Goal: Task Accomplishment & Management: Manage account settings

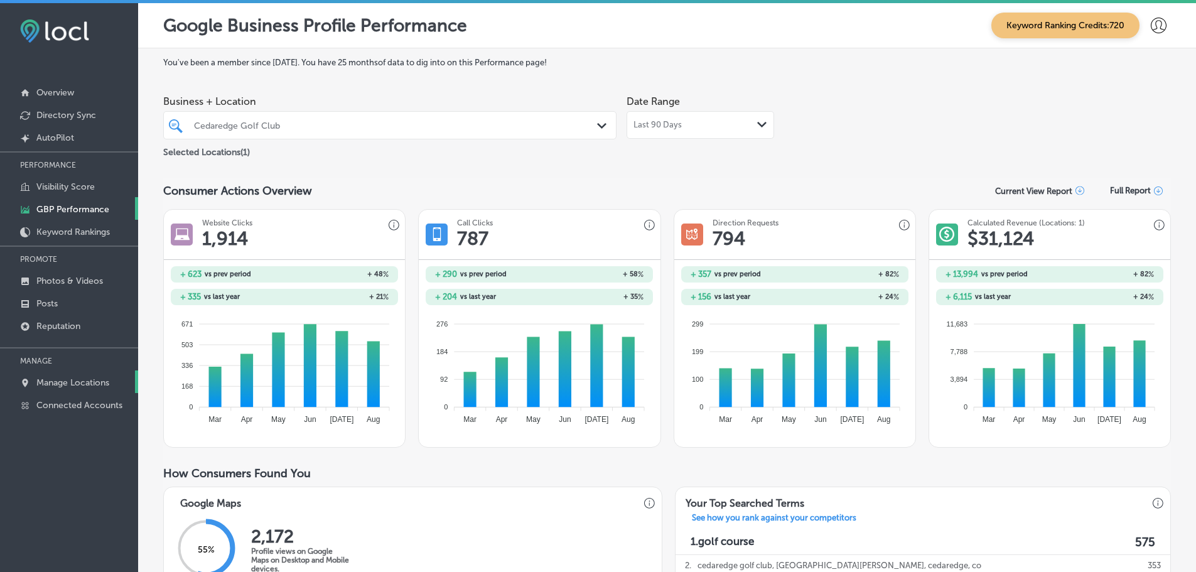
scroll to position [794, 0]
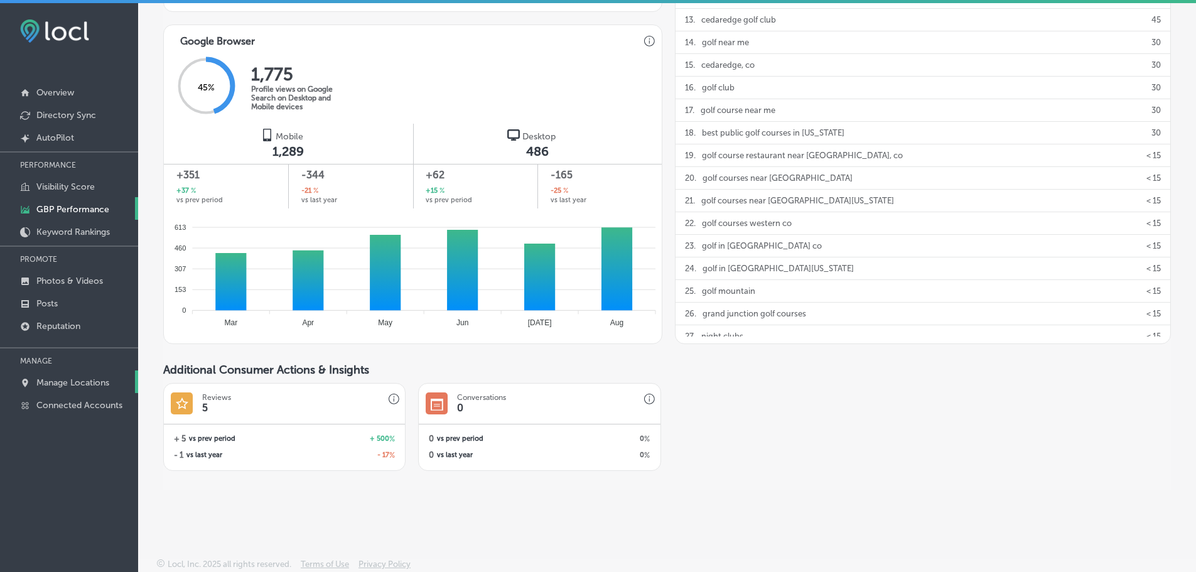
click at [62, 382] on p "Manage Locations" at bounding box center [72, 382] width 73 height 11
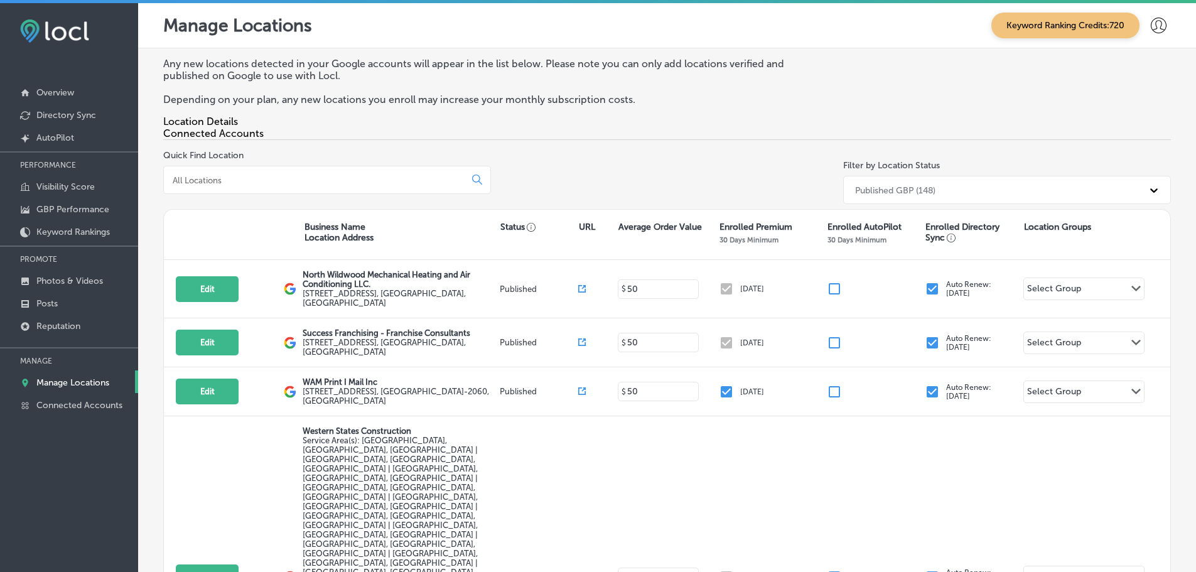
click at [304, 189] on div at bounding box center [327, 180] width 328 height 28
click at [308, 179] on input at bounding box center [316, 179] width 291 height 11
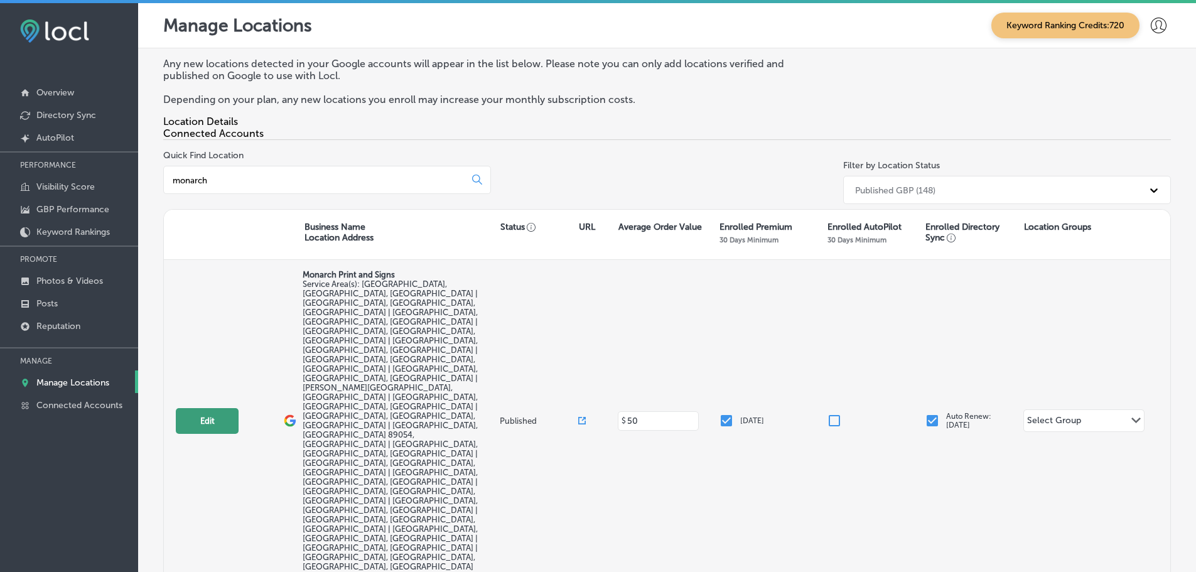
type input "monarch"
click at [203, 408] on button "Edit" at bounding box center [207, 421] width 63 height 26
select select "US"
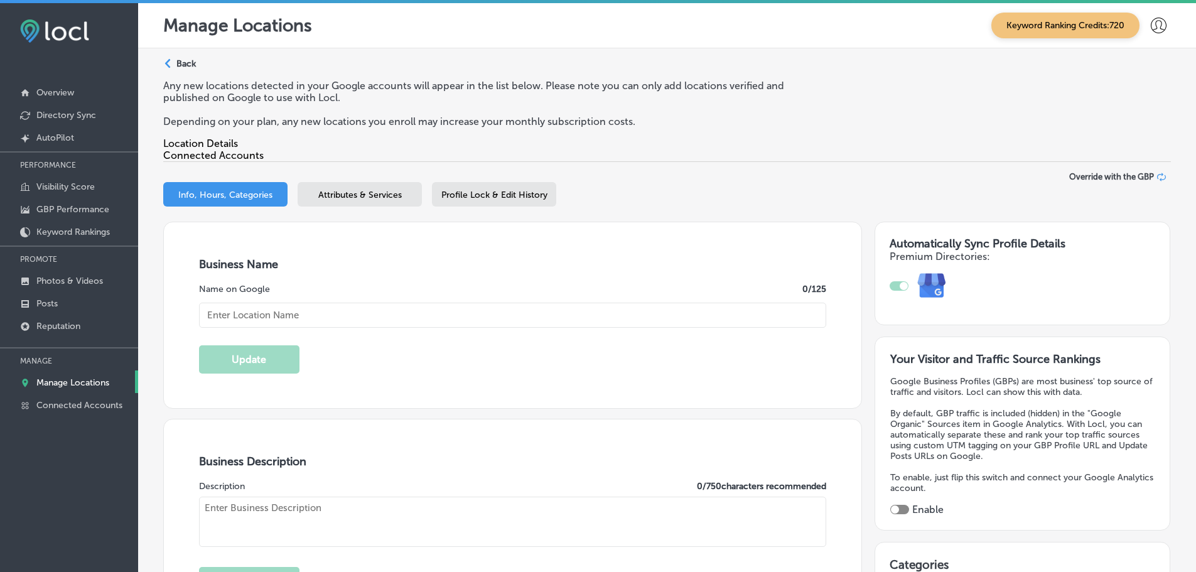
type textarea "Monarch Print and Signs specializes in high-quality large format printing servi…"
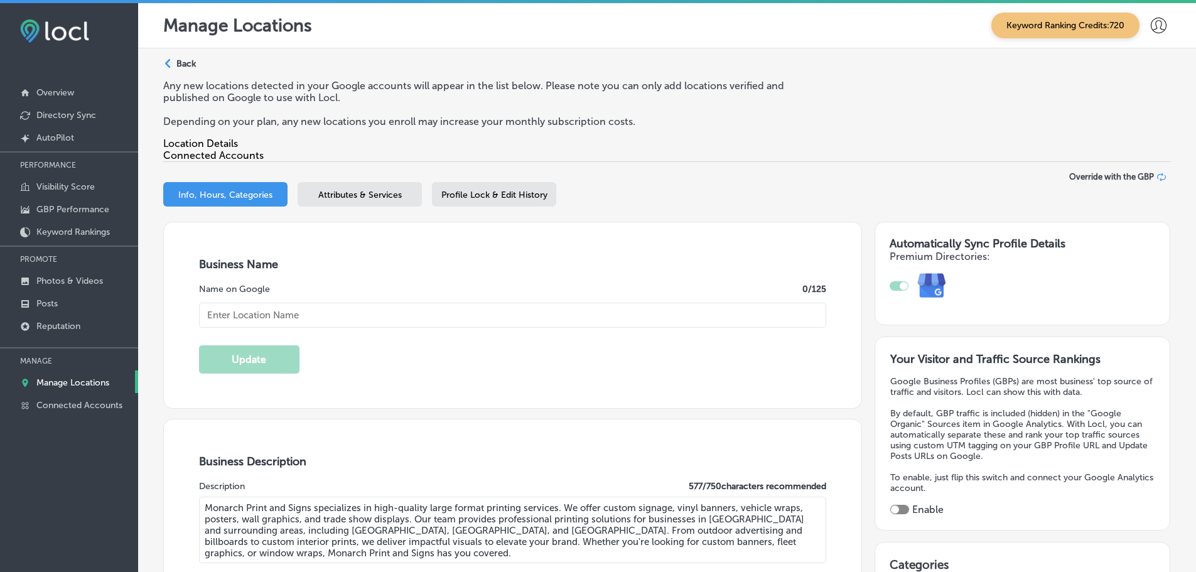
type input "[STREET_ADDRESS]"
type input "[GEOGRAPHIC_DATA]"
type input "89101"
type input "US"
type input "Monarch Print and Signs"
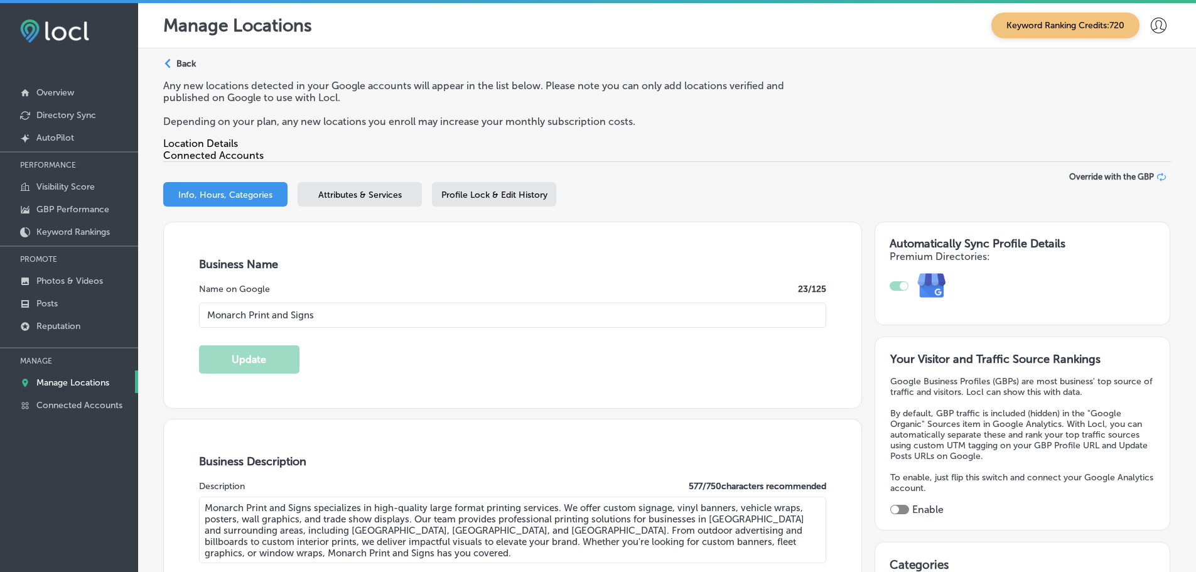
type input "[PHONE_NUMBER]"
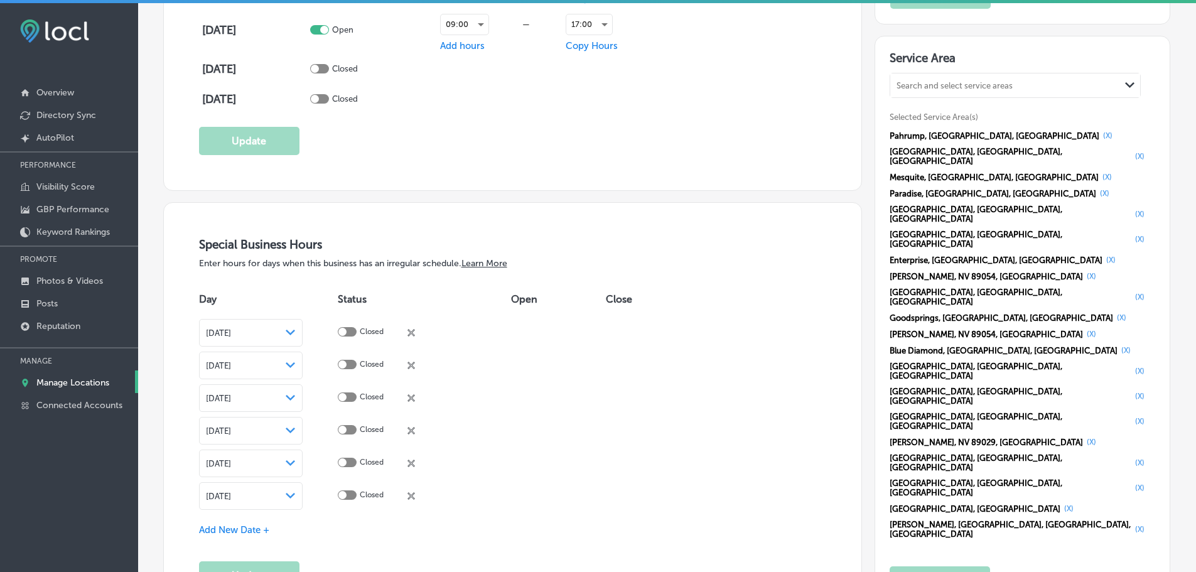
scroll to position [1318, 0]
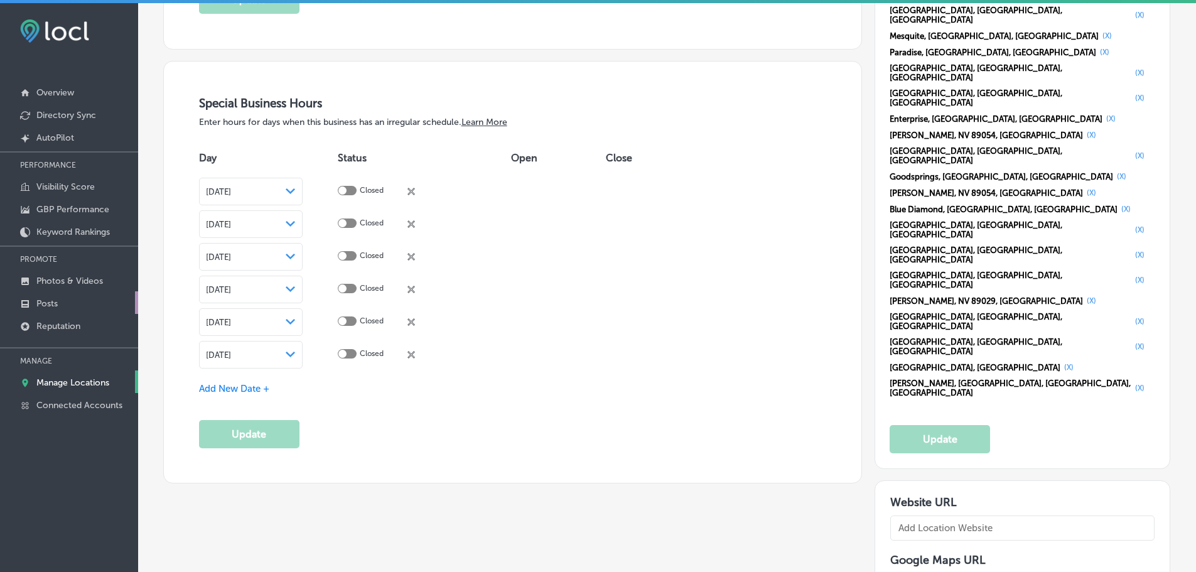
click at [53, 299] on p "Posts" at bounding box center [46, 303] width 21 height 11
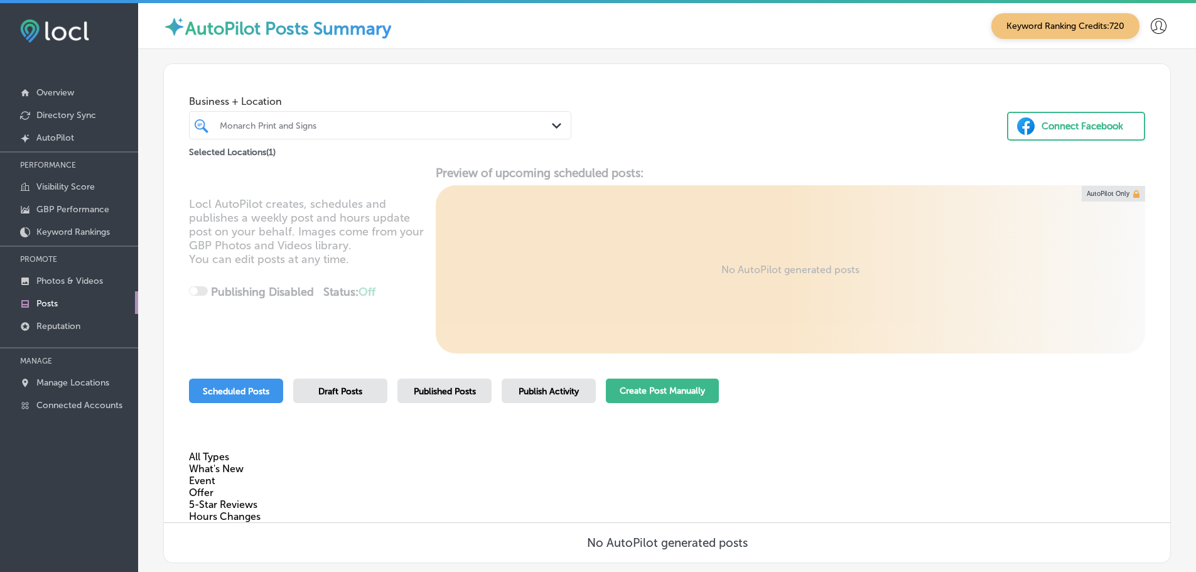
click at [670, 392] on button "Create Post Manually" at bounding box center [662, 390] width 113 height 24
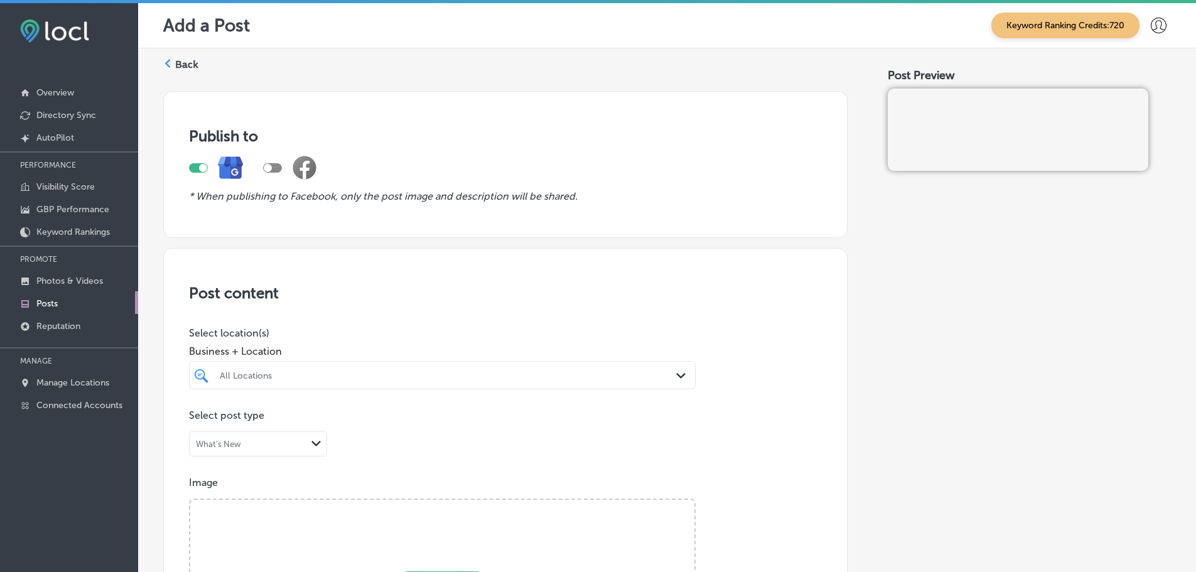
scroll to position [126, 0]
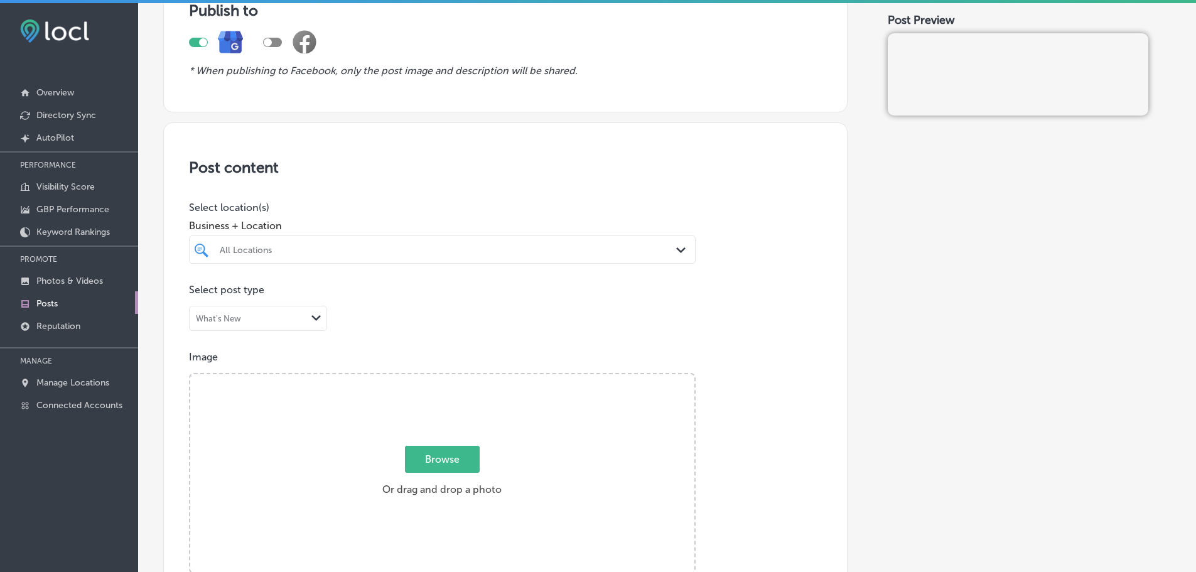
click at [607, 252] on div "All Locations" at bounding box center [448, 249] width 457 height 11
click at [245, 292] on label "Monarch Print and Signs" at bounding box center [292, 295] width 148 height 11
type input "monarch"
click at [375, 192] on div "Post content Select location(s) Business + Location monarch monarch Path Create…" at bounding box center [505, 519] width 684 height 795
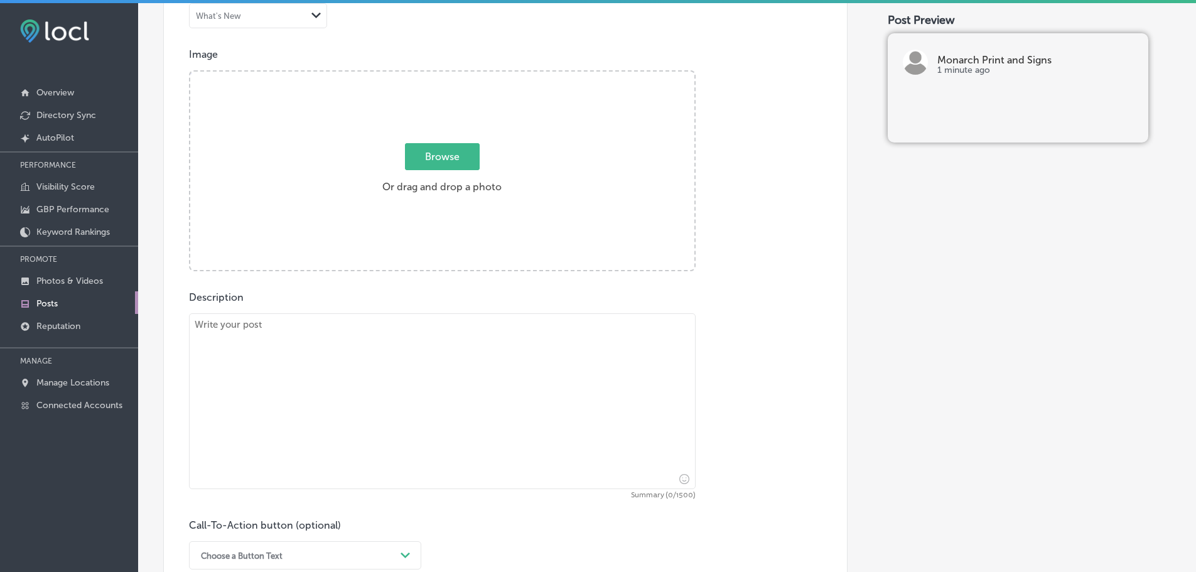
scroll to position [439, 0]
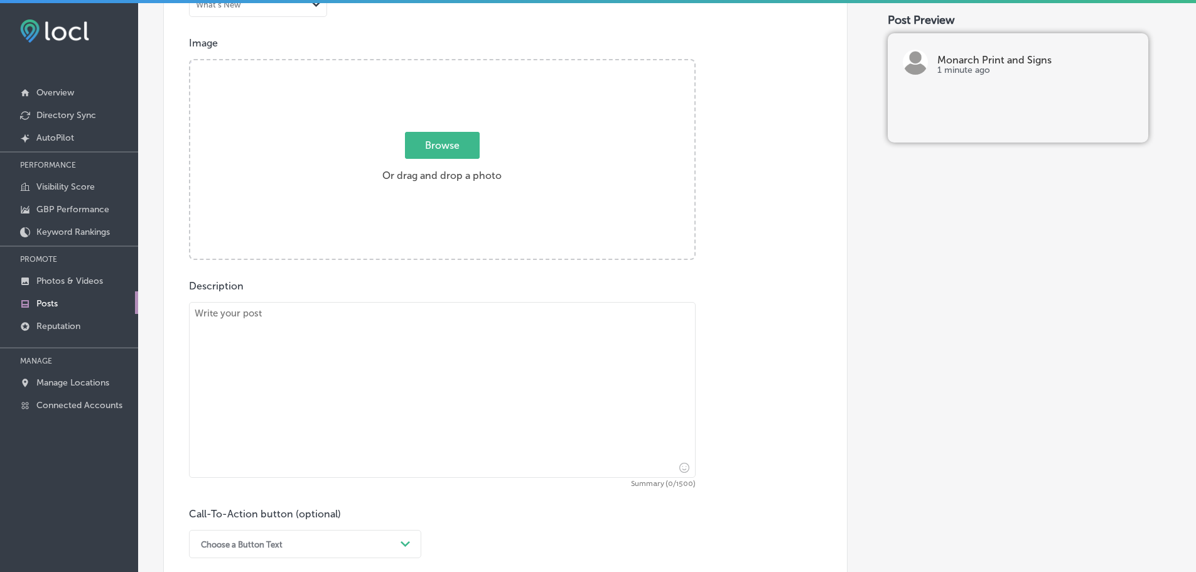
click at [406, 342] on textarea at bounding box center [442, 390] width 506 height 176
paste textarea "Vinyl banners are a powerful way to showcase your brand in [GEOGRAPHIC_DATA], […"
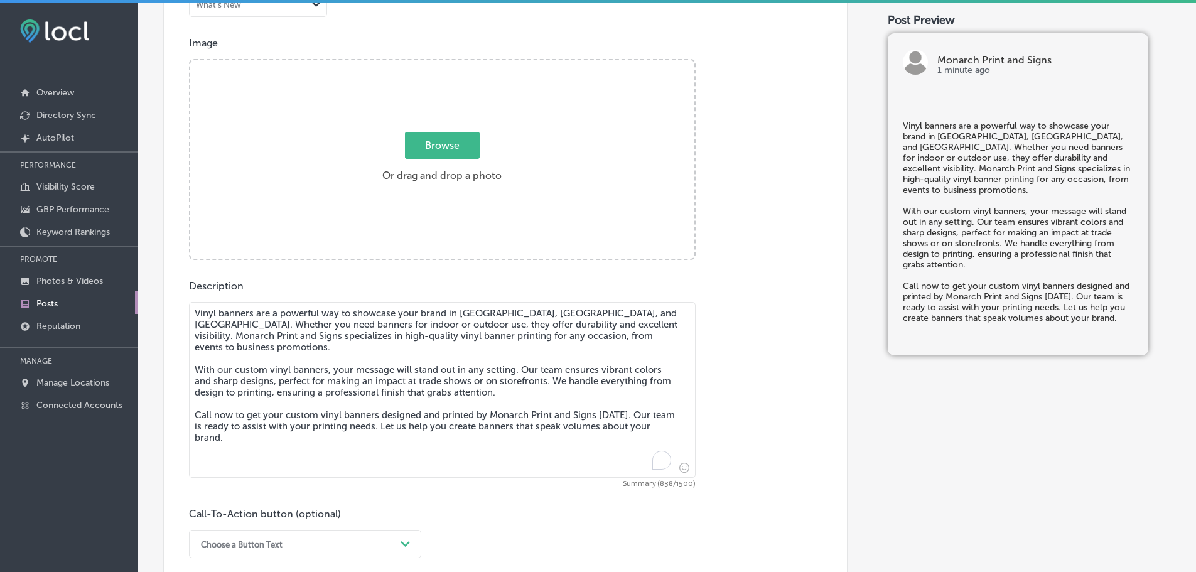
type textarea "Vinyl banners are a powerful way to showcase your brand in [GEOGRAPHIC_DATA], […"
click at [419, 145] on span "Browse" at bounding box center [442, 145] width 75 height 27
click at [419, 64] on input "Browse Or drag and drop a photo" at bounding box center [442, 62] width 504 height 4
type input "C:\fakepath\Monarch Print & Signs-1.png"
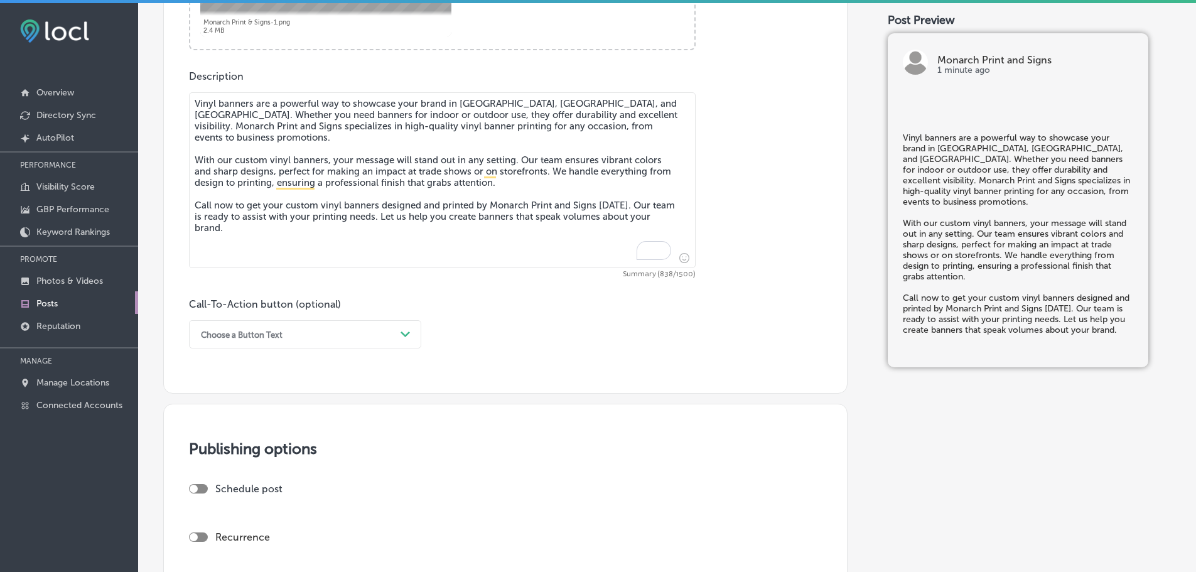
scroll to position [753, 0]
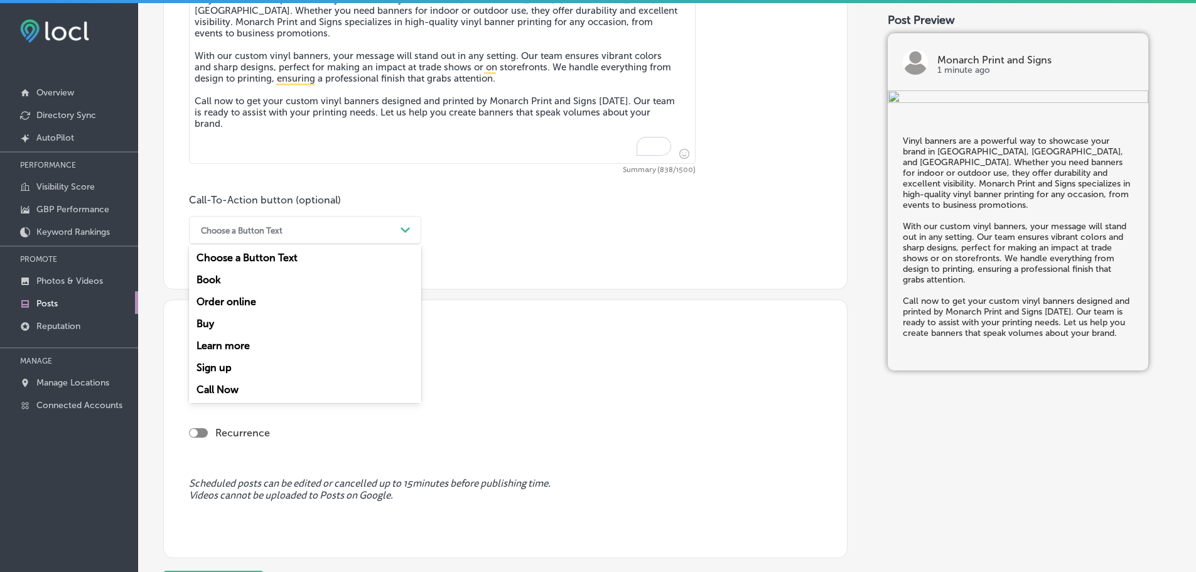
click at [395, 229] on div "Choose a Button Text" at bounding box center [295, 229] width 201 height 19
click at [230, 383] on div "Call Now" at bounding box center [305, 389] width 232 height 22
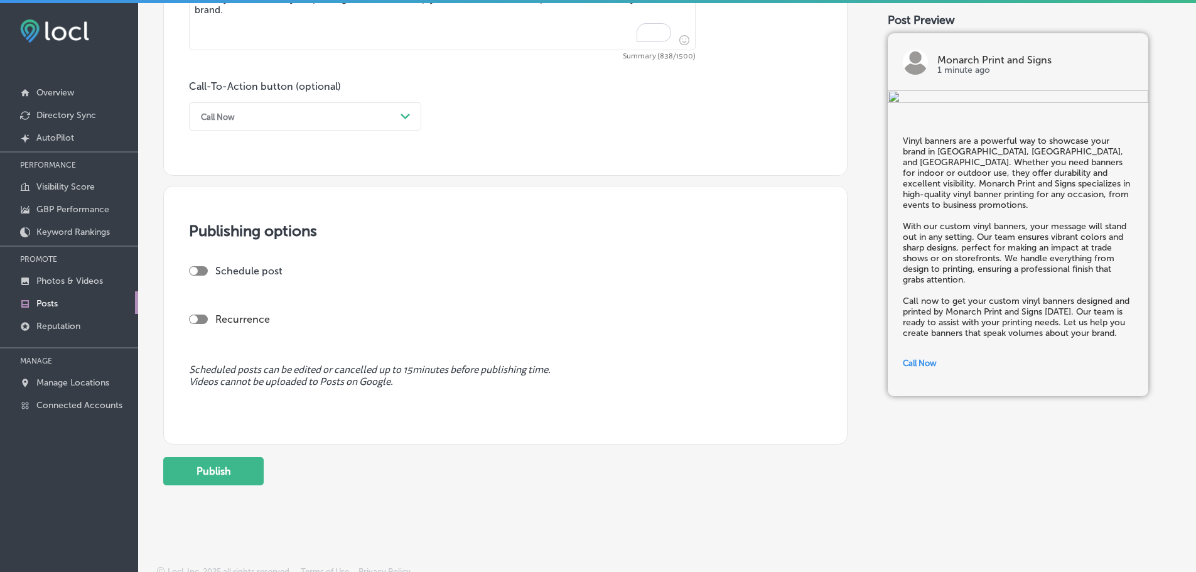
scroll to position [874, 0]
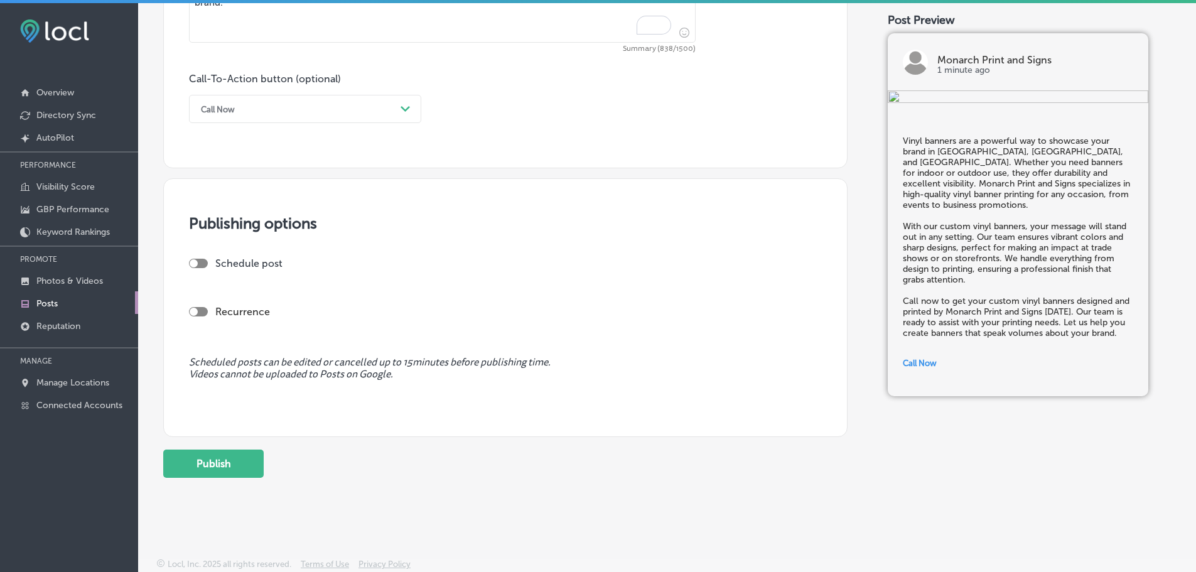
click at [197, 262] on div at bounding box center [194, 263] width 8 height 8
checkbox input "true"
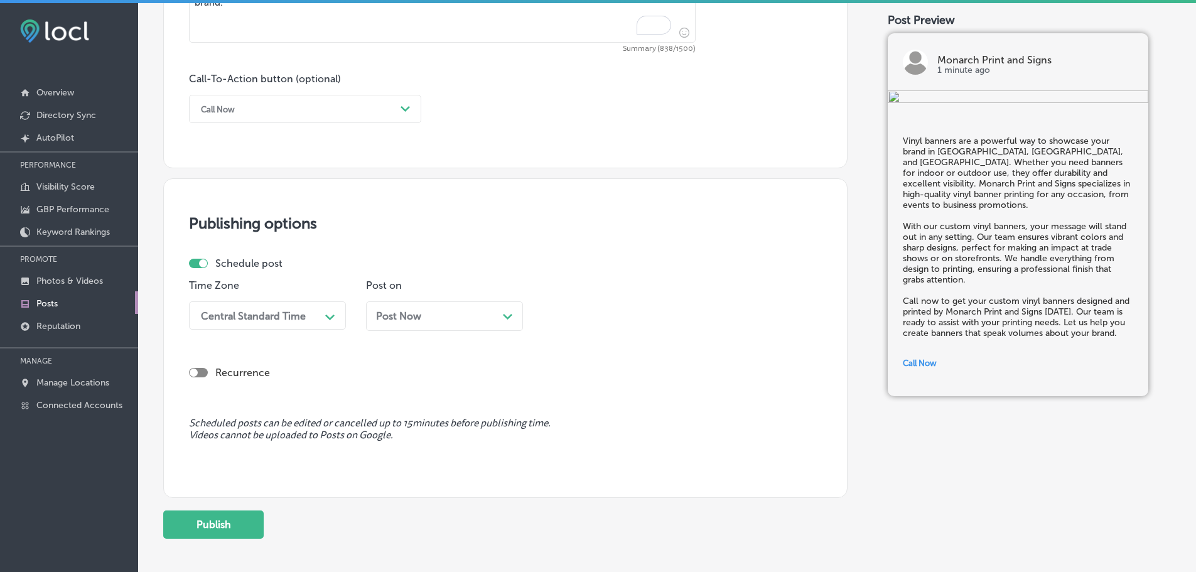
click at [324, 318] on div "Path Created with Sketch." at bounding box center [330, 316] width 20 height 20
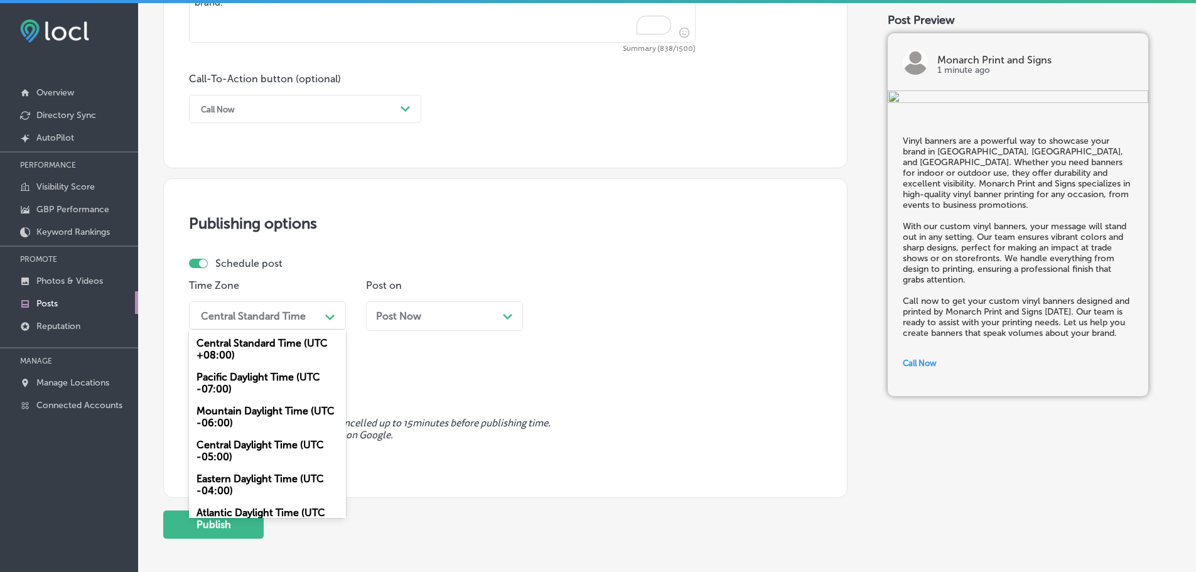
click at [256, 415] on div "Mountain Daylight Time (UTC -06:00)" at bounding box center [267, 417] width 157 height 34
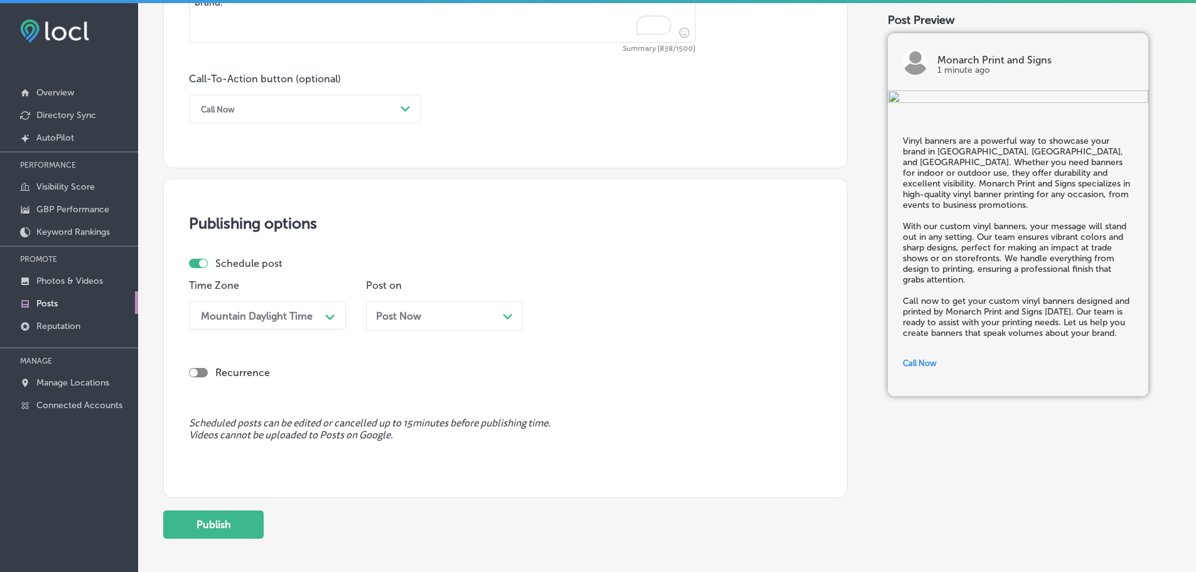
click at [510, 313] on div "Path Created with Sketch." at bounding box center [508, 315] width 10 height 10
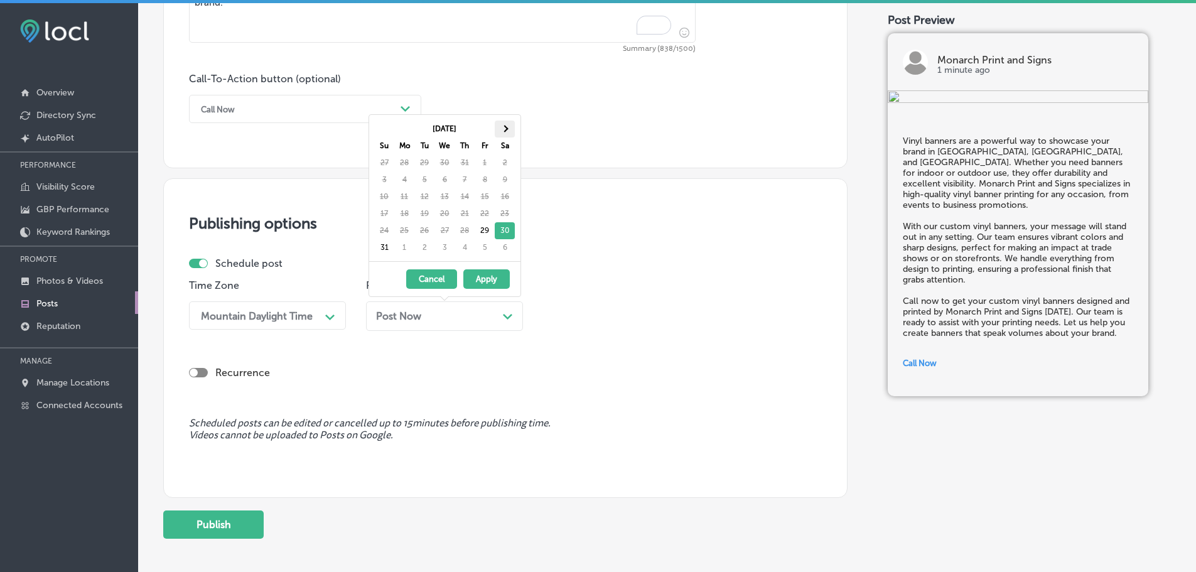
click at [502, 129] on th at bounding box center [505, 128] width 20 height 17
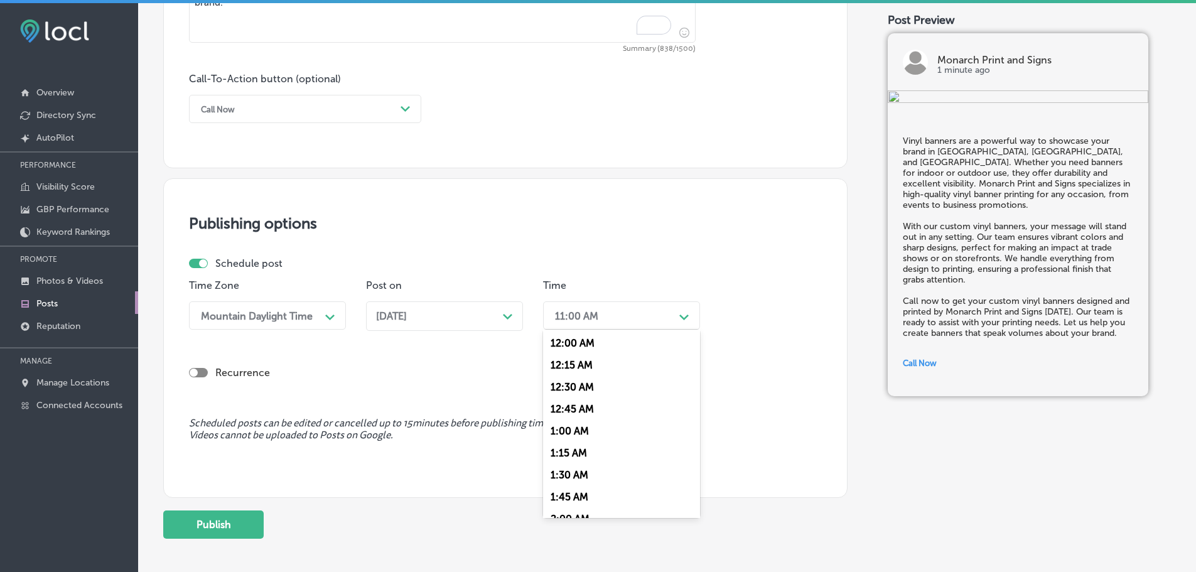
click at [614, 312] on div "11:00 AM" at bounding box center [611, 315] width 126 height 22
click at [584, 457] on div "7:00 AM" at bounding box center [621, 456] width 157 height 22
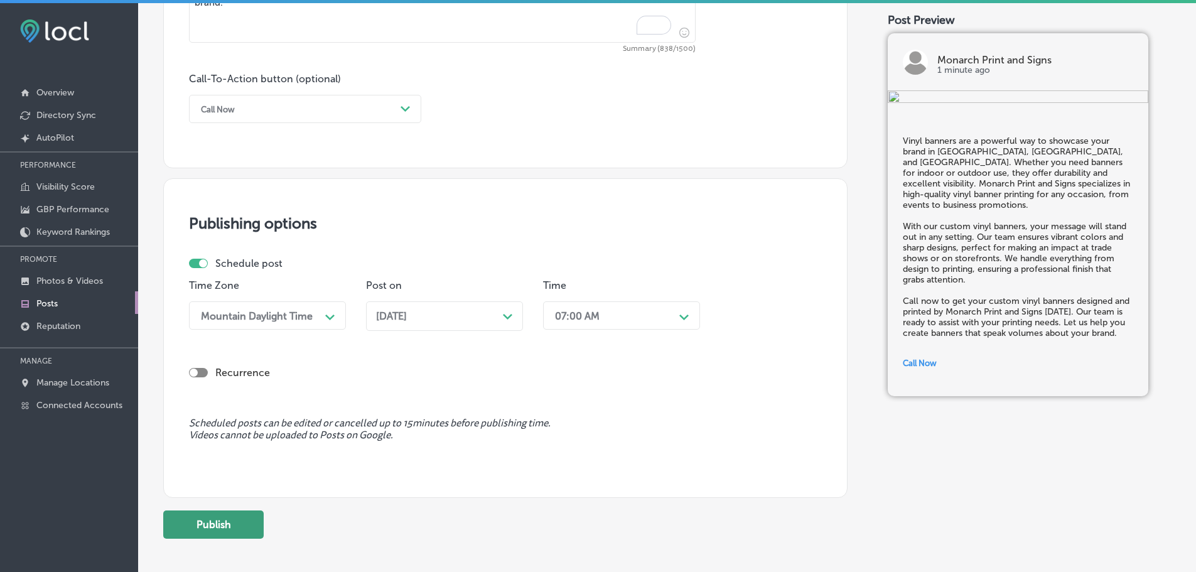
click at [230, 522] on button "Publish" at bounding box center [213, 524] width 100 height 28
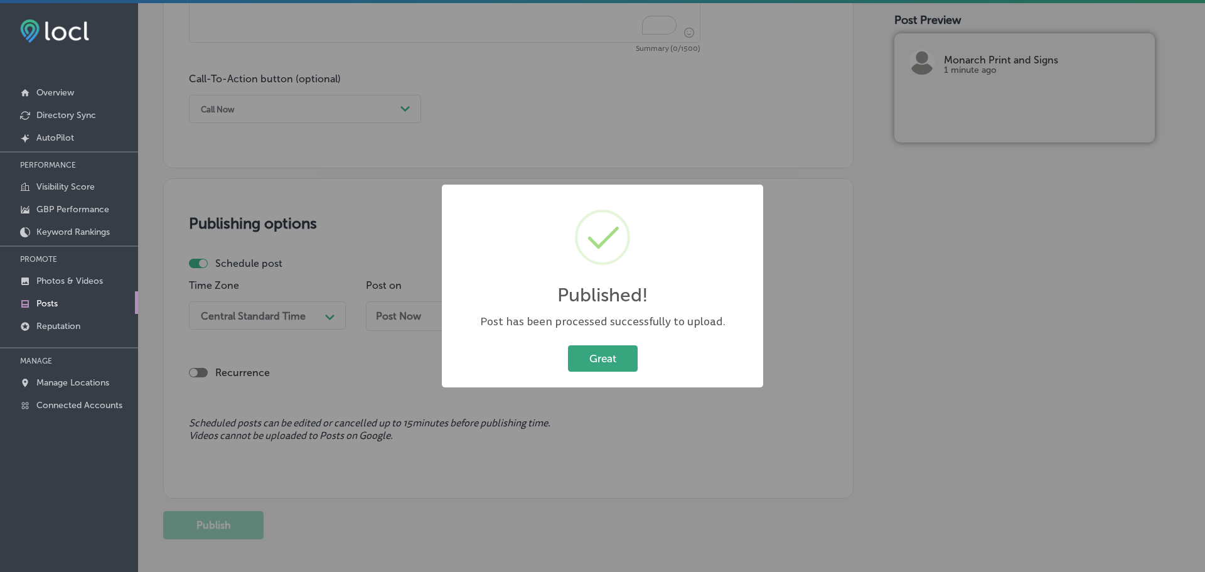
click at [609, 364] on button "Great" at bounding box center [603, 358] width 70 height 26
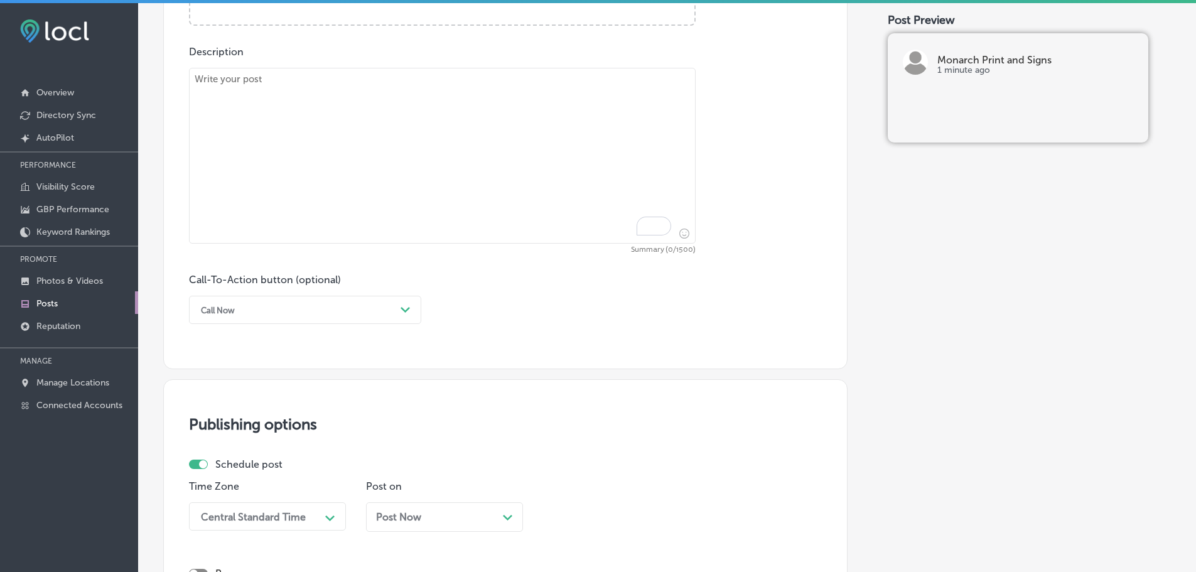
scroll to position [498, 0]
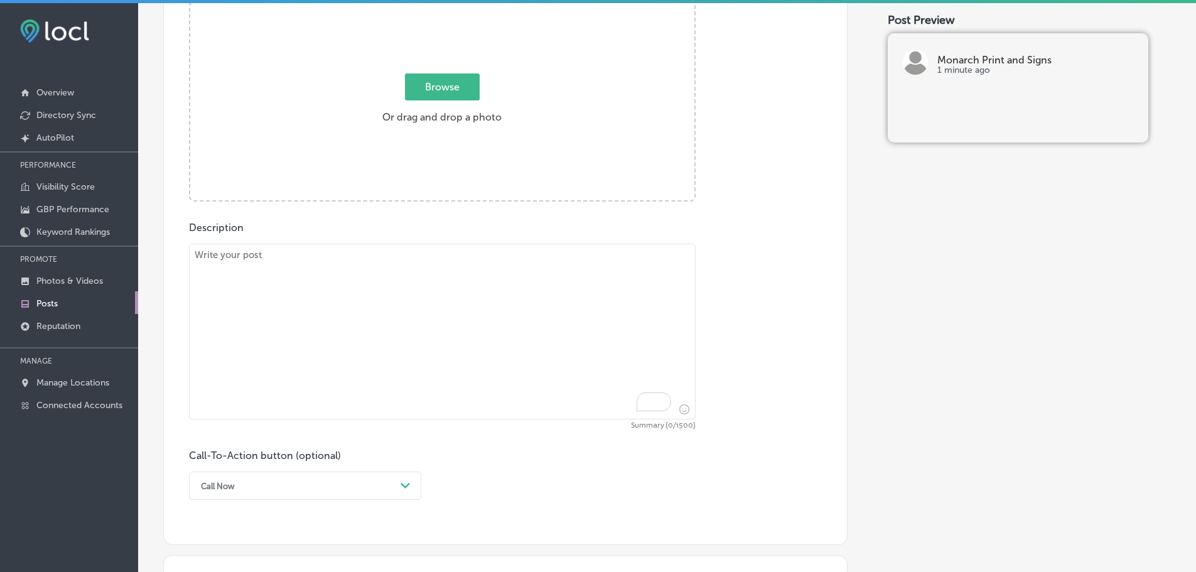
drag, startPoint x: 358, startPoint y: 297, endPoint x: 366, endPoint y: 284, distance: 15.8
click at [358, 297] on textarea "To enrich screen reader interactions, please activate Accessibility in Grammarl…" at bounding box center [442, 331] width 506 height 176
paste textarea "Looking for large posters in [GEOGRAPHIC_DATA], [GEOGRAPHIC_DATA], and Mt. [GEO…"
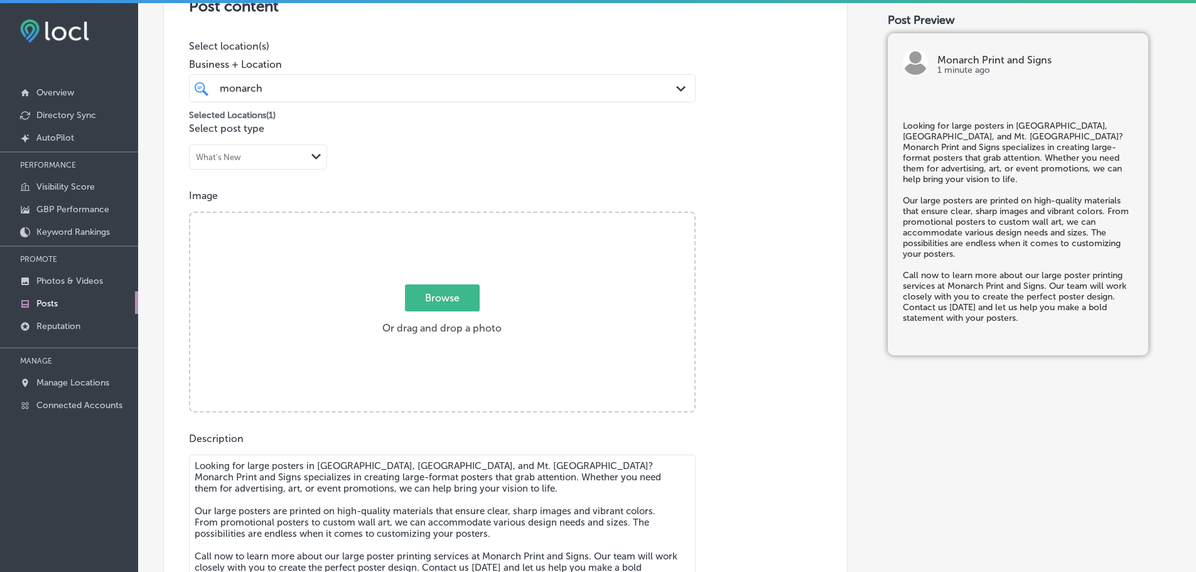
scroll to position [247, 0]
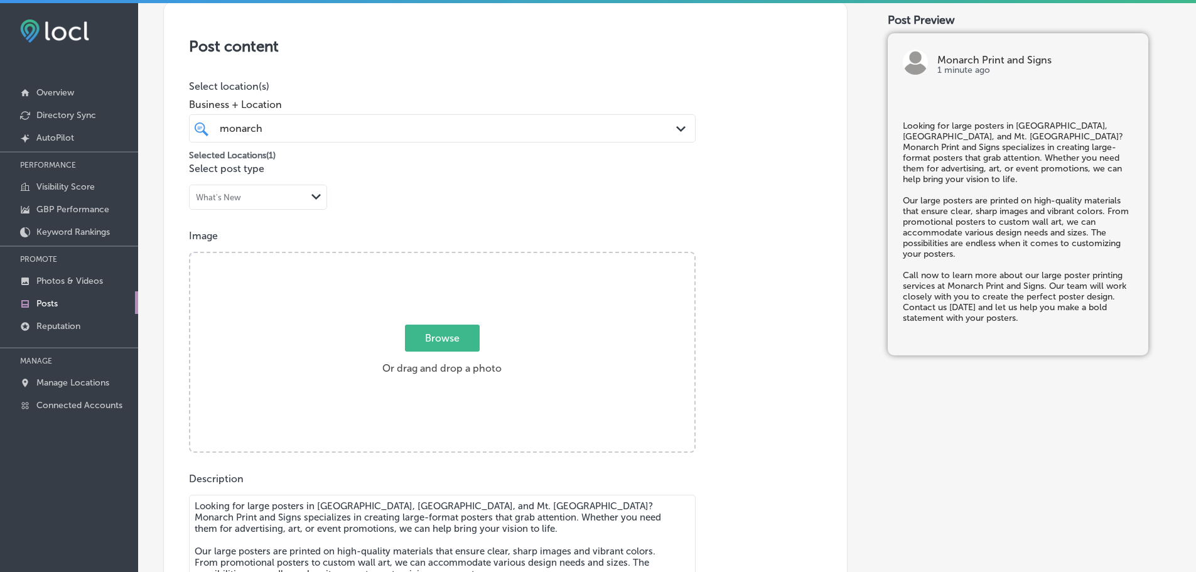
type textarea "Looking for large posters in [GEOGRAPHIC_DATA], [GEOGRAPHIC_DATA], and Mt. [GEO…"
click at [444, 341] on span "Browse" at bounding box center [442, 337] width 75 height 27
click at [444, 257] on input "Browse Or drag and drop a photo" at bounding box center [442, 255] width 504 height 4
type input "C:\fakepath\Monarch Print & Signs-2.png"
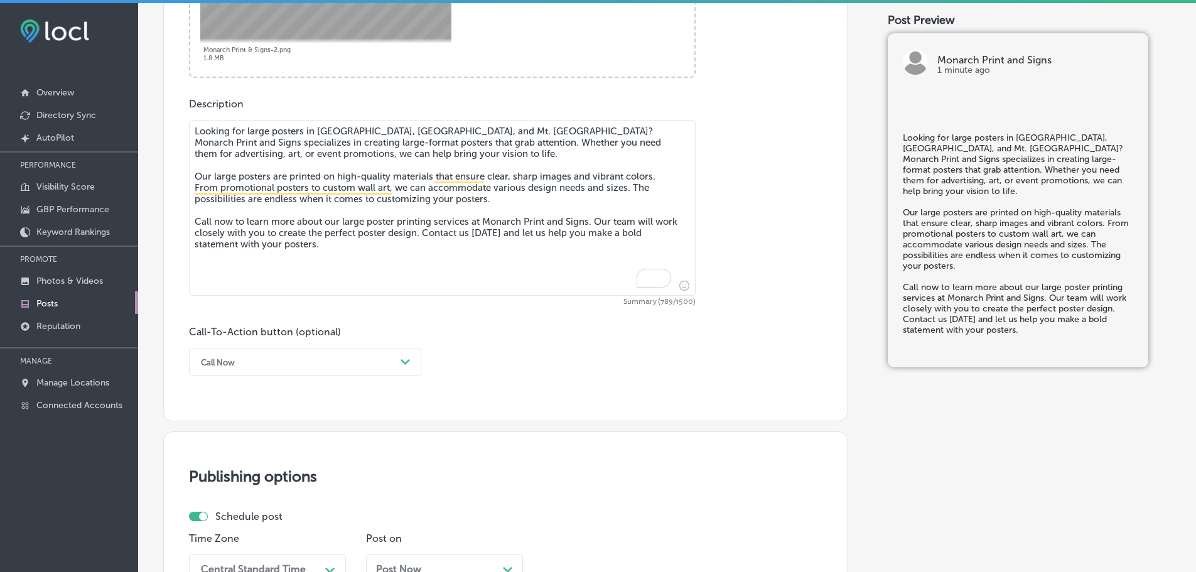
scroll to position [686, 0]
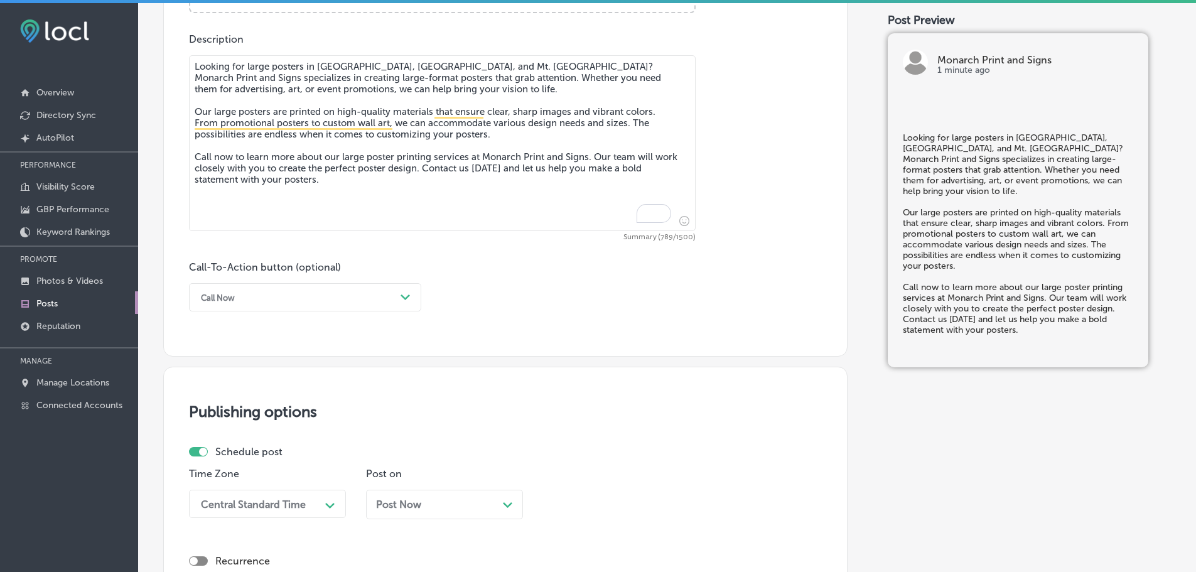
click at [373, 304] on div "Call Now" at bounding box center [295, 296] width 201 height 19
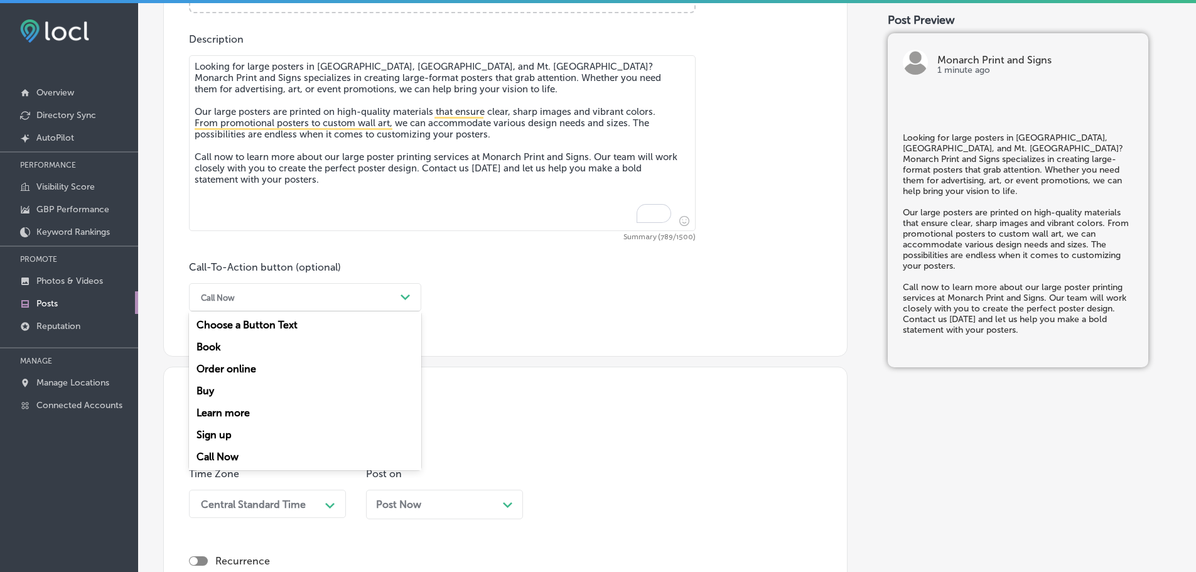
click at [242, 455] on div "Call Now" at bounding box center [305, 457] width 232 height 22
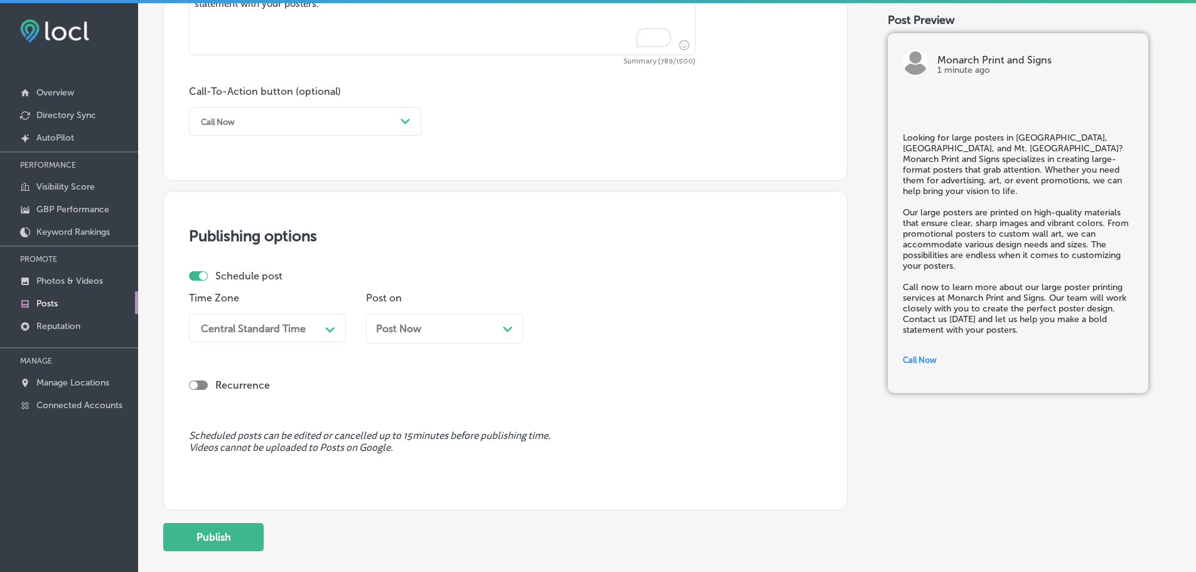
scroll to position [935, 0]
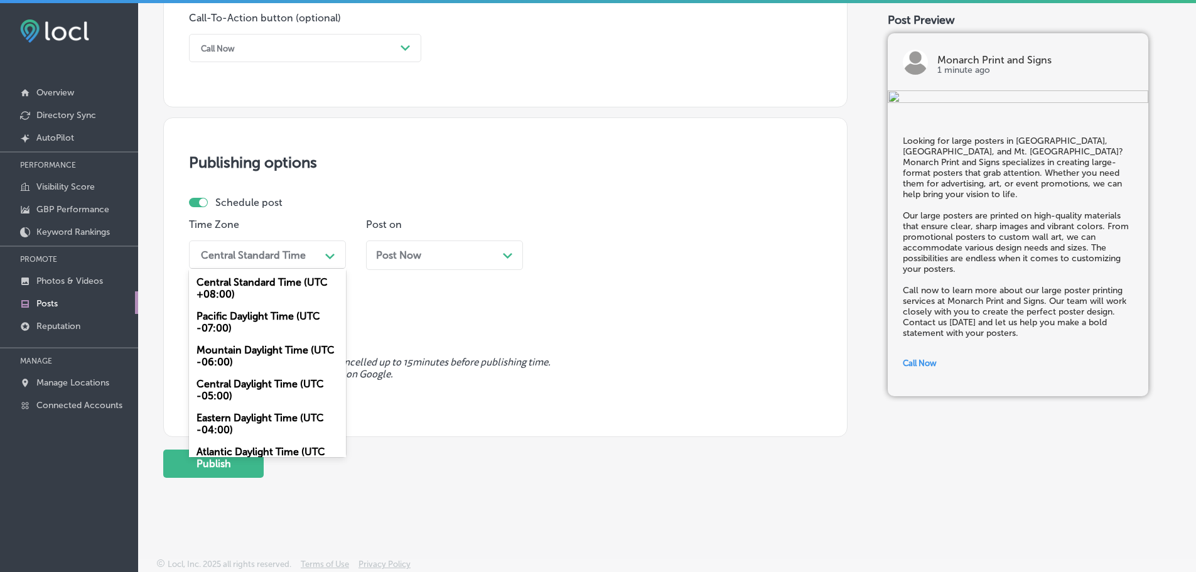
click at [283, 256] on div "Central Standard Time" at bounding box center [253, 255] width 105 height 12
click at [248, 355] on div "Mountain Daylight Time (UTC -06:00)" at bounding box center [267, 356] width 157 height 34
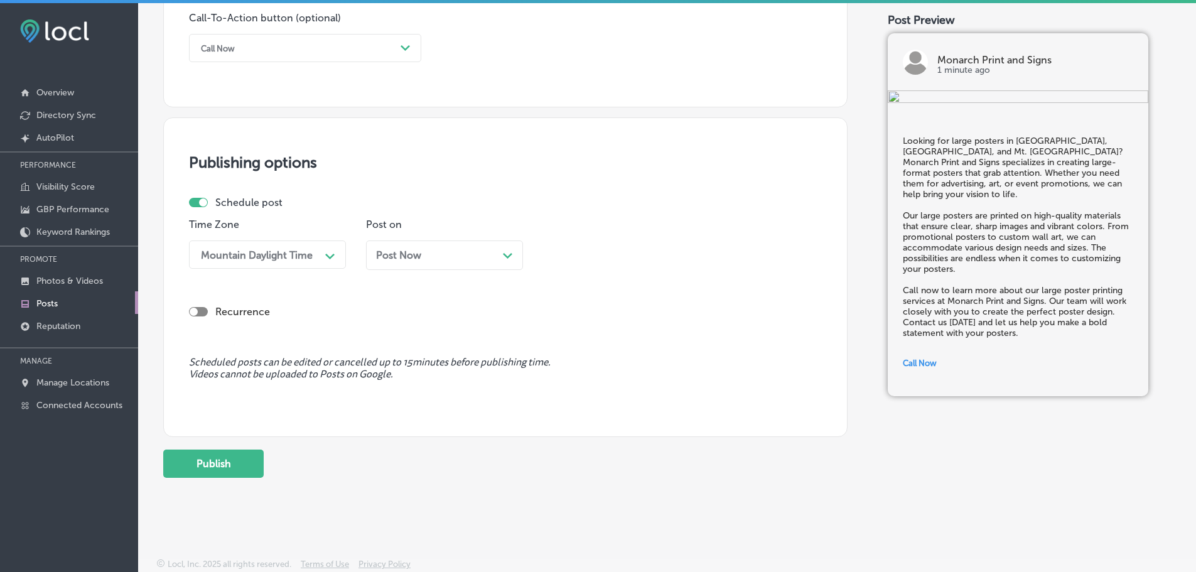
click at [504, 253] on icon "Path Created with Sketch." at bounding box center [507, 256] width 9 height 6
click at [604, 246] on div "11:00 AM" at bounding box center [611, 254] width 126 height 22
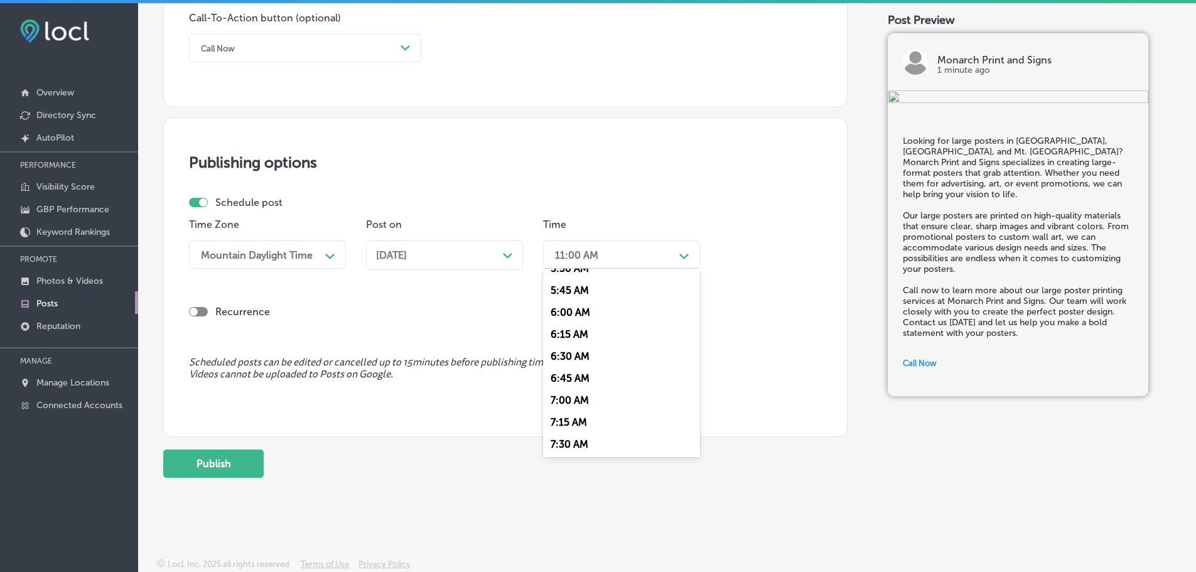
scroll to position [502, 0]
click at [571, 390] on div "7:00 AM" at bounding box center [621, 395] width 157 height 22
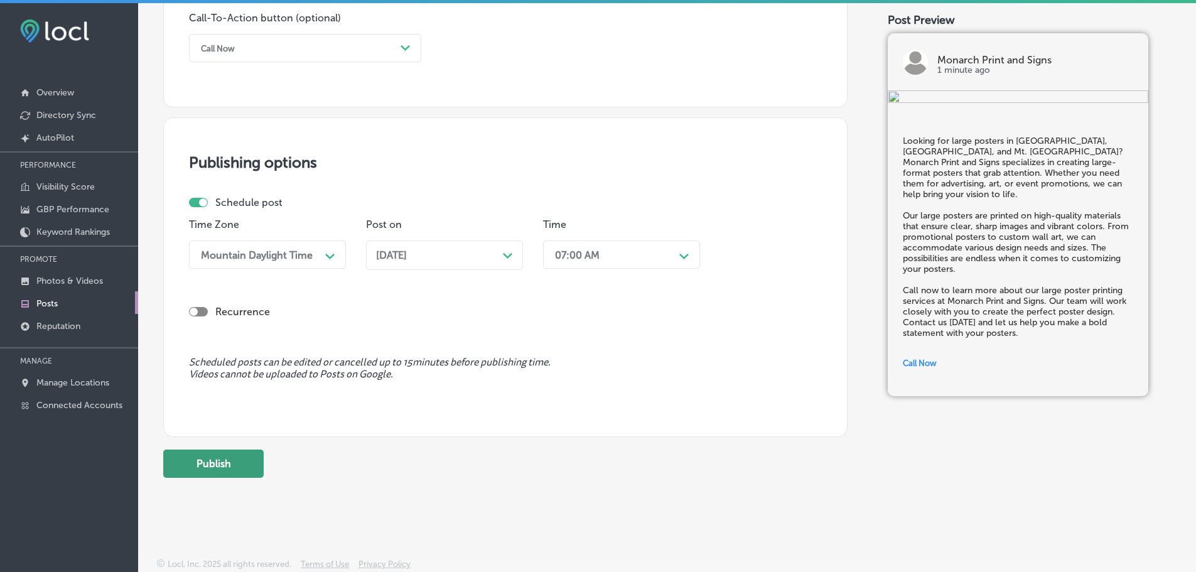
click at [235, 461] on button "Publish" at bounding box center [213, 463] width 100 height 28
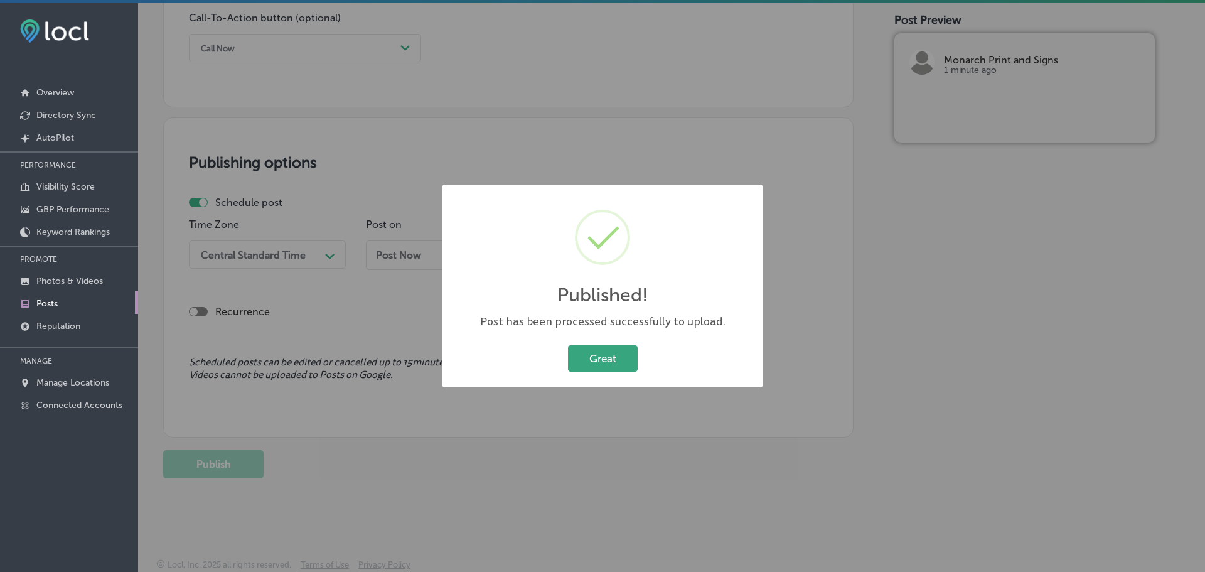
click at [595, 346] on button "Great" at bounding box center [603, 358] width 70 height 26
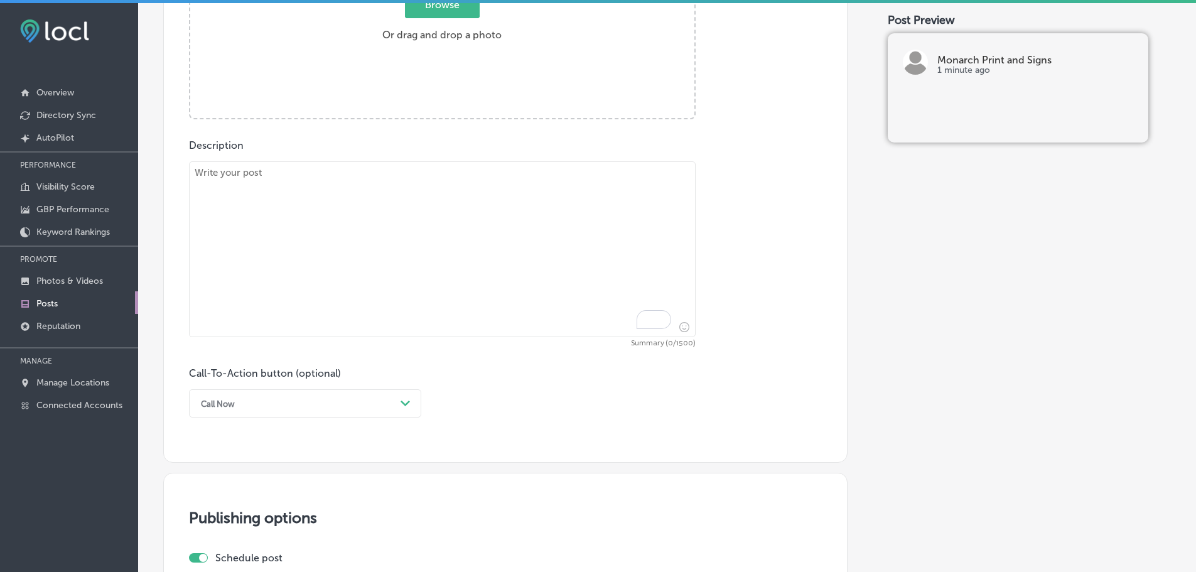
scroll to position [496, 0]
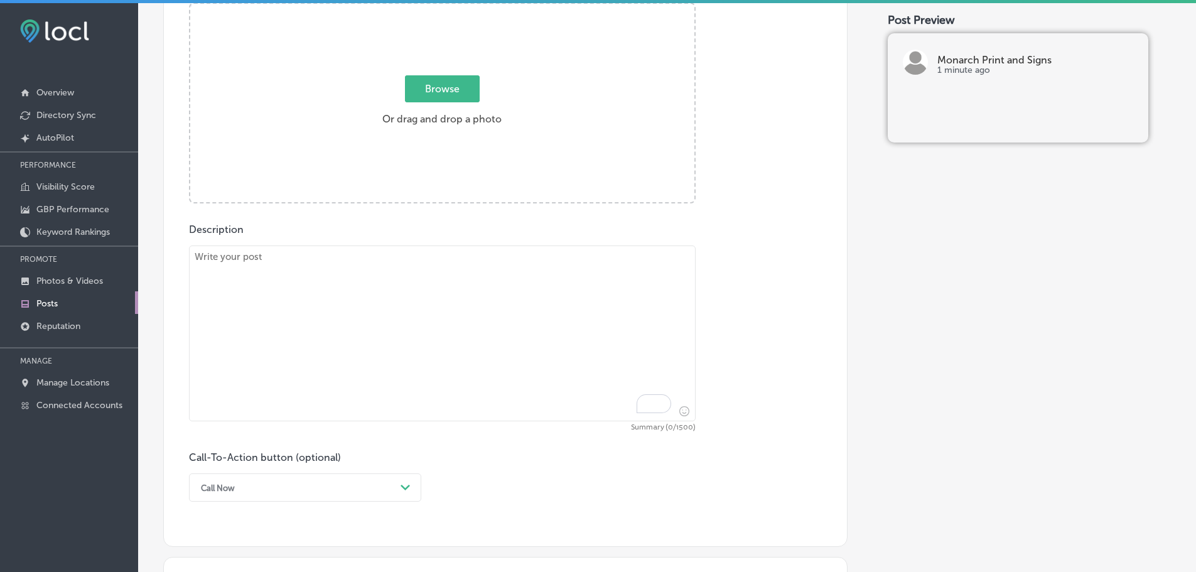
click at [301, 272] on textarea "To enrich screen reader interactions, please activate Accessibility in Grammarl…" at bounding box center [442, 333] width 506 height 176
paste textarea "Frosted privacy film is perfect for offices and businesses in [GEOGRAPHIC_DATA]…"
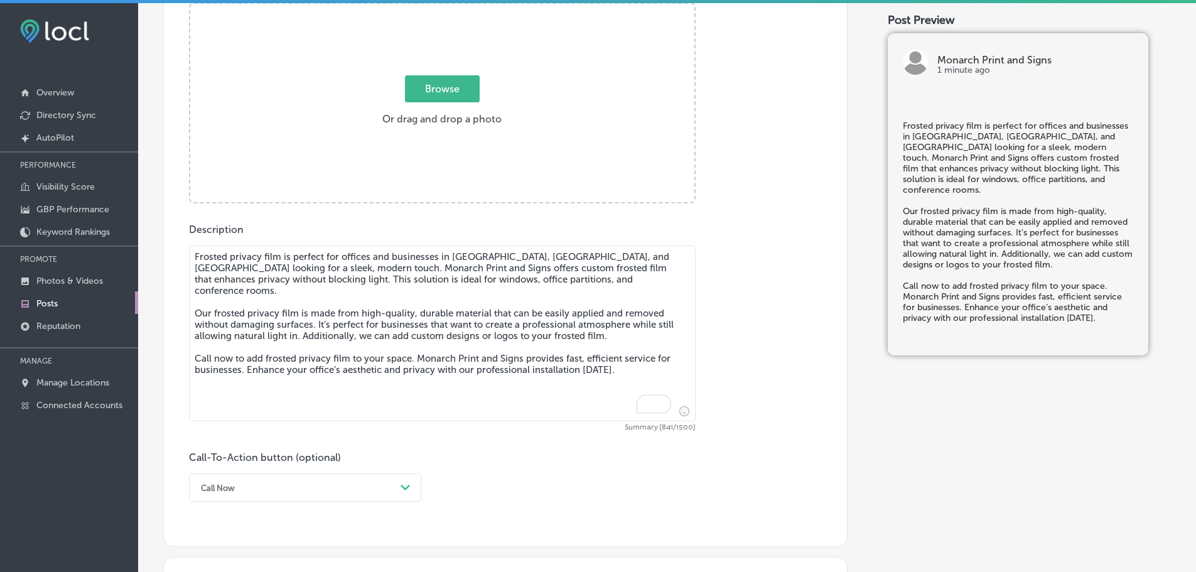
type textarea "Frosted privacy film is perfect for offices and businesses in [GEOGRAPHIC_DATA]…"
click at [425, 88] on span "Browse" at bounding box center [442, 88] width 75 height 27
click at [425, 8] on input "Browse Or drag and drop a photo" at bounding box center [442, 6] width 504 height 4
type input "C:\fakepath\Monarch Print & Signs-3.png"
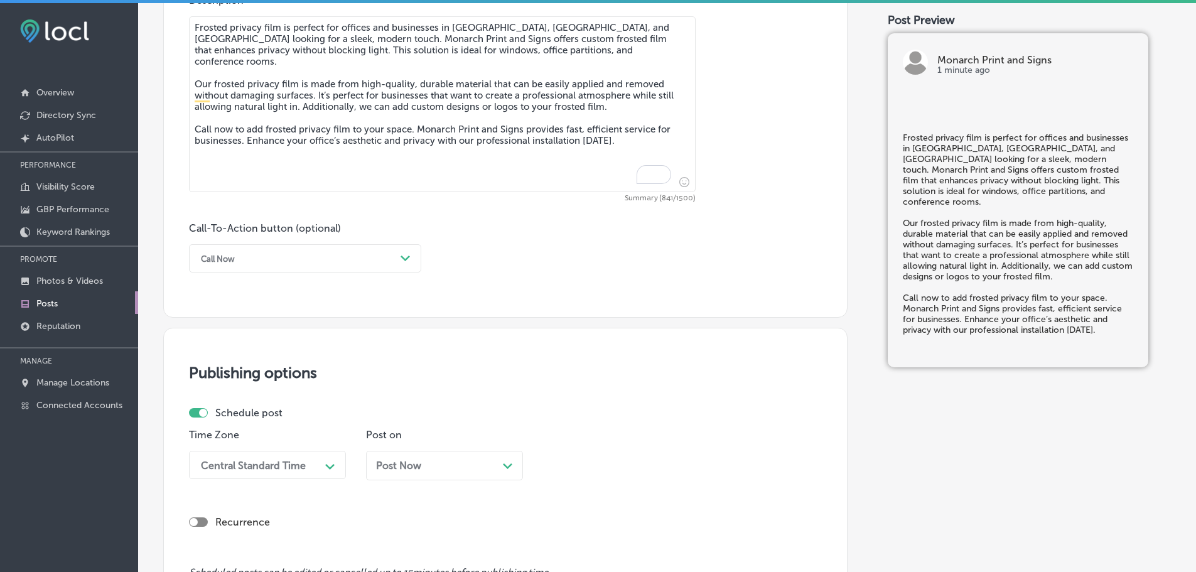
scroll to position [747, 0]
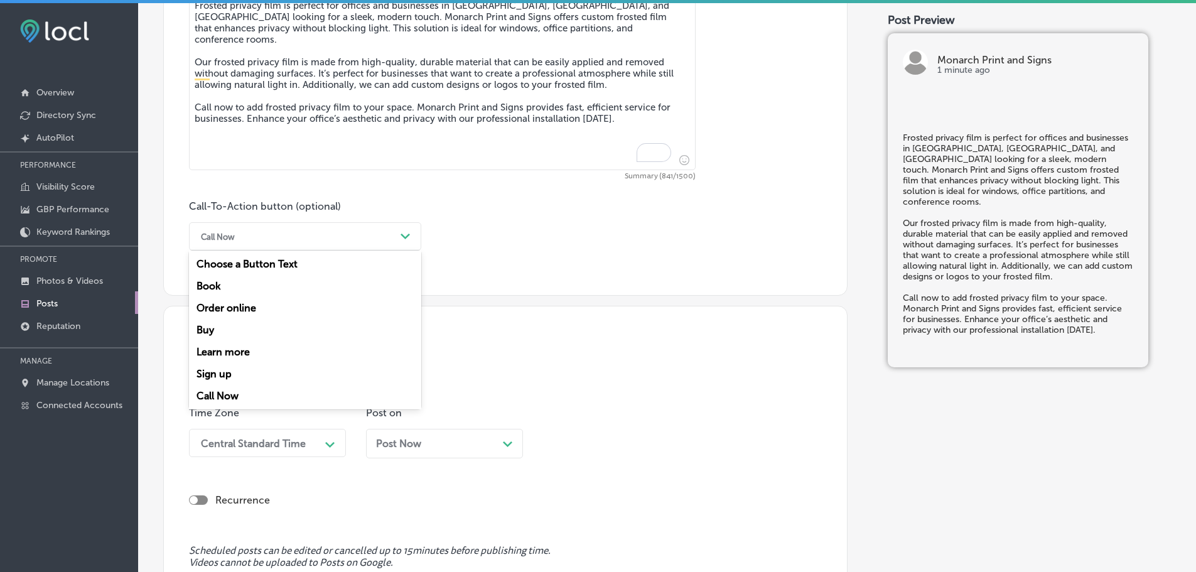
click at [388, 237] on div "Call Now" at bounding box center [295, 236] width 201 height 19
click at [232, 395] on div "Call Now" at bounding box center [305, 396] width 232 height 22
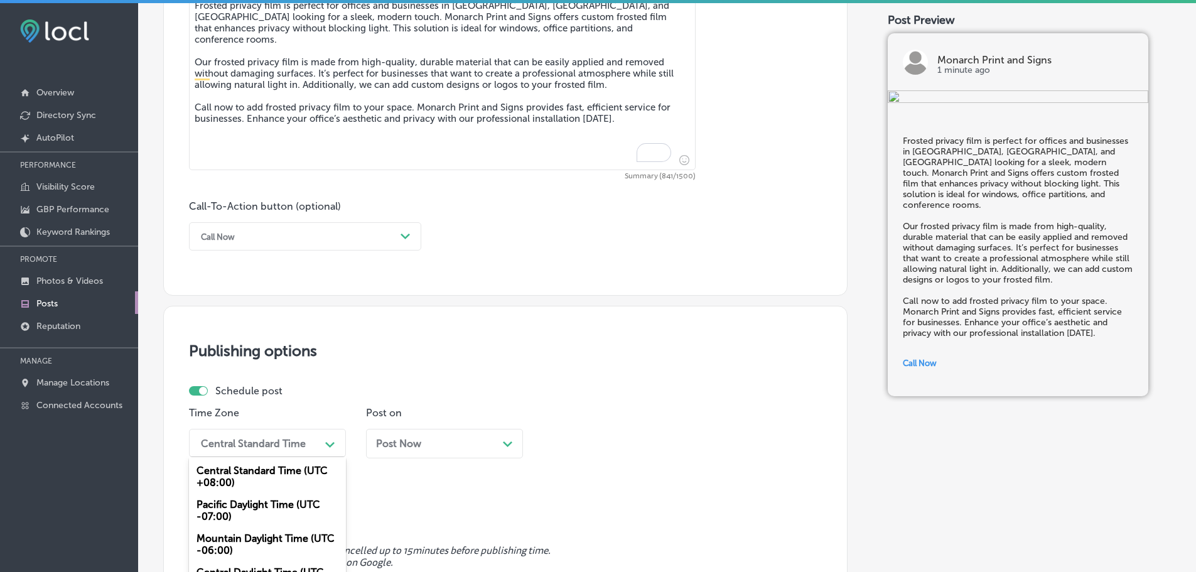
click at [323, 449] on div "option Mountain Daylight Time (UTC -06:00), selected. option Mountain Daylight …" at bounding box center [267, 443] width 157 height 28
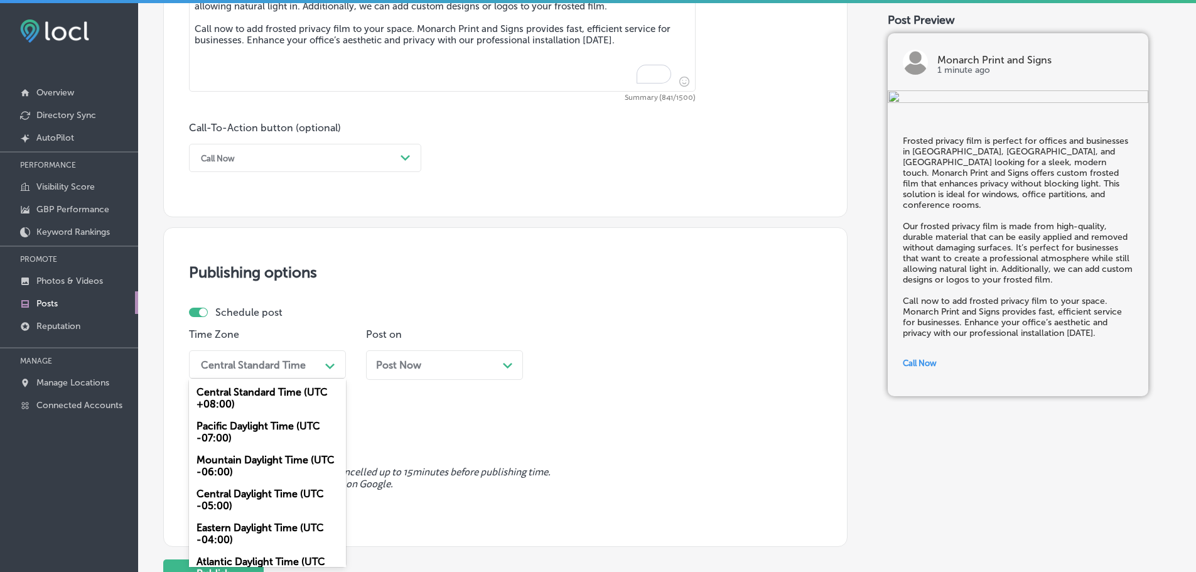
click at [228, 466] on div "Mountain Daylight Time (UTC -06:00)" at bounding box center [267, 466] width 157 height 34
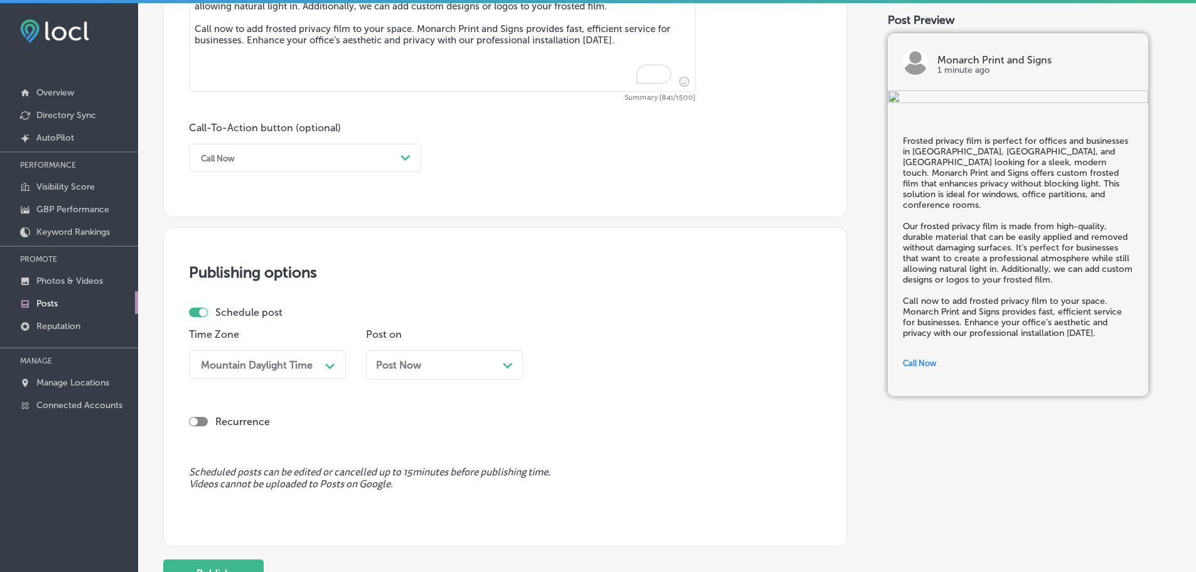
click at [512, 365] on div "Path Created with Sketch." at bounding box center [508, 364] width 10 height 10
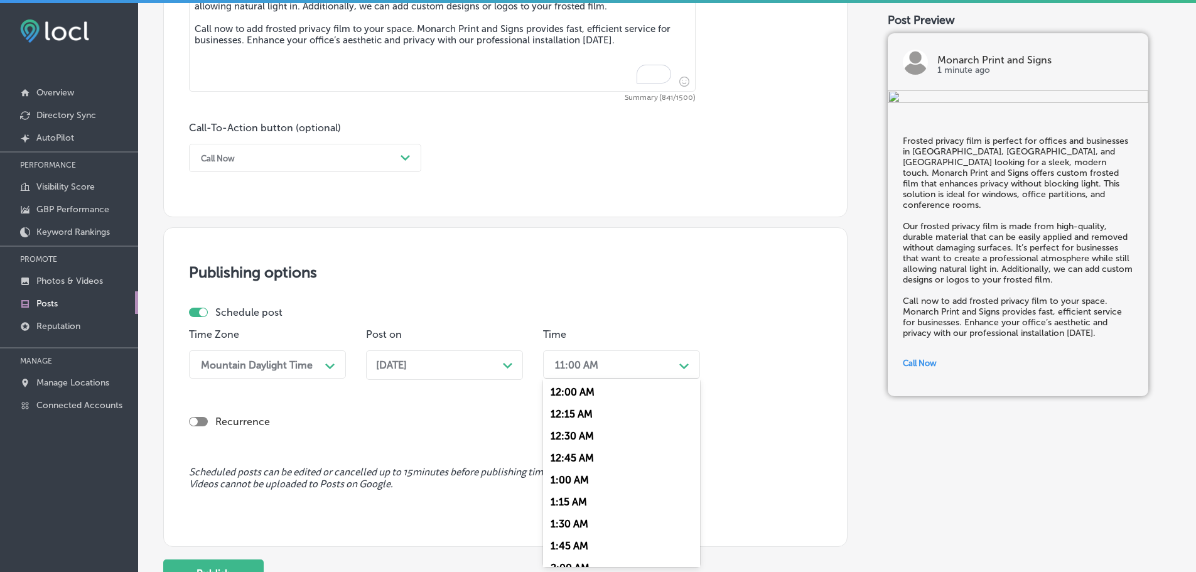
click at [612, 360] on div "11:00 AM" at bounding box center [611, 364] width 126 height 22
click at [580, 443] on div "7:00 AM" at bounding box center [621, 442] width 157 height 22
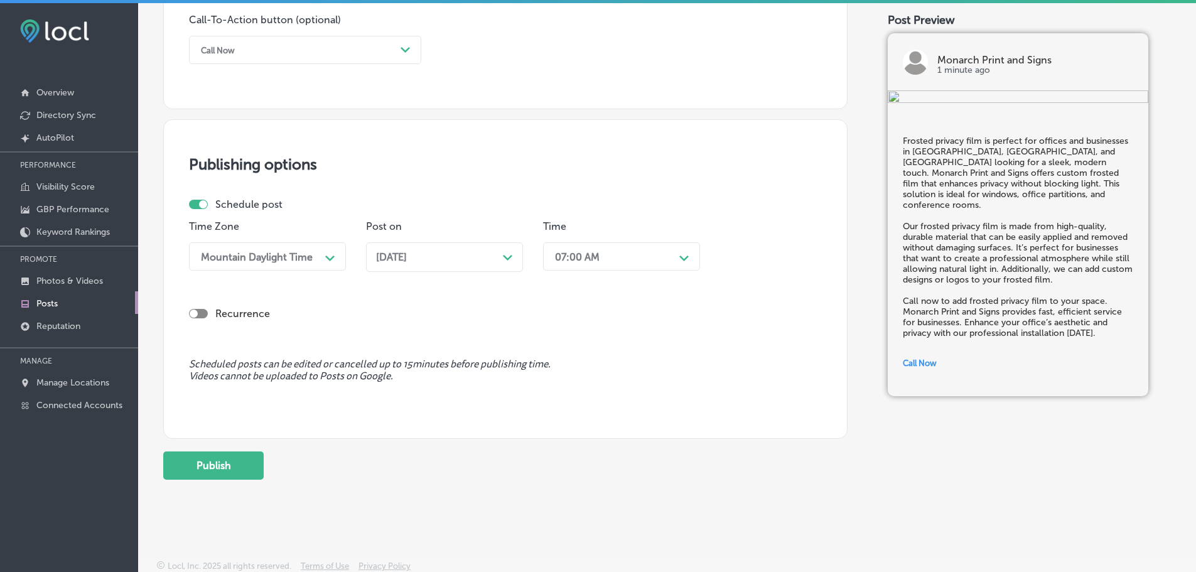
scroll to position [935, 0]
click at [210, 464] on button "Publish" at bounding box center [213, 463] width 100 height 28
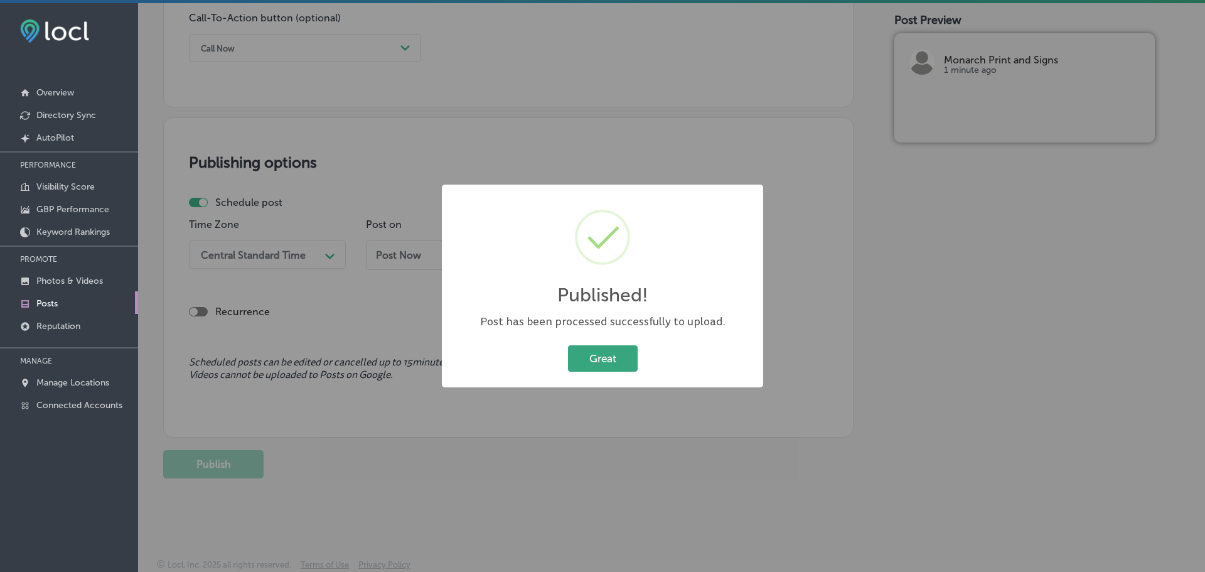
click at [572, 360] on button "Great" at bounding box center [603, 358] width 70 height 26
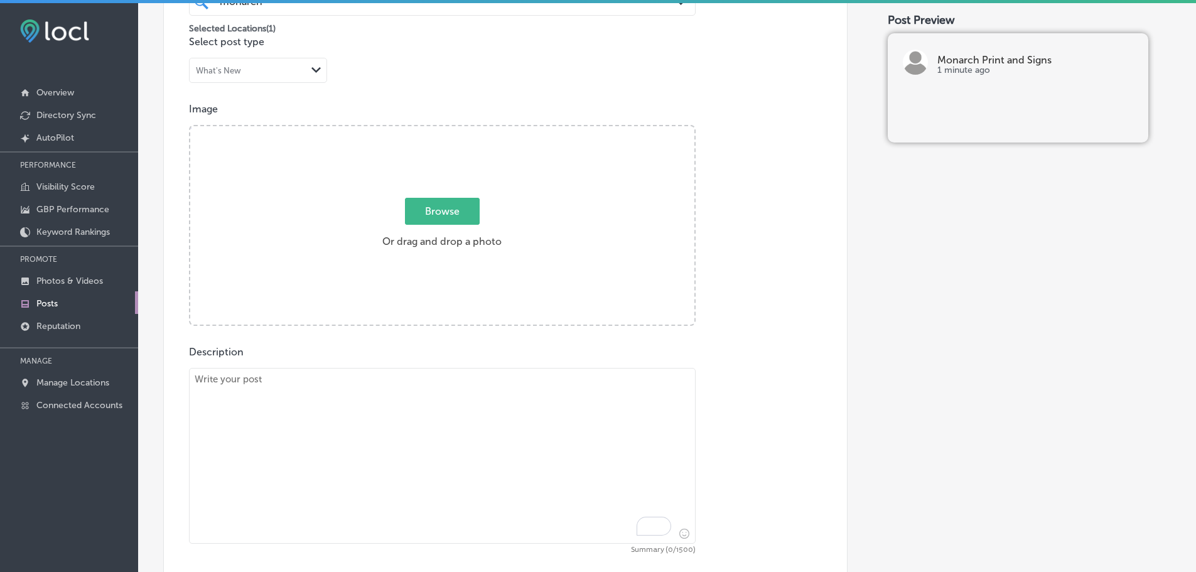
scroll to position [370, 0]
click at [411, 392] on textarea "To enrich screen reader interactions, please activate Accessibility in Grammarl…" at bounding box center [442, 459] width 506 height 176
paste textarea "Full vehicle wraps are a fantastic way to advertise on the go in [GEOGRAPHIC_DA…"
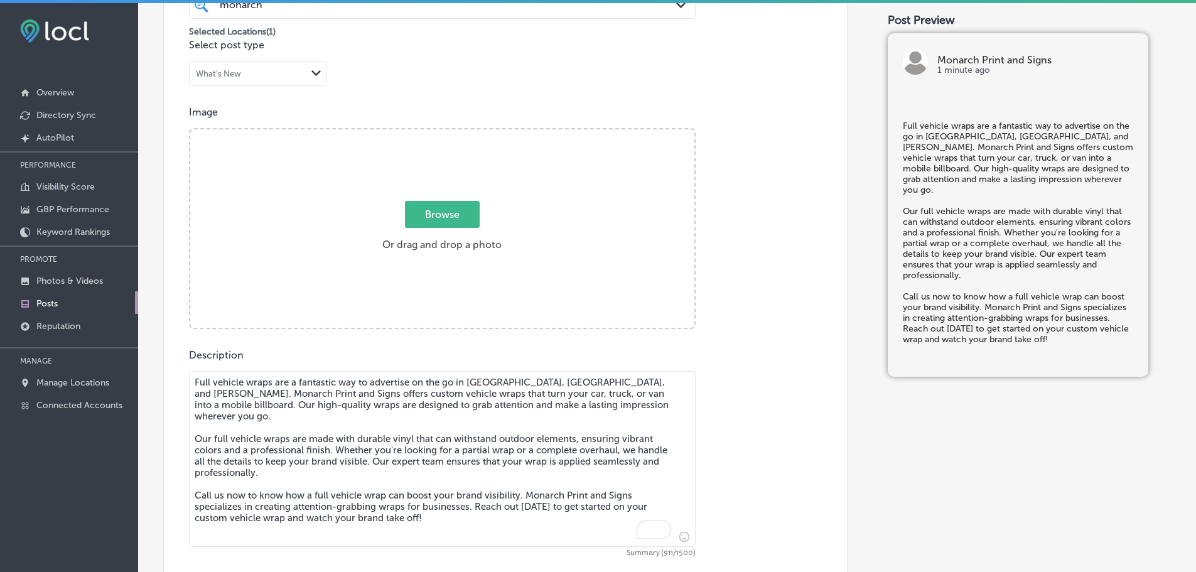
type textarea "Full vehicle wraps are a fantastic way to advertise on the go in [GEOGRAPHIC_DA…"
click at [461, 219] on span "Browse" at bounding box center [442, 214] width 75 height 27
click at [461, 133] on input "Browse Or drag and drop a photo" at bounding box center [442, 131] width 504 height 4
type input "C:\fakepath\Monarch Print & Signs-4.png"
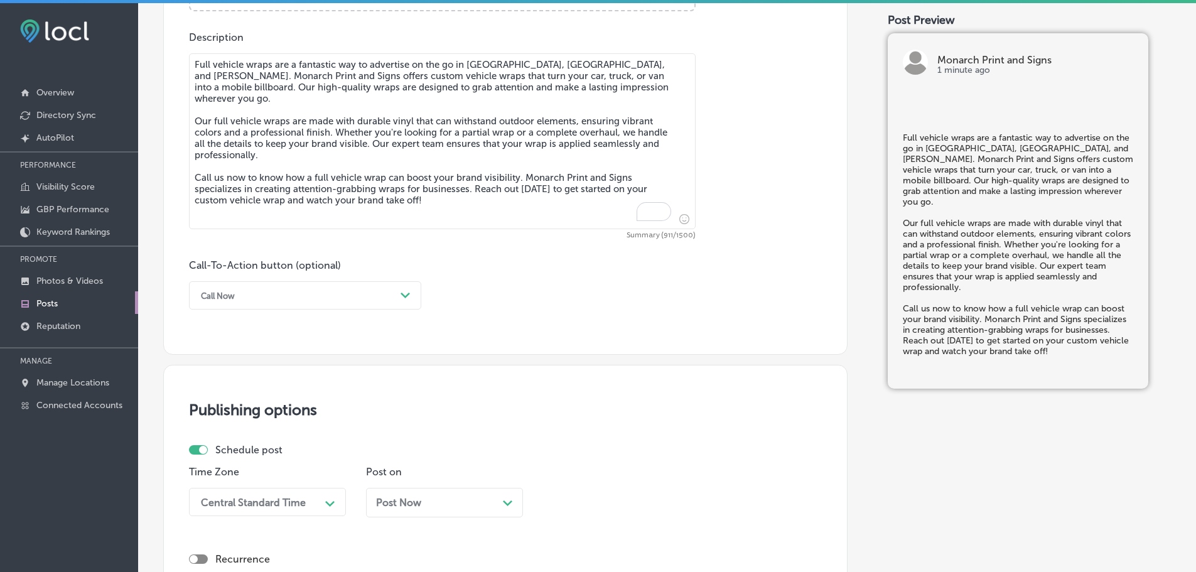
scroll to position [747, 0]
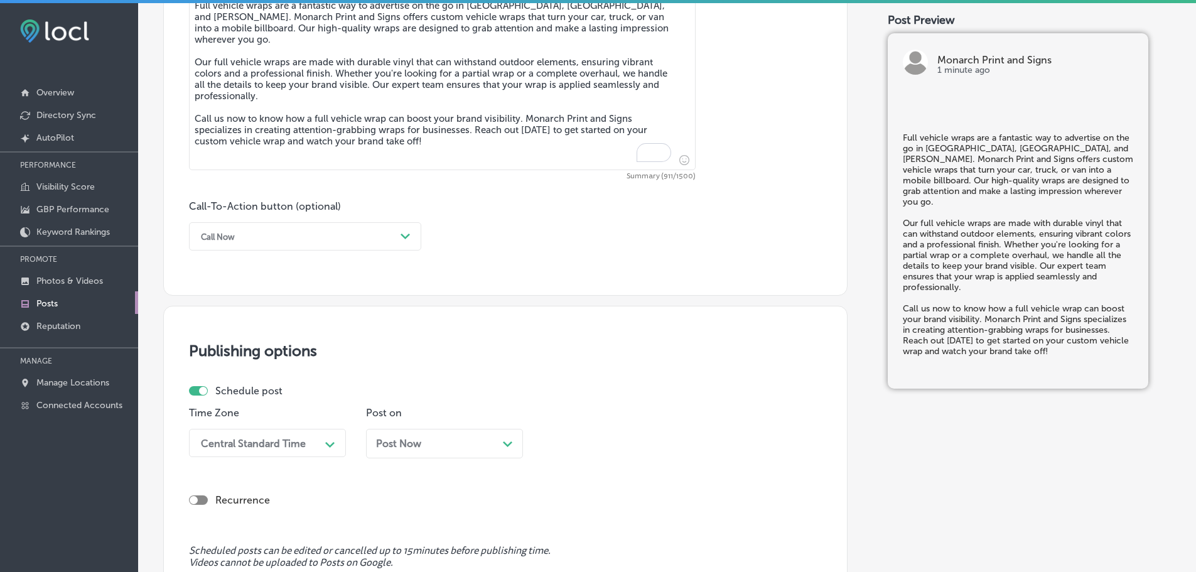
click at [340, 235] on div "Call Now" at bounding box center [295, 236] width 201 height 19
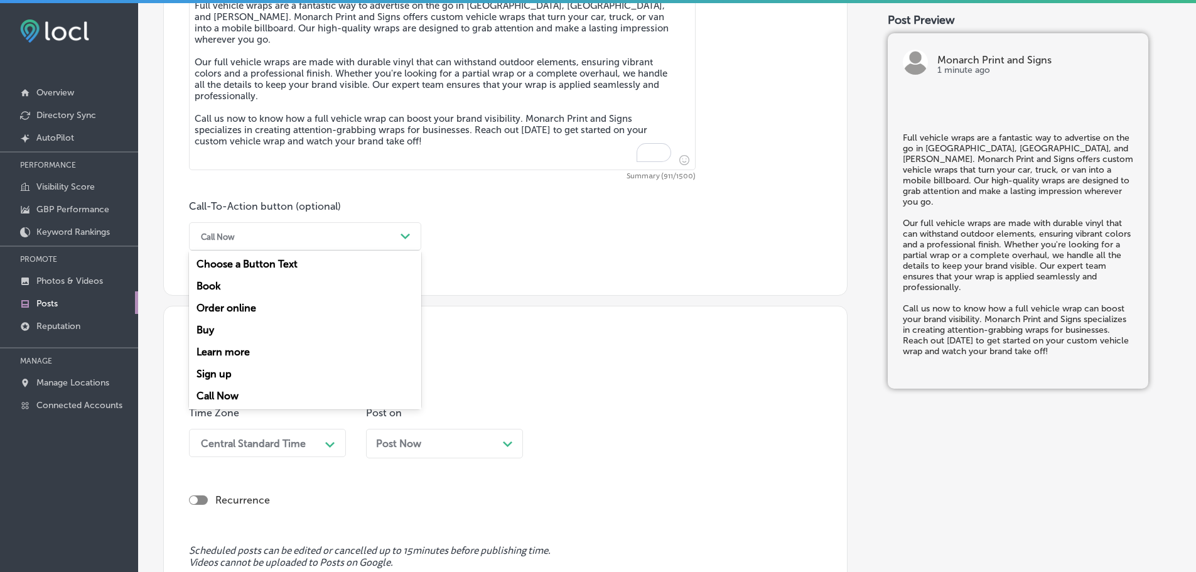
drag, startPoint x: 206, startPoint y: 396, endPoint x: 217, endPoint y: 390, distance: 12.9
click at [206, 396] on div "Call Now" at bounding box center [305, 396] width 232 height 22
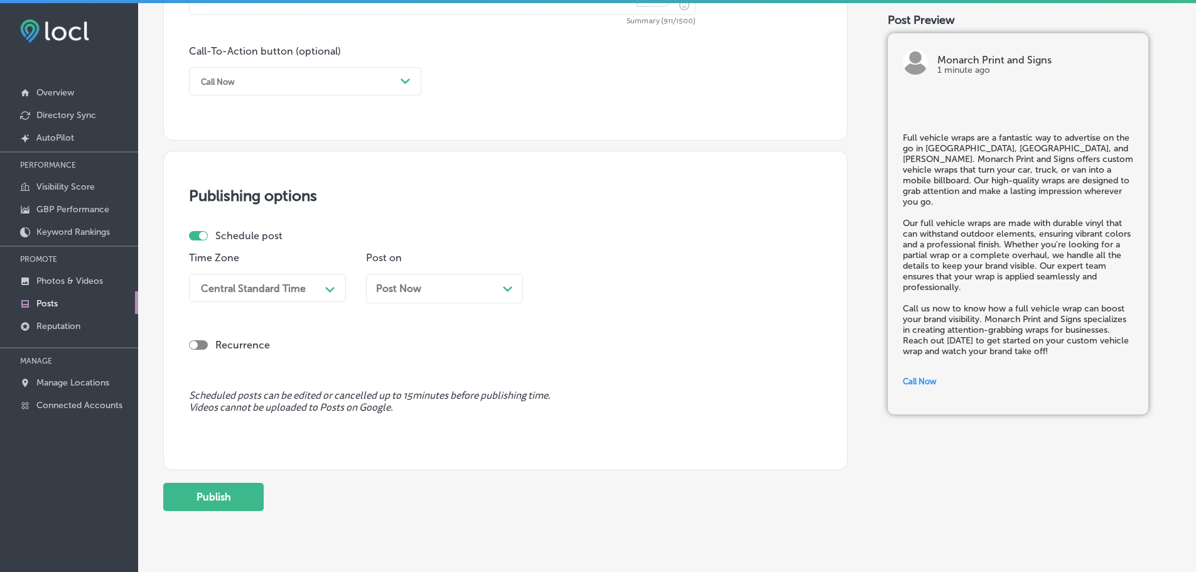
scroll to position [935, 0]
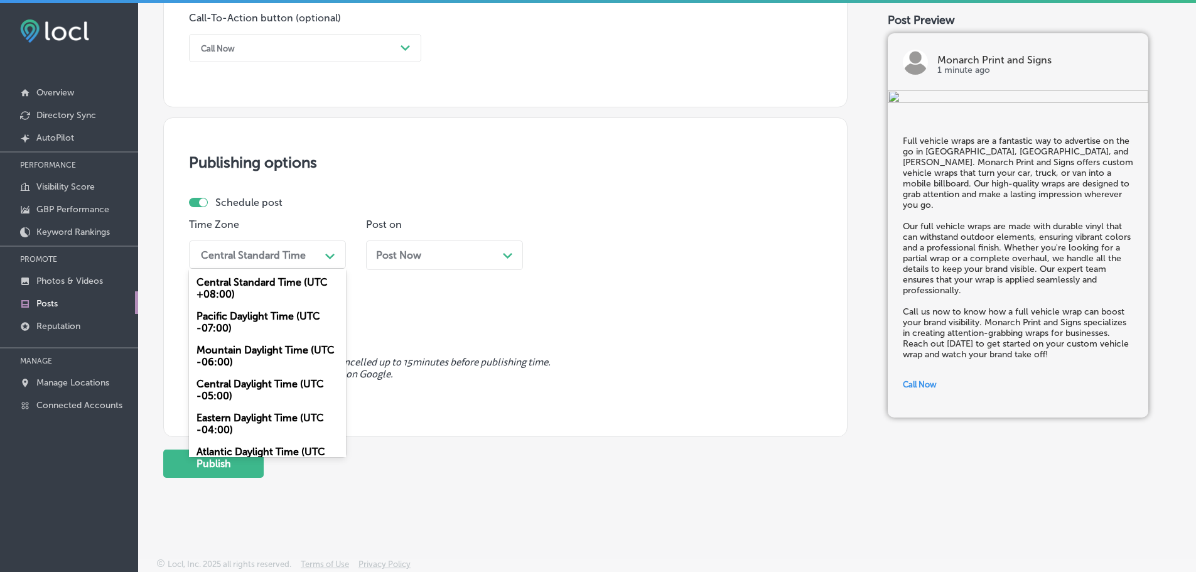
click at [286, 259] on div "Central Standard Time" at bounding box center [253, 255] width 105 height 12
click at [217, 355] on div "Mountain Daylight Time (UTC -06:00)" at bounding box center [267, 356] width 157 height 34
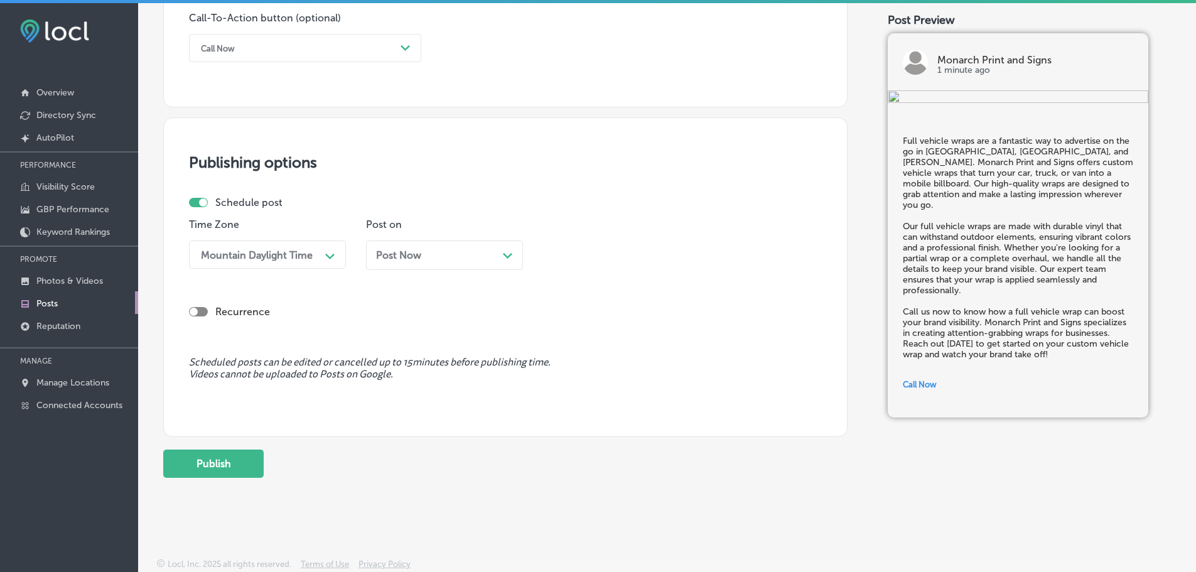
click at [482, 255] on div "Post Now Path Created with Sketch." at bounding box center [444, 255] width 137 height 12
click at [640, 255] on div "11:00 AM" at bounding box center [611, 254] width 126 height 22
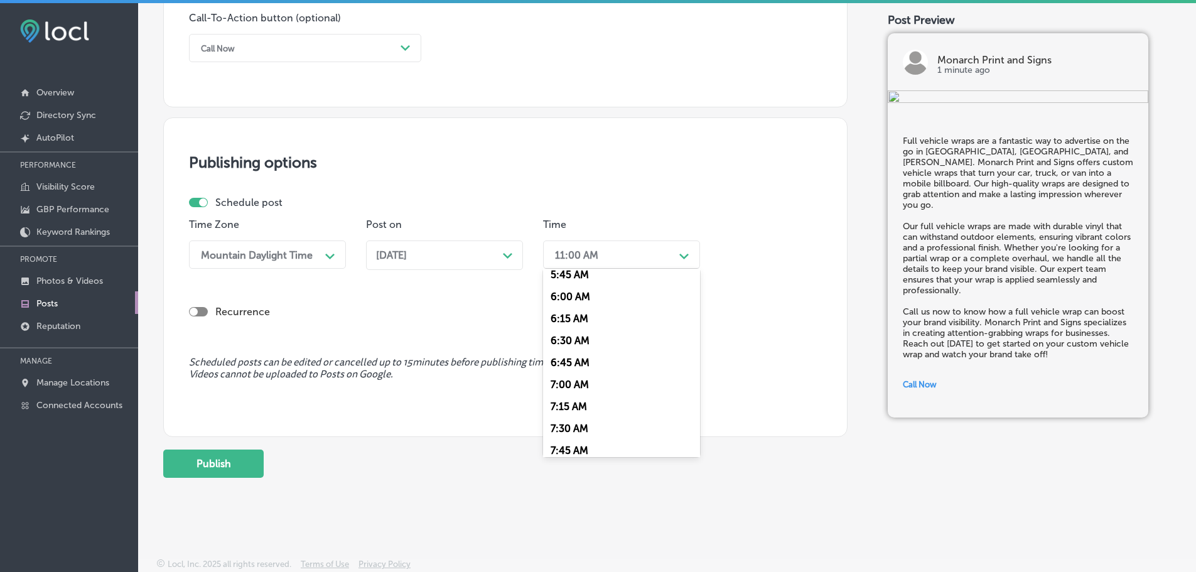
scroll to position [565, 0]
click at [569, 327] on div "7:00 AM" at bounding box center [621, 332] width 157 height 22
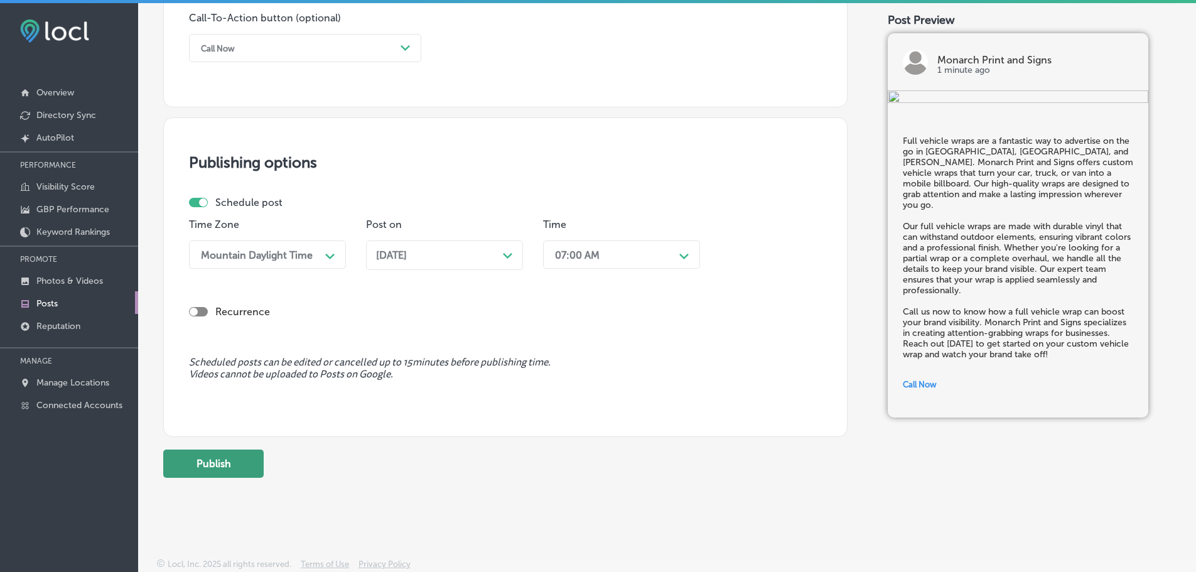
click at [243, 459] on button "Publish" at bounding box center [213, 463] width 100 height 28
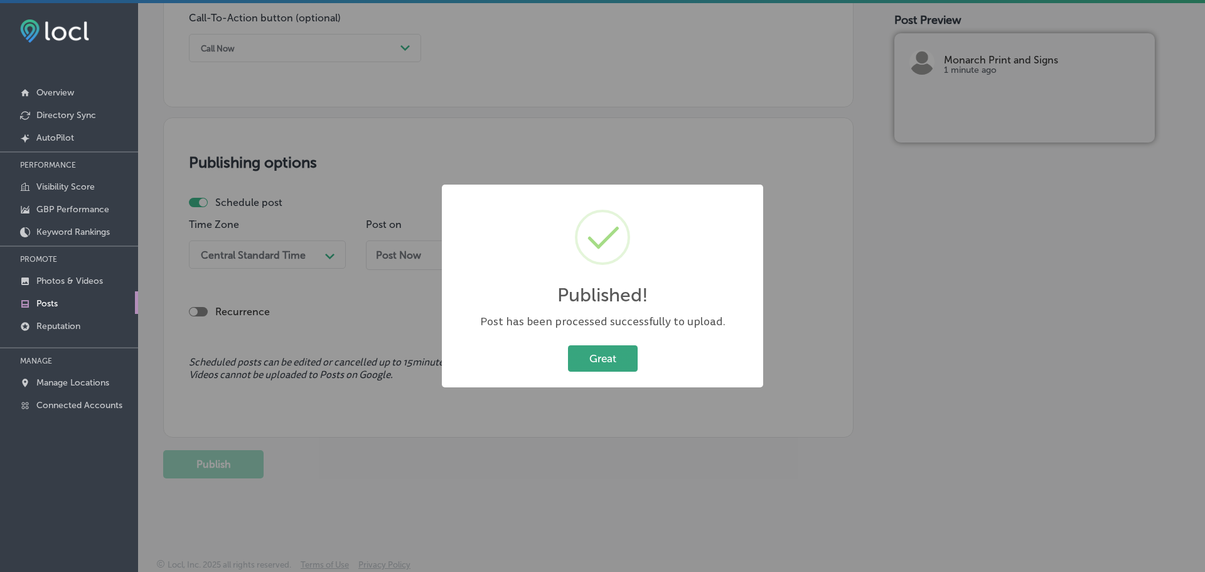
click at [611, 361] on button "Great" at bounding box center [603, 358] width 70 height 26
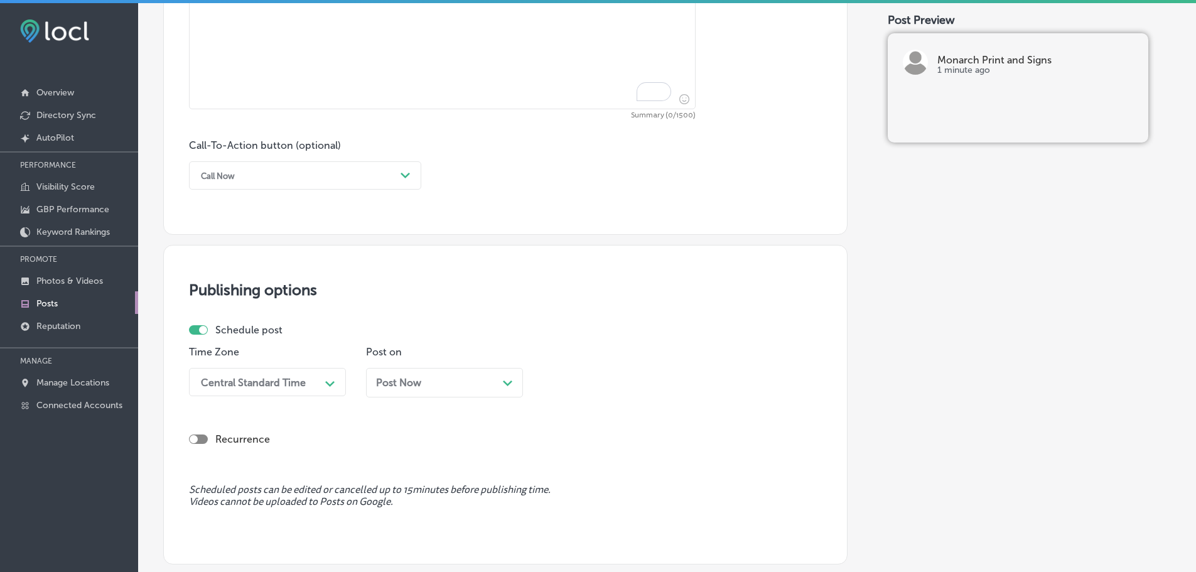
scroll to position [559, 0]
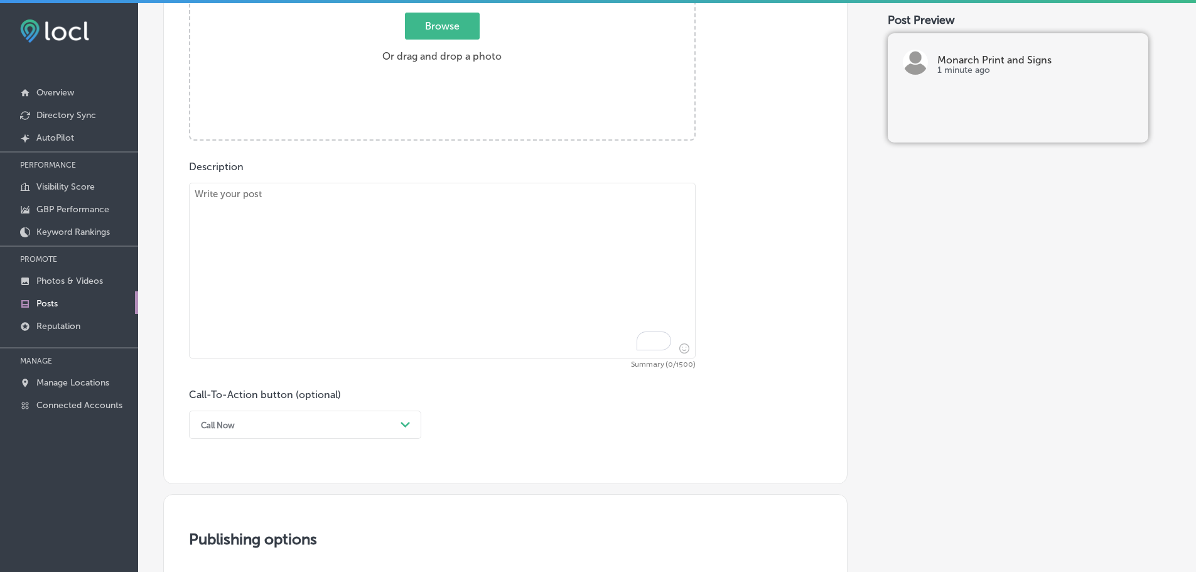
click at [317, 235] on textarea "To enrich screen reader interactions, please activate Accessibility in Grammarl…" at bounding box center [442, 271] width 506 height 176
paste textarea "Real estate signs are essential for attracting buyers in [GEOGRAPHIC_DATA], [GE…"
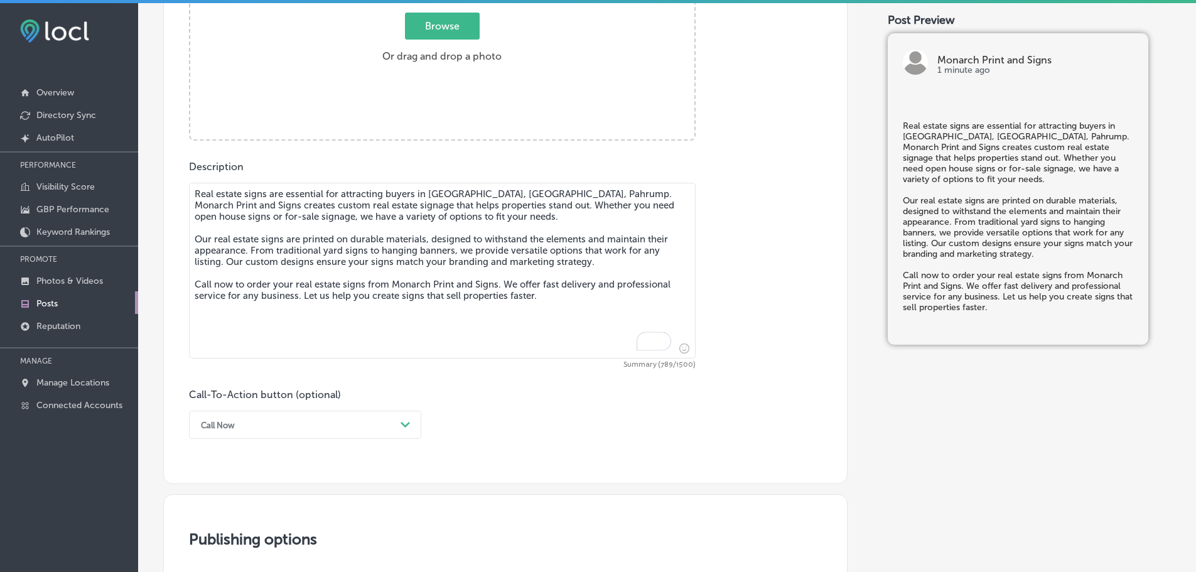
type textarea "Real estate signs are essential for attracting buyers in [GEOGRAPHIC_DATA], [GE…"
click at [446, 30] on span "Browse" at bounding box center [442, 26] width 75 height 27
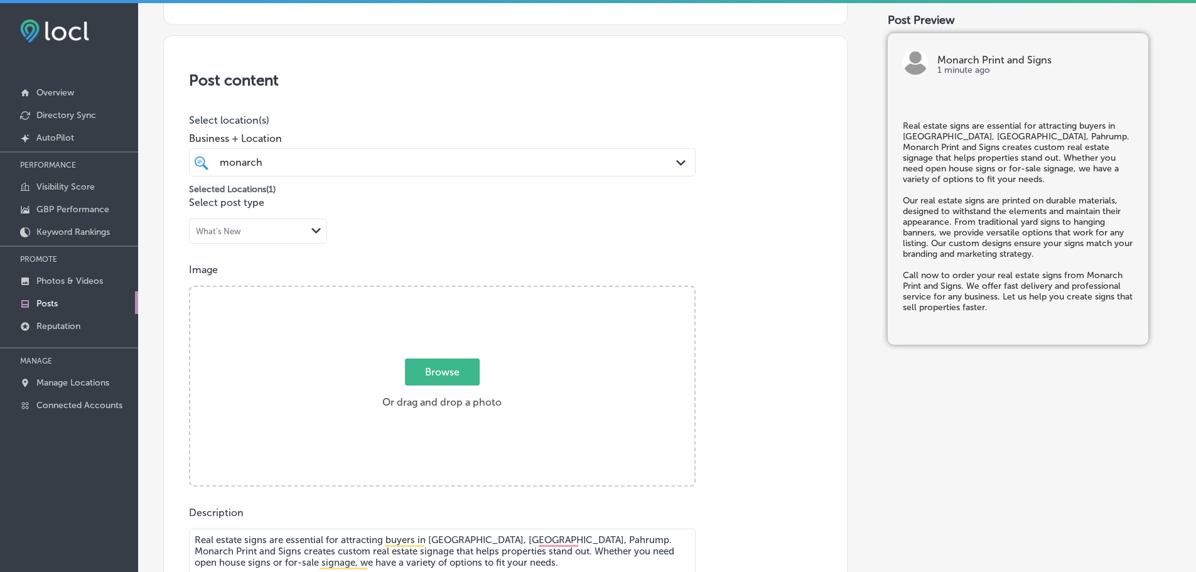
type input "C:\fakepath\Monarch Print & Signs-5.png"
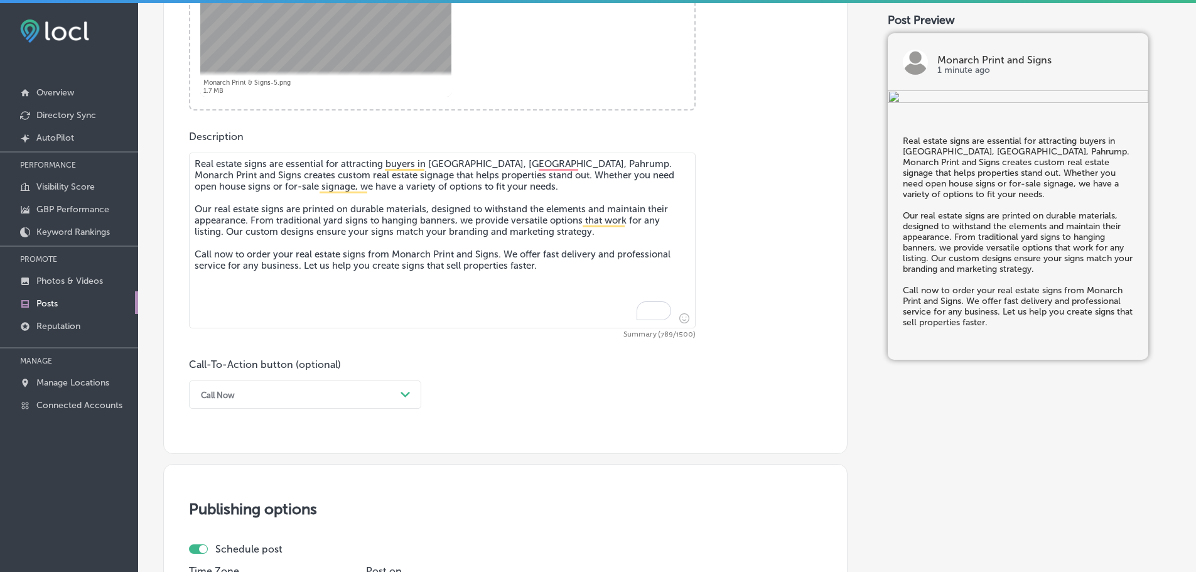
scroll to position [589, 0]
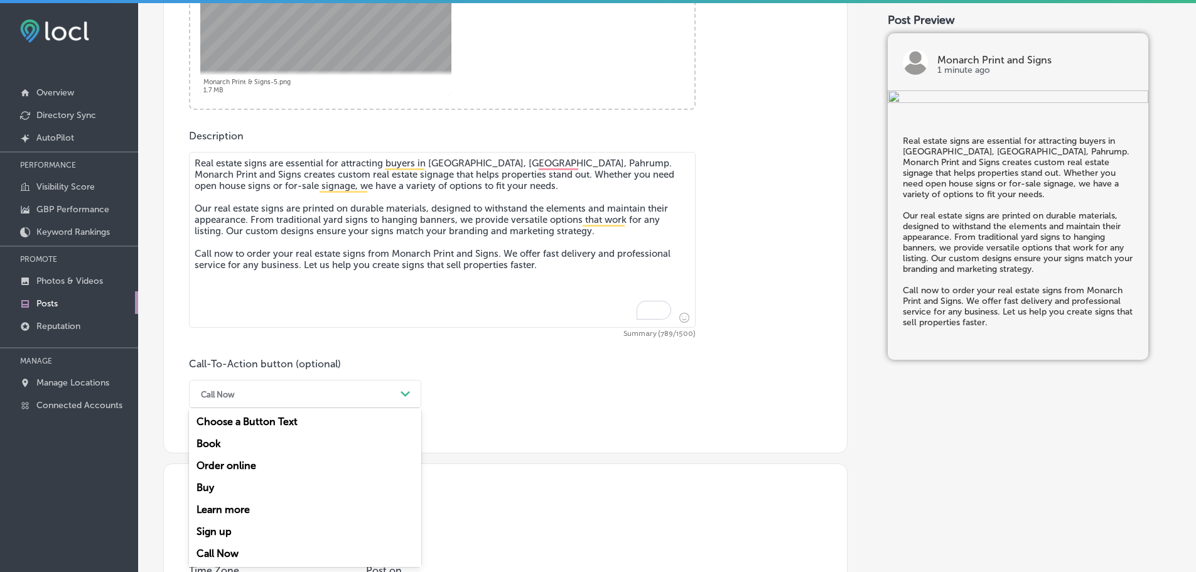
click at [392, 393] on div "Call Now" at bounding box center [295, 393] width 201 height 19
click at [233, 552] on div "Call Now" at bounding box center [305, 553] width 232 height 22
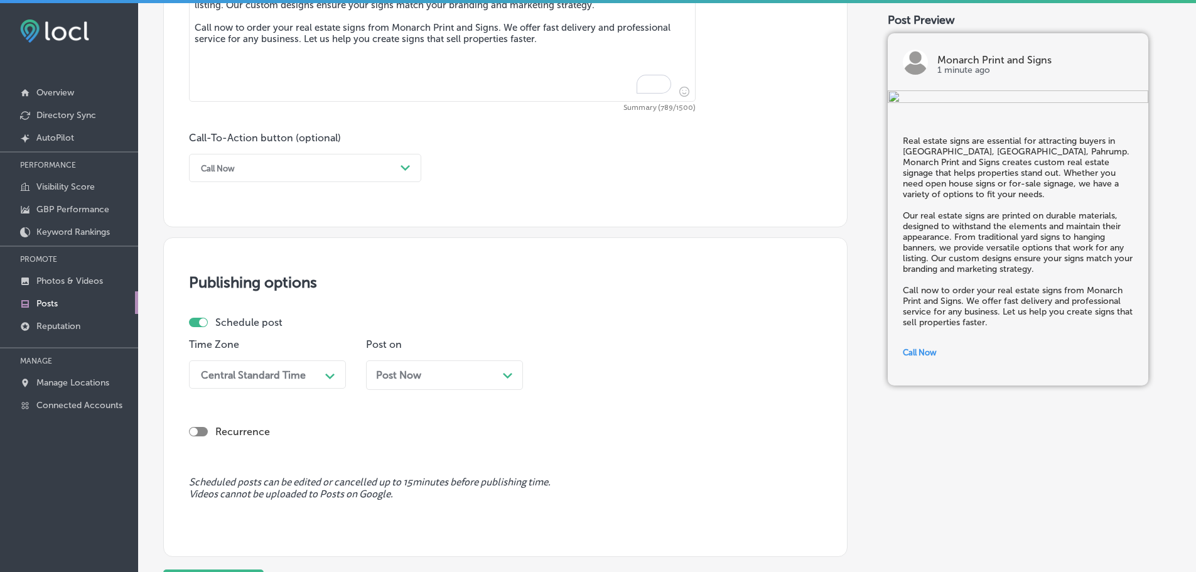
scroll to position [840, 0]
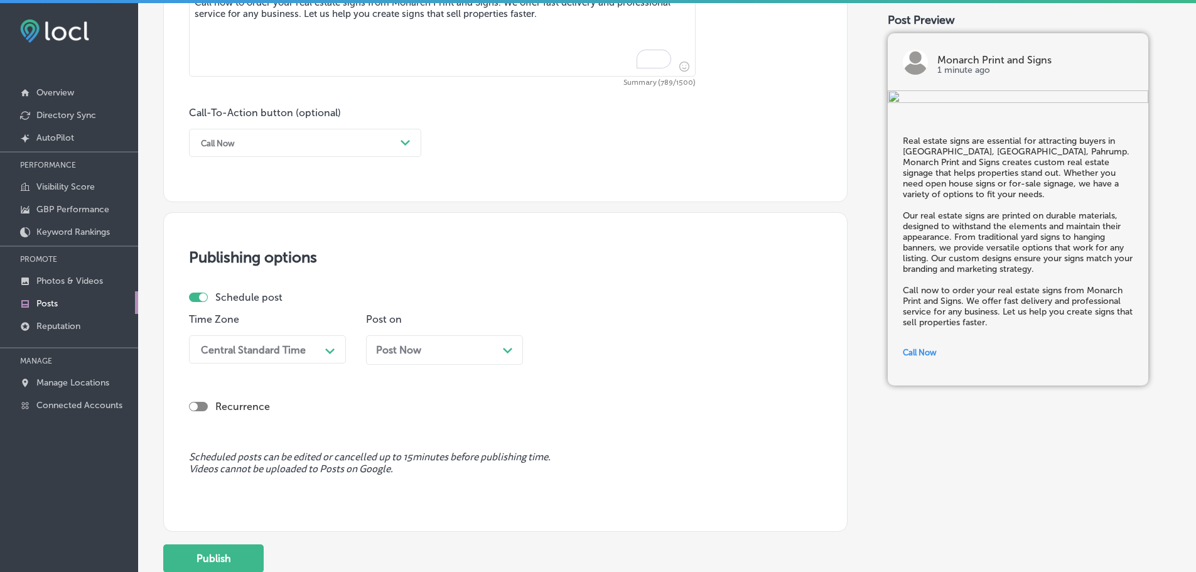
click at [313, 350] on div "Central Standard Time" at bounding box center [258, 349] width 126 height 22
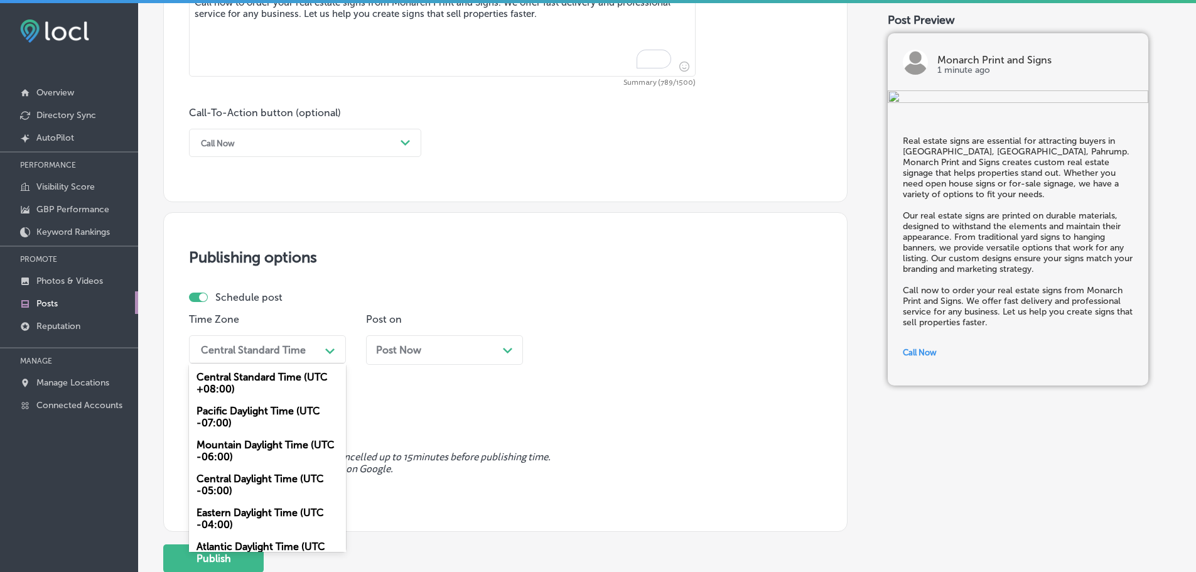
click at [218, 453] on div "Mountain Daylight Time (UTC -06:00)" at bounding box center [267, 451] width 157 height 34
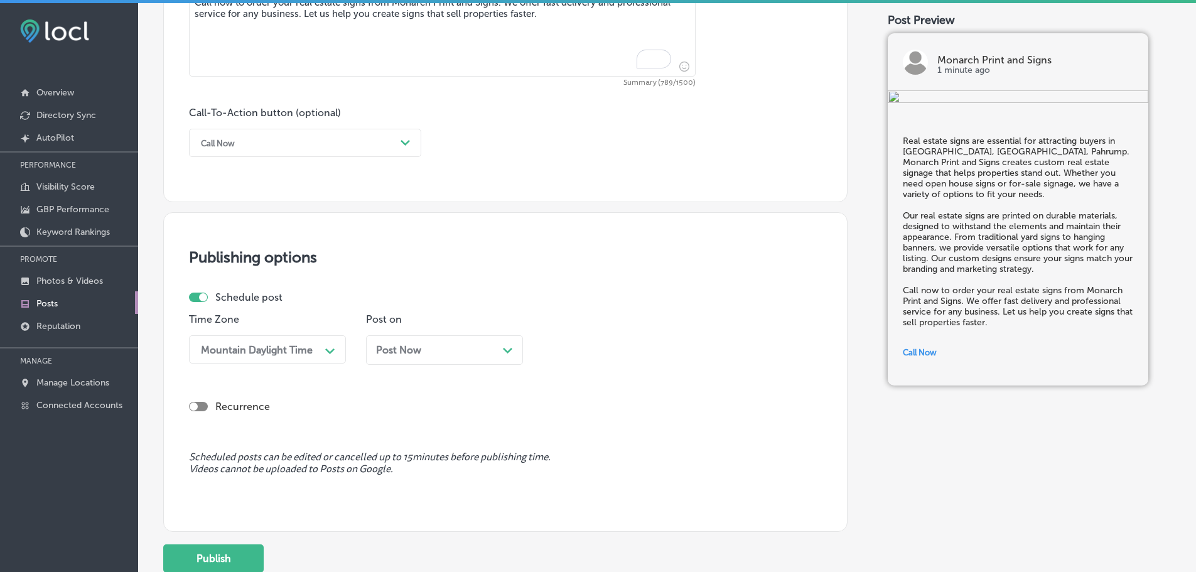
click at [511, 353] on div "Path Created with Sketch." at bounding box center [508, 349] width 10 height 10
click at [672, 353] on div "11:00 AM" at bounding box center [611, 349] width 126 height 22
click at [583, 424] on div "7:00 AM" at bounding box center [621, 427] width 157 height 22
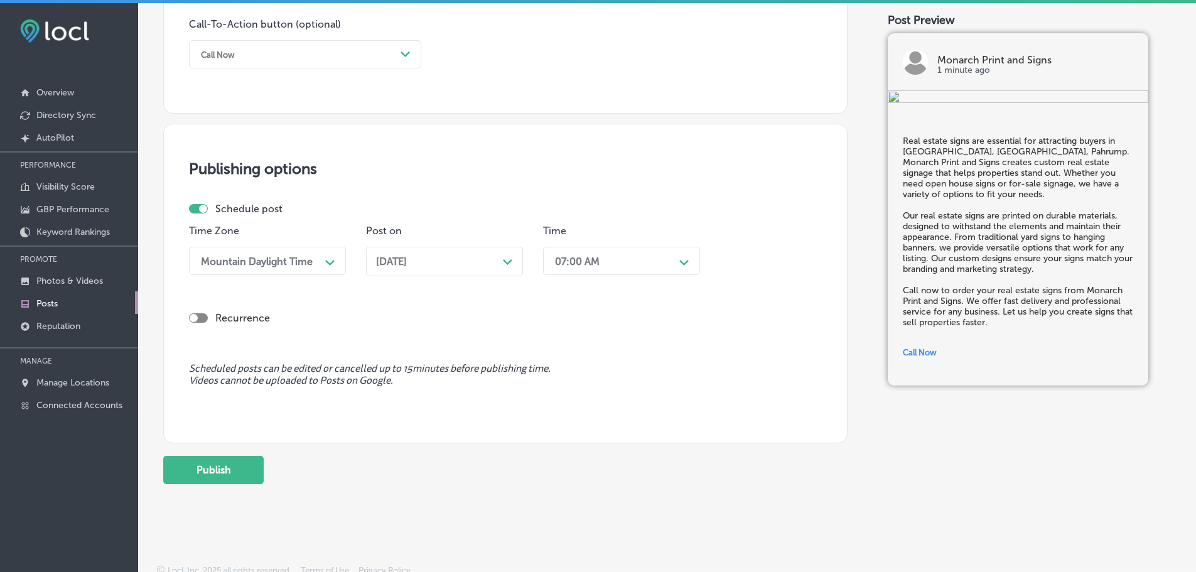
scroll to position [935, 0]
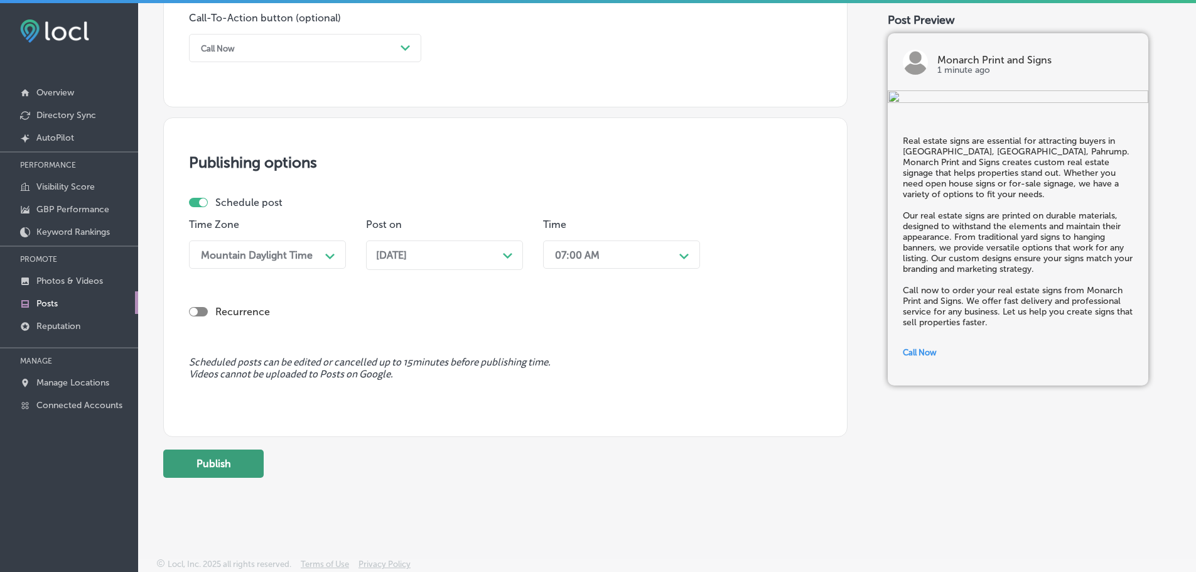
click at [225, 459] on button "Publish" at bounding box center [213, 463] width 100 height 28
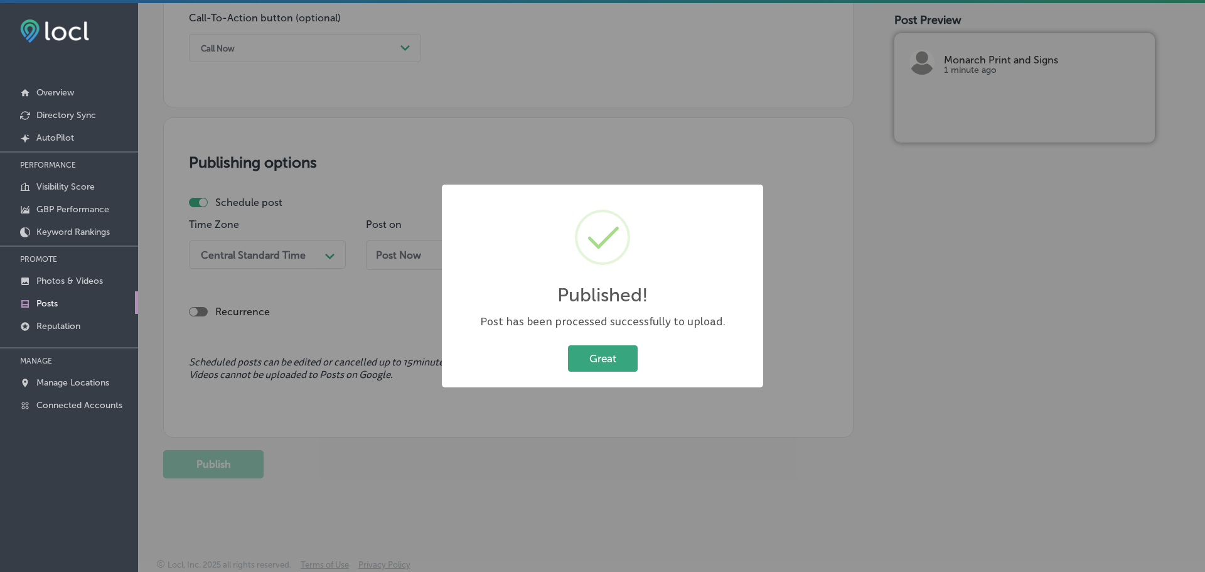
click at [618, 356] on button "Great" at bounding box center [603, 358] width 70 height 26
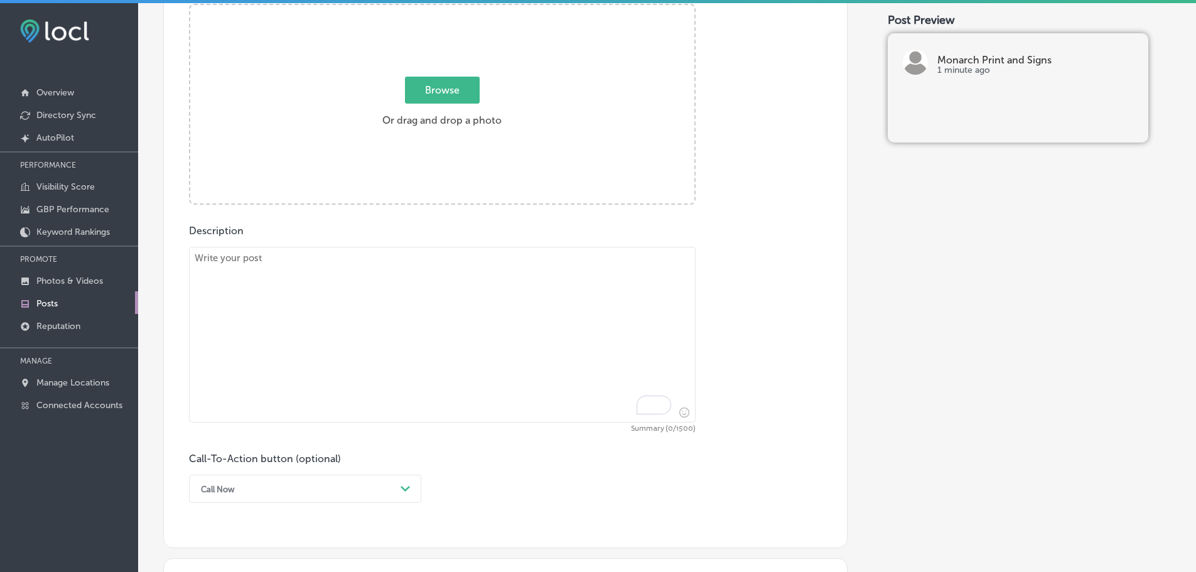
scroll to position [370, 0]
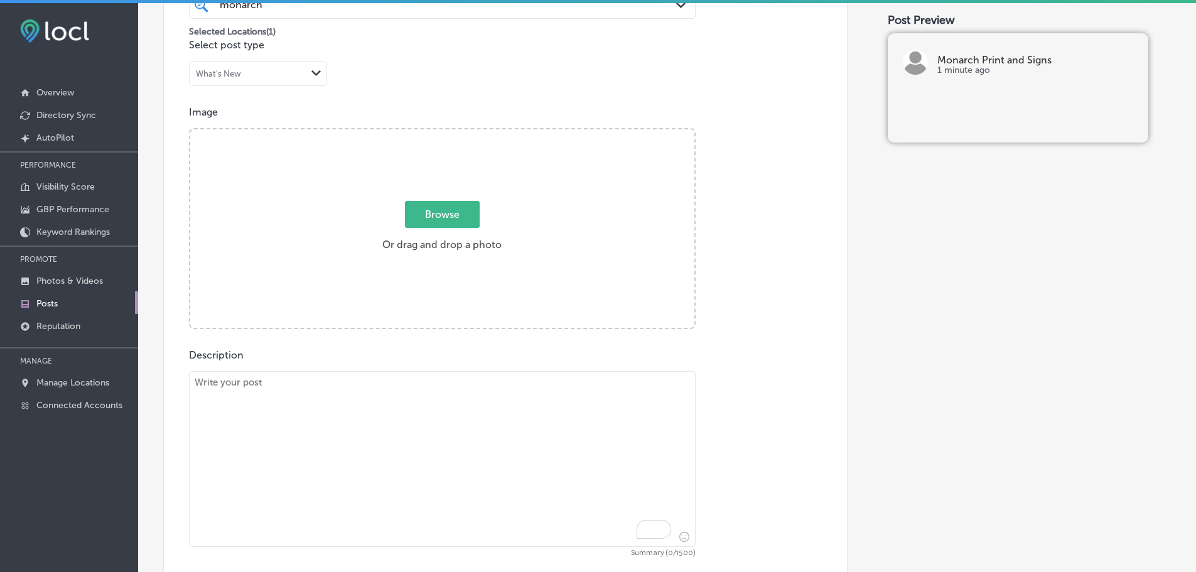
click at [458, 432] on textarea "To enrich screen reader interactions, please activate Accessibility in Grammarl…" at bounding box center [442, 459] width 506 height 176
paste textarea "Die-cut stickers are a great way to promote your business in [GEOGRAPHIC_DATA],…"
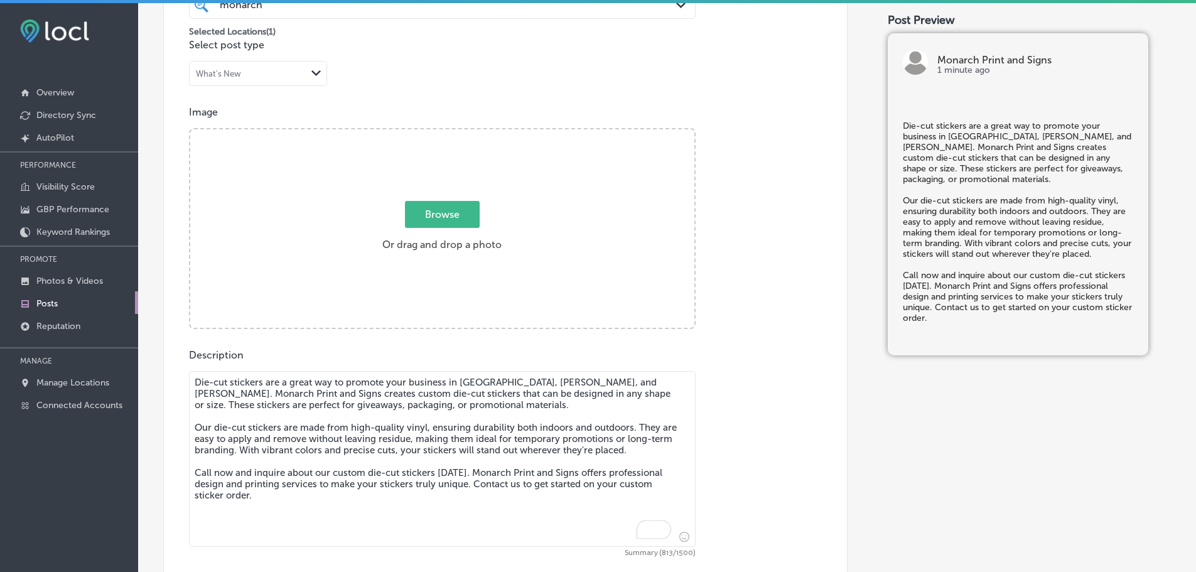
type textarea "Die-cut stickers are a great way to promote your business in [GEOGRAPHIC_DATA],…"
click at [437, 232] on label "Browse Or drag and drop a photo" at bounding box center [441, 229] width 129 height 55
click at [437, 133] on input "Browse Or drag and drop a photo" at bounding box center [442, 131] width 504 height 4
type input "C:\fakepath\Monarch Print & Signs-6.png"
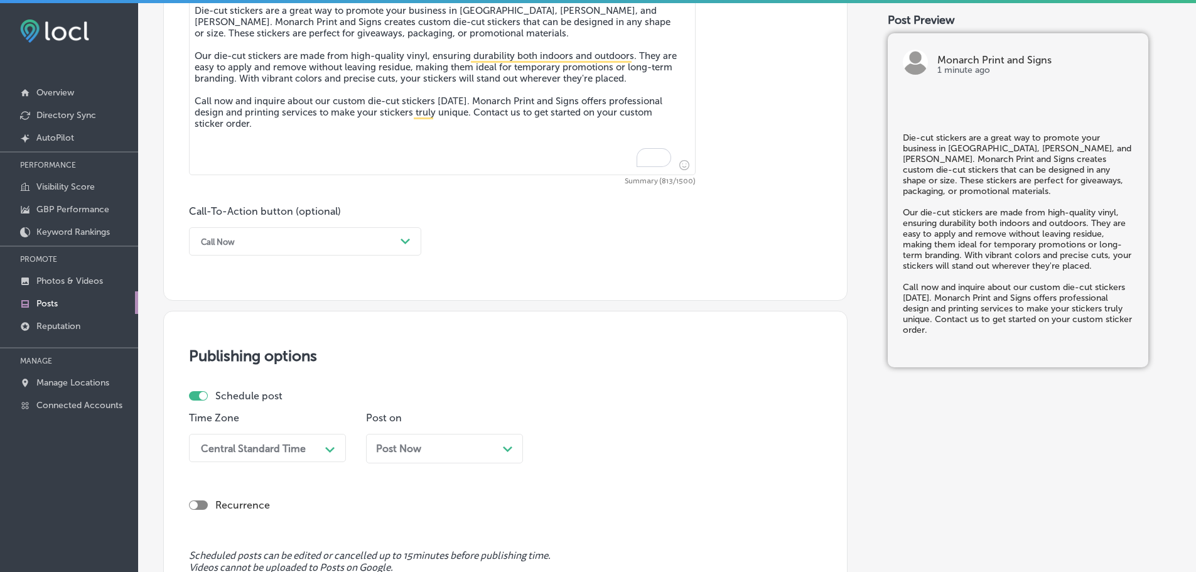
scroll to position [747, 0]
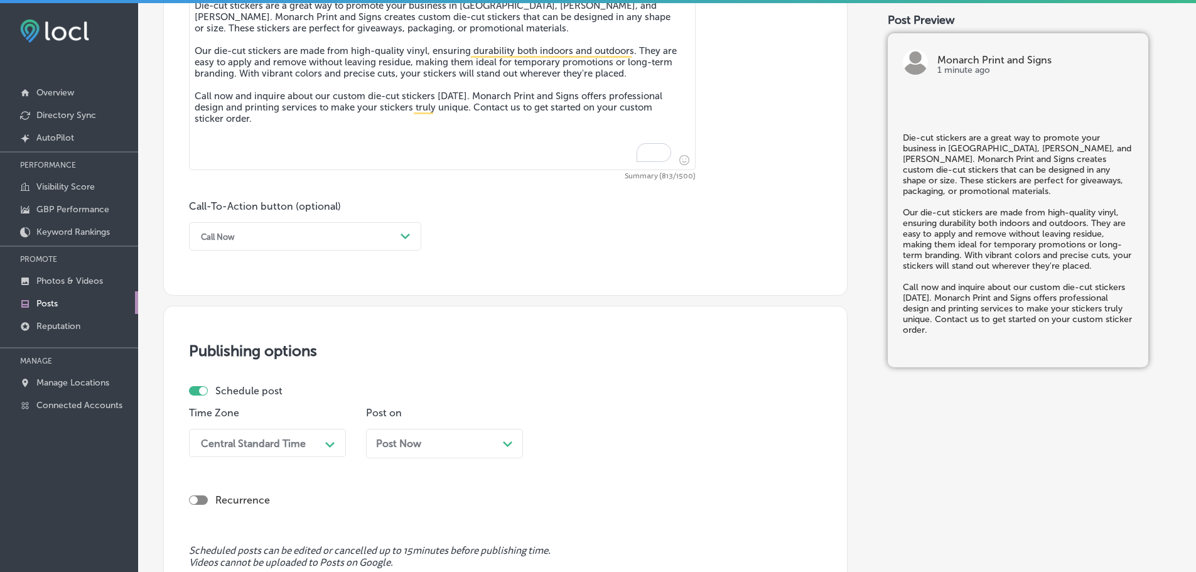
click at [389, 241] on div "Call Now" at bounding box center [295, 236] width 201 height 19
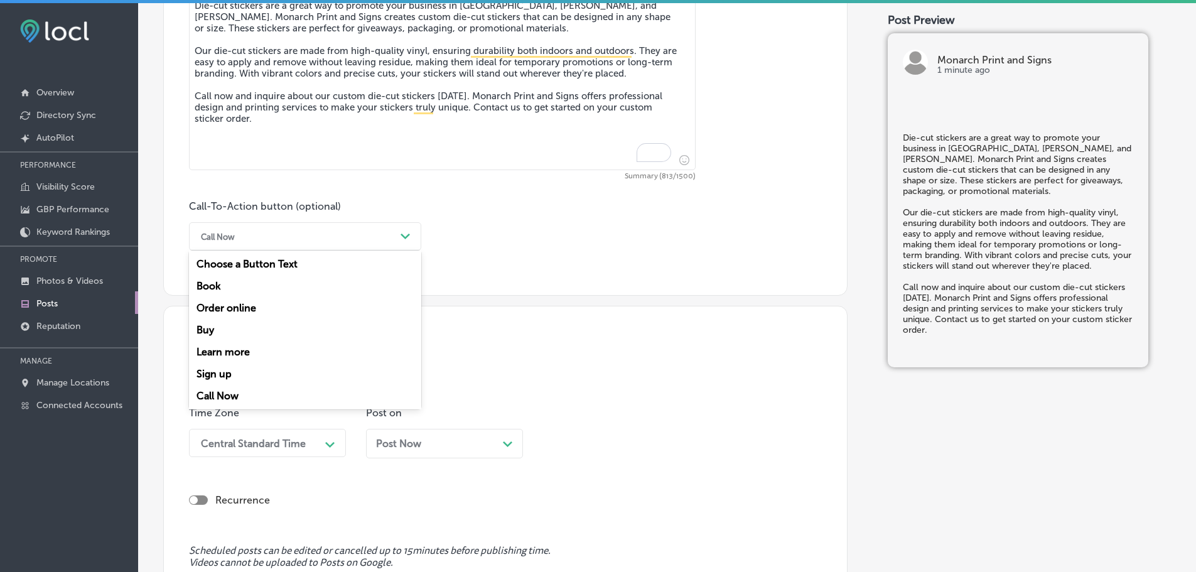
click at [230, 388] on div "Call Now" at bounding box center [305, 396] width 232 height 22
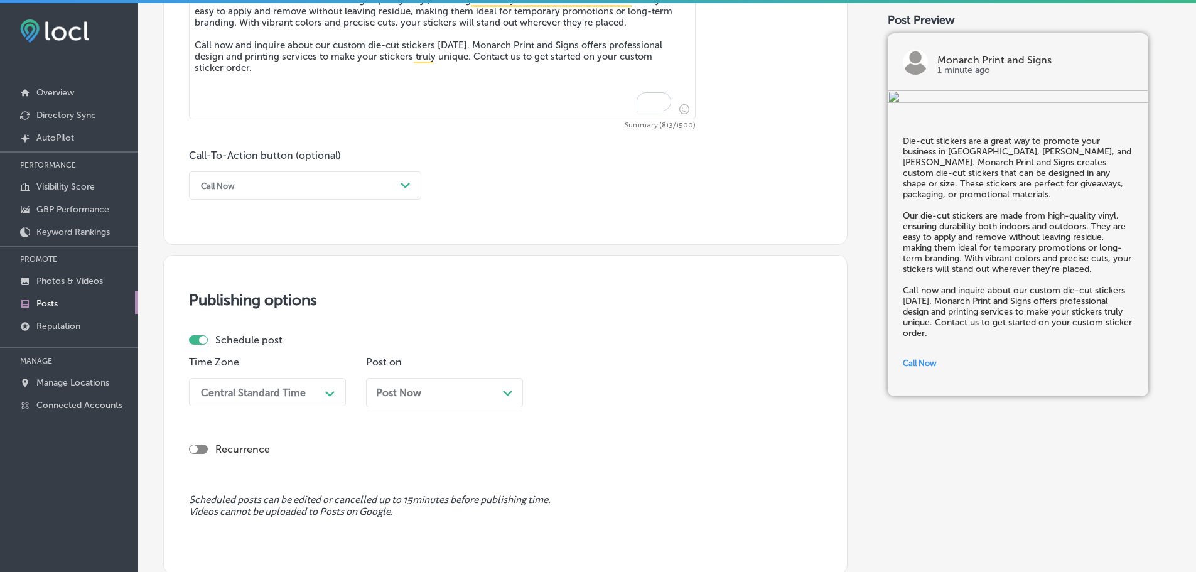
scroll to position [935, 0]
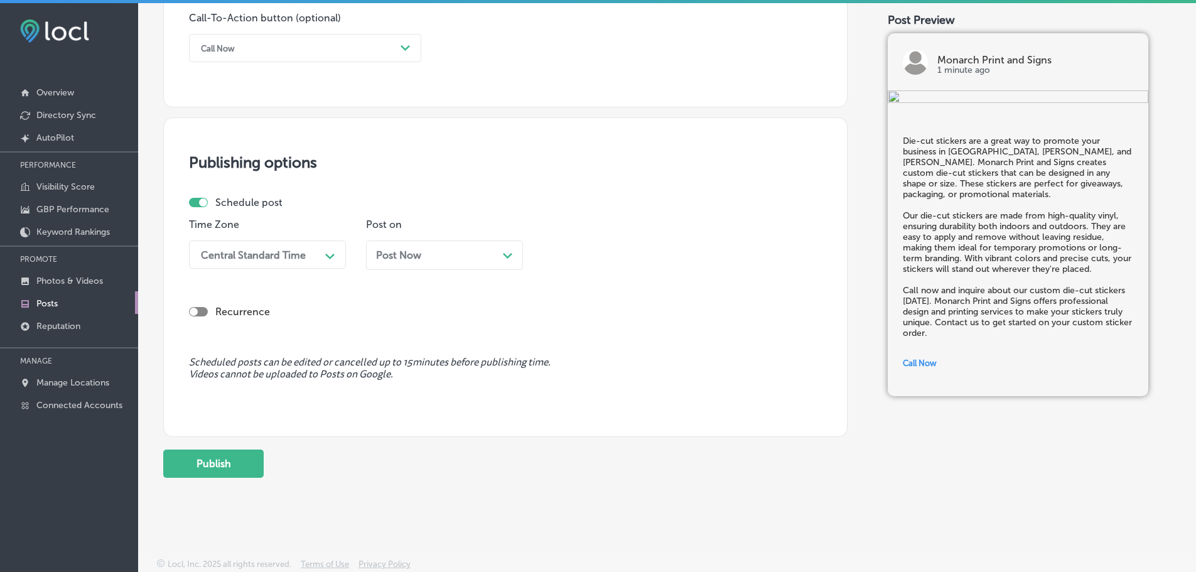
click at [314, 260] on div "Central Standard Time" at bounding box center [258, 254] width 126 height 22
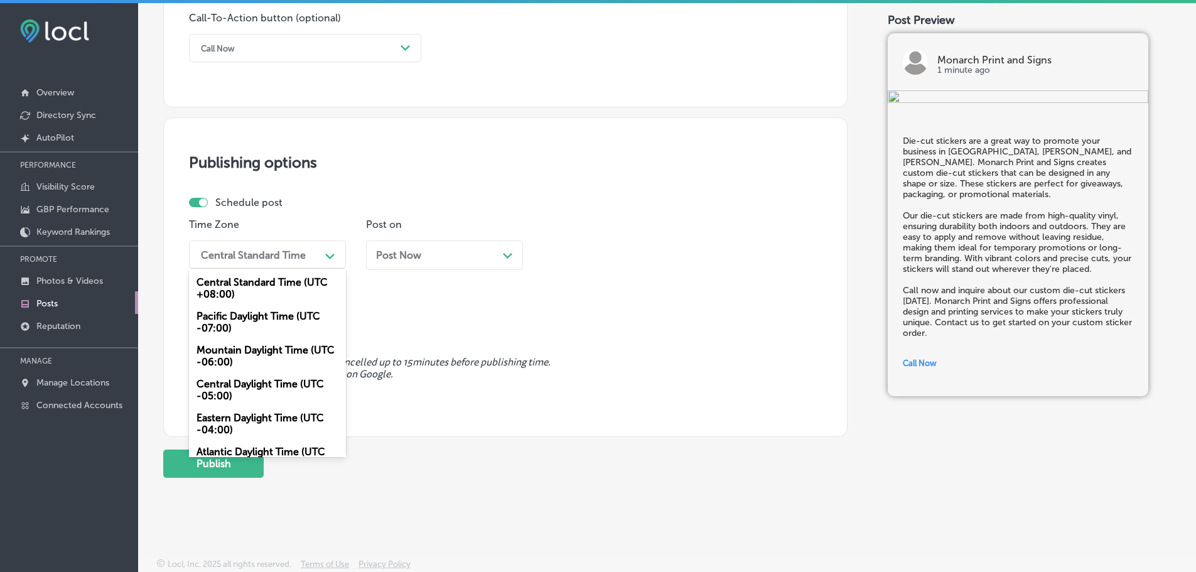
click at [254, 356] on div "Mountain Daylight Time (UTC -06:00)" at bounding box center [267, 356] width 157 height 34
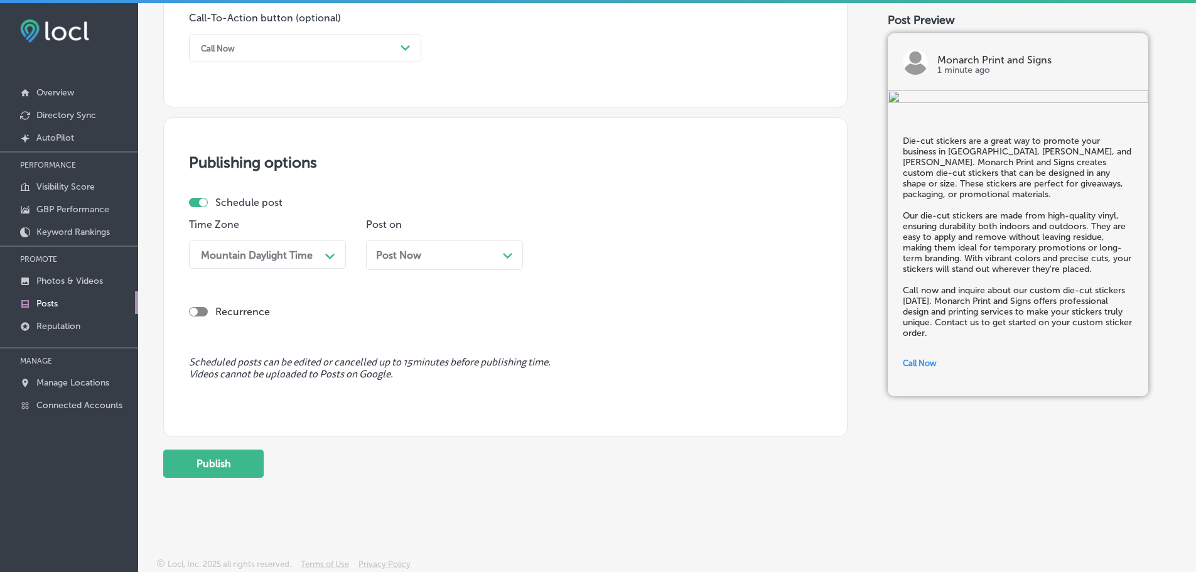
click at [506, 255] on polygon at bounding box center [507, 256] width 9 height 6
click at [621, 255] on div "11:00 AM" at bounding box center [611, 254] width 126 height 22
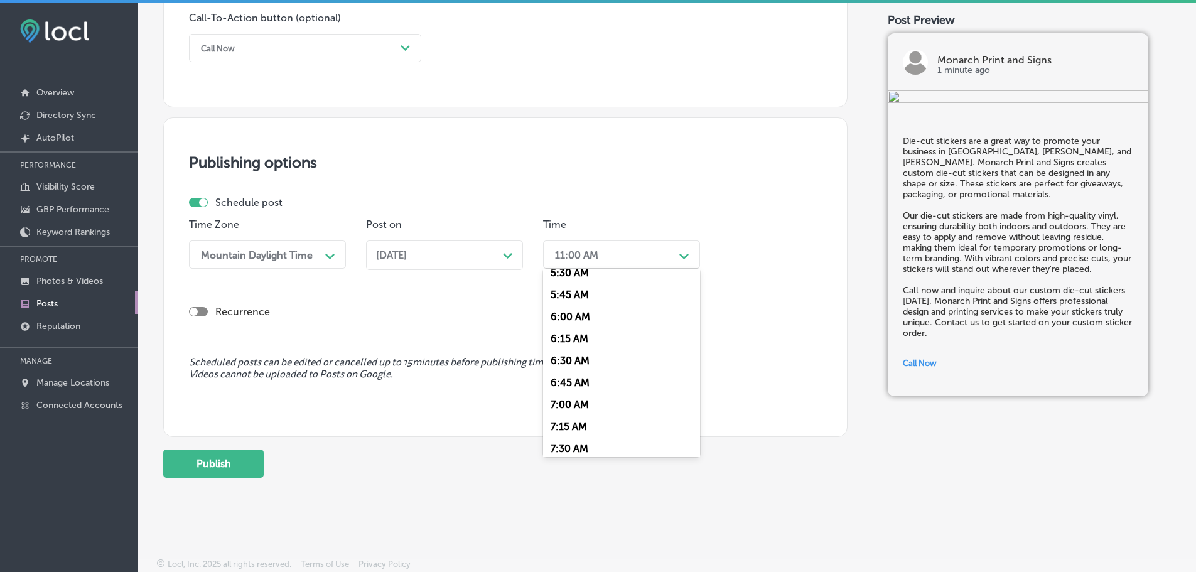
scroll to position [565, 0]
click at [587, 331] on div "7:00 AM" at bounding box center [621, 332] width 157 height 22
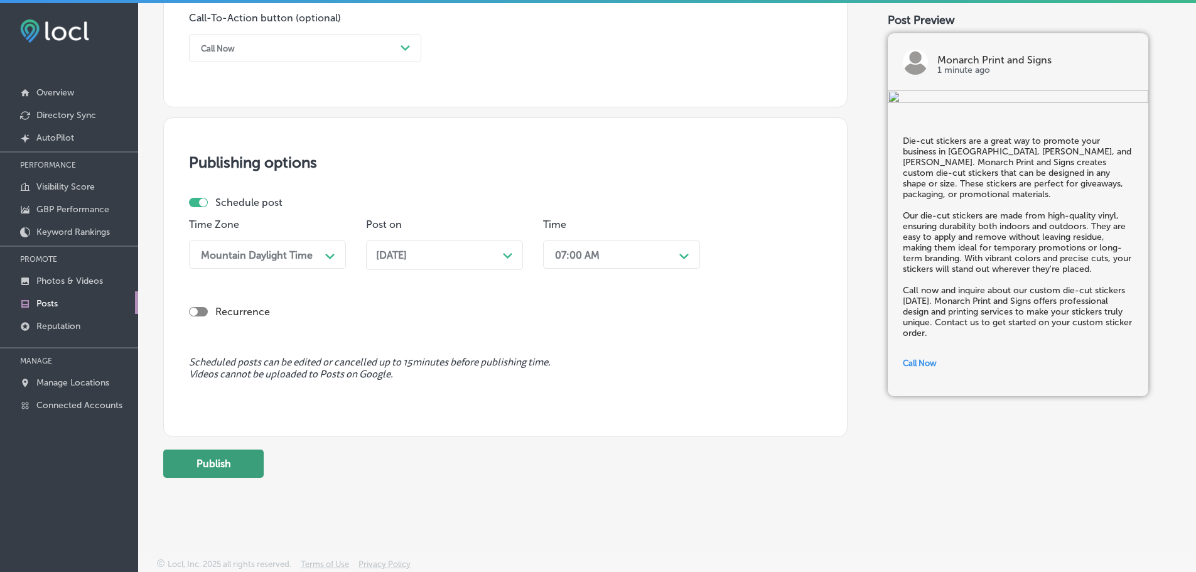
click at [241, 459] on button "Publish" at bounding box center [213, 463] width 100 height 28
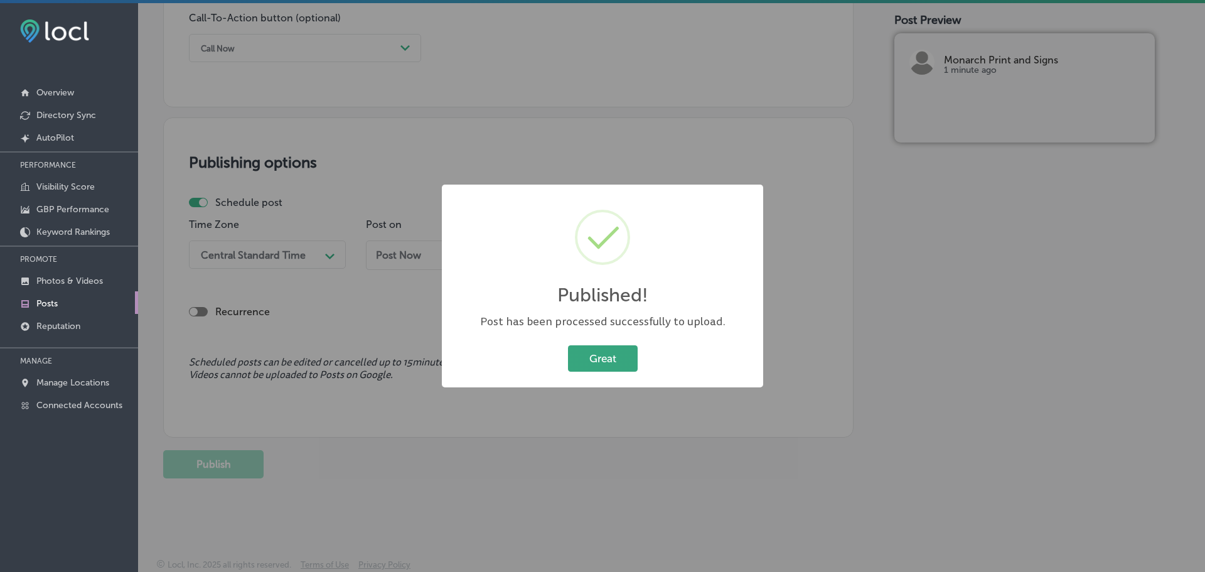
click at [612, 359] on button "Great" at bounding box center [603, 358] width 70 height 26
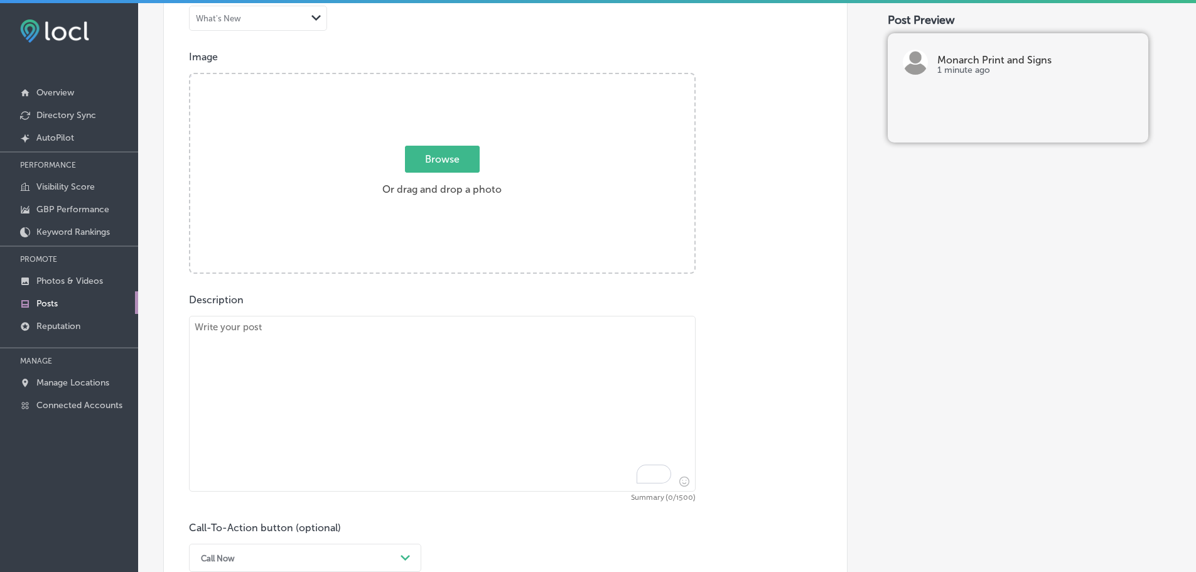
scroll to position [433, 0]
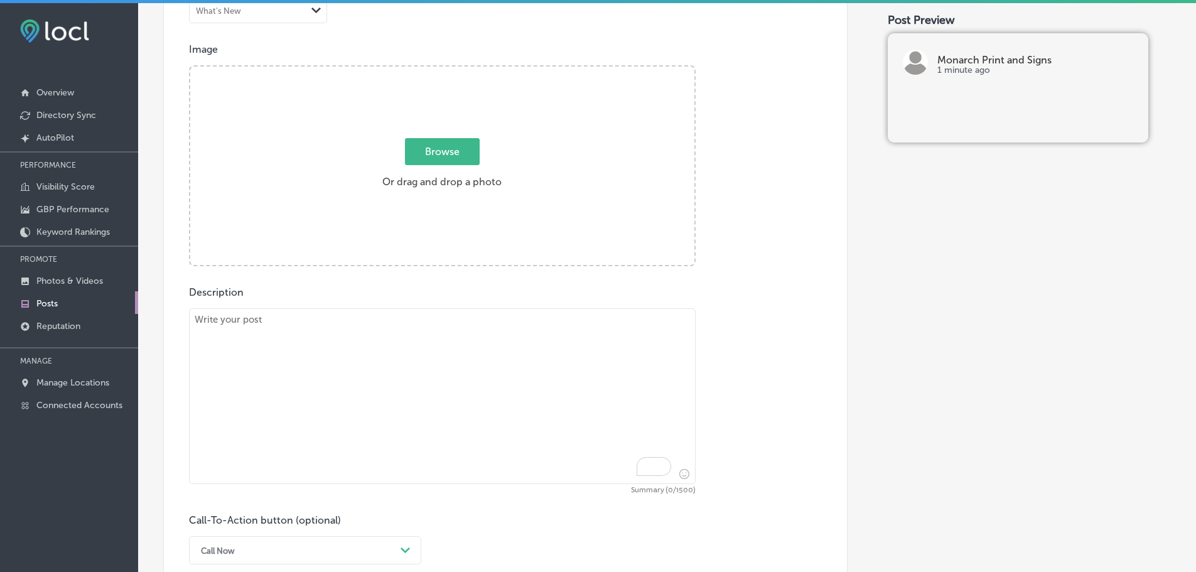
click at [389, 360] on textarea "To enrich screen reader interactions, please activate Accessibility in Grammarl…" at bounding box center [442, 396] width 506 height 176
paste textarea "Elevator wraps are an innovative way to advertise in [GEOGRAPHIC_DATA], [GEOGRA…"
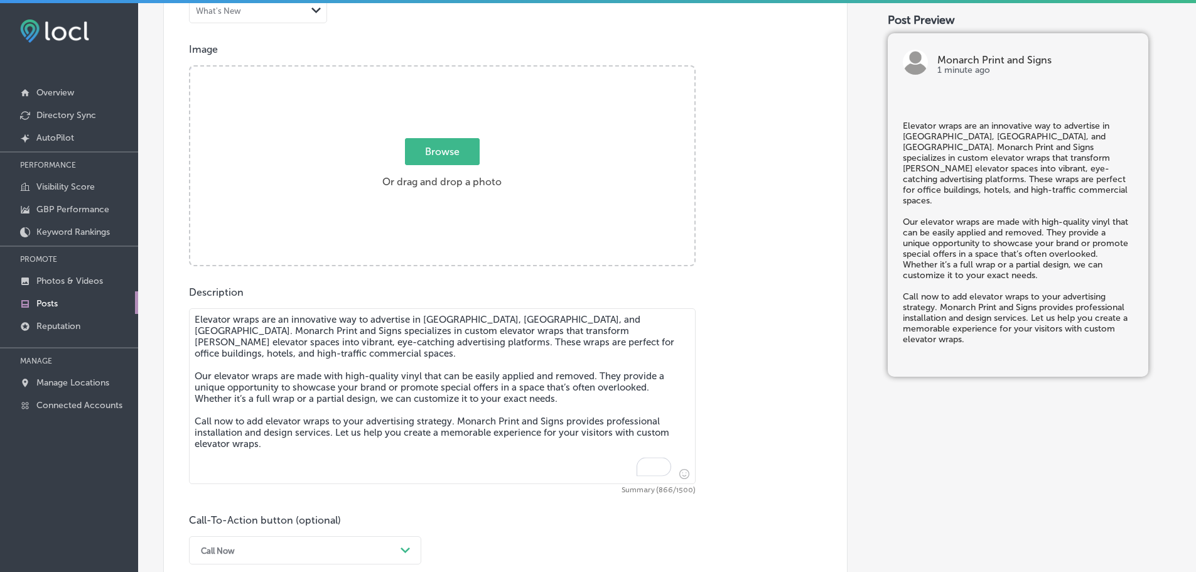
type textarea "Elevator wraps are an innovative way to advertise in [GEOGRAPHIC_DATA], [GEOGRA…"
click at [440, 159] on span "Browse" at bounding box center [442, 151] width 75 height 27
click at [440, 70] on input "Browse Or drag and drop a photo" at bounding box center [442, 69] width 504 height 4
type input "C:\fakepath\Monarch Print & Signs-7.png"
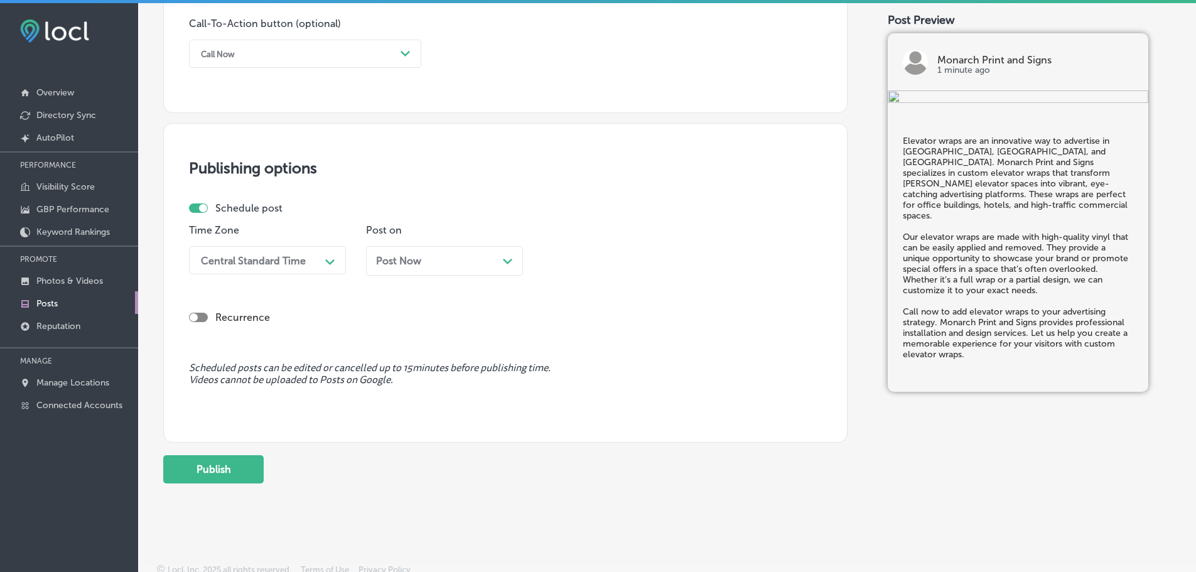
scroll to position [935, 0]
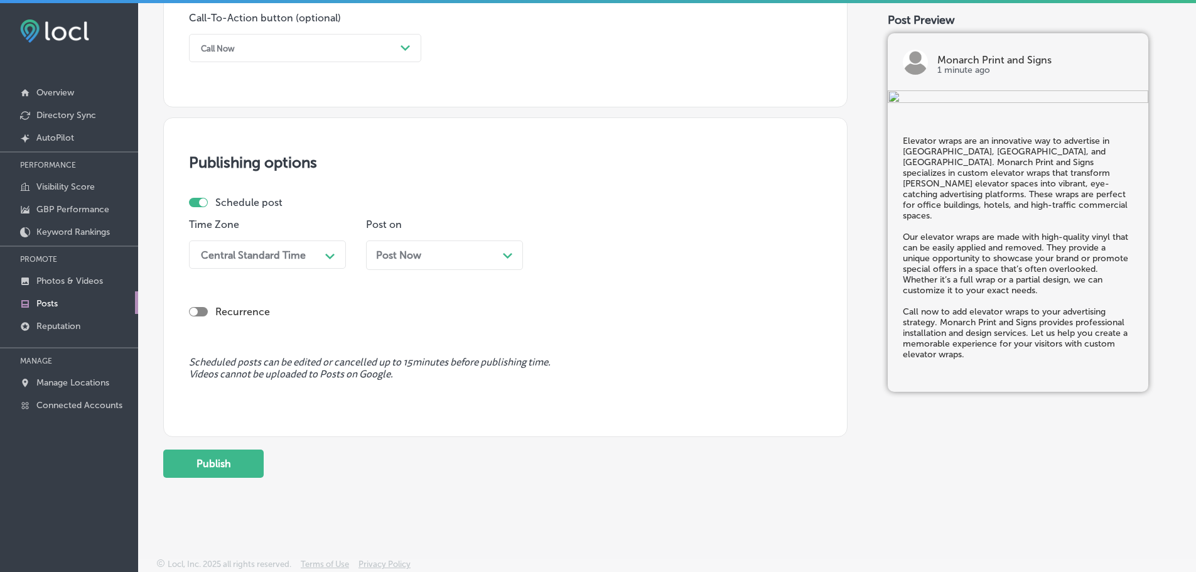
click at [311, 253] on div "Central Standard Time" at bounding box center [258, 254] width 126 height 22
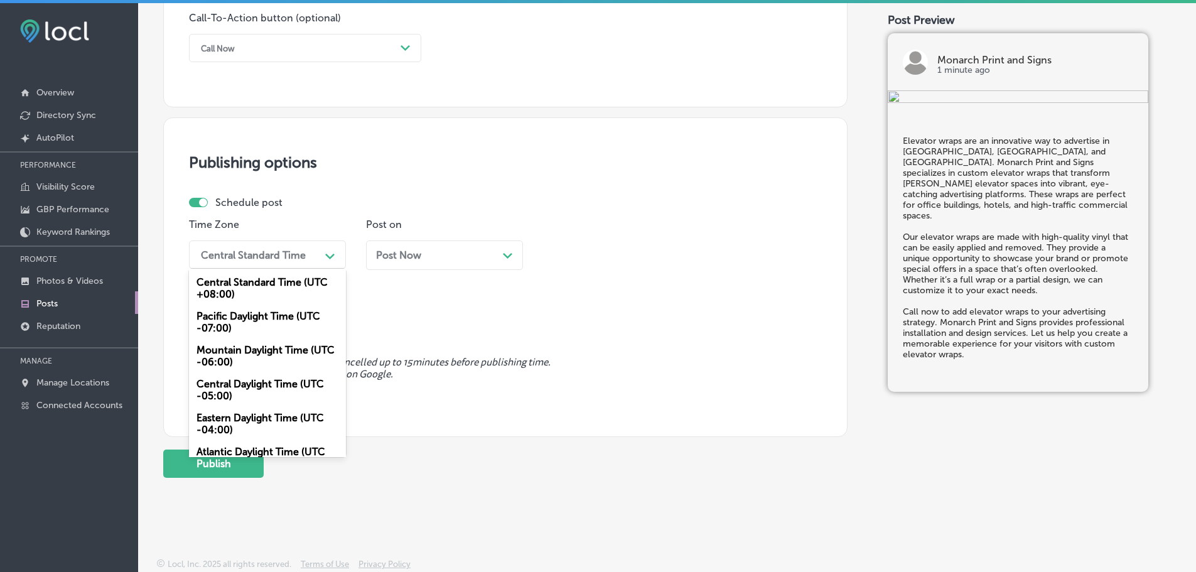
click at [242, 353] on div "Mountain Daylight Time (UTC -06:00)" at bounding box center [267, 356] width 157 height 34
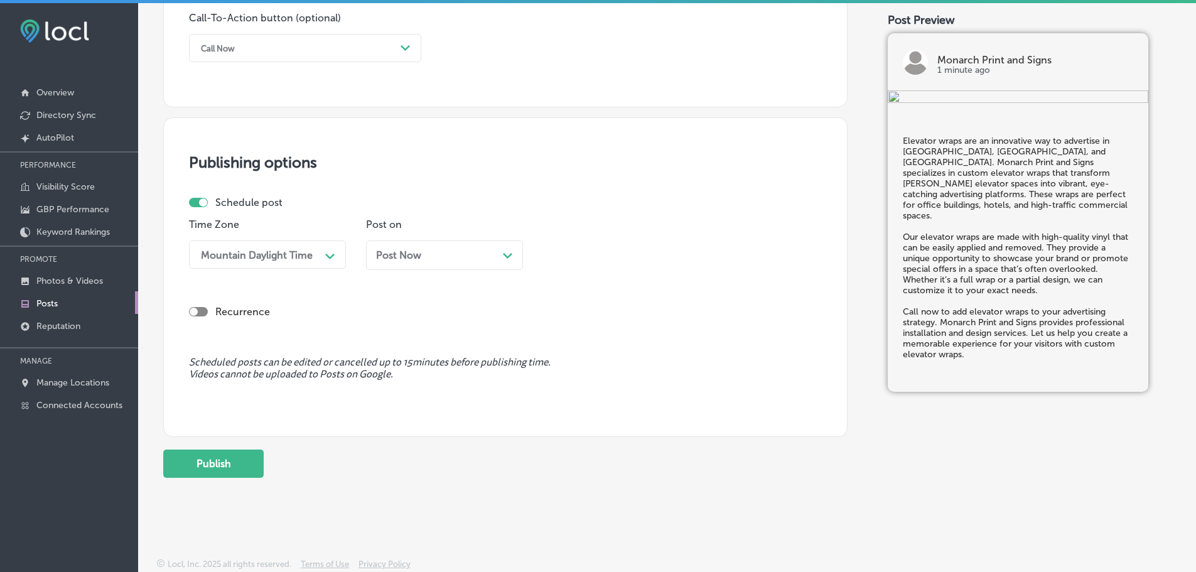
click at [506, 251] on div "Path Created with Sketch." at bounding box center [508, 254] width 10 height 10
click at [634, 252] on div "11:00 AM" at bounding box center [611, 254] width 126 height 22
click at [575, 391] on div "7:00 AM" at bounding box center [621, 395] width 157 height 22
click at [215, 466] on button "Publish" at bounding box center [213, 463] width 100 height 28
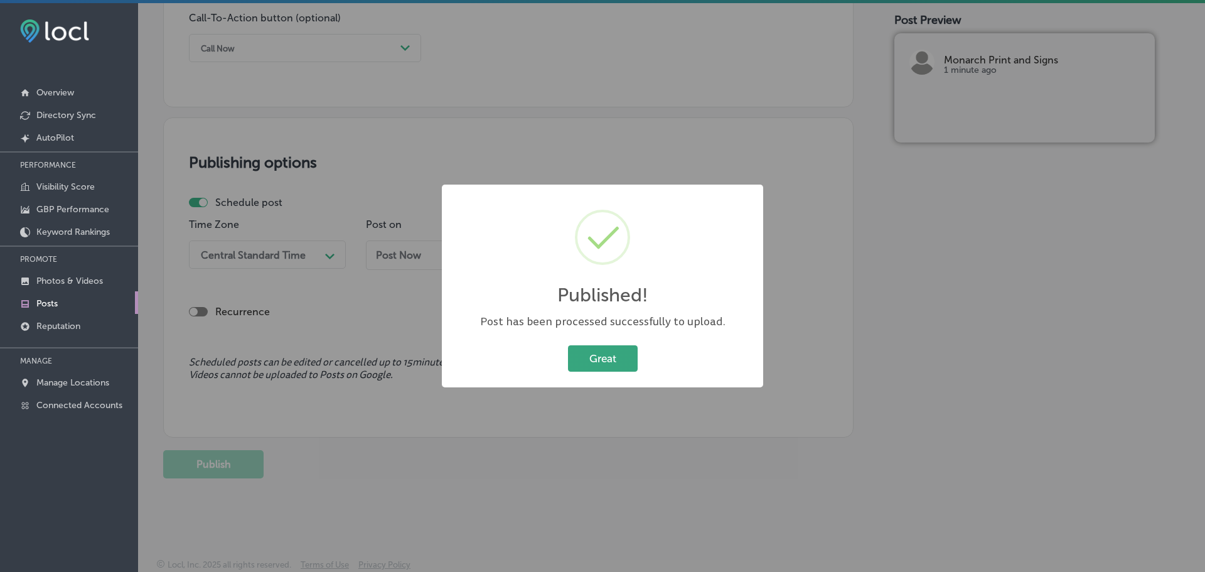
click at [611, 353] on button "Great" at bounding box center [603, 358] width 70 height 26
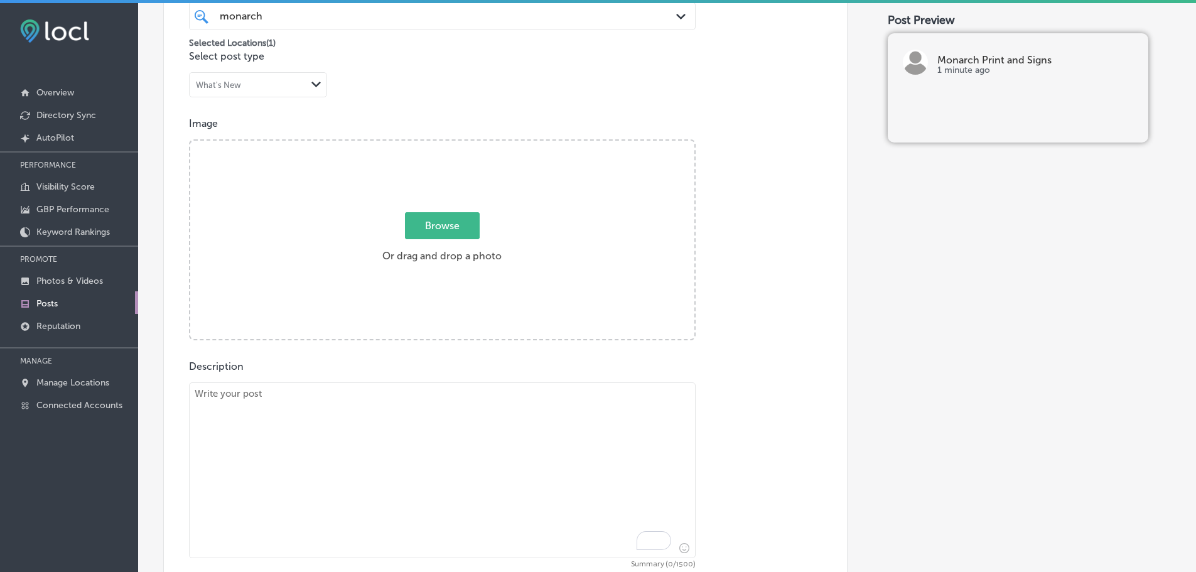
scroll to position [496, 0]
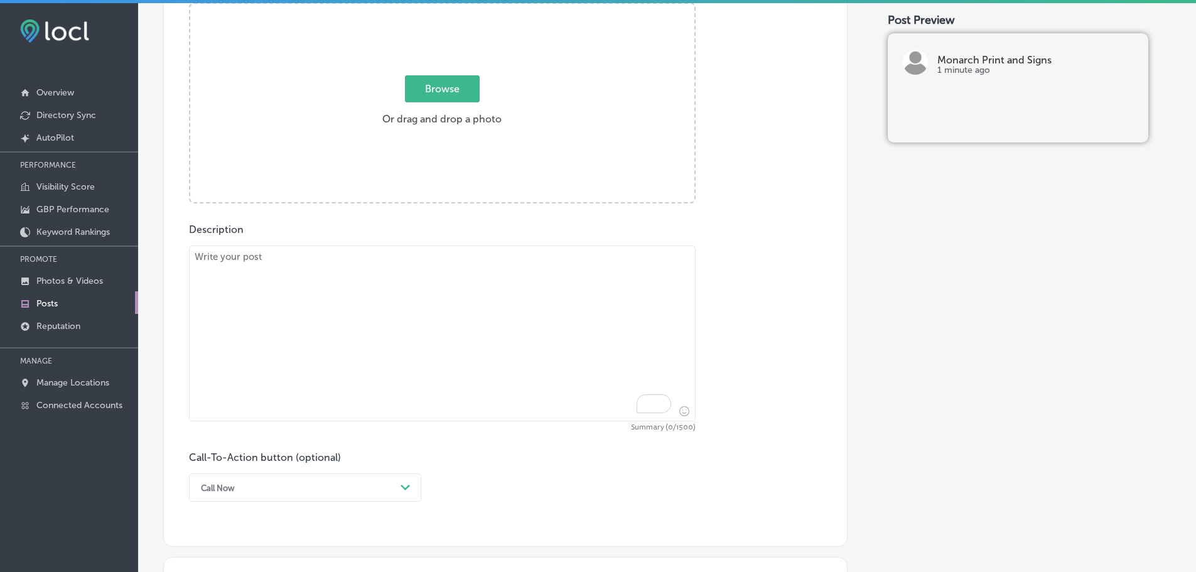
click at [419, 297] on textarea "To enrich screen reader interactions, please activate Accessibility in Grammarl…" at bounding box center [442, 333] width 506 height 176
paste textarea "Street-pole banners are a great way to advertise your business in [GEOGRAPHIC_D…"
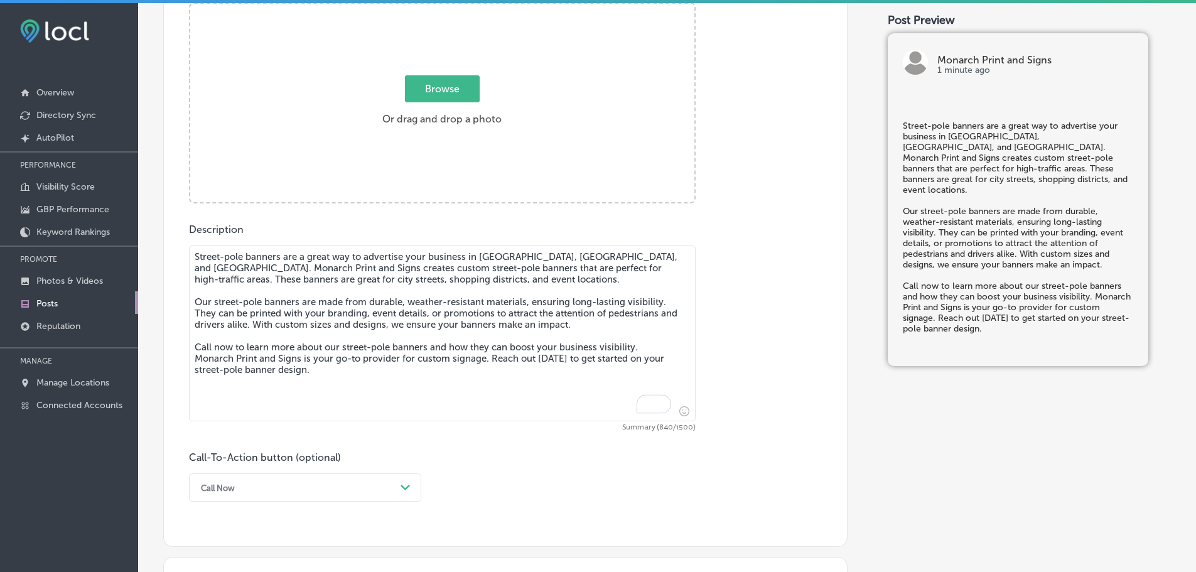
type textarea "Street-pole banners are a great way to advertise your business in [GEOGRAPHIC_D…"
click at [431, 89] on span "Browse" at bounding box center [442, 88] width 75 height 27
click at [431, 8] on input "Browse Or drag and drop a photo" at bounding box center [442, 6] width 504 height 4
type input "C:\fakepath\Monarch Print & Signs-8.png"
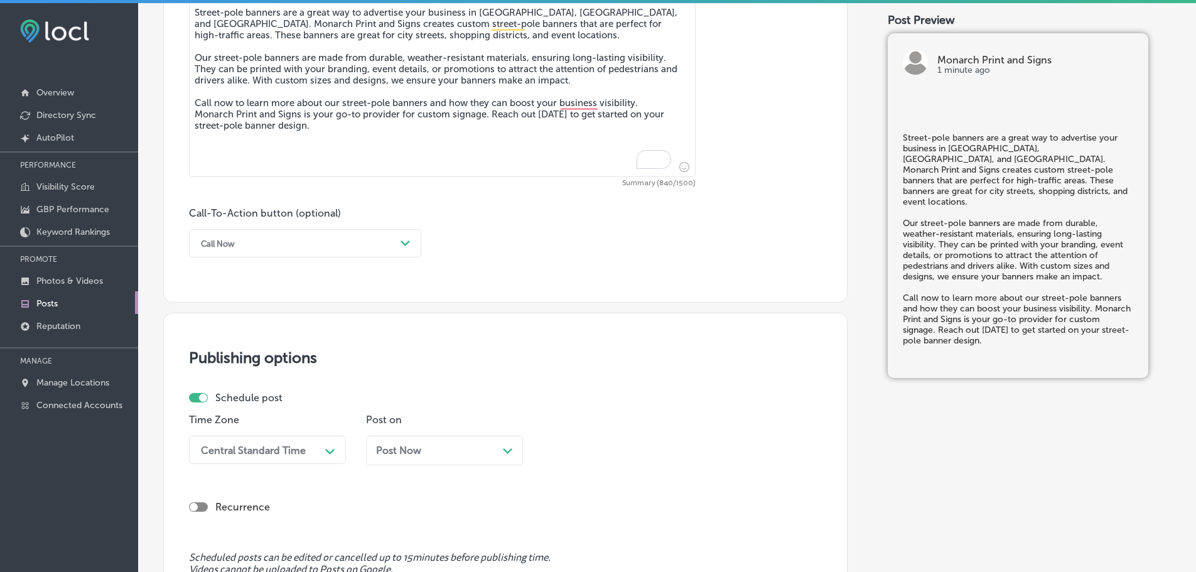
scroll to position [747, 0]
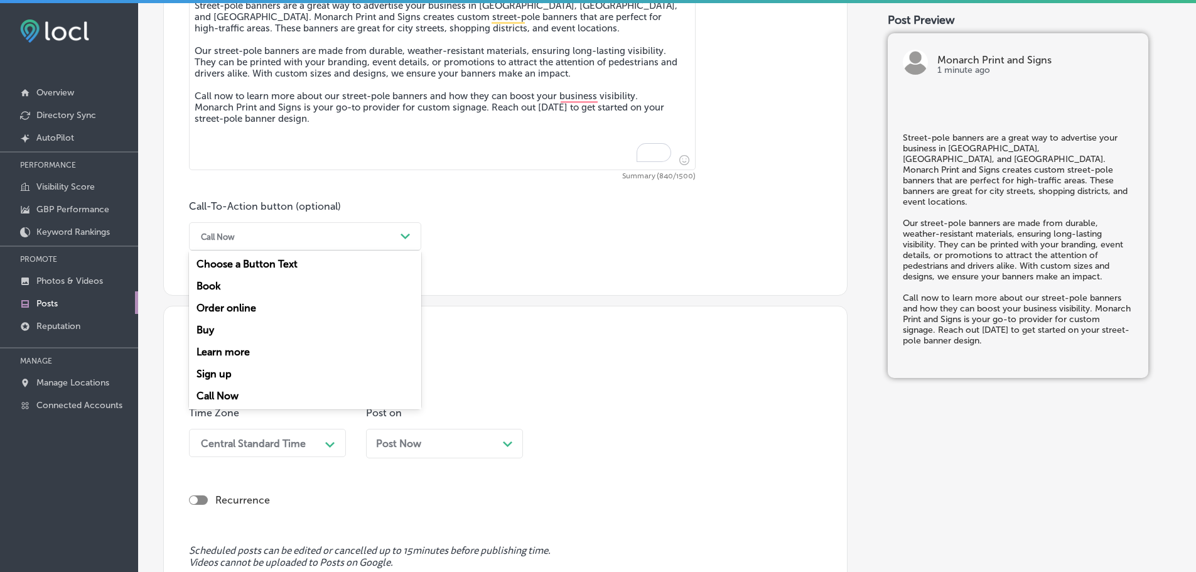
click at [408, 239] on div "Path Created with Sketch." at bounding box center [405, 237] width 10 height 10
click at [218, 390] on div "Call Now" at bounding box center [305, 396] width 232 height 22
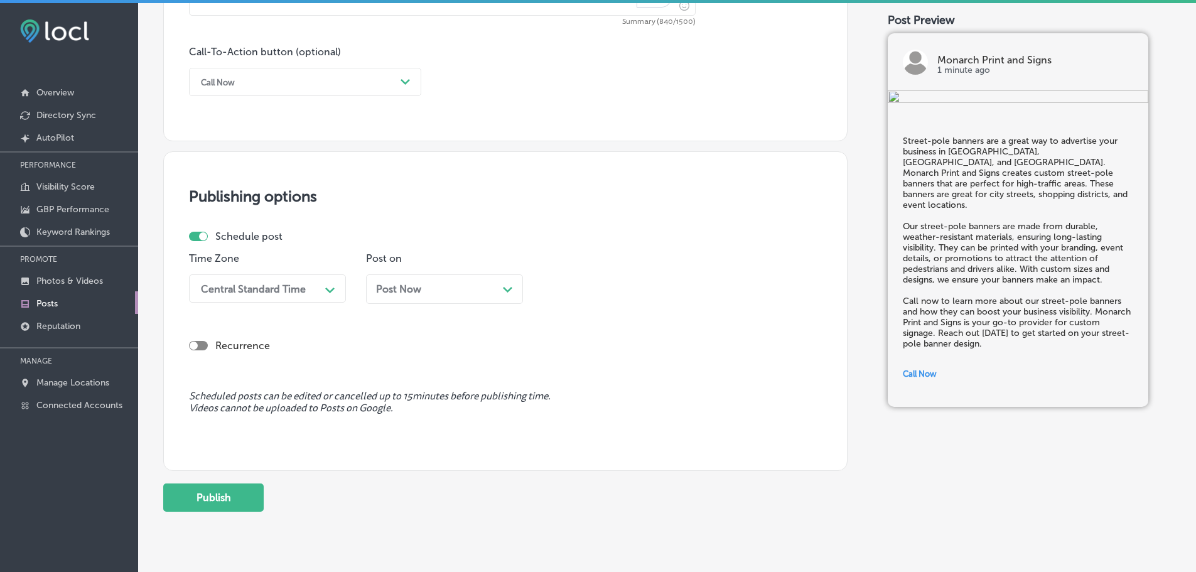
scroll to position [935, 0]
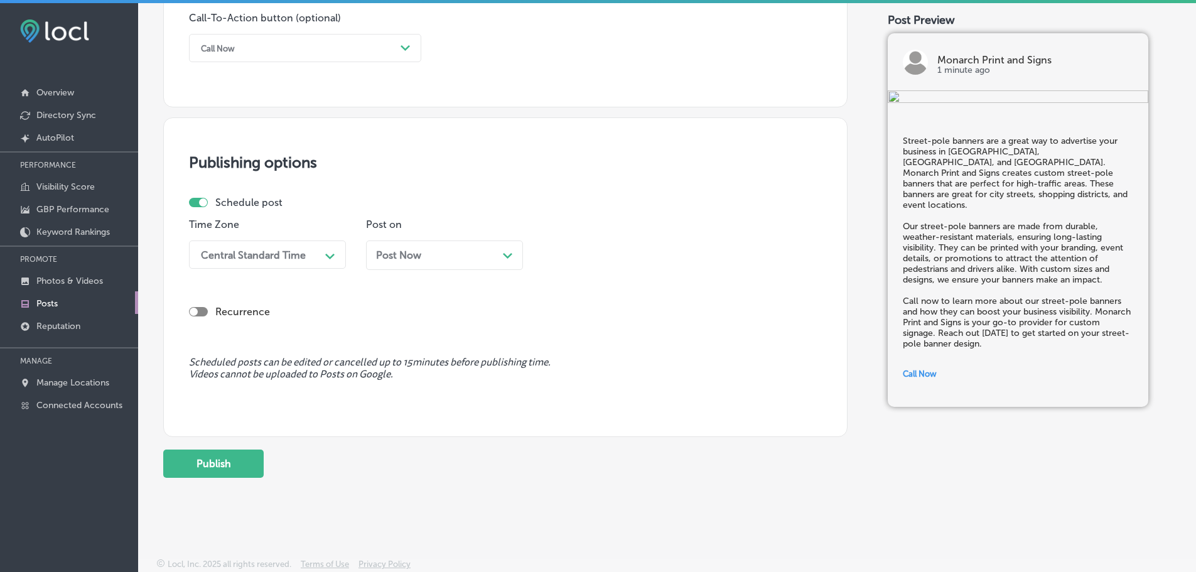
click at [320, 255] on div "Path Created with Sketch." at bounding box center [330, 255] width 20 height 20
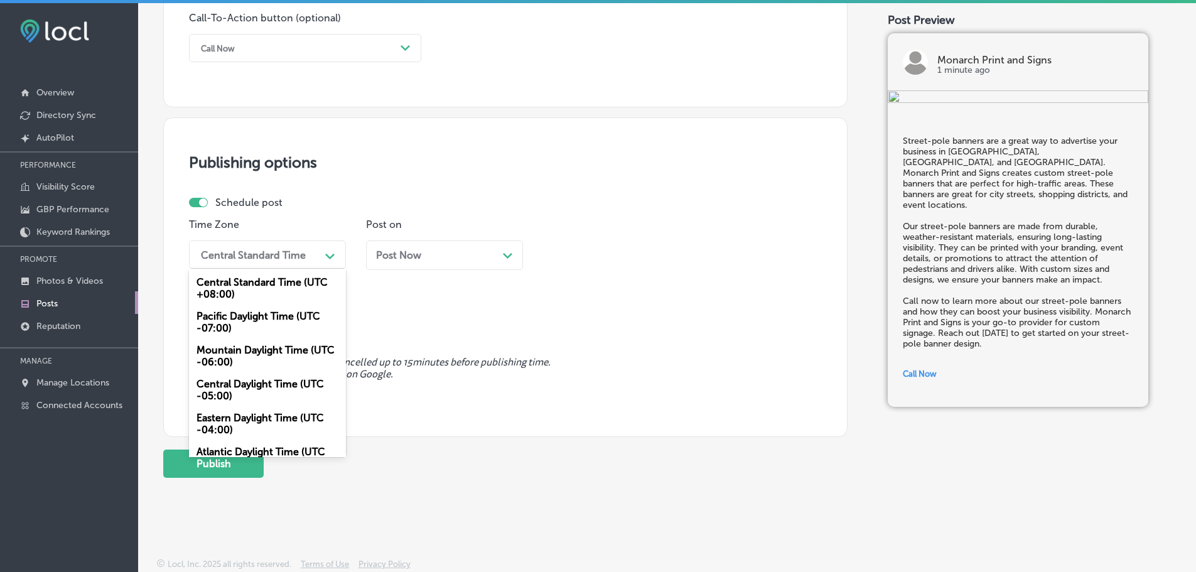
click at [230, 356] on div "Mountain Daylight Time (UTC -06:00)" at bounding box center [267, 356] width 157 height 34
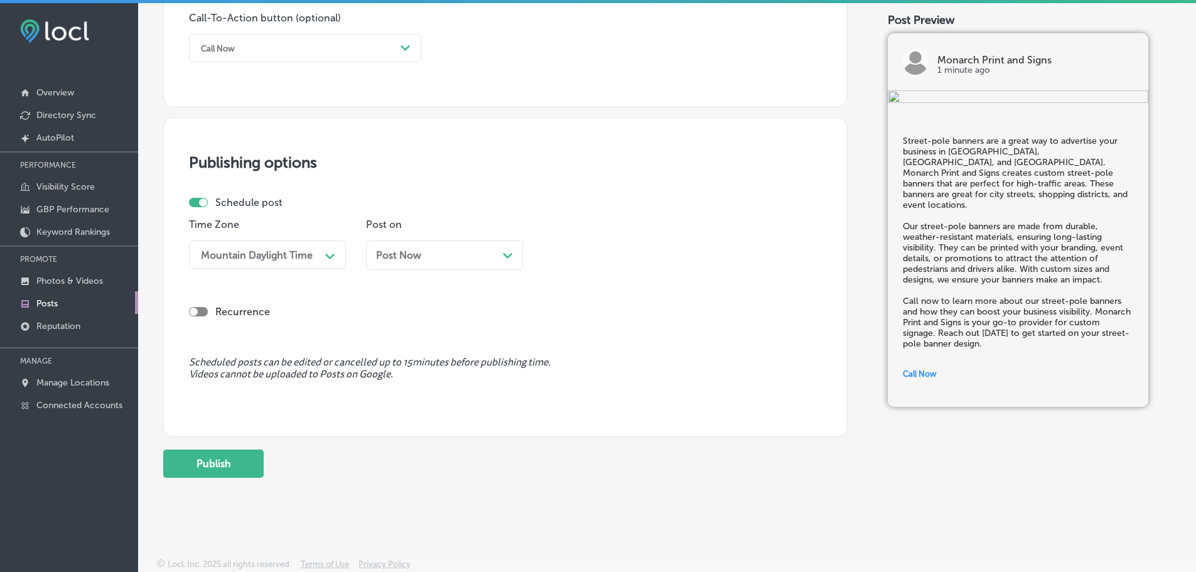
click at [510, 257] on icon "Path Created with Sketch." at bounding box center [507, 256] width 9 height 6
click at [631, 250] on div "11:00 AM" at bounding box center [611, 254] width 126 height 22
click at [577, 334] on div "7:00 AM" at bounding box center [621, 332] width 157 height 22
click at [230, 461] on button "Publish" at bounding box center [213, 463] width 100 height 28
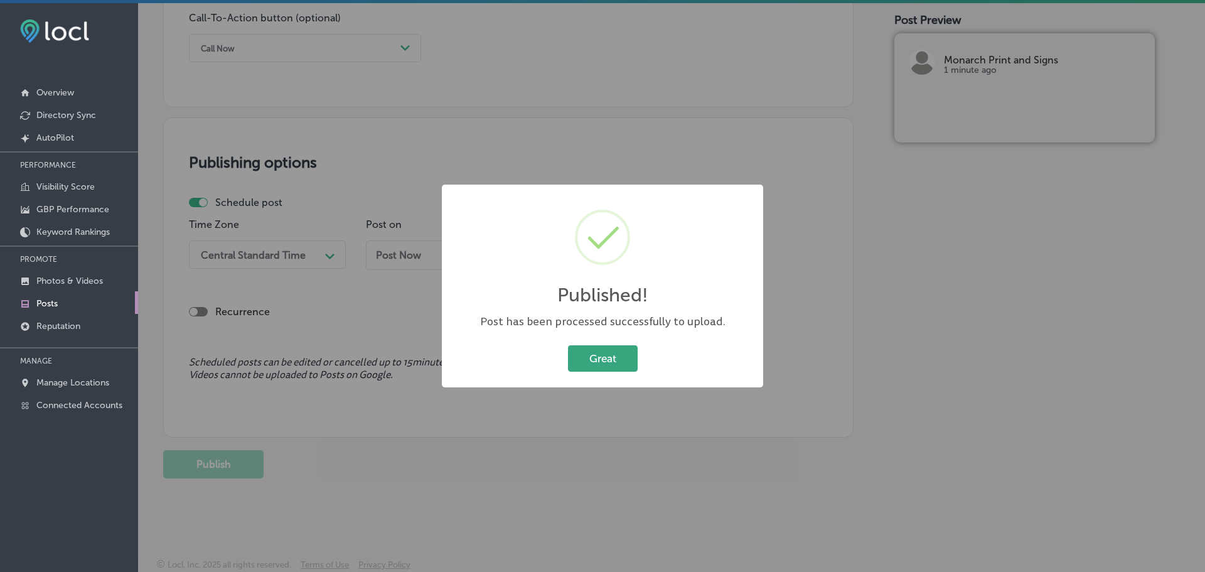
click at [599, 361] on button "Great" at bounding box center [603, 358] width 70 height 26
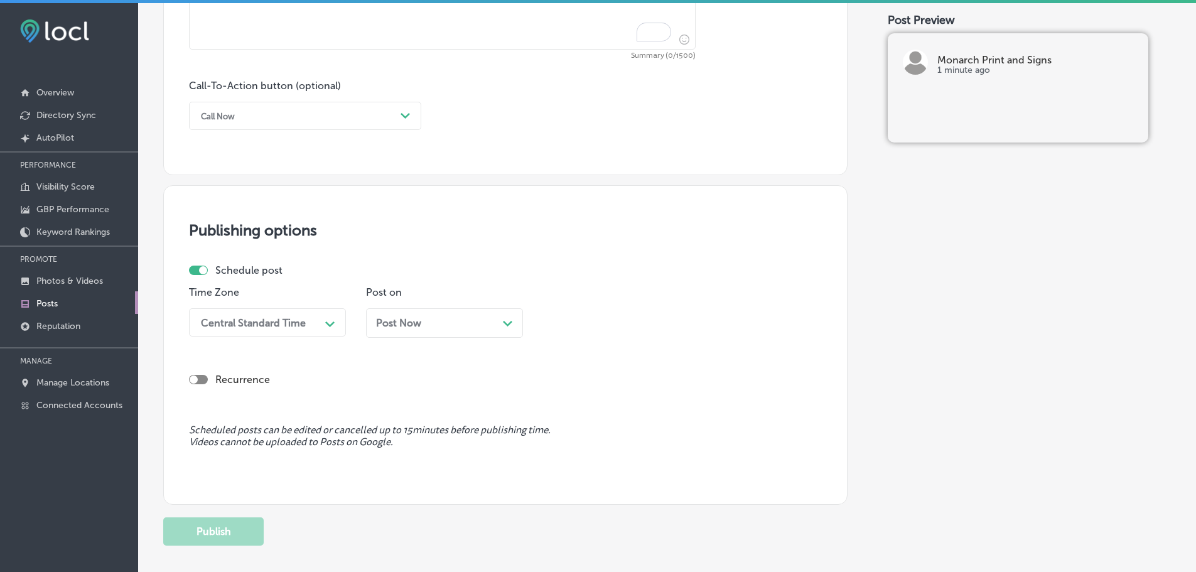
scroll to position [559, 0]
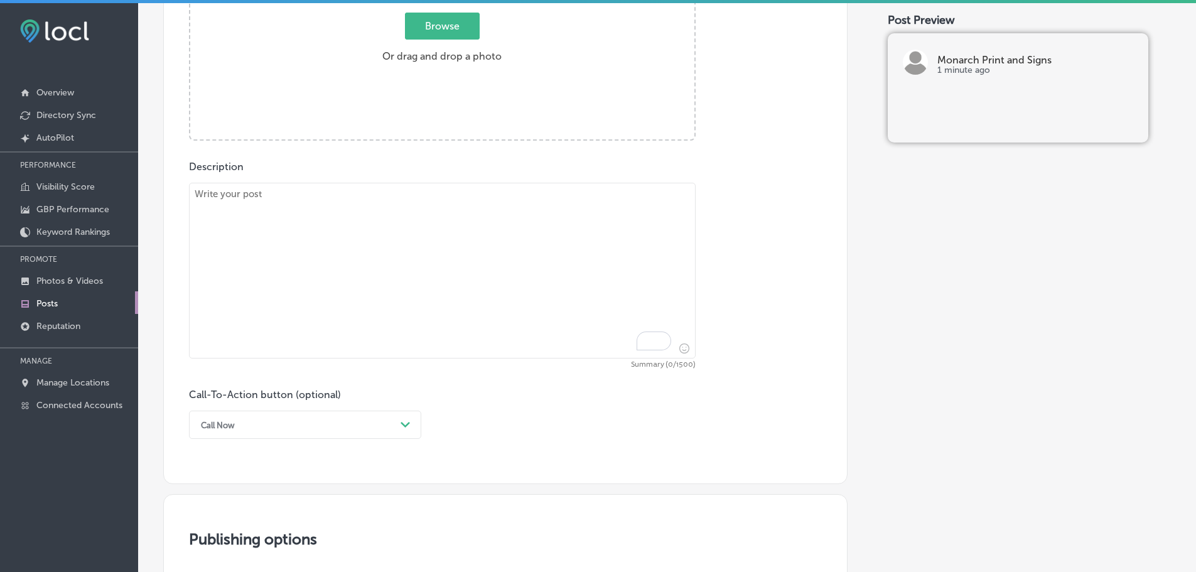
click at [421, 225] on textarea "To enrich screen reader interactions, please activate Accessibility in Grammarl…" at bounding box center [442, 271] width 506 height 176
paste textarea "Removable wall decals are an ideal choice for businesses in The Strip, [PERSON_…"
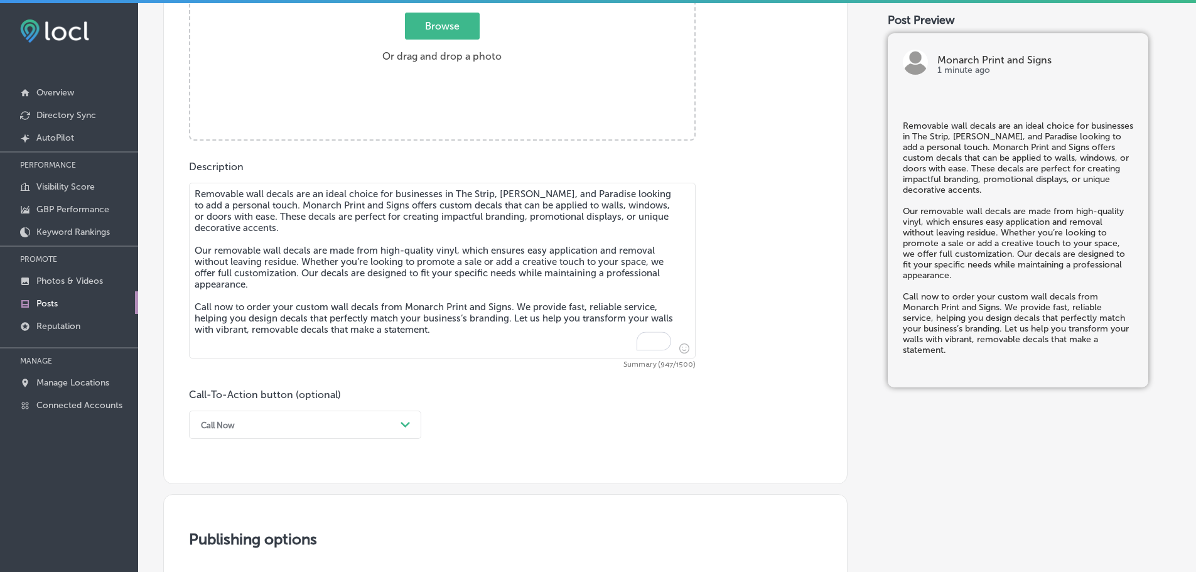
type textarea "Removable wall decals are an ideal choice for businesses in The Strip, [PERSON_…"
click at [444, 28] on span "Browse" at bounding box center [442, 26] width 75 height 27
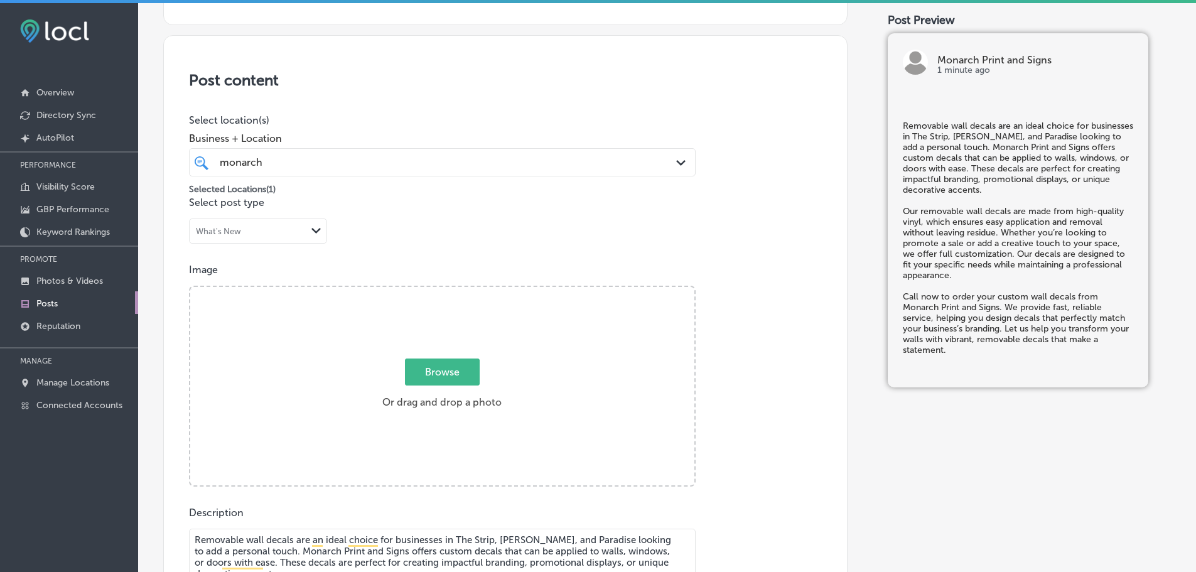
type input "C:\fakepath\Monarch Print & Signs-9.png"
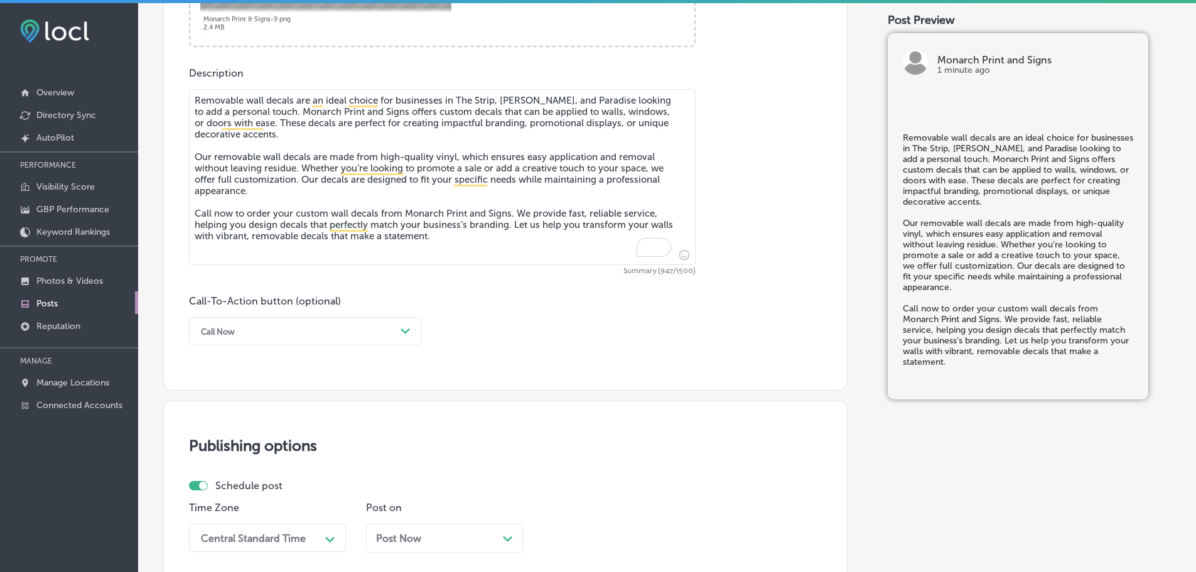
scroll to position [715, 0]
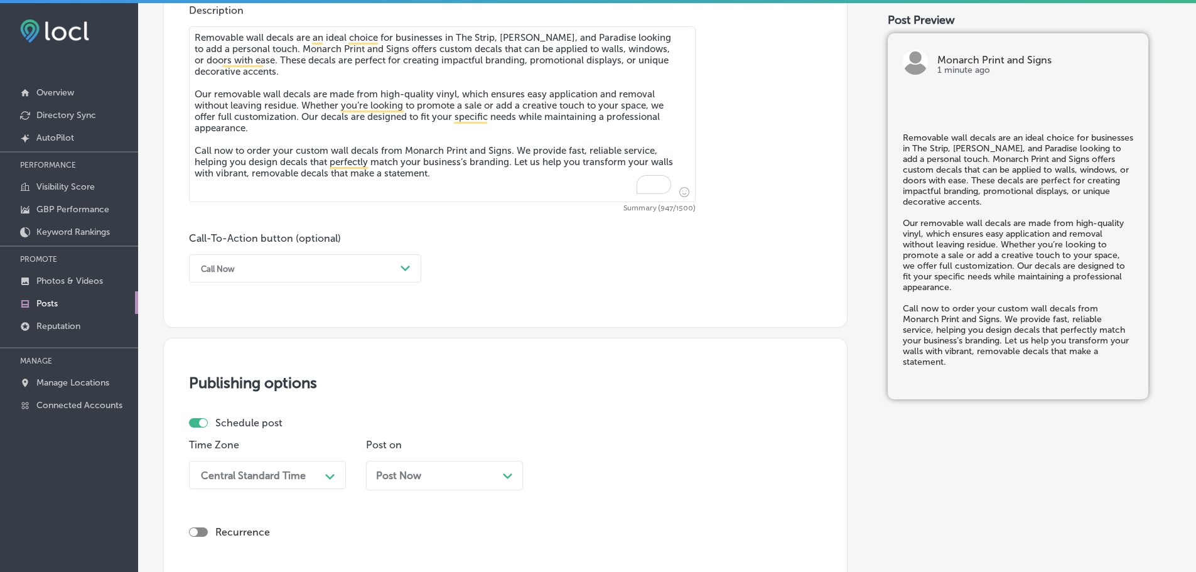
click at [392, 264] on div "Call Now" at bounding box center [295, 268] width 201 height 19
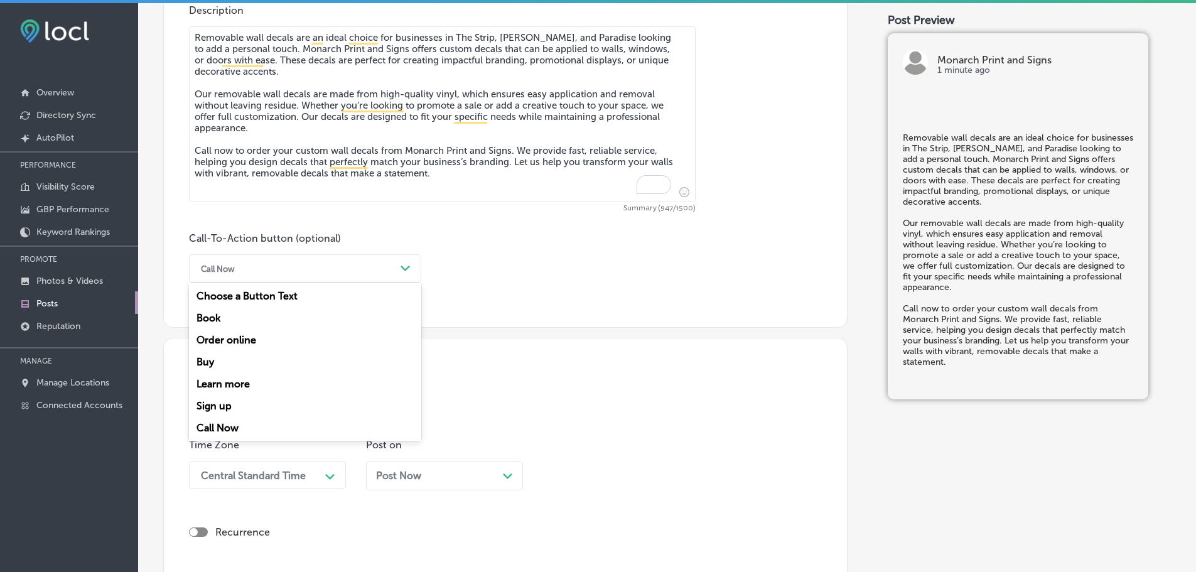
click at [221, 421] on div "Call Now" at bounding box center [305, 428] width 232 height 22
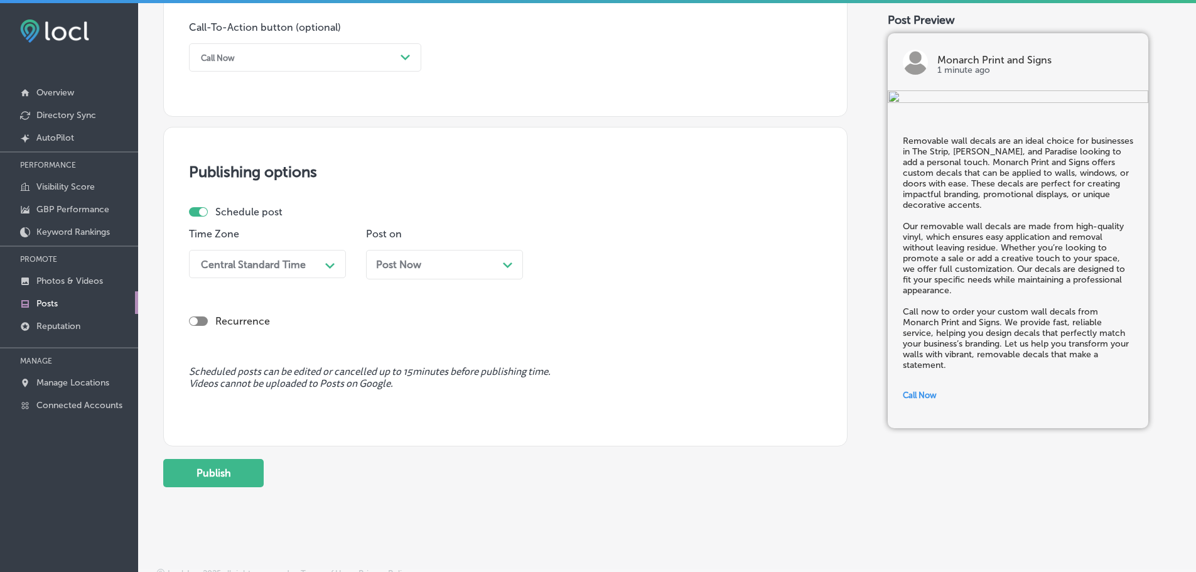
scroll to position [935, 0]
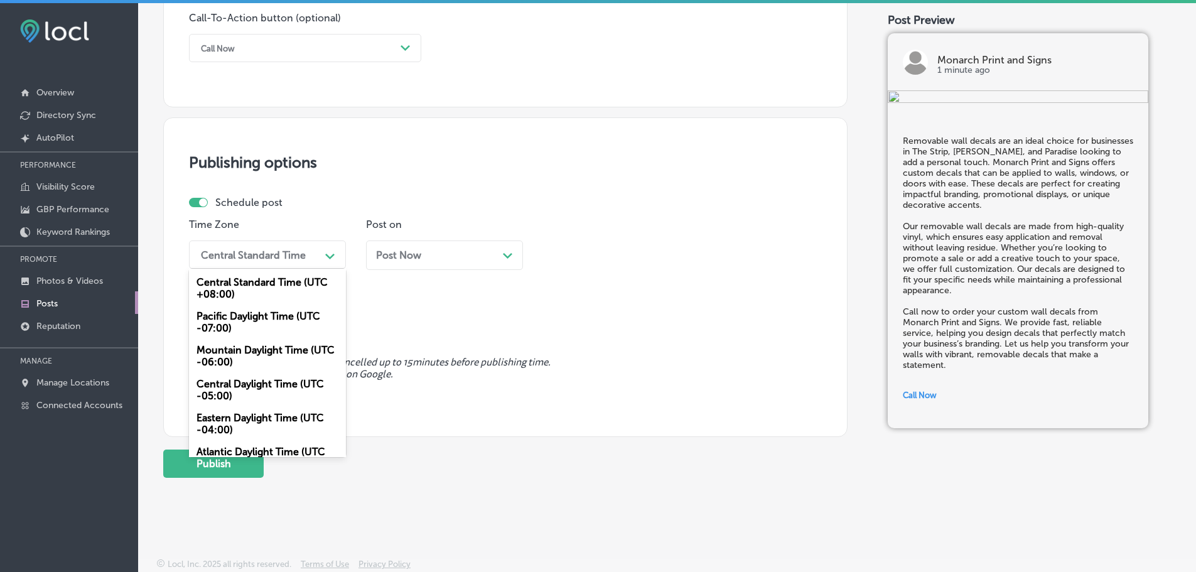
click at [299, 251] on div "Central Standard Time" at bounding box center [253, 255] width 105 height 12
click at [248, 357] on div "Mountain Daylight Time (UTC -06:00)" at bounding box center [267, 356] width 157 height 34
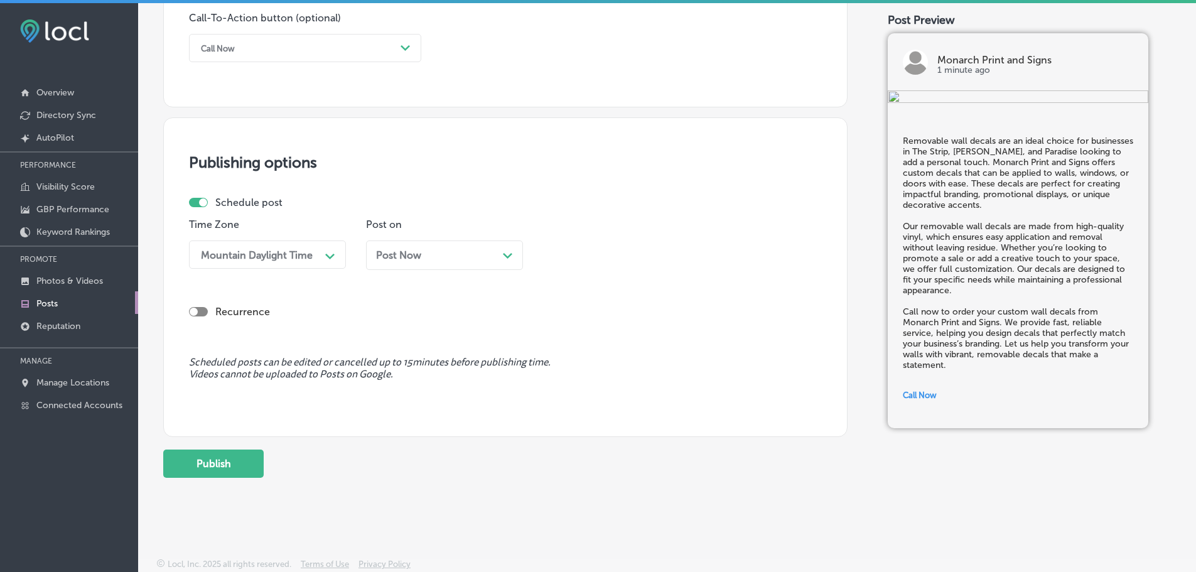
click at [502, 254] on div "Post Now Path Created with Sketch." at bounding box center [444, 255] width 137 height 12
click at [676, 262] on div "Path Created with Sketch." at bounding box center [684, 255] width 20 height 20
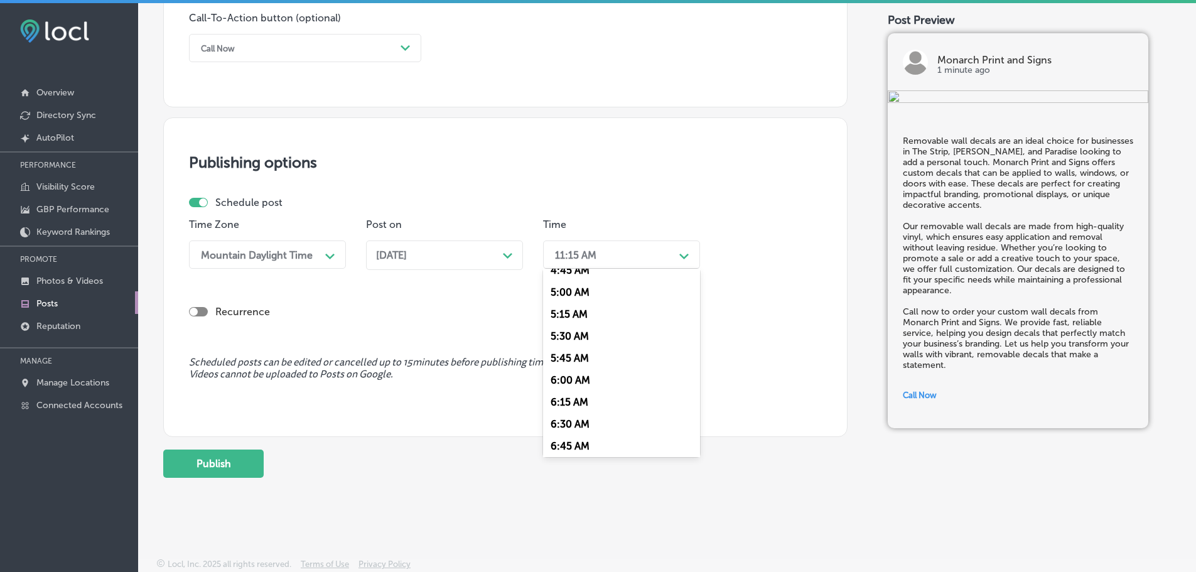
scroll to position [502, 0]
click at [575, 394] on div "7:00 AM" at bounding box center [621, 395] width 157 height 22
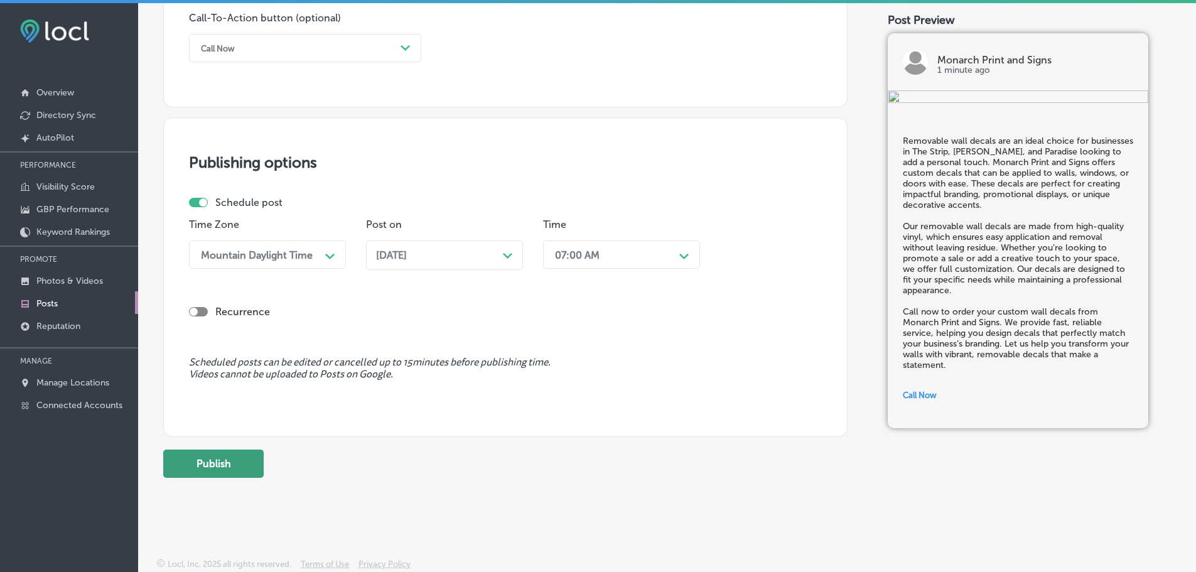
click at [219, 471] on button "Publish" at bounding box center [213, 463] width 100 height 28
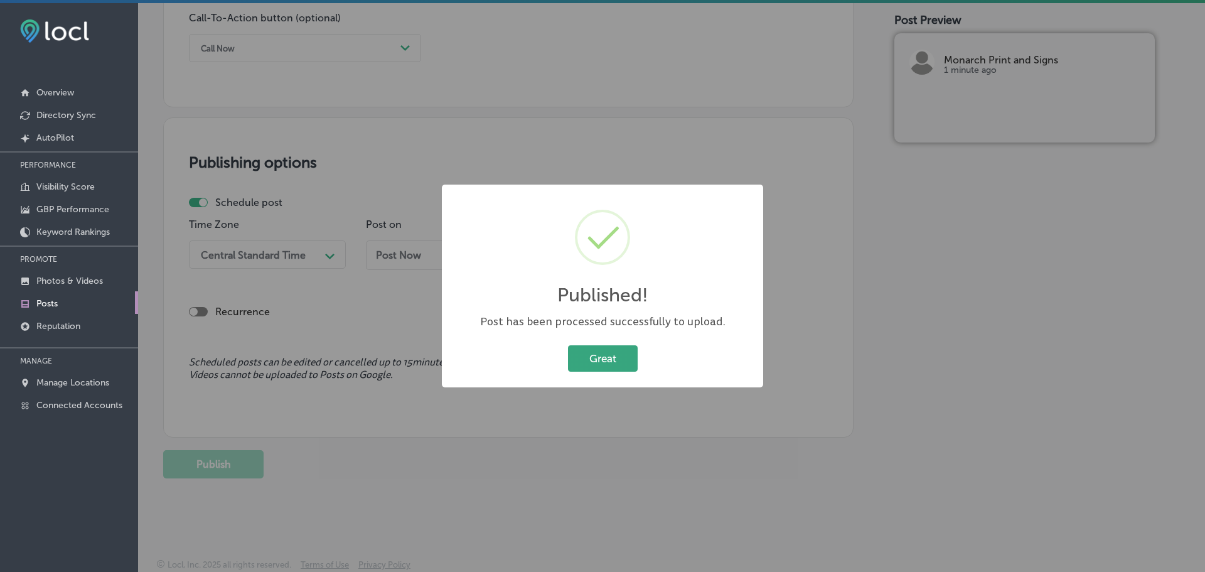
click at [597, 356] on button "Great" at bounding box center [603, 358] width 70 height 26
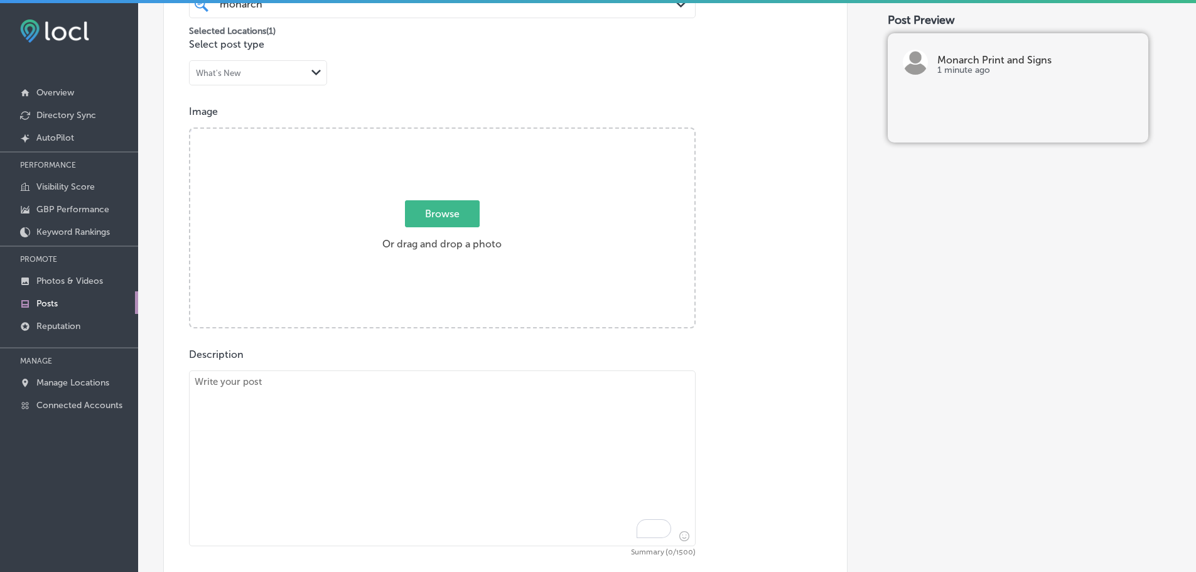
scroll to position [370, 0]
click at [468, 398] on textarea "To enrich screen reader interactions, please activate Accessibility in Grammarl…" at bounding box center [442, 459] width 506 height 176
paste textarea "Window clings are a versatile solution for businesses in Mt. [GEOGRAPHIC_DATA],…"
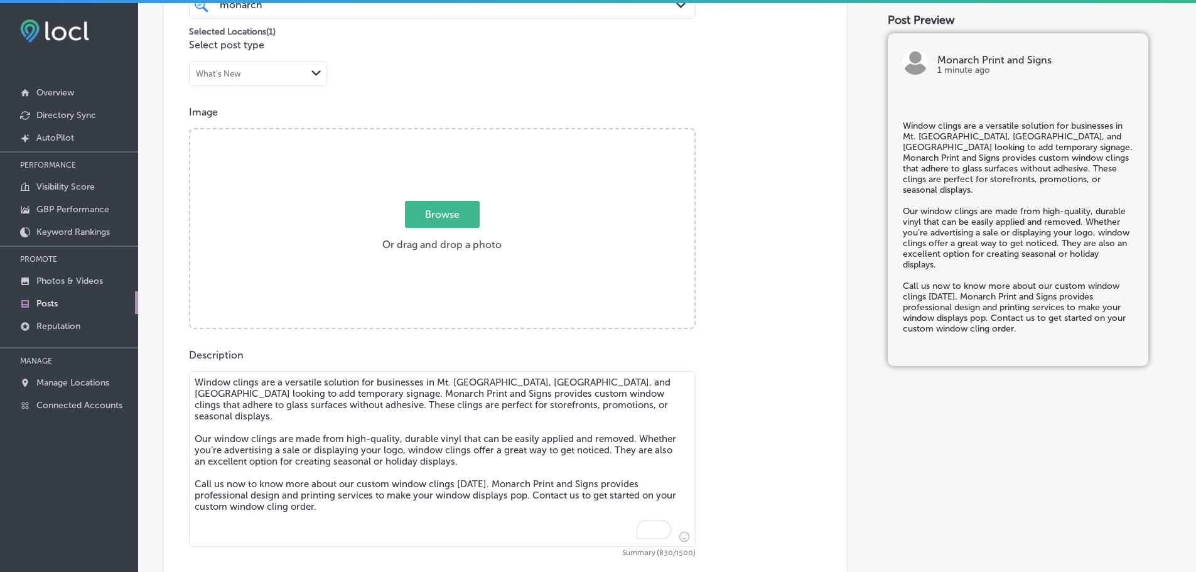
type textarea "Window clings are a versatile solution for businesses in Mt. [GEOGRAPHIC_DATA],…"
click at [433, 215] on span "Browse" at bounding box center [442, 214] width 75 height 27
click at [433, 133] on input "Browse Or drag and drop a photo" at bounding box center [442, 131] width 504 height 4
type input "C:\fakepath\Monarch Print & Signs-10.png"
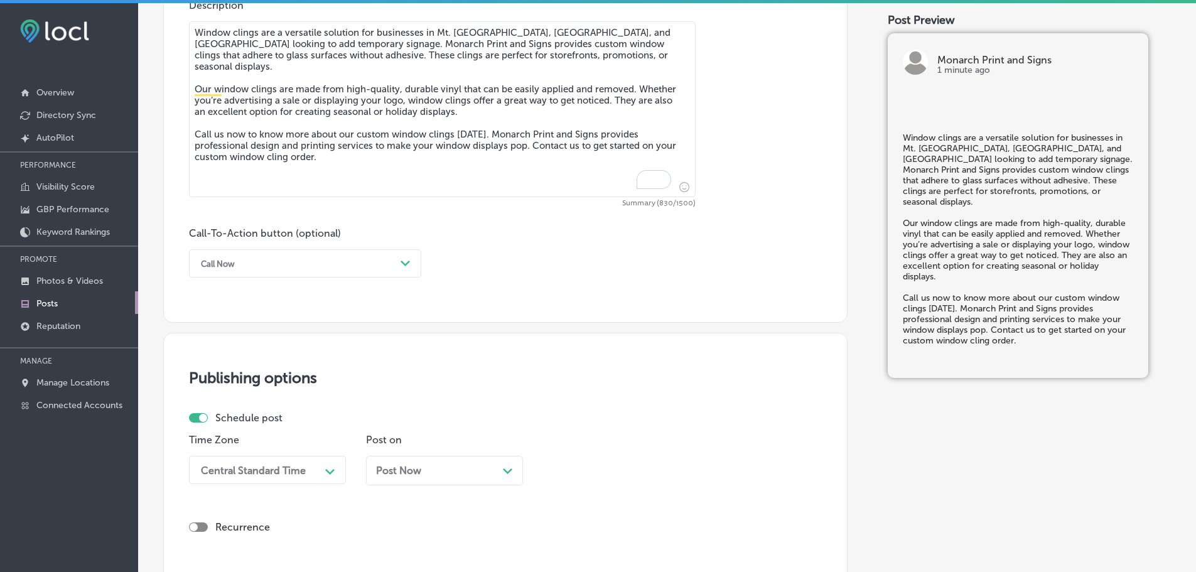
scroll to position [747, 0]
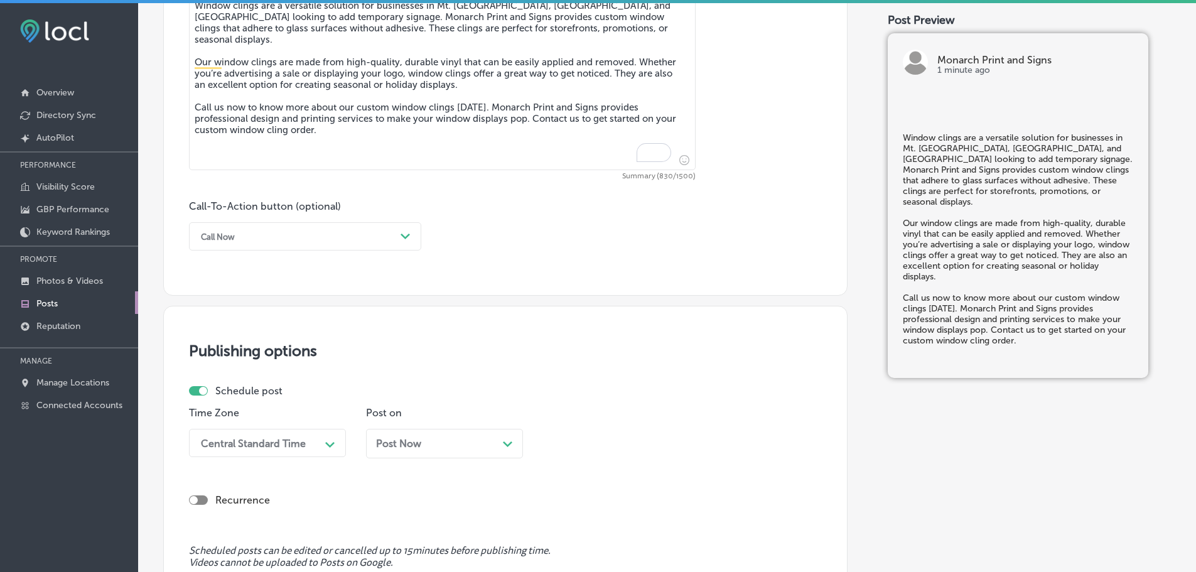
click at [403, 235] on polygon at bounding box center [404, 236] width 9 height 6
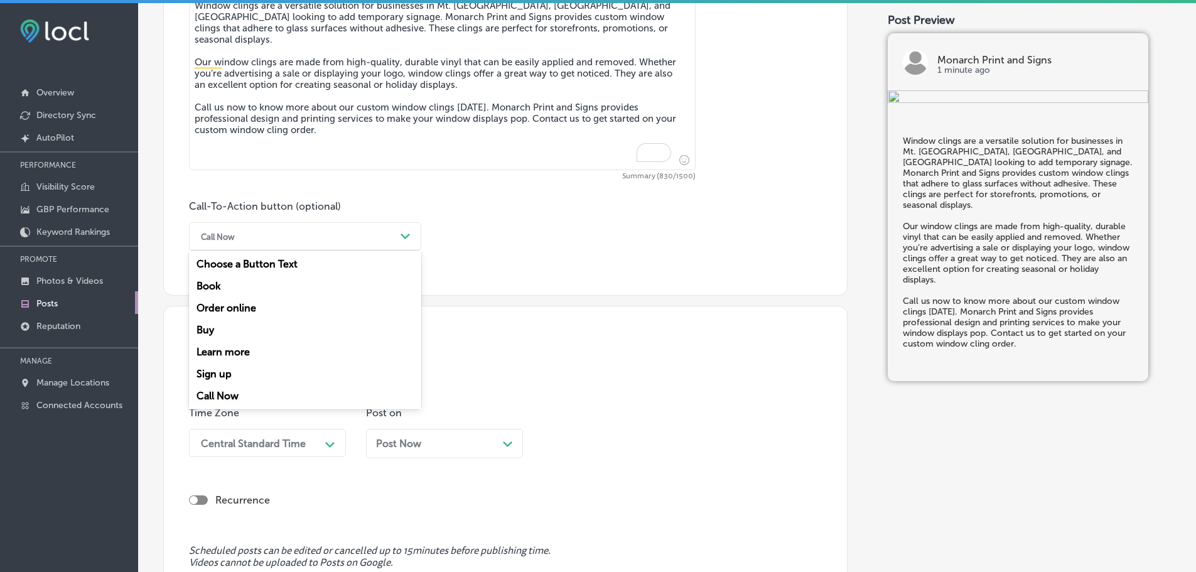
click at [211, 392] on div "Call Now" at bounding box center [305, 396] width 232 height 22
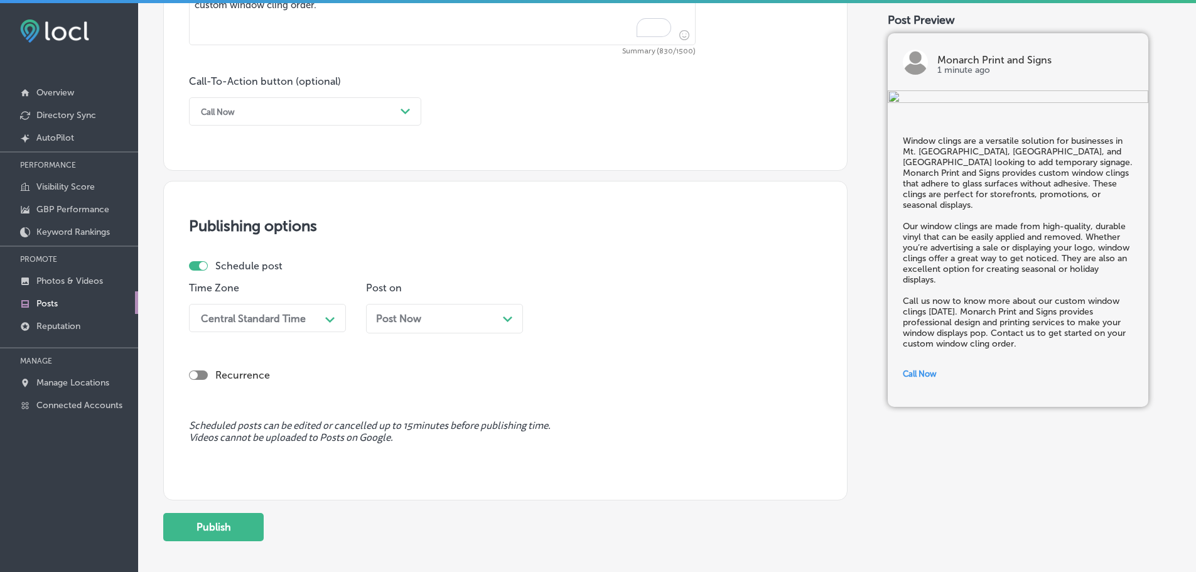
scroll to position [872, 0]
click at [311, 318] on div "Central Standard Time" at bounding box center [258, 317] width 126 height 22
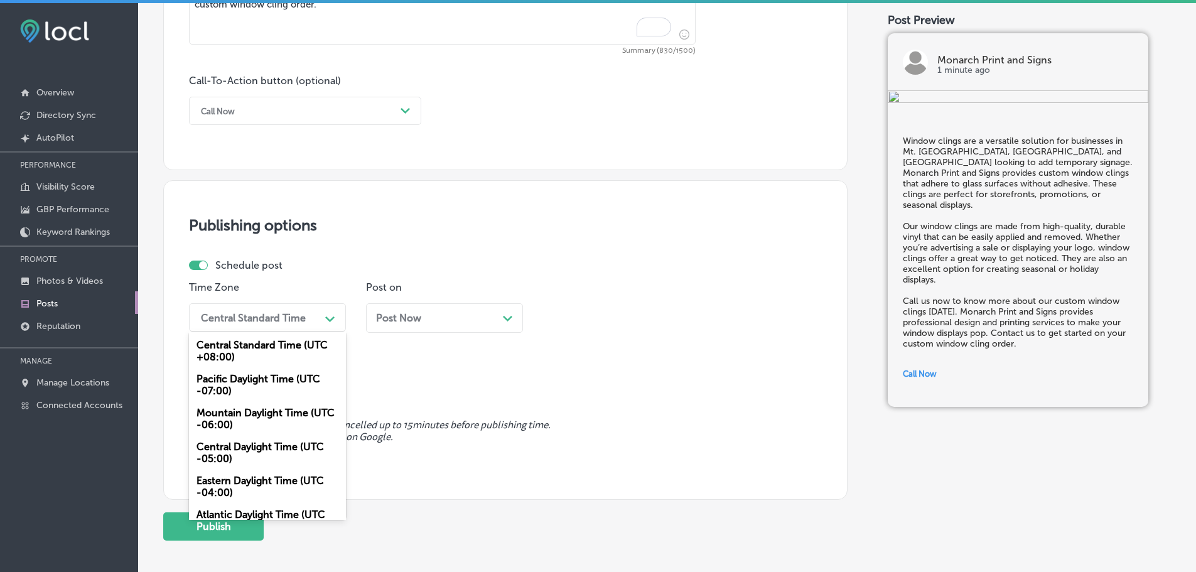
click at [238, 414] on div "Mountain Daylight Time (UTC -06:00)" at bounding box center [267, 419] width 157 height 34
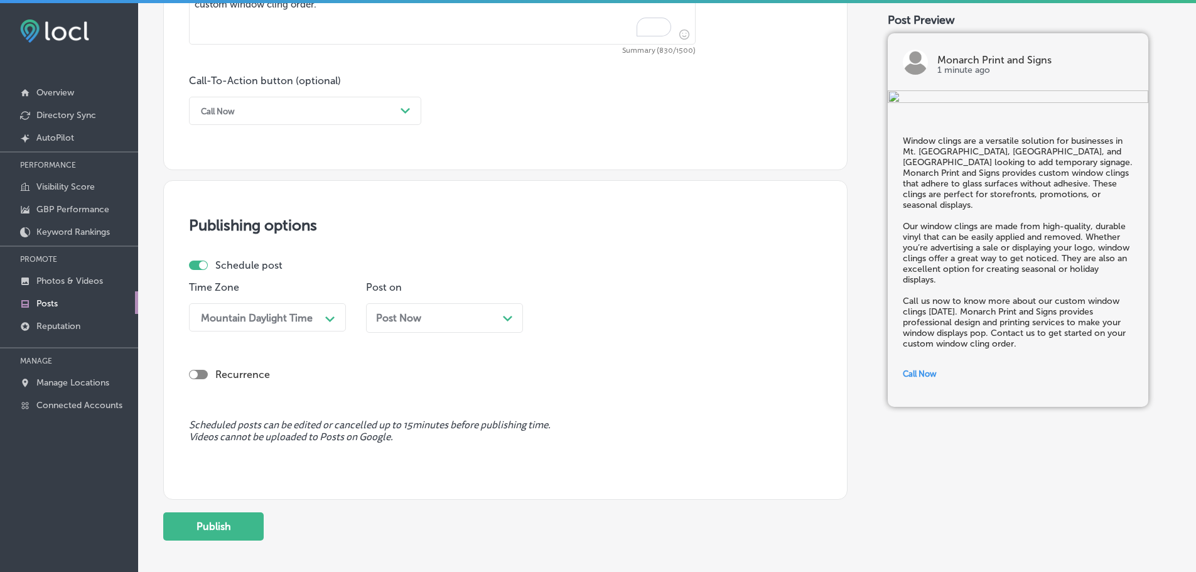
click at [500, 317] on div "Post Now Path Created with Sketch." at bounding box center [444, 318] width 137 height 12
click at [641, 318] on div "11:15 AM" at bounding box center [611, 317] width 126 height 22
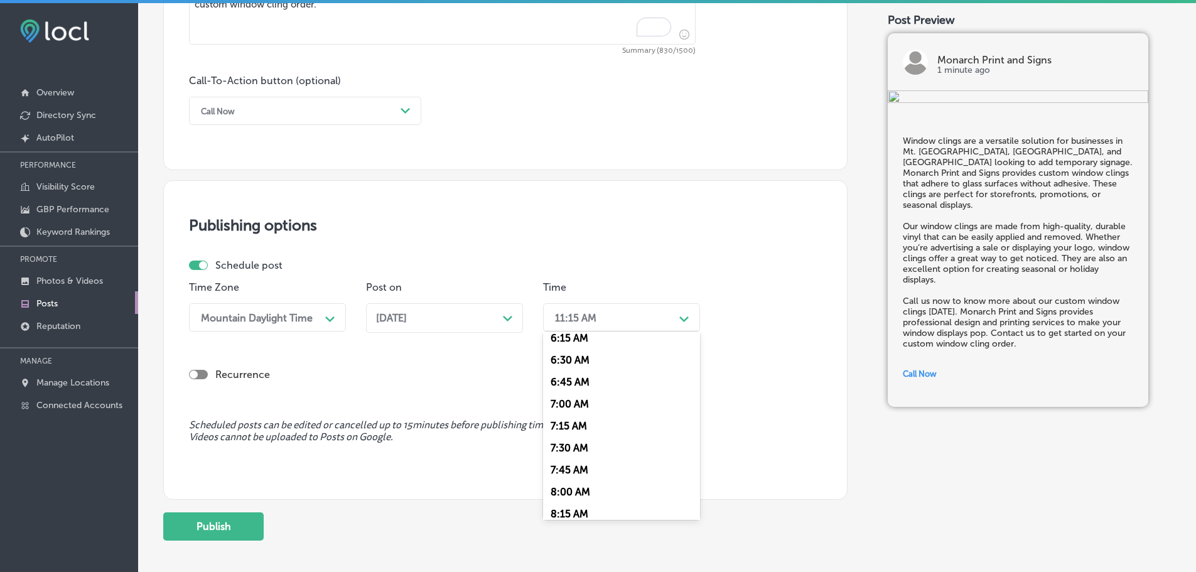
scroll to position [565, 0]
click at [586, 395] on div "7:00 AM" at bounding box center [621, 395] width 157 height 22
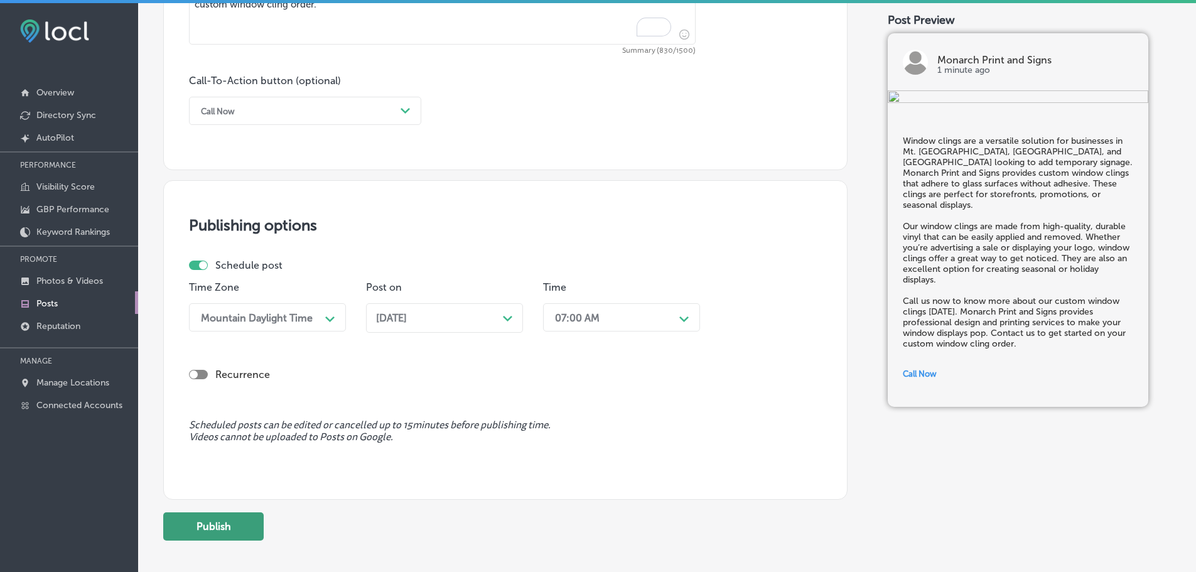
click at [232, 530] on button "Publish" at bounding box center [213, 526] width 100 height 28
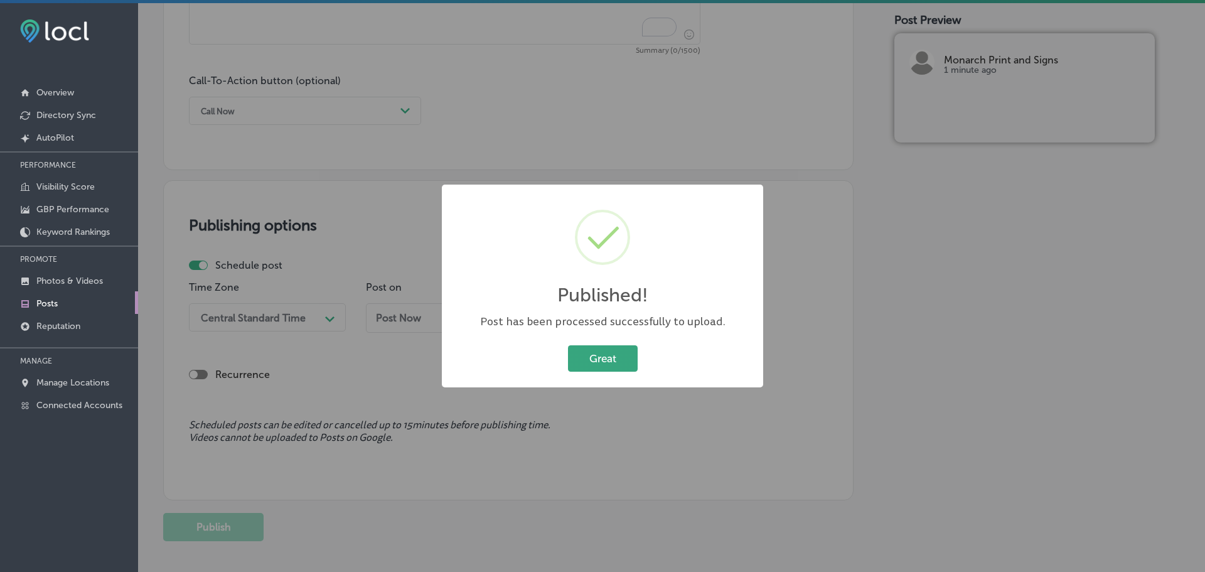
click at [587, 357] on button "Great" at bounding box center [603, 358] width 70 height 26
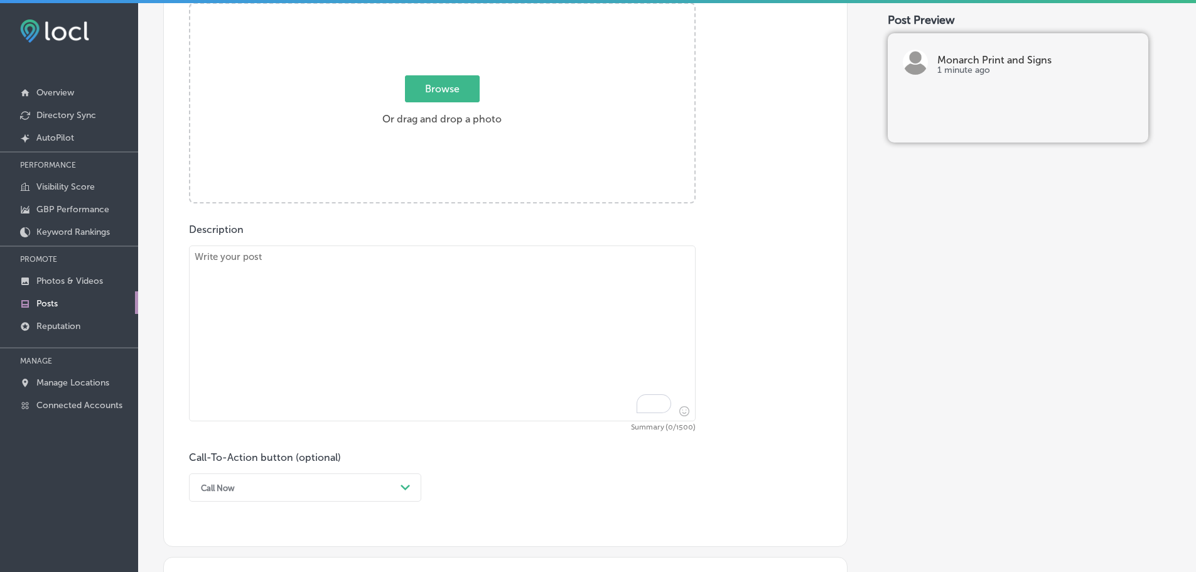
scroll to position [433, 0]
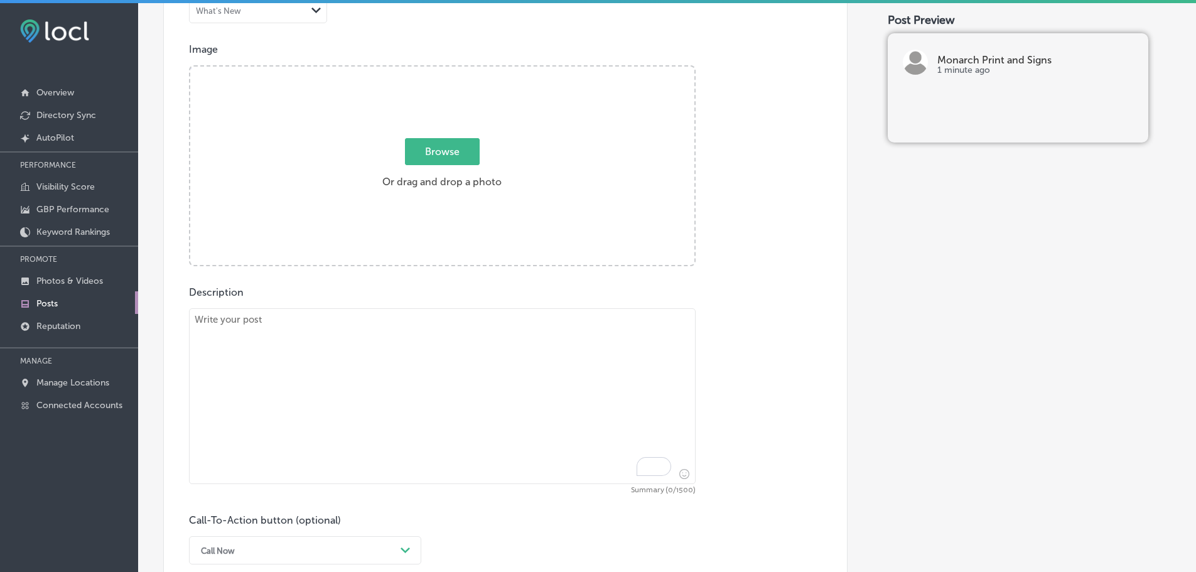
click at [348, 306] on div "Description Summary (0/1500) Call-To-Action button (optional) Call Now Path Cre…" at bounding box center [505, 425] width 633 height 278
click at [351, 341] on textarea "To enrich screen reader interactions, please activate Accessibility in Grammarl…" at bounding box center [442, 396] width 506 height 176
paste textarea "Magnetic signs are a flexible advertising solution for businesses in [GEOGRAPHI…"
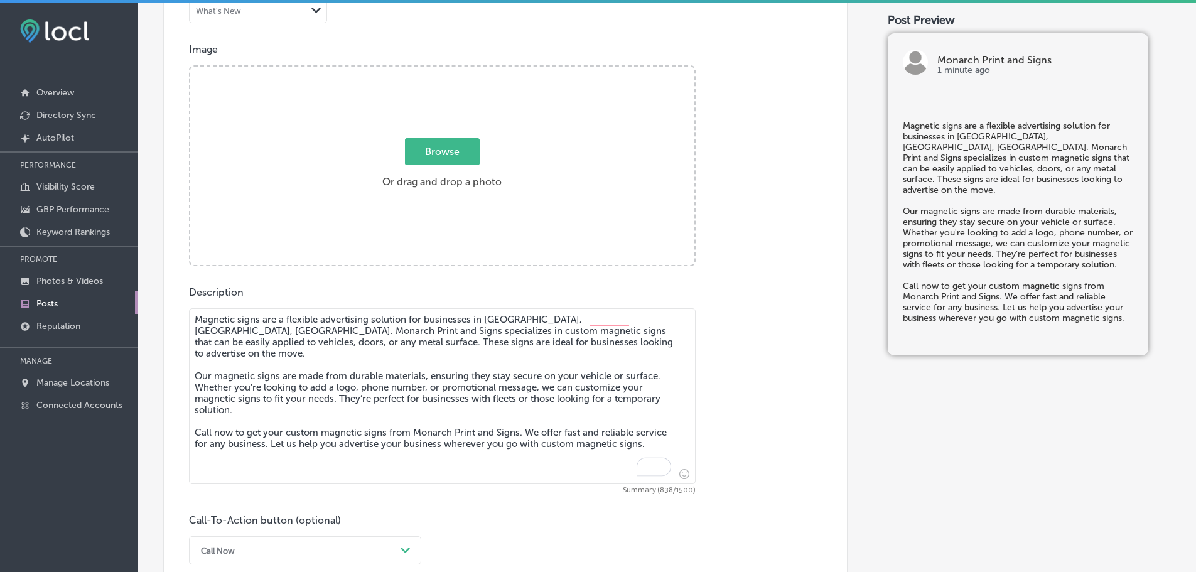
type textarea "Magnetic signs are a flexible advertising solution for businesses in [GEOGRAPHI…"
click at [434, 152] on span "Browse" at bounding box center [442, 151] width 75 height 27
click at [434, 70] on input "Browse Or drag and drop a photo" at bounding box center [442, 69] width 504 height 4
type input "C:\fakepath\Monarch Print & Signs-11.png"
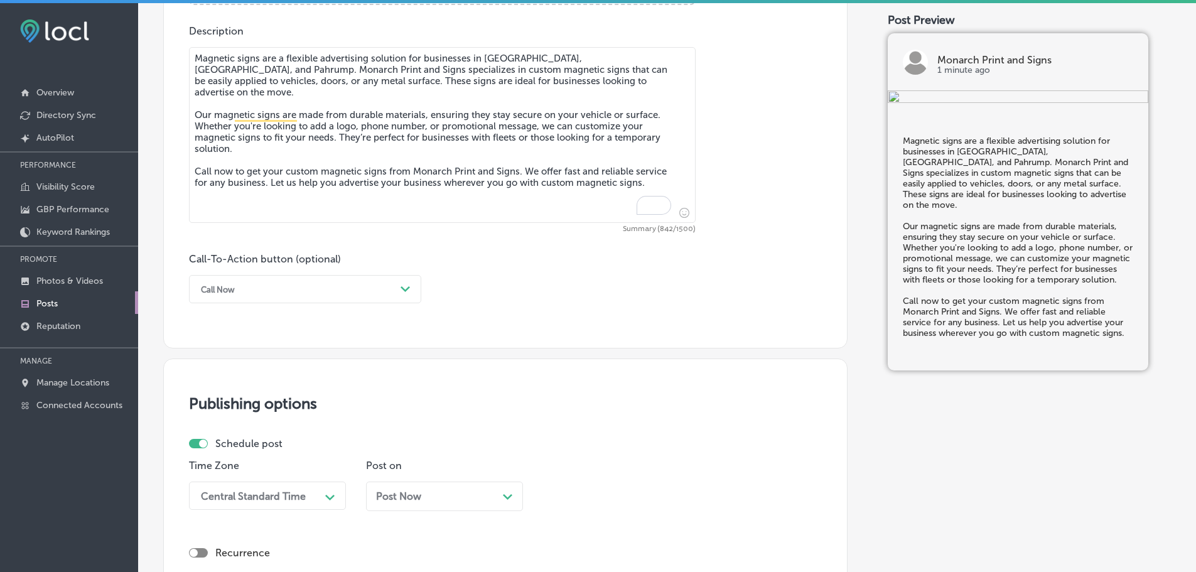
scroll to position [747, 0]
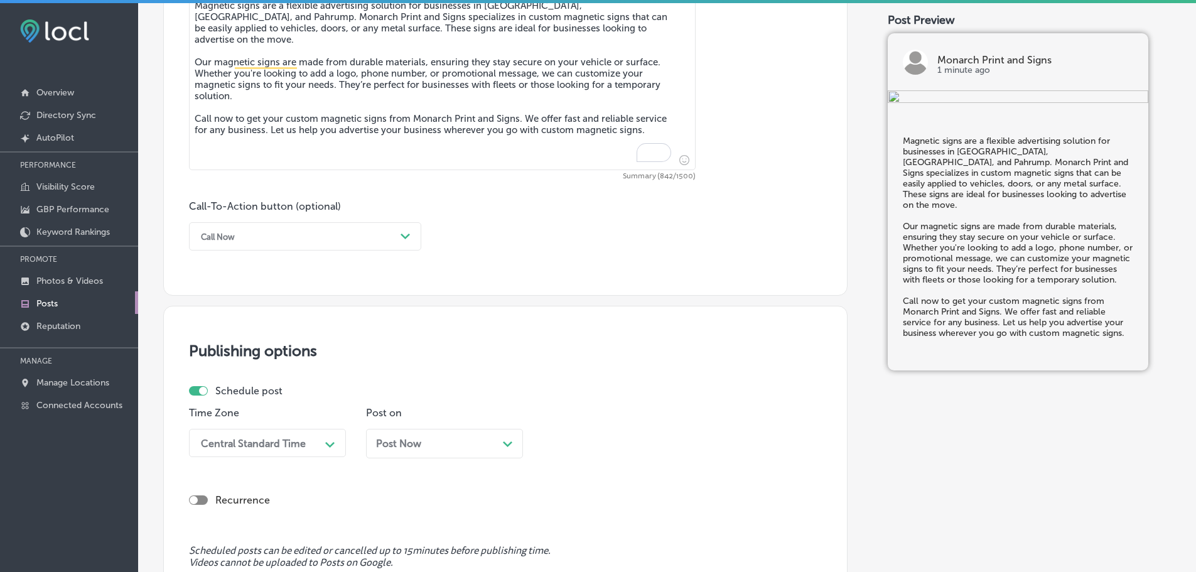
type textarea "Magnetic signs are a flexible advertising solution for businesses in [GEOGRAPHI…"
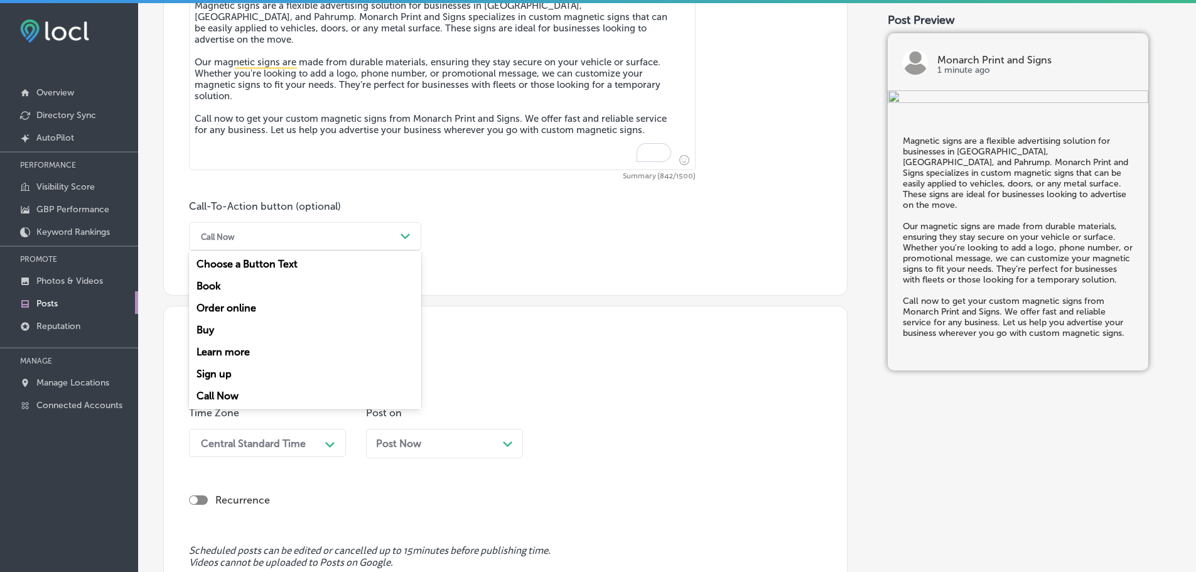
click at [381, 236] on div "Call Now" at bounding box center [295, 236] width 201 height 19
click at [224, 390] on div "Call Now" at bounding box center [305, 396] width 232 height 22
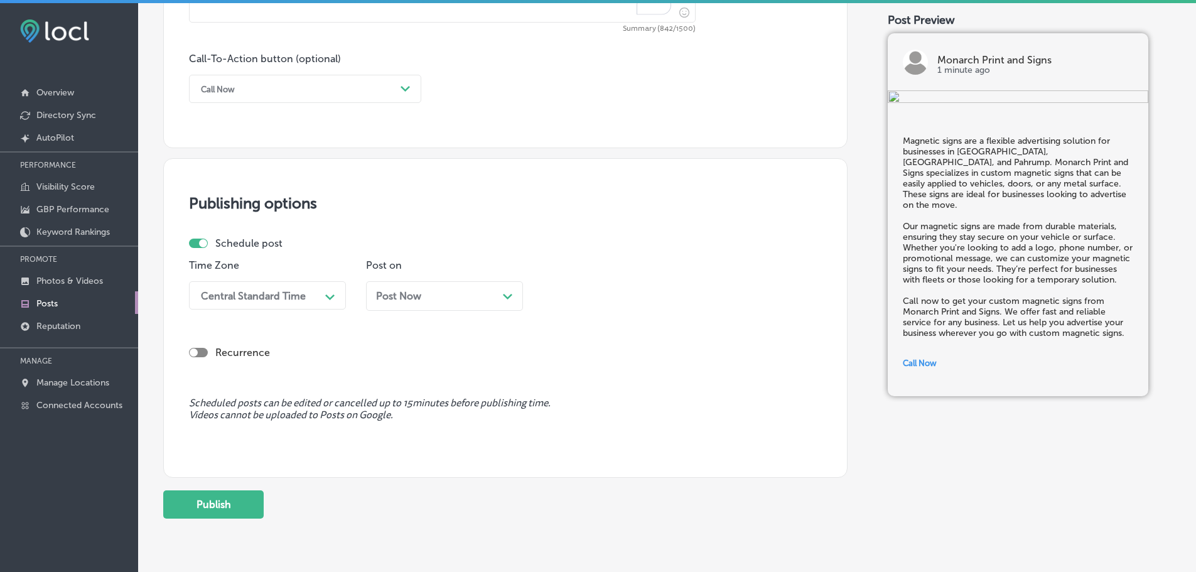
scroll to position [935, 0]
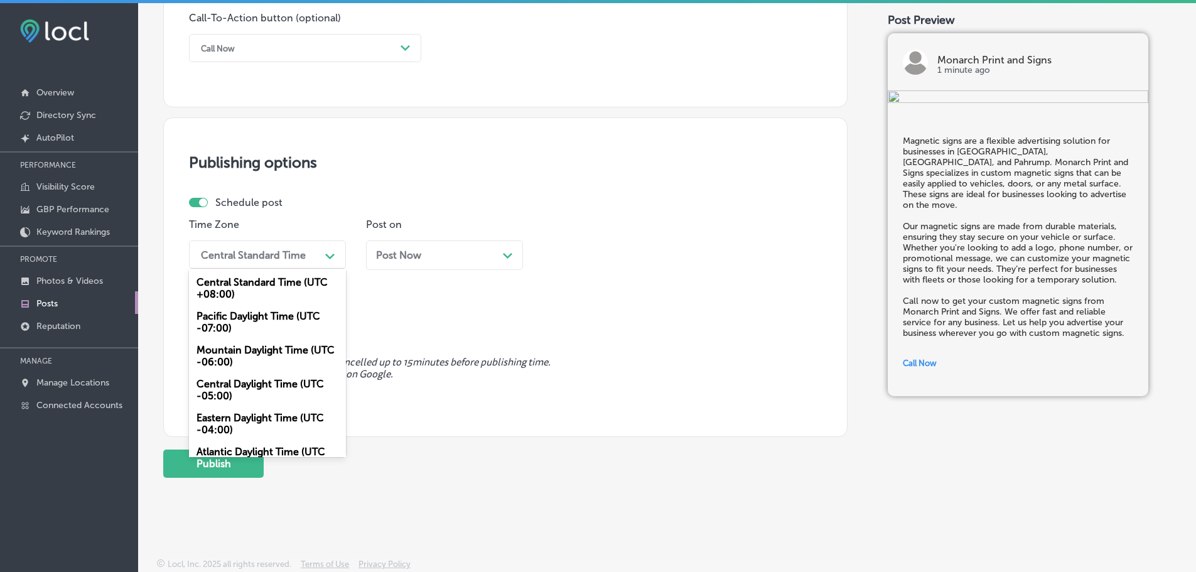
click at [302, 251] on div "Central Standard Time" at bounding box center [253, 255] width 105 height 12
click at [244, 353] on div "Mountain Daylight Time (UTC -06:00)" at bounding box center [267, 356] width 157 height 34
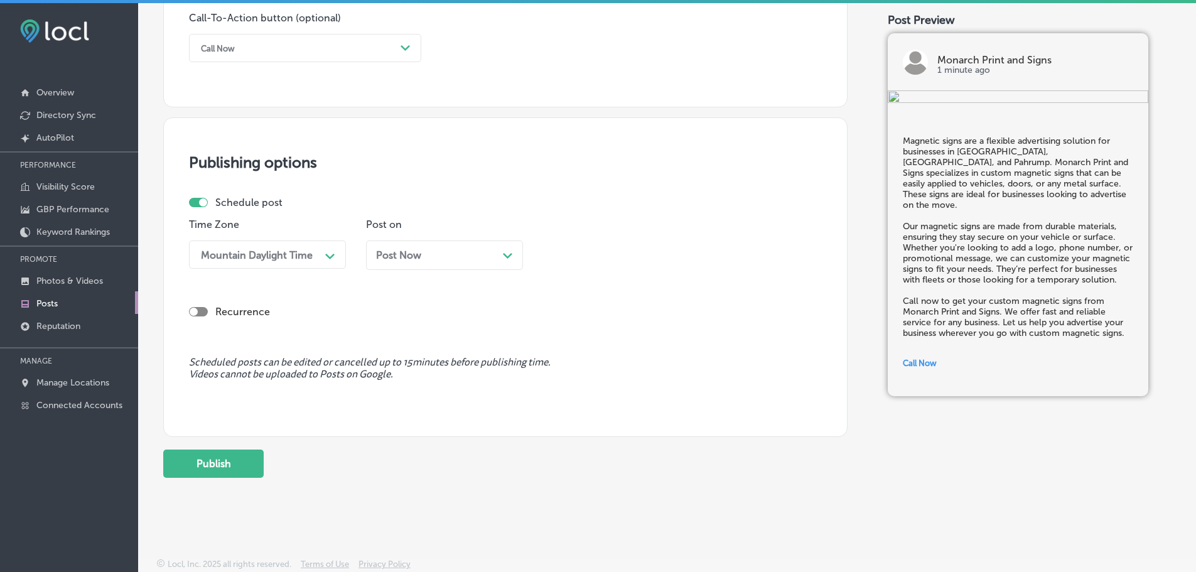
click at [505, 254] on icon "Path Created with Sketch." at bounding box center [507, 256] width 9 height 6
click at [643, 252] on div "11:15 AM" at bounding box center [611, 254] width 126 height 22
click at [580, 391] on div "7:00 AM" at bounding box center [621, 395] width 157 height 22
click at [215, 469] on button "Publish" at bounding box center [213, 463] width 100 height 28
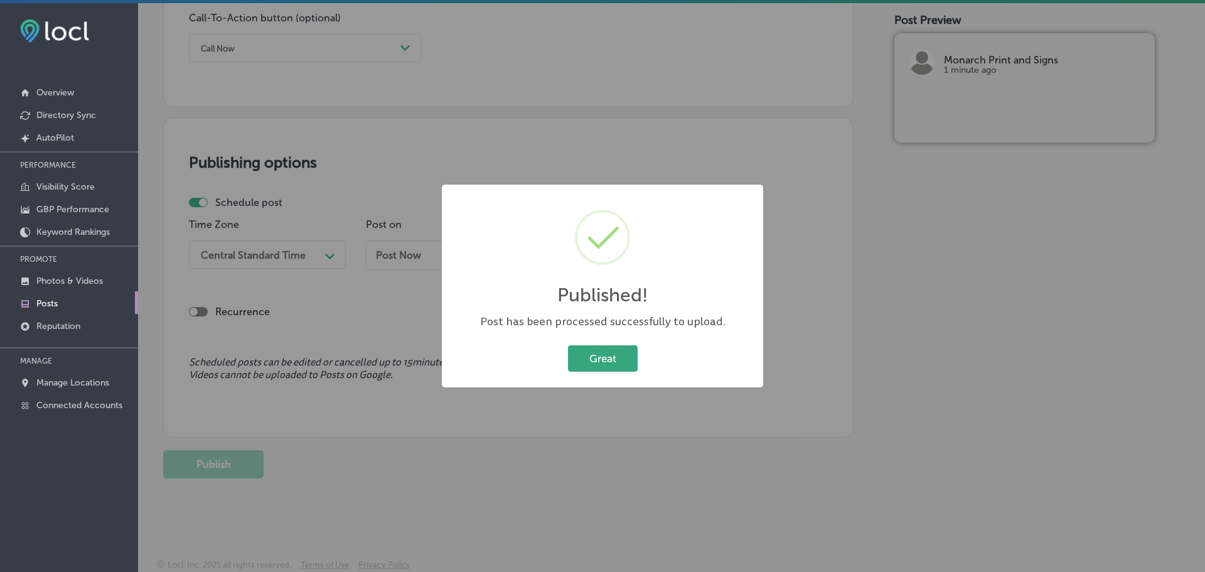
click at [604, 356] on button "Great" at bounding box center [603, 358] width 70 height 26
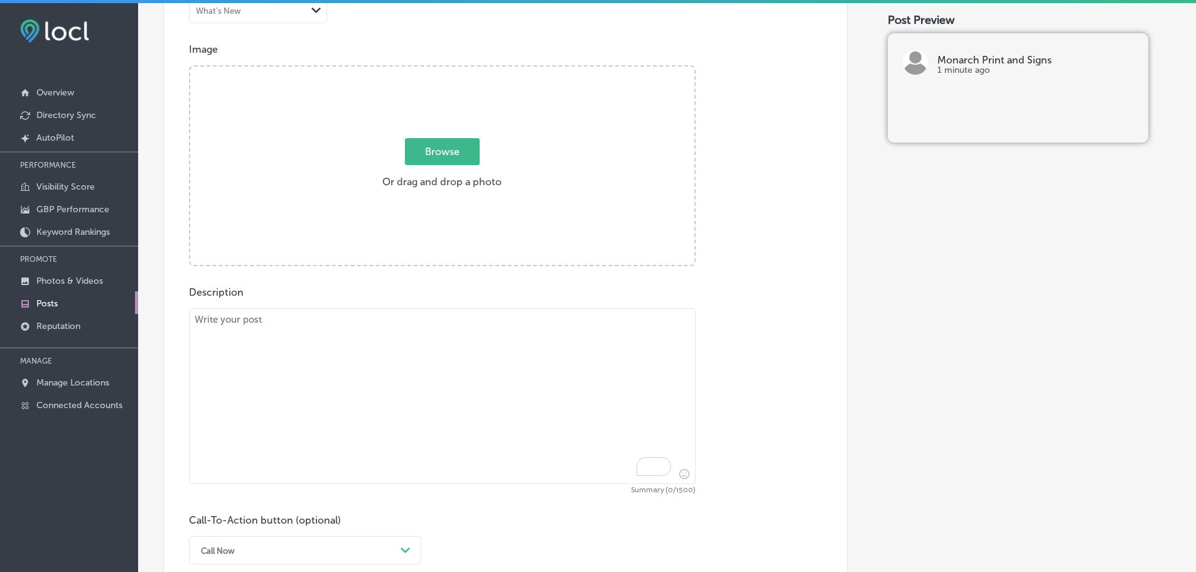
scroll to position [0, 0]
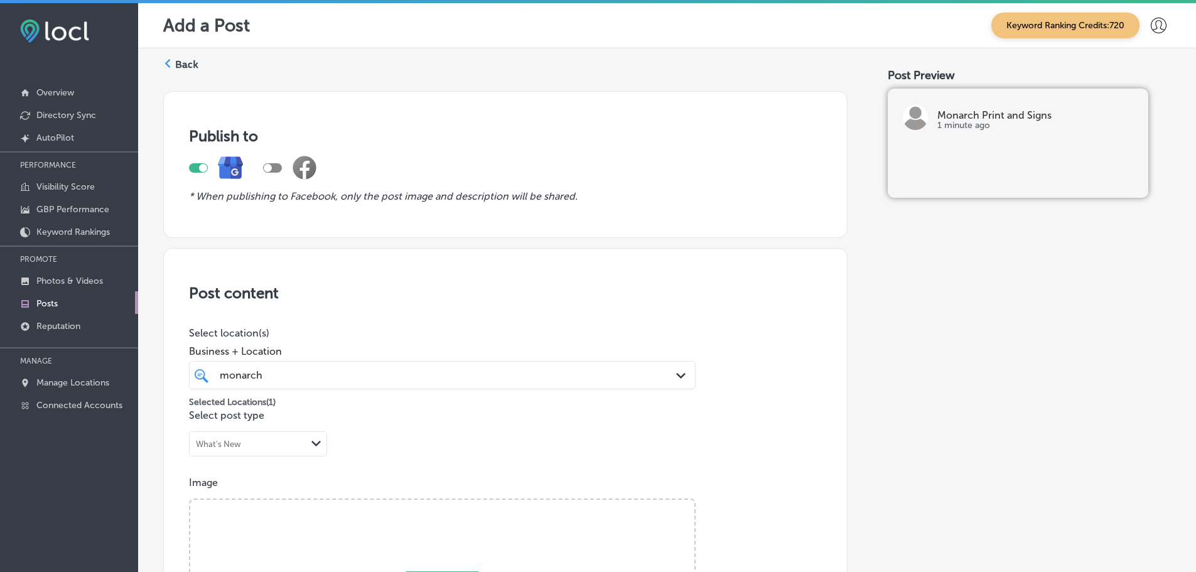
click at [168, 63] on icon at bounding box center [167, 63] width 9 height 9
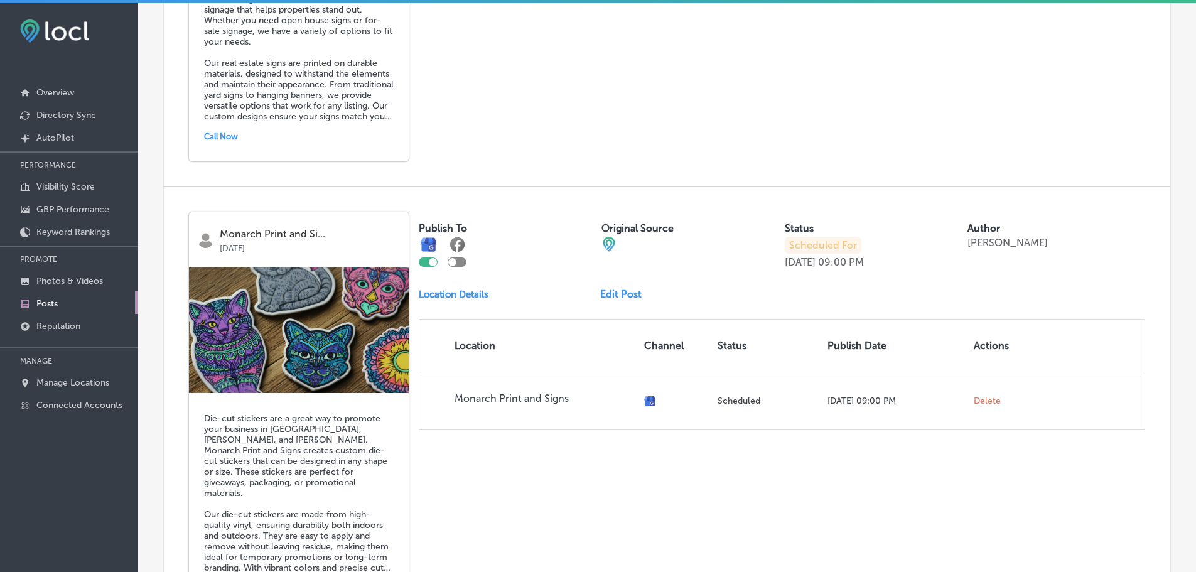
scroll to position [2741, 0]
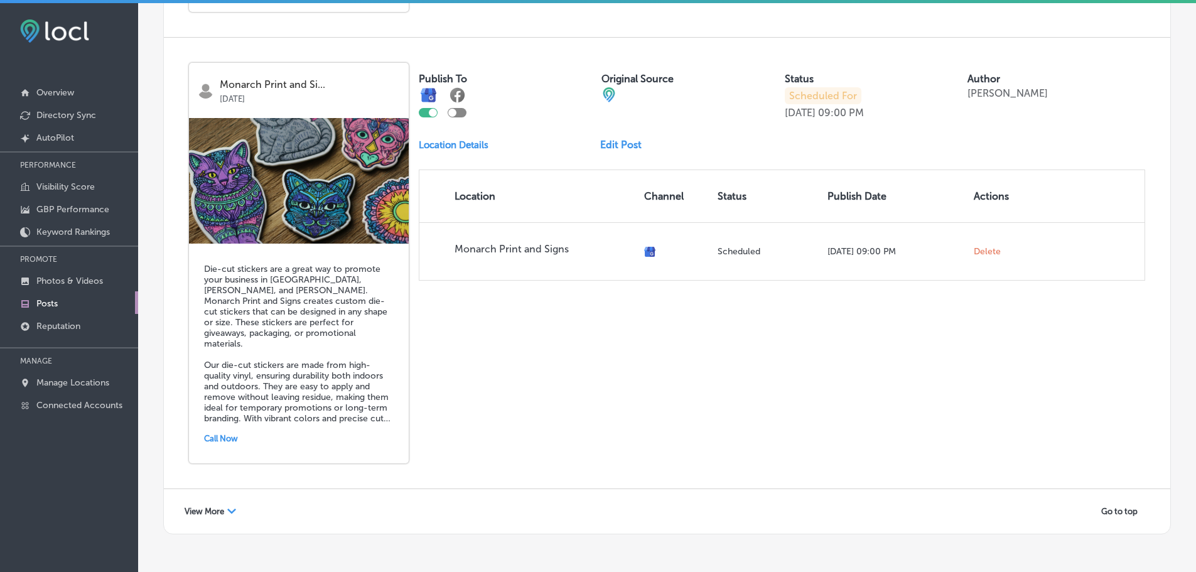
click at [222, 506] on span "View More" at bounding box center [205, 510] width 40 height 9
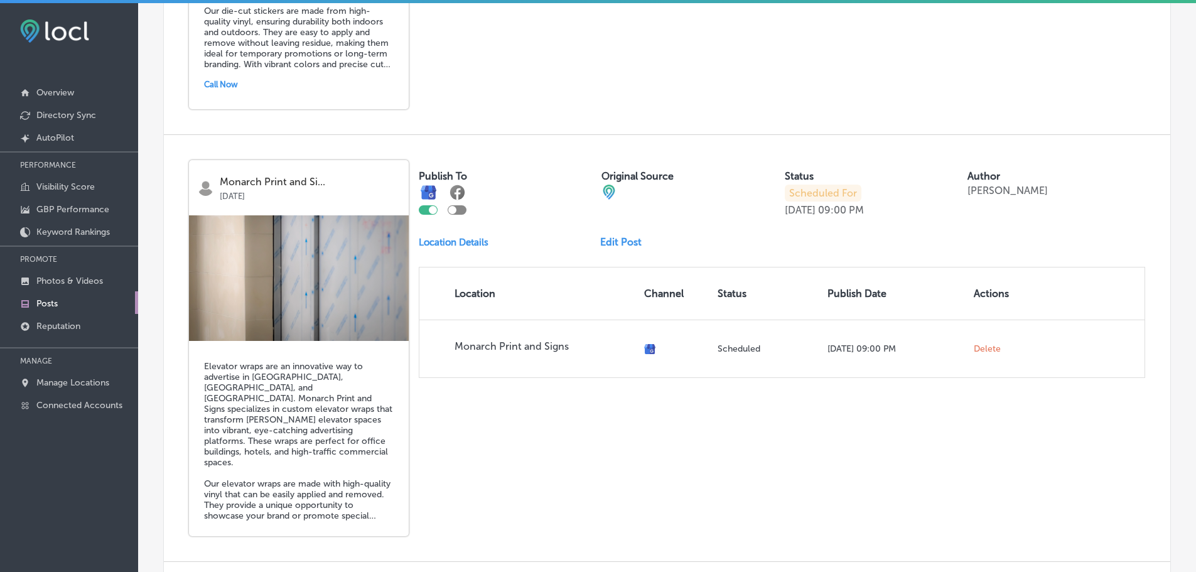
scroll to position [3243, 0]
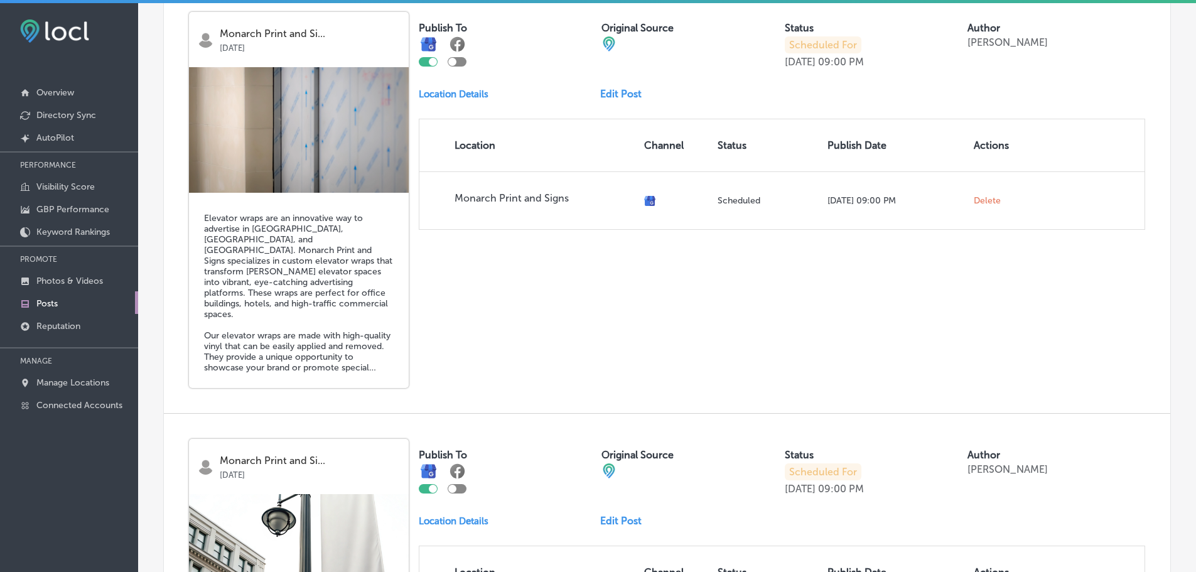
click at [616, 88] on link "Edit Post" at bounding box center [625, 94] width 51 height 12
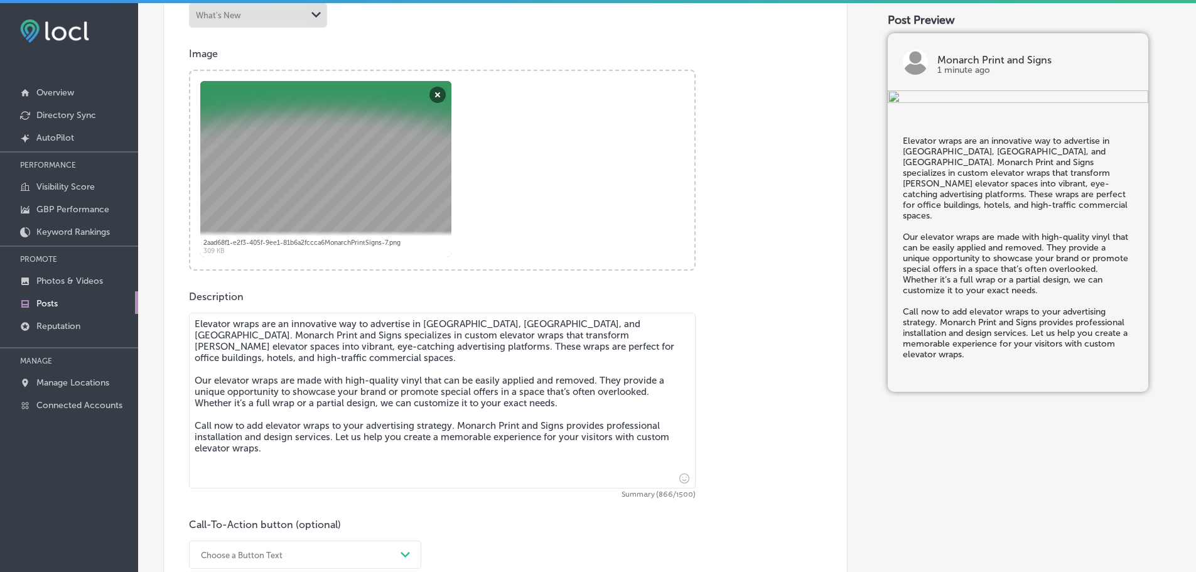
scroll to position [753, 0]
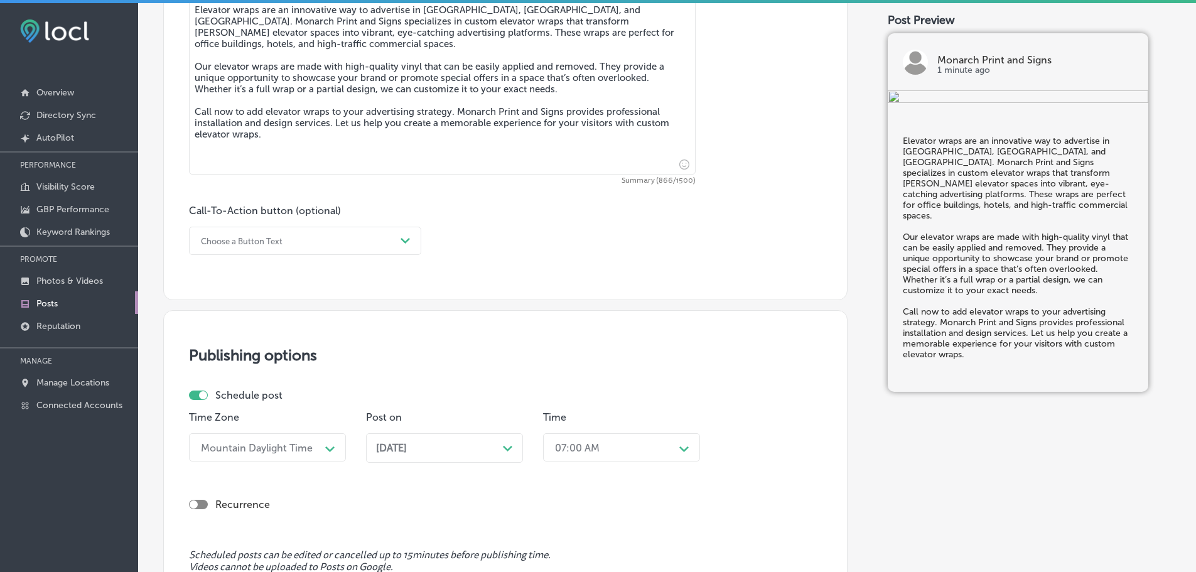
click at [388, 236] on div "Choose a Button Text" at bounding box center [295, 240] width 201 height 19
click at [193, 395] on div "Call Now" at bounding box center [305, 400] width 232 height 22
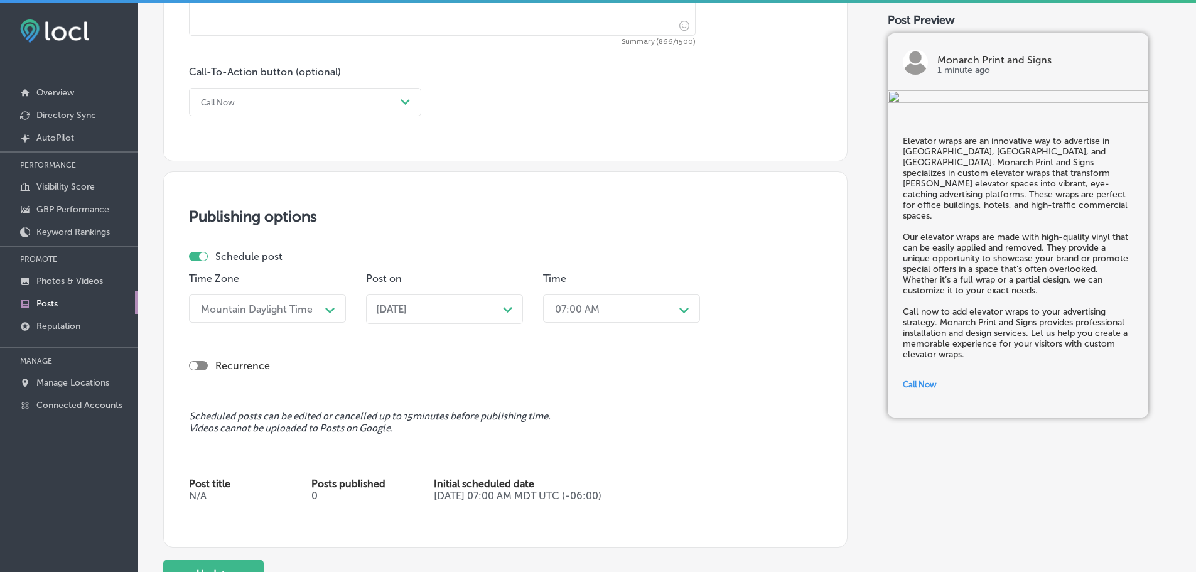
scroll to position [1004, 0]
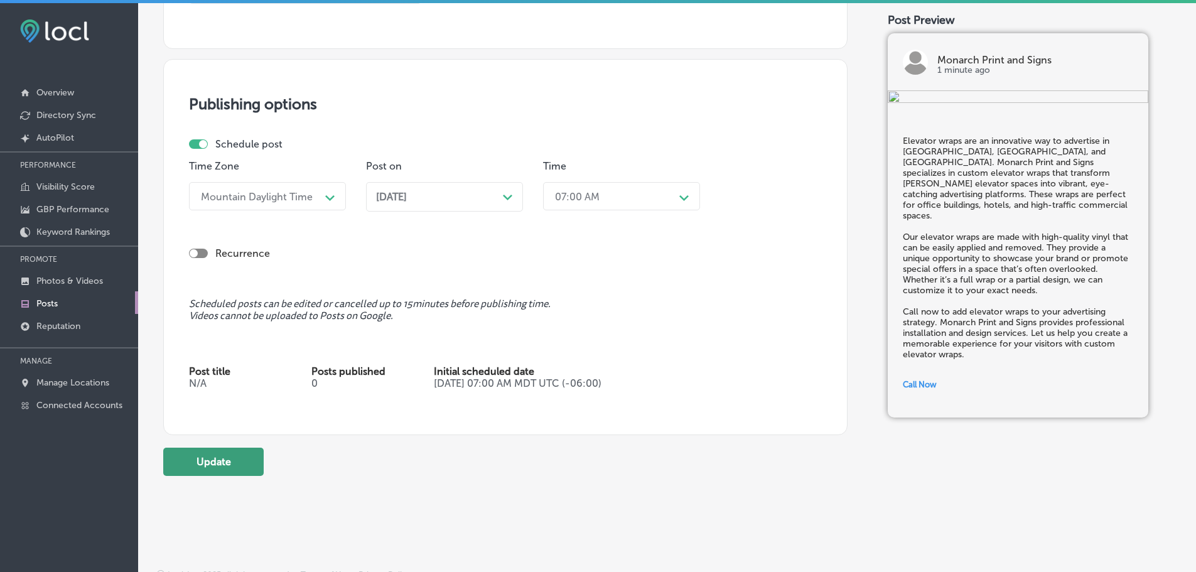
click at [200, 458] on button "Update" at bounding box center [213, 461] width 100 height 28
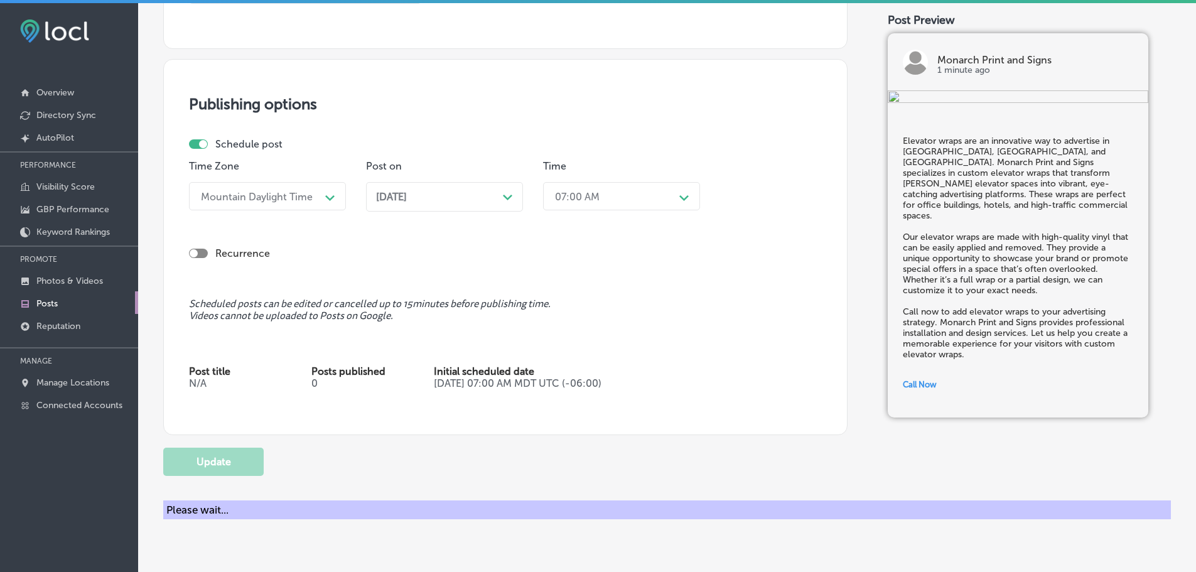
checkbox input "true"
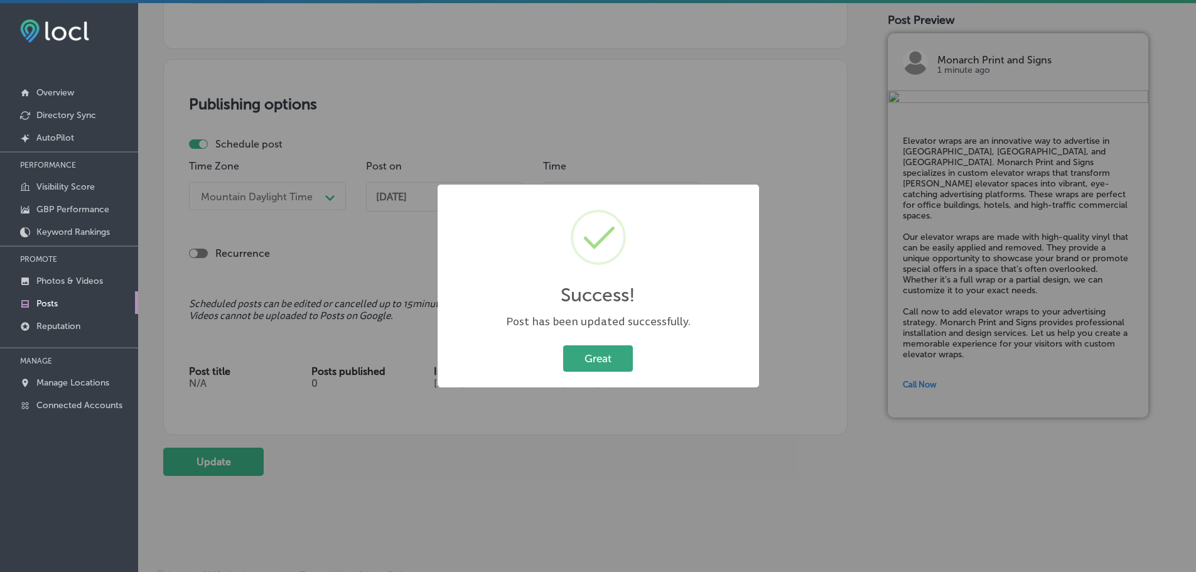
click at [606, 365] on button "Great" at bounding box center [598, 358] width 70 height 26
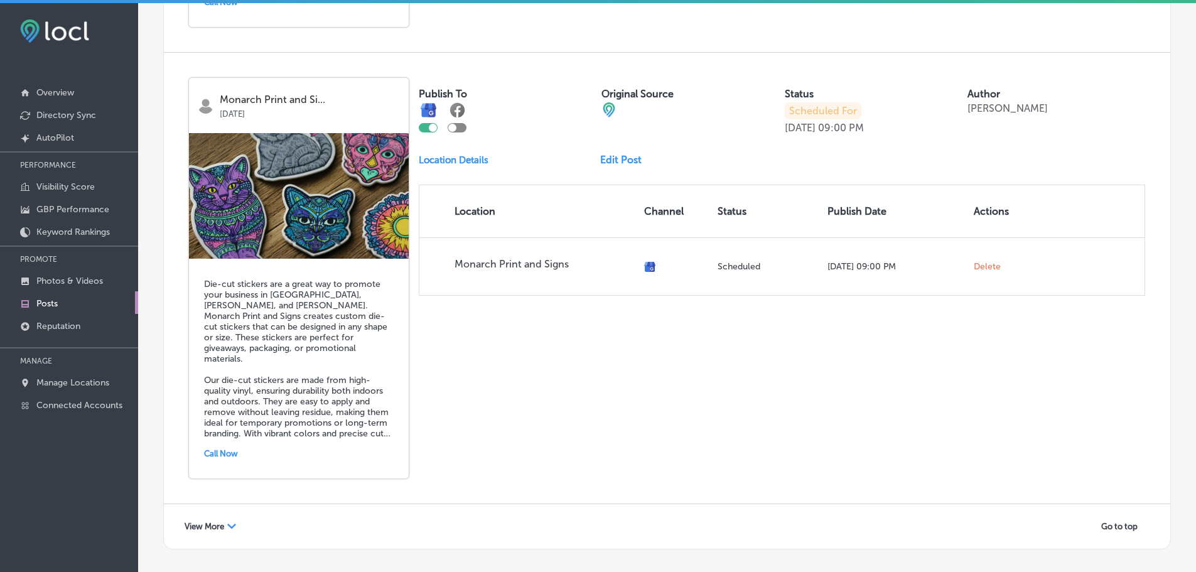
scroll to position [2741, 0]
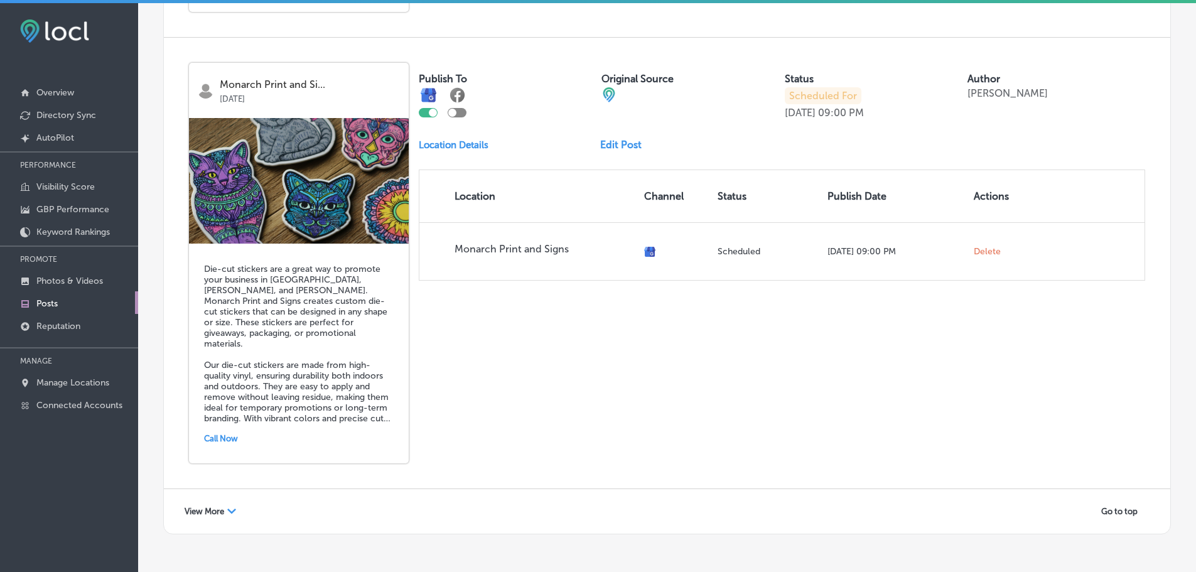
click at [219, 506] on span "View More" at bounding box center [205, 510] width 40 height 9
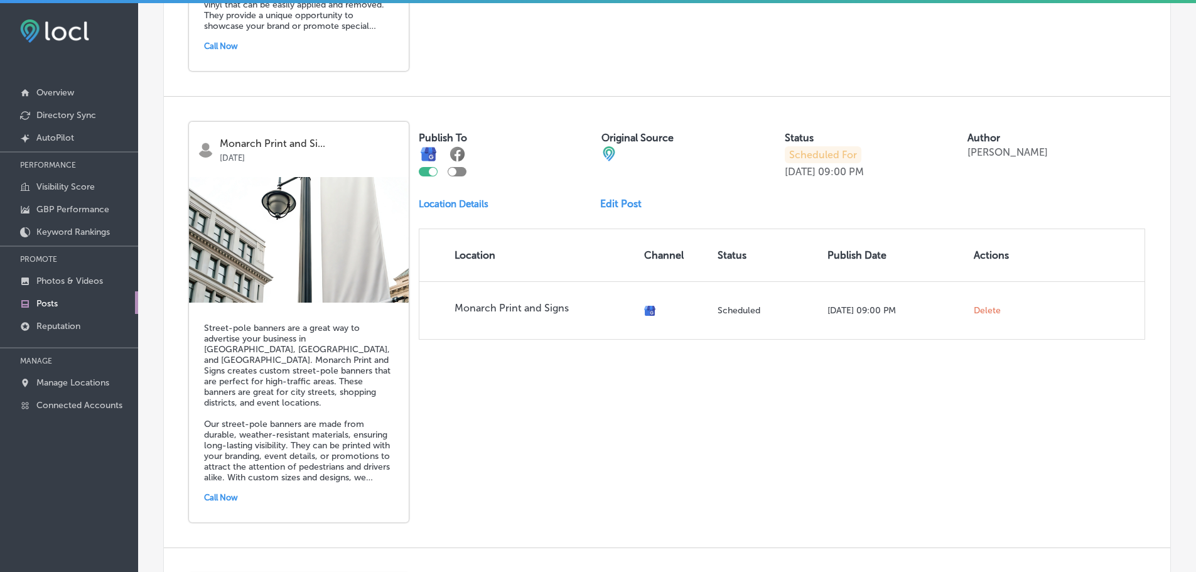
scroll to position [3554, 0]
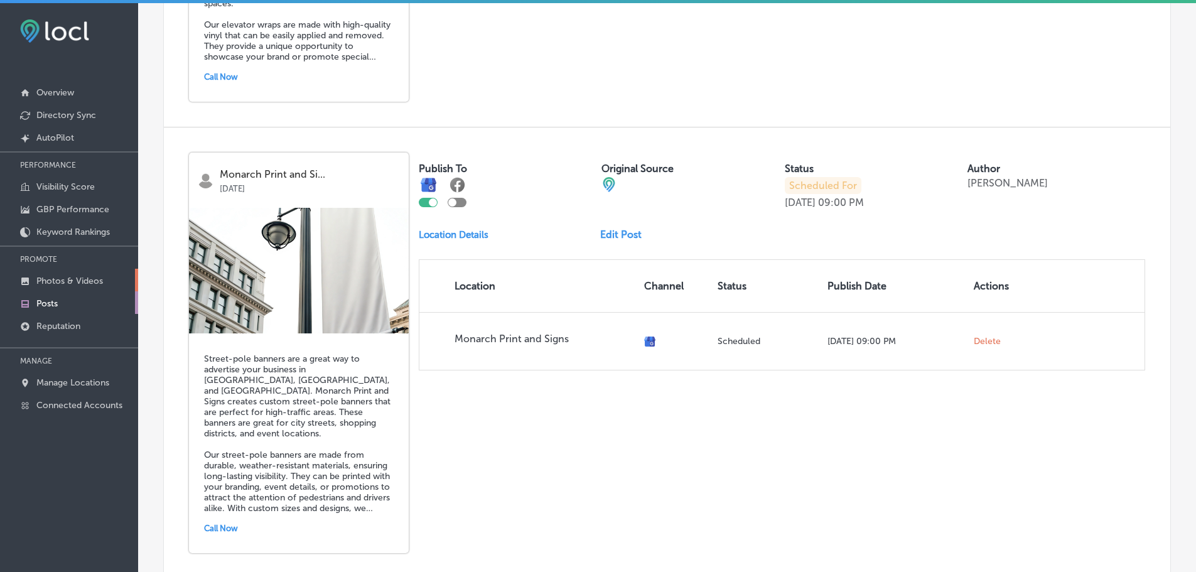
click at [64, 284] on p "Photos & Videos" at bounding box center [69, 281] width 67 height 11
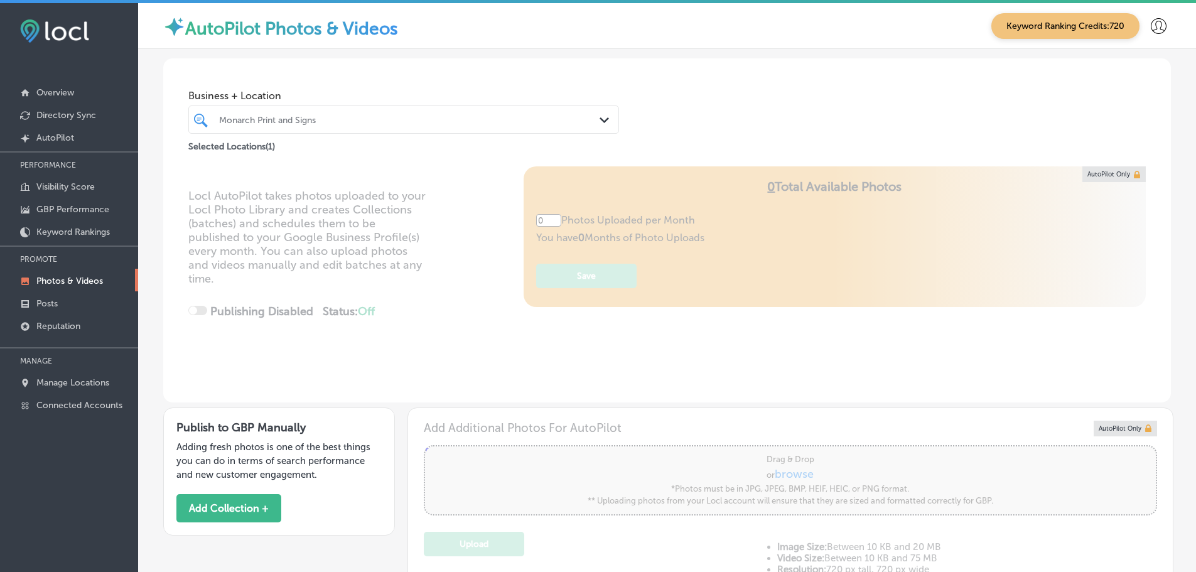
type input "5"
click at [587, 126] on div "Monarch Print and Signs" at bounding box center [404, 119] width 382 height 19
click at [673, 112] on div "Business + Location Monarch Print and Signs Path Created with Sketch. Selected …" at bounding box center [666, 105] width 1007 height 95
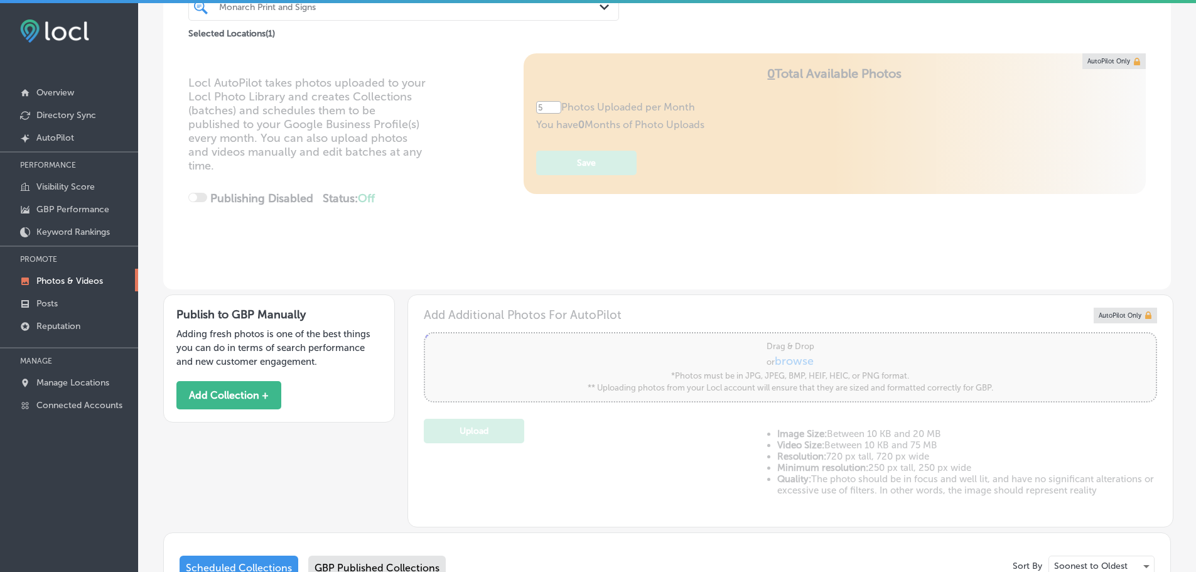
scroll to position [314, 0]
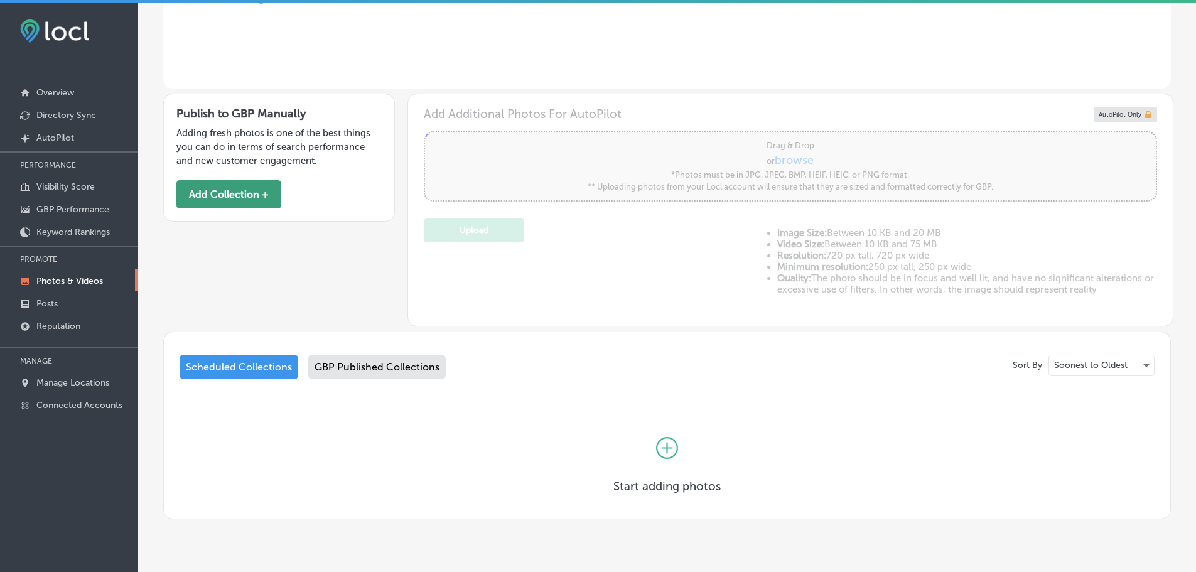
click at [227, 196] on button "Add Collection +" at bounding box center [228, 194] width 105 height 28
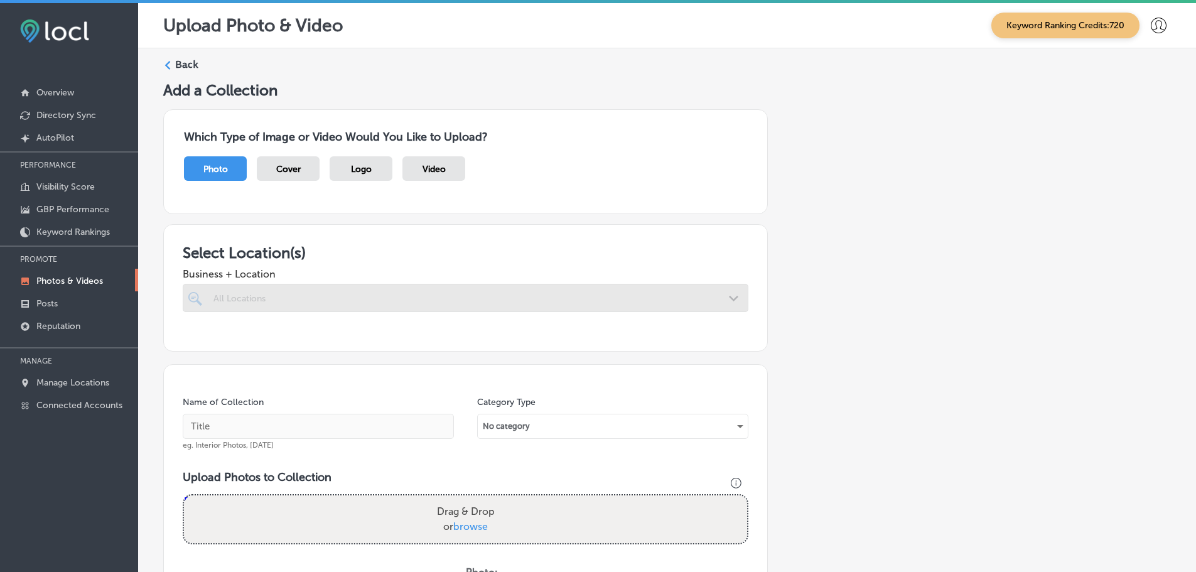
click at [718, 299] on div at bounding box center [465, 298] width 565 height 28
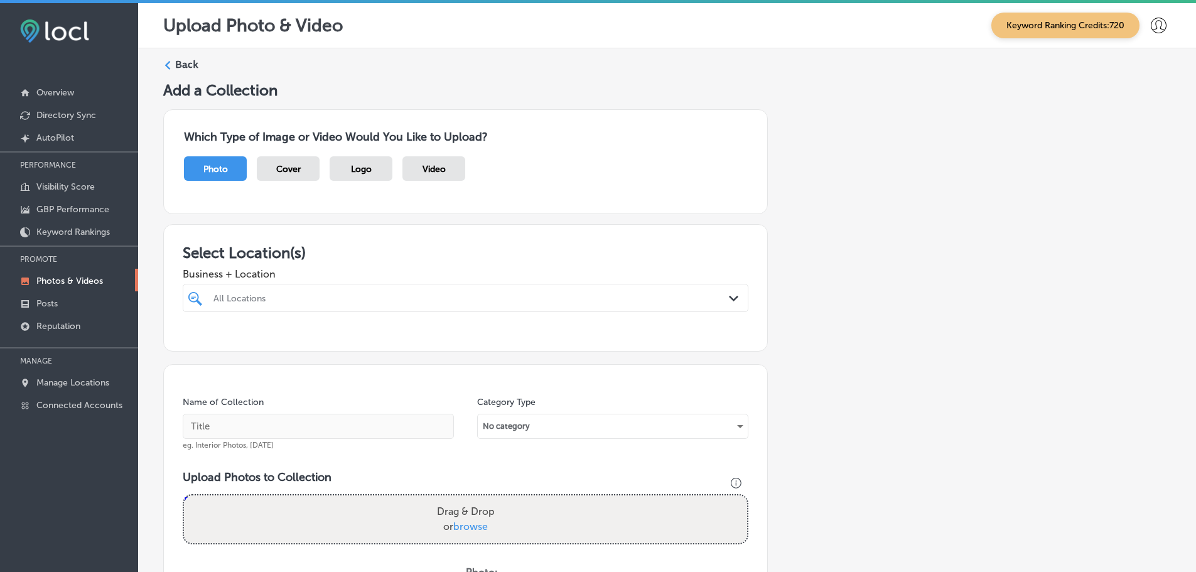
click at [729, 299] on icon "Path Created with Sketch." at bounding box center [733, 299] width 9 height 6
click at [266, 346] on label "Monarch Print and Signs" at bounding box center [294, 343] width 166 height 11
type input "monarch"
click at [466, 255] on h3 "Select Location(s)" at bounding box center [465, 252] width 565 height 18
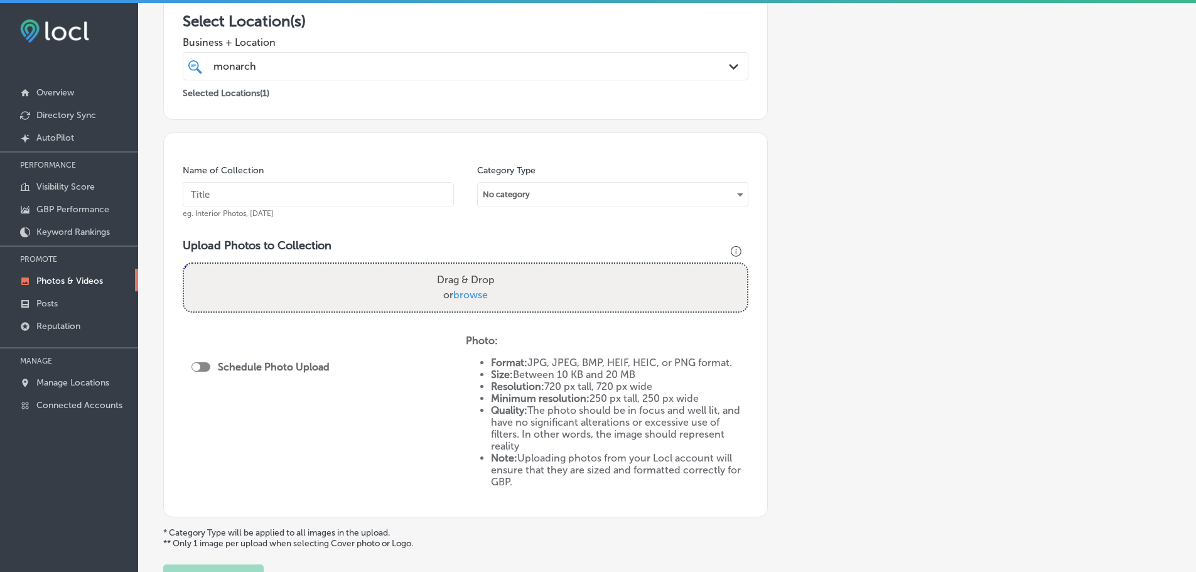
scroll to position [336, 0]
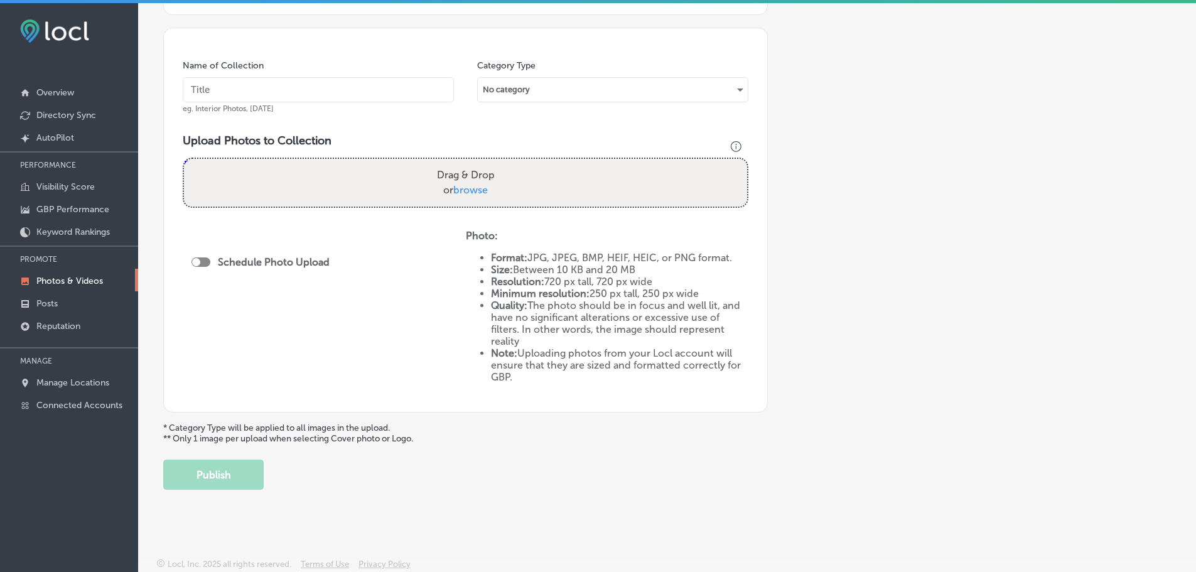
click at [474, 194] on span "browse" at bounding box center [470, 190] width 35 height 12
click at [474, 163] on input "Drag & Drop or browse" at bounding box center [465, 161] width 563 height 4
type input "C:\fakepath\IMG_3902.heic"
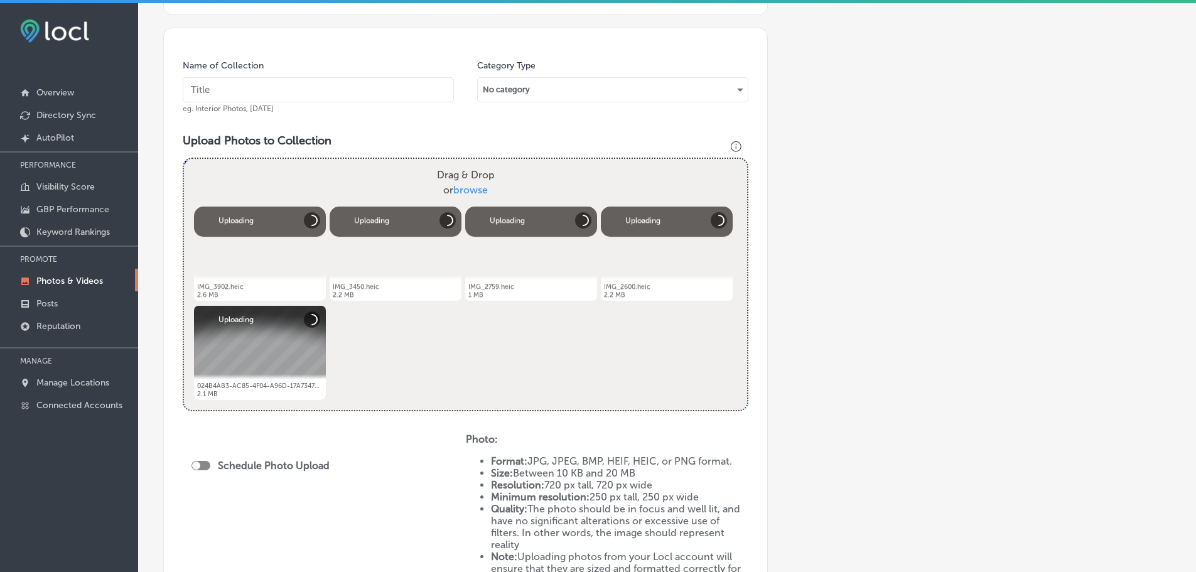
click at [359, 94] on input "text" at bounding box center [318, 89] width 271 height 25
type input "Monarch Print & Signs"
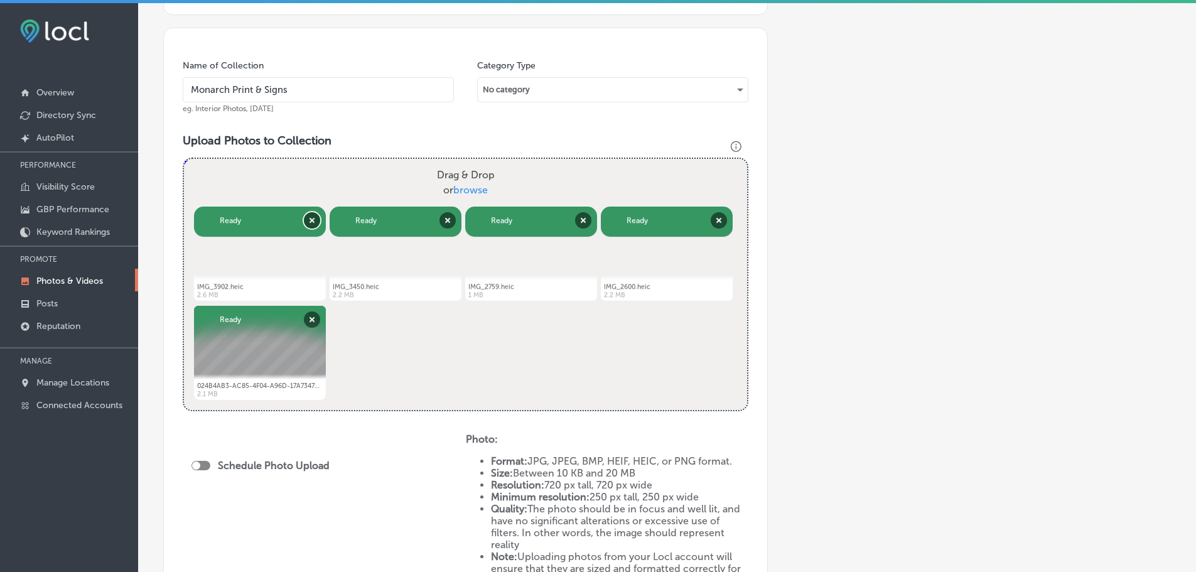
click at [313, 223] on button "Remove" at bounding box center [312, 220] width 16 height 16
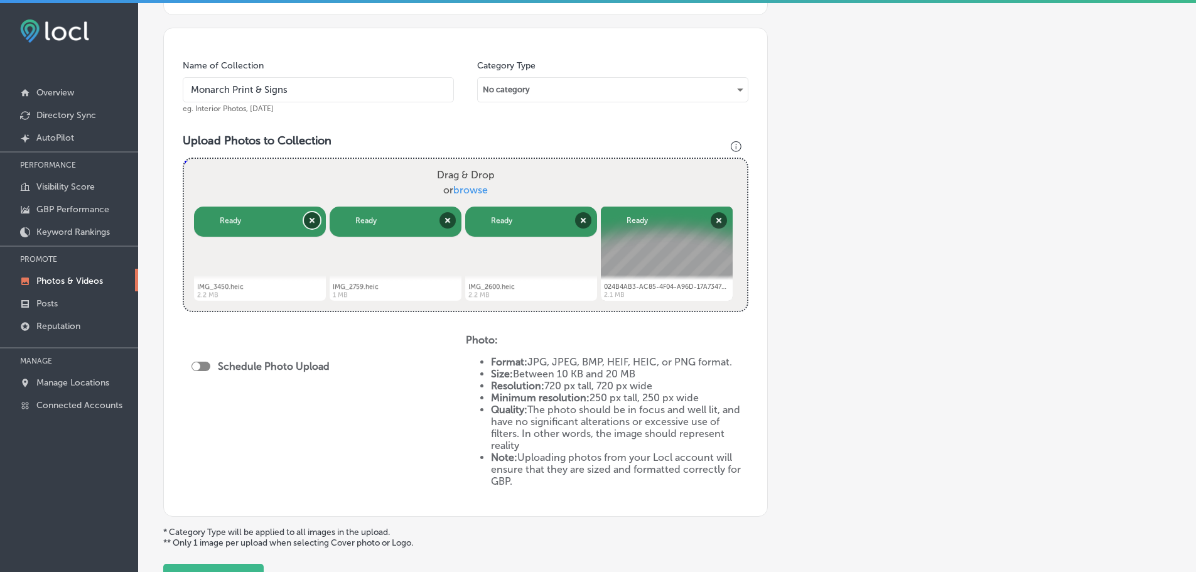
click at [313, 220] on button "Remove" at bounding box center [312, 220] width 16 height 16
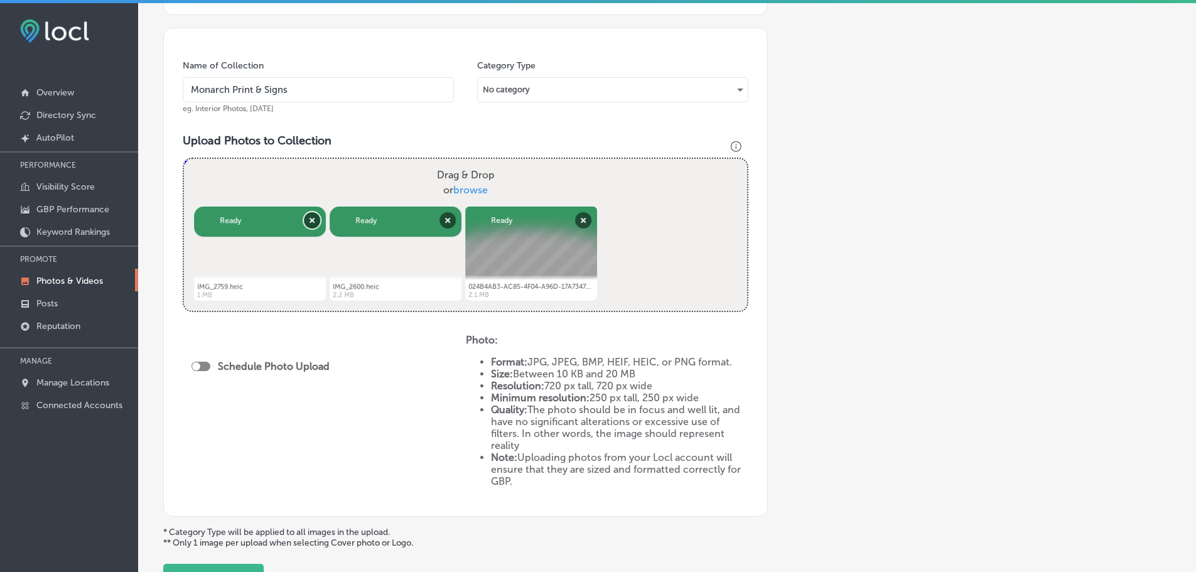
click at [314, 220] on button "Remove" at bounding box center [312, 220] width 16 height 16
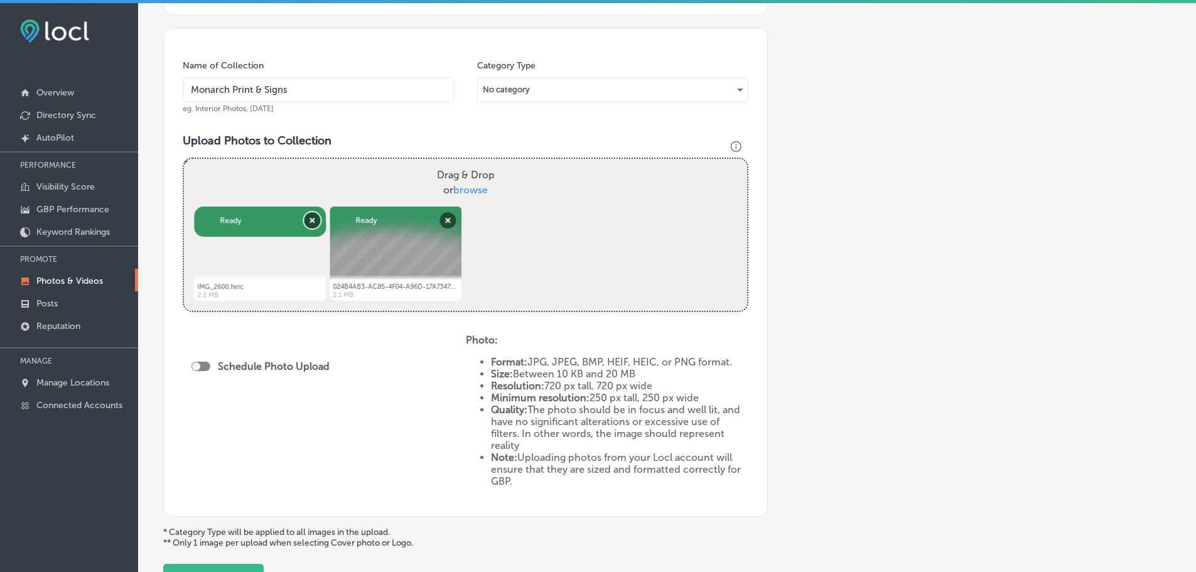
click at [313, 220] on button "Remove" at bounding box center [312, 220] width 16 height 16
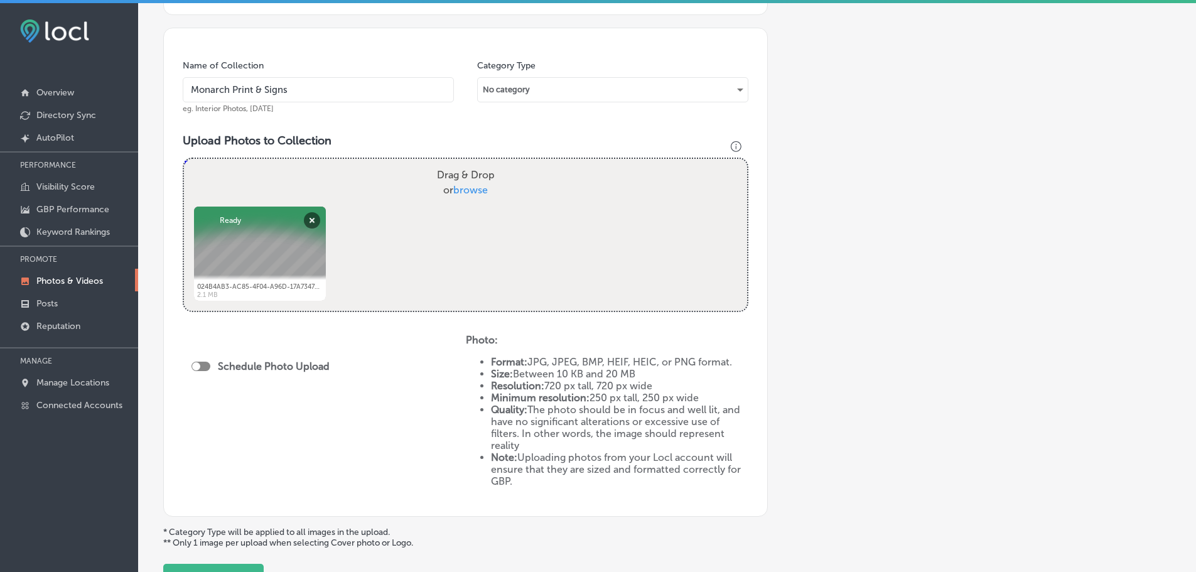
click at [484, 190] on span "browse" at bounding box center [470, 190] width 35 height 12
click at [484, 163] on input "Drag & Drop or browse" at bounding box center [465, 161] width 563 height 4
type input "C:\fakepath\IMG_2600.jpg"
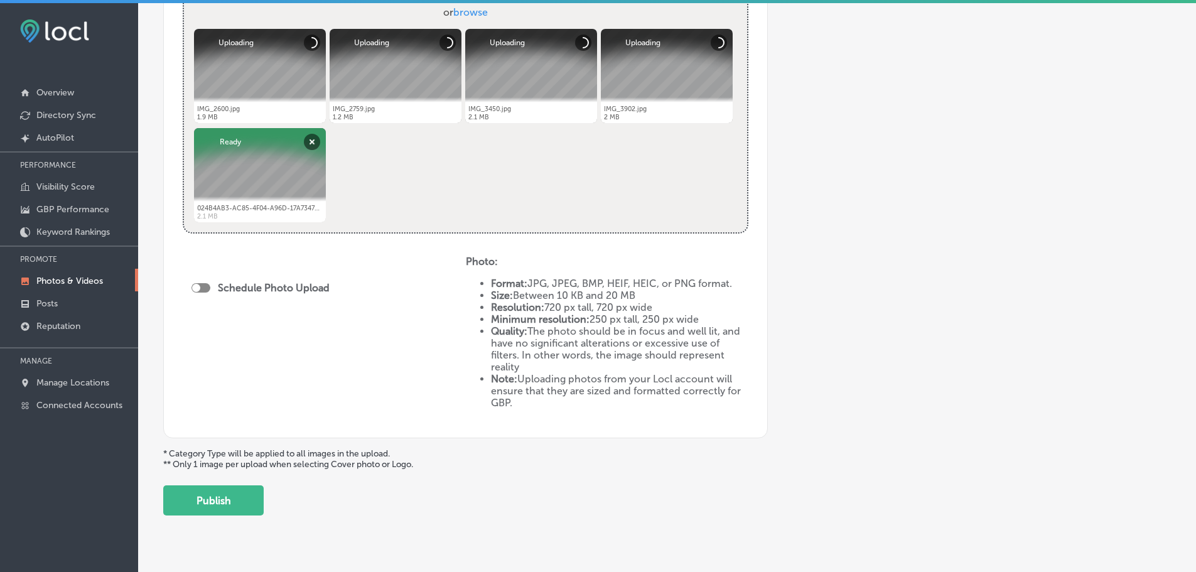
scroll to position [525, 0]
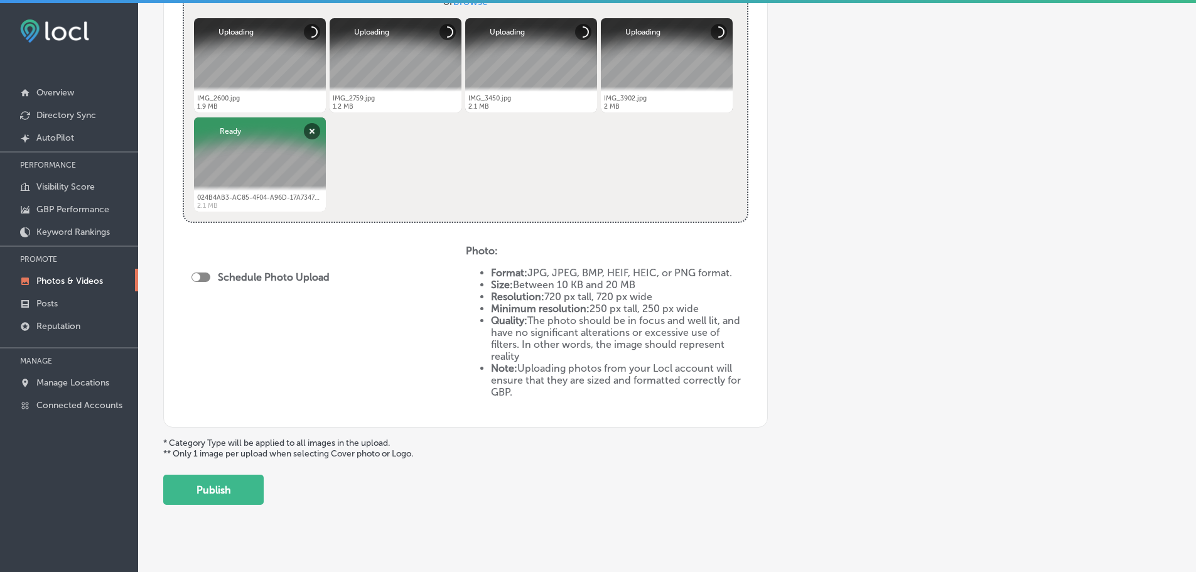
click at [201, 275] on div at bounding box center [200, 276] width 19 height 9
checkbox input "true"
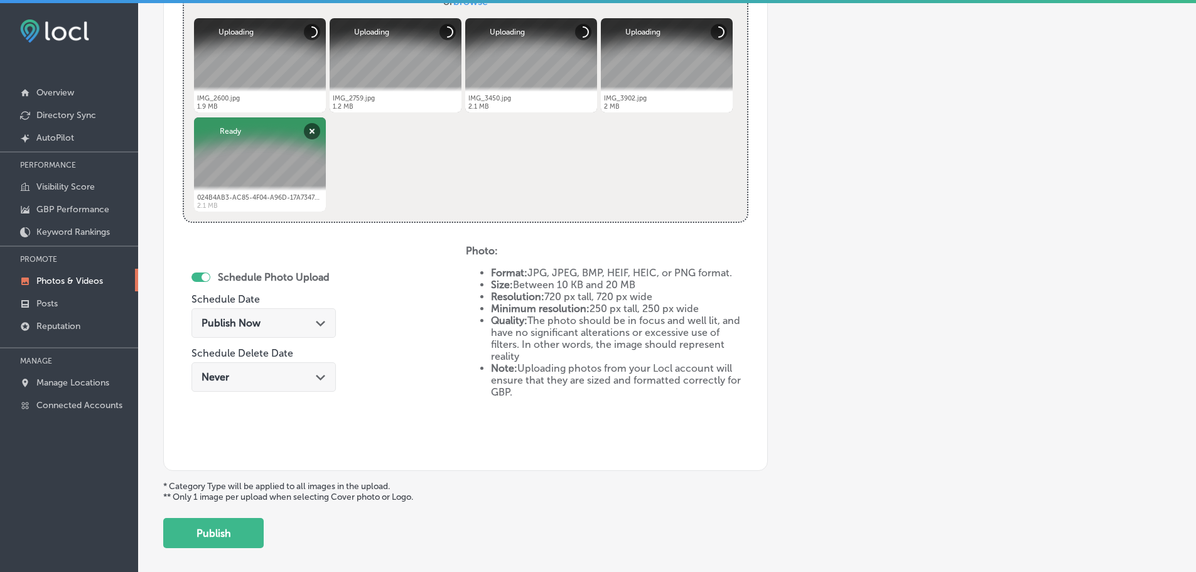
click at [320, 326] on icon "Path Created with Sketch." at bounding box center [320, 324] width 9 height 6
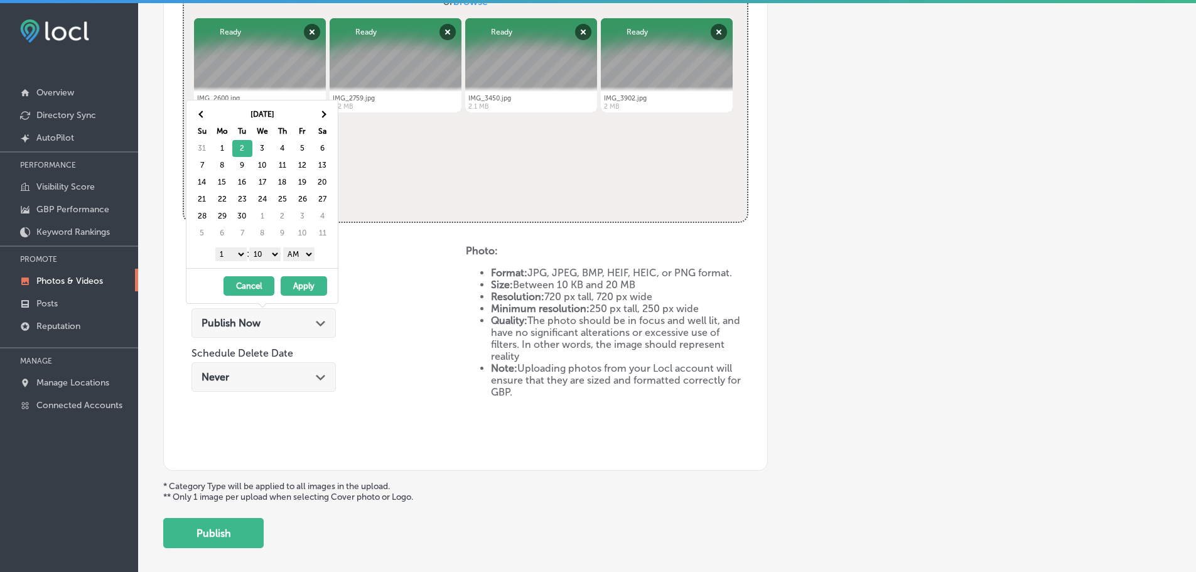
click at [231, 256] on select "1 2 3 4 5 6 7 8 9 10 11 12" at bounding box center [230, 254] width 31 height 14
click at [264, 259] on select "00 10 20 30 40 50" at bounding box center [264, 254] width 31 height 14
click at [299, 255] on select "AM PM" at bounding box center [298, 254] width 31 height 14
click at [308, 284] on button "Apply" at bounding box center [304, 285] width 46 height 19
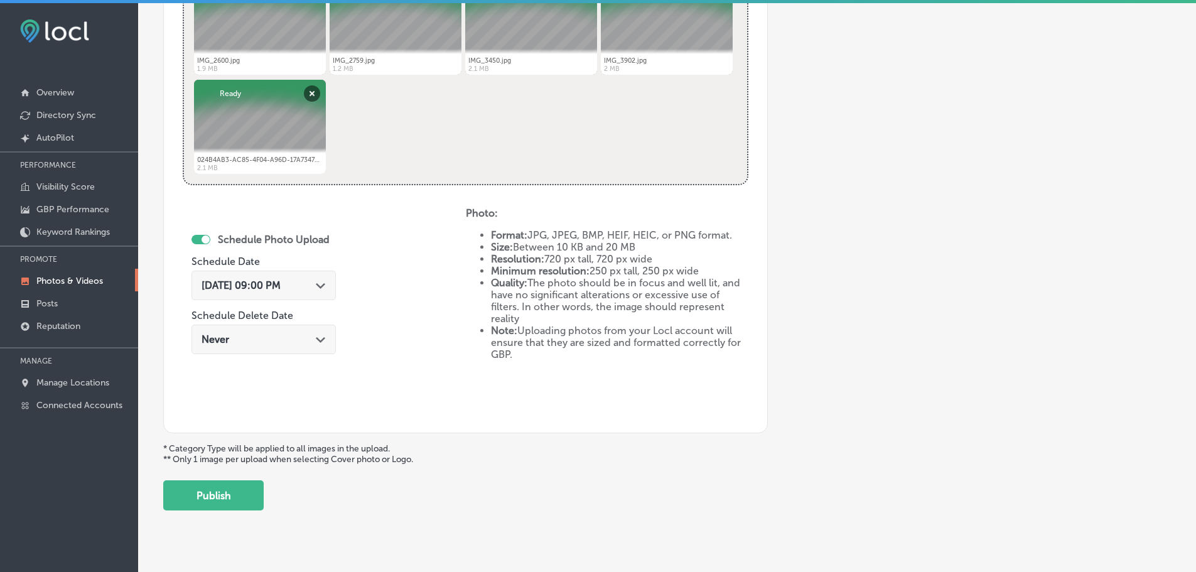
scroll to position [583, 0]
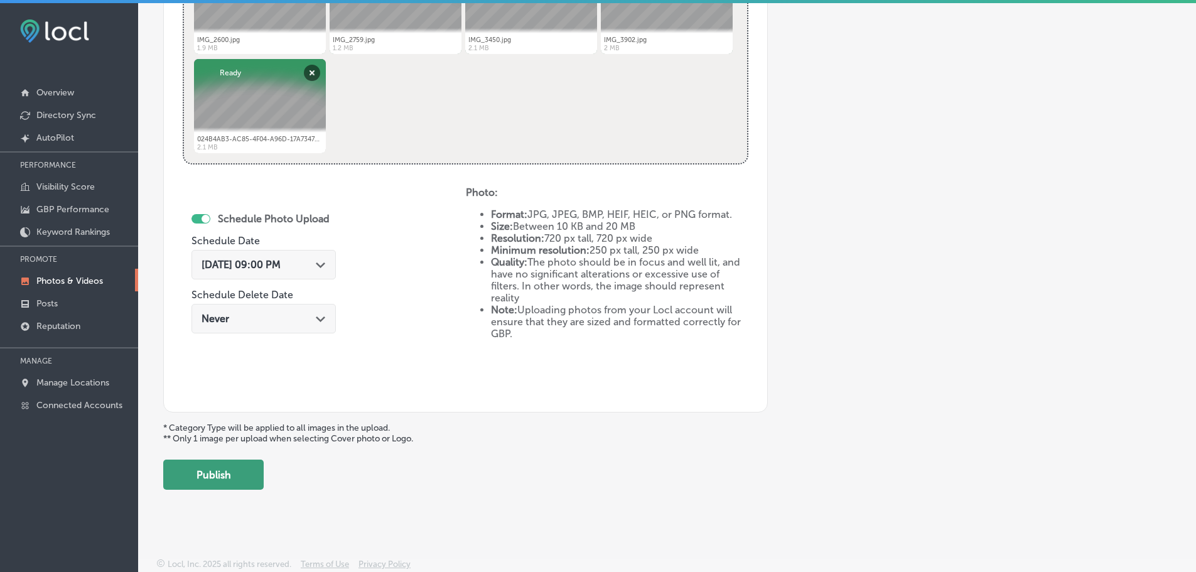
click at [232, 469] on button "Publish" at bounding box center [213, 474] width 100 height 30
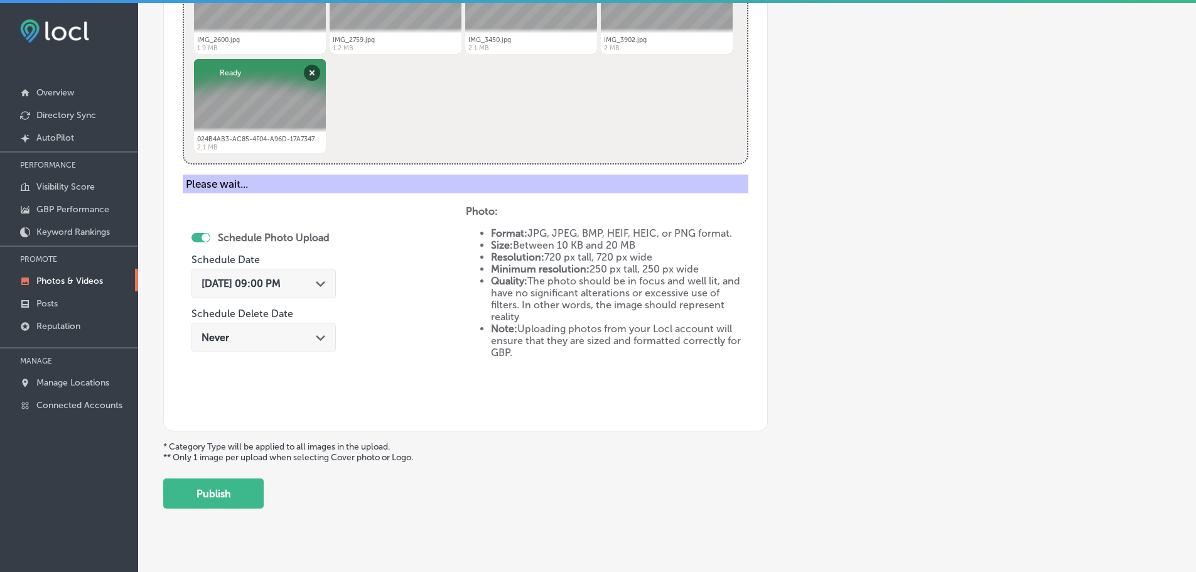
scroll to position [380, 0]
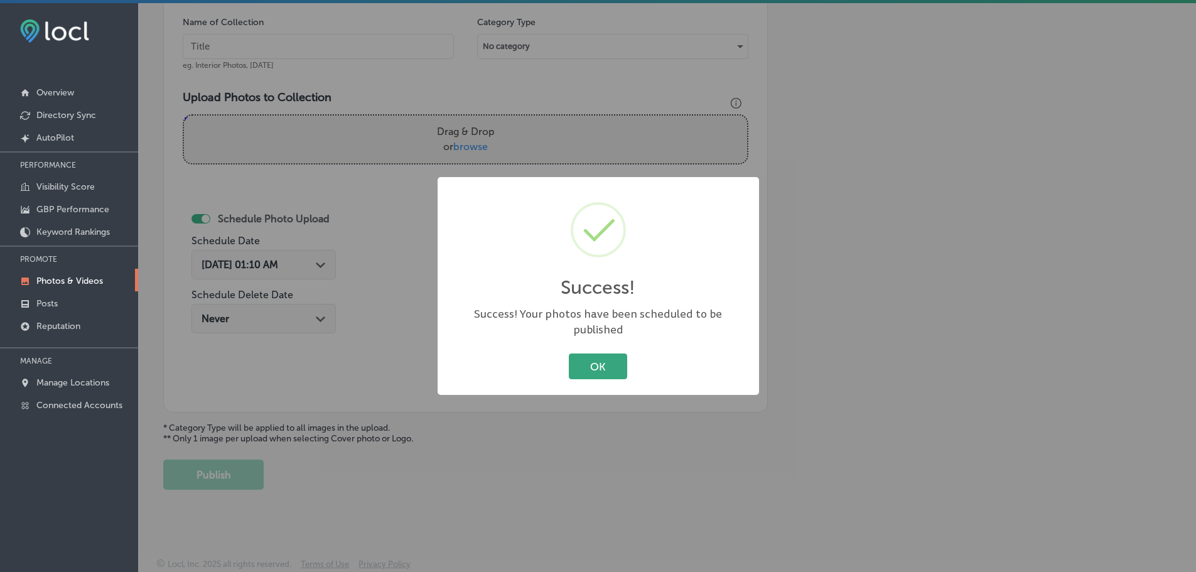
click at [617, 360] on button "OK" at bounding box center [598, 366] width 58 height 26
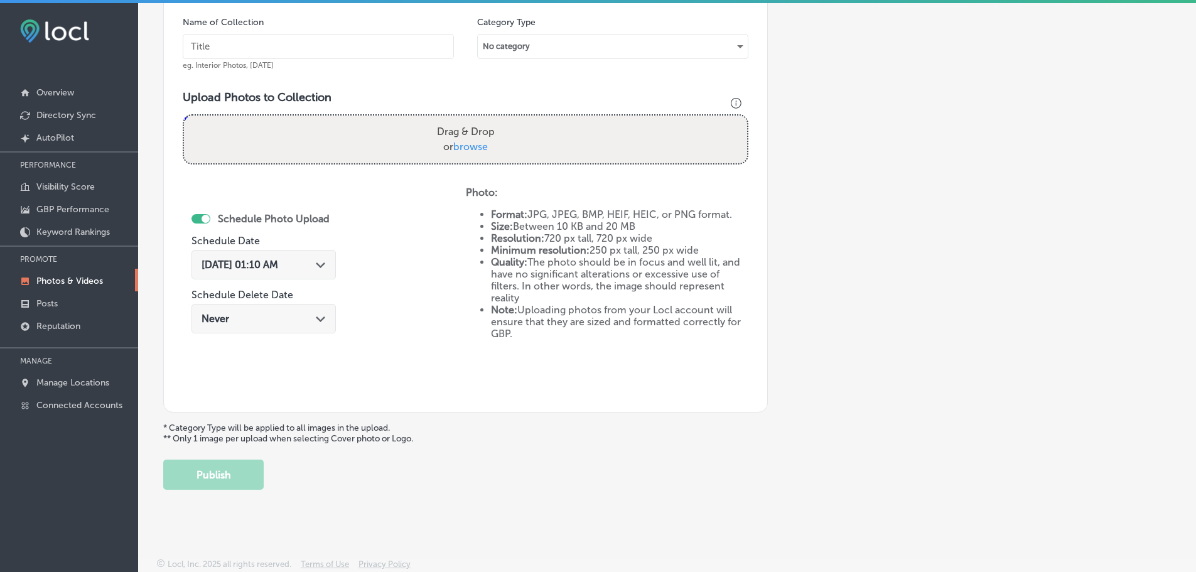
click at [468, 149] on span "browse" at bounding box center [470, 147] width 35 height 12
click at [468, 119] on input "Drag & Drop or browse" at bounding box center [465, 117] width 563 height 4
click at [475, 146] on span "browse" at bounding box center [470, 147] width 35 height 12
click at [475, 119] on input "Drag & Drop or browse" at bounding box center [465, 117] width 563 height 4
type input "C:\fakepath\4397C218-D798-48D8-A3F0-C8076C9F98DB.PNG"
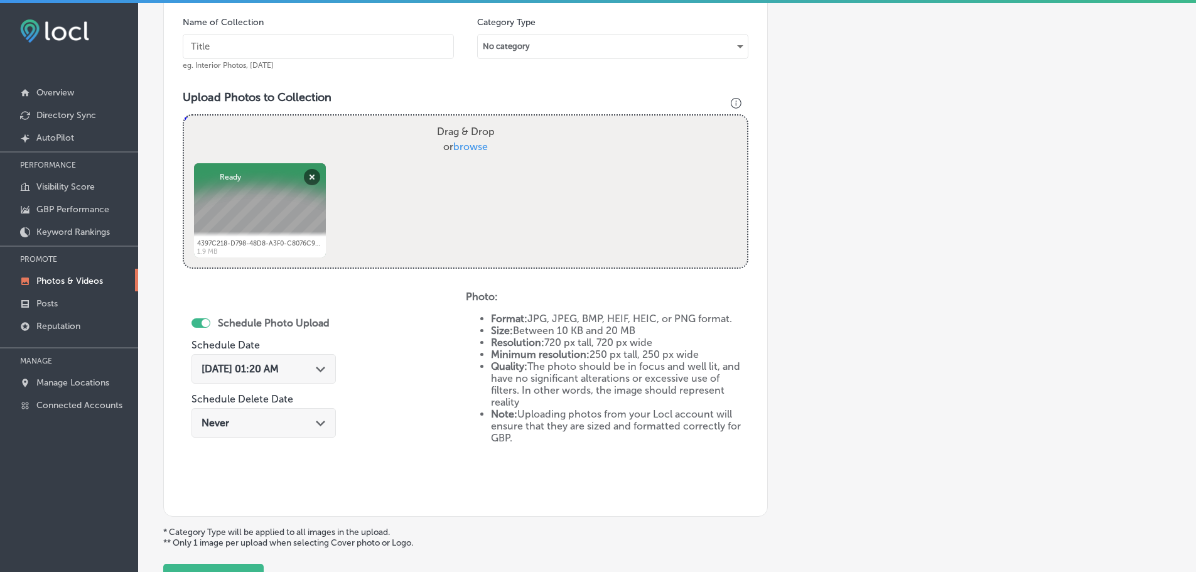
click at [473, 144] on span "browse" at bounding box center [470, 147] width 35 height 12
click at [473, 119] on input "Drag & Drop or browse" at bounding box center [465, 117] width 563 height 4
type input "C:\fakepath\IMG_2602.jpg"
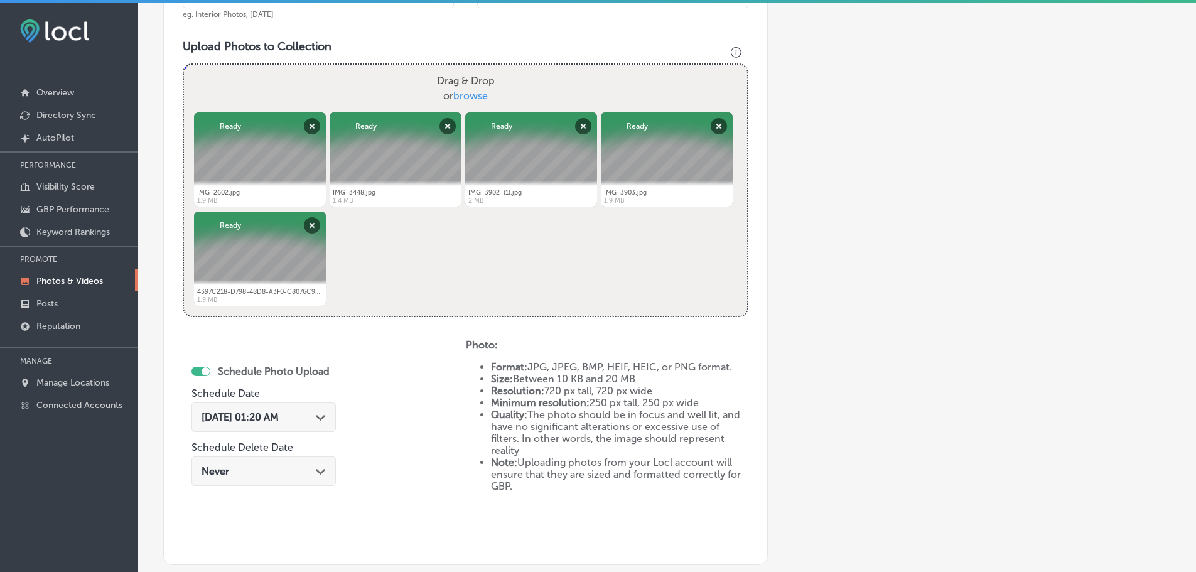
scroll to position [568, 0]
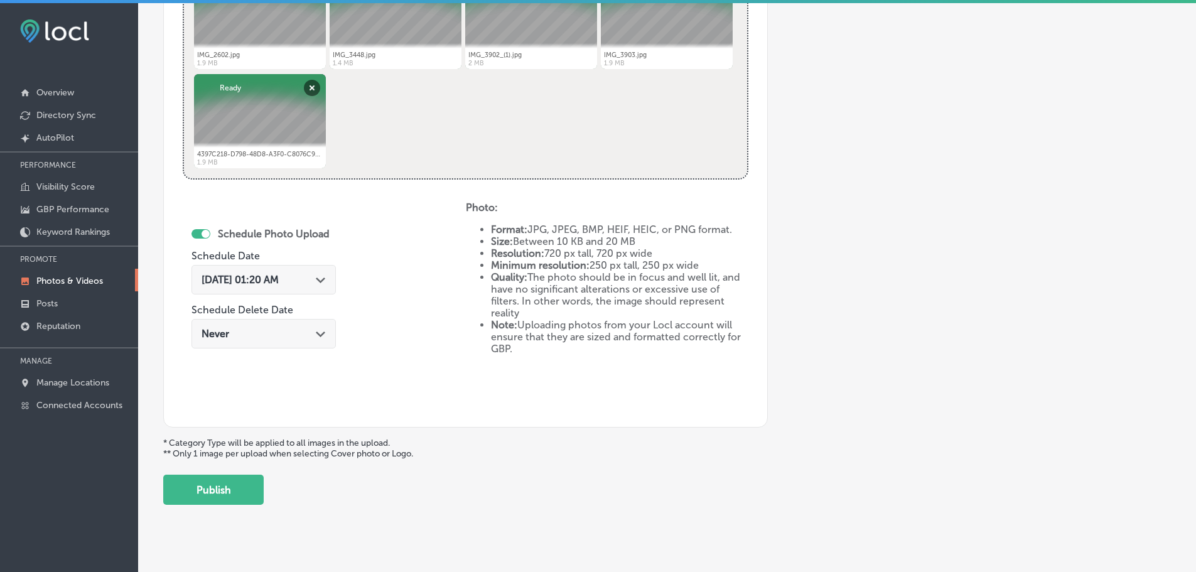
click at [329, 272] on div "[DATE] 01:20 AM Path Created with Sketch." at bounding box center [263, 279] width 144 height 29
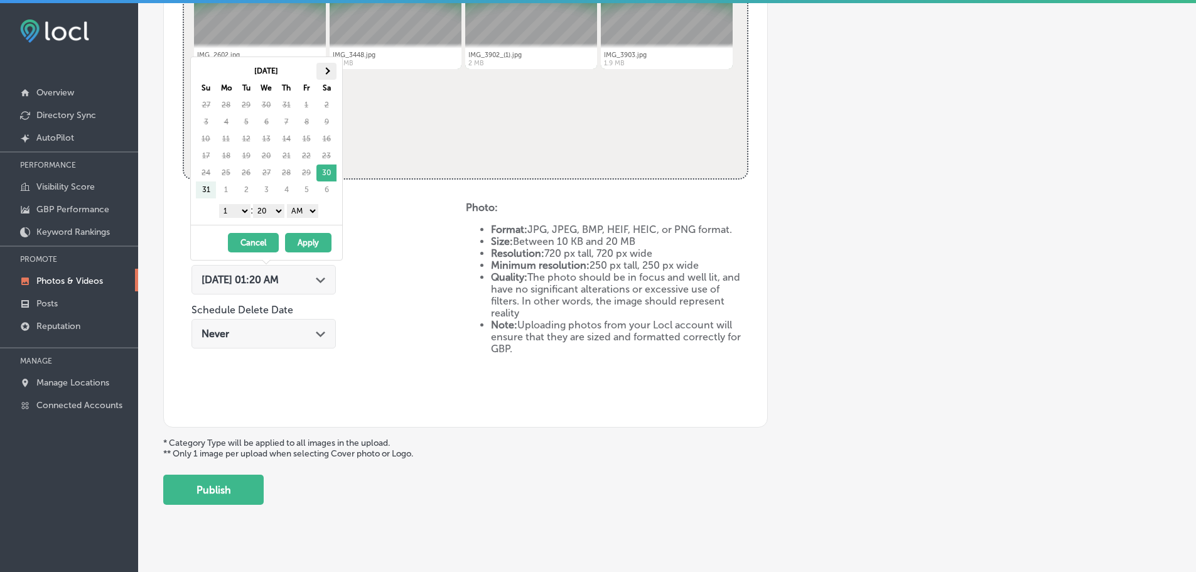
click at [334, 70] on th at bounding box center [326, 71] width 20 height 17
click at [227, 213] on select "1 2 3 4 5 6 7 8 9 10 11 12" at bounding box center [234, 211] width 31 height 14
click at [276, 203] on div "1 2 3 4 5 6 7 8 9 10 11 12 : 00 10 20 30 40 50 AM PM" at bounding box center [269, 210] width 146 height 19
click at [279, 211] on select "00 10 20 30 40 50" at bounding box center [268, 211] width 31 height 14
click at [306, 213] on select "AM PM" at bounding box center [302, 211] width 31 height 14
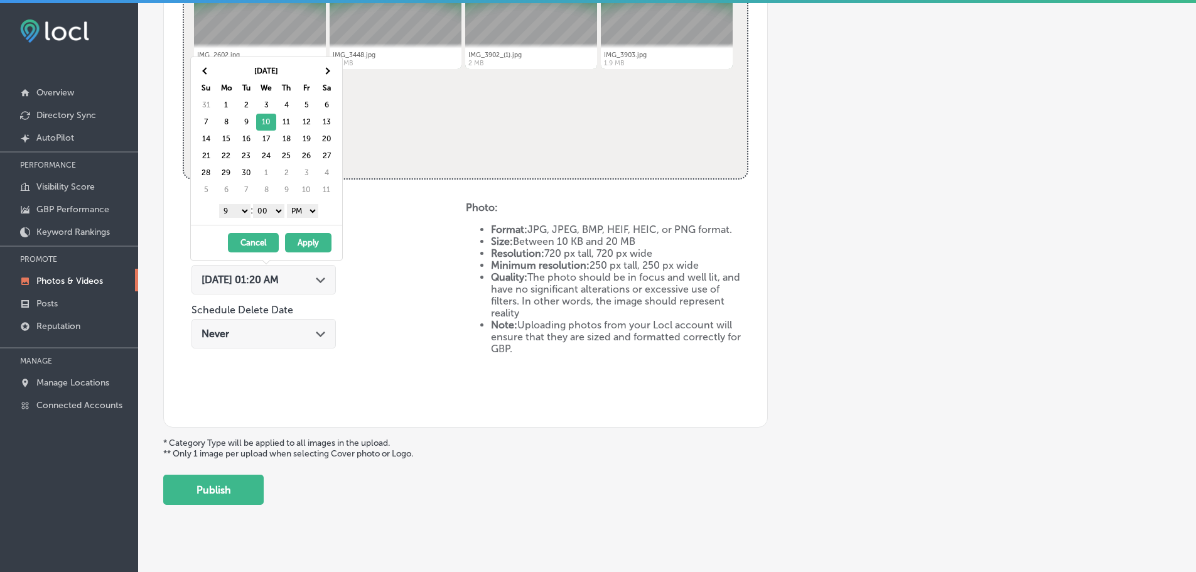
click at [308, 241] on button "Apply" at bounding box center [308, 242] width 46 height 19
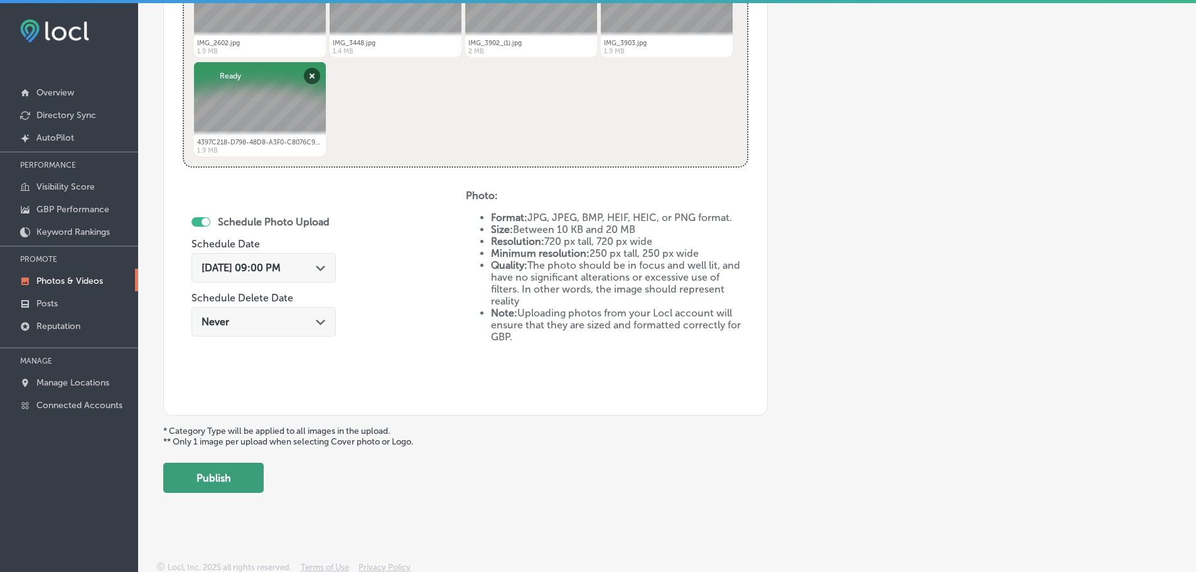
scroll to position [583, 0]
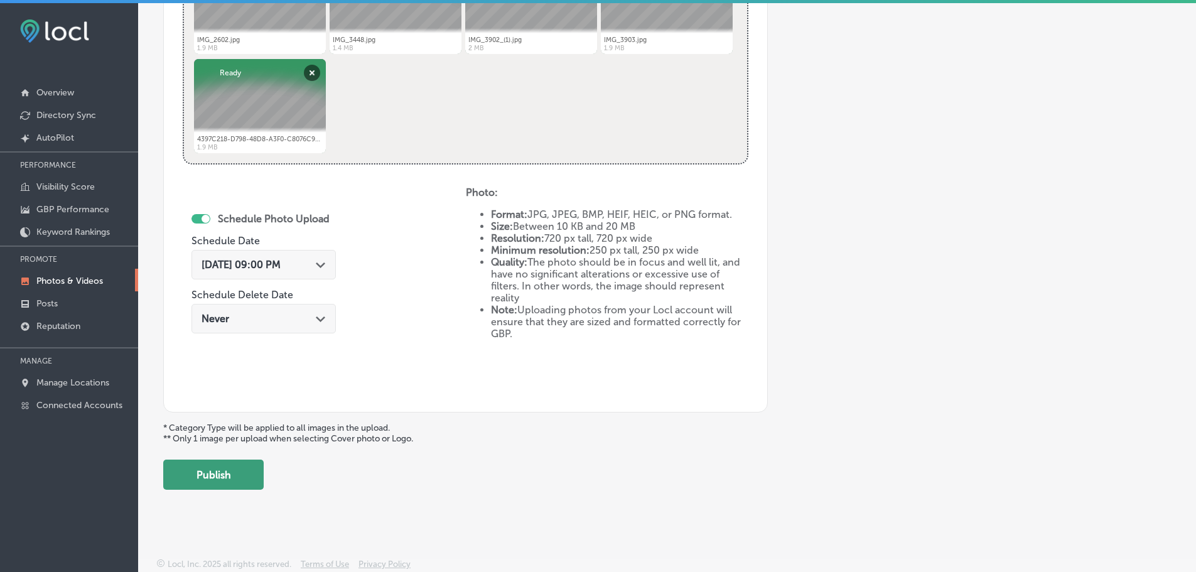
click at [210, 478] on button "Publish" at bounding box center [213, 474] width 100 height 30
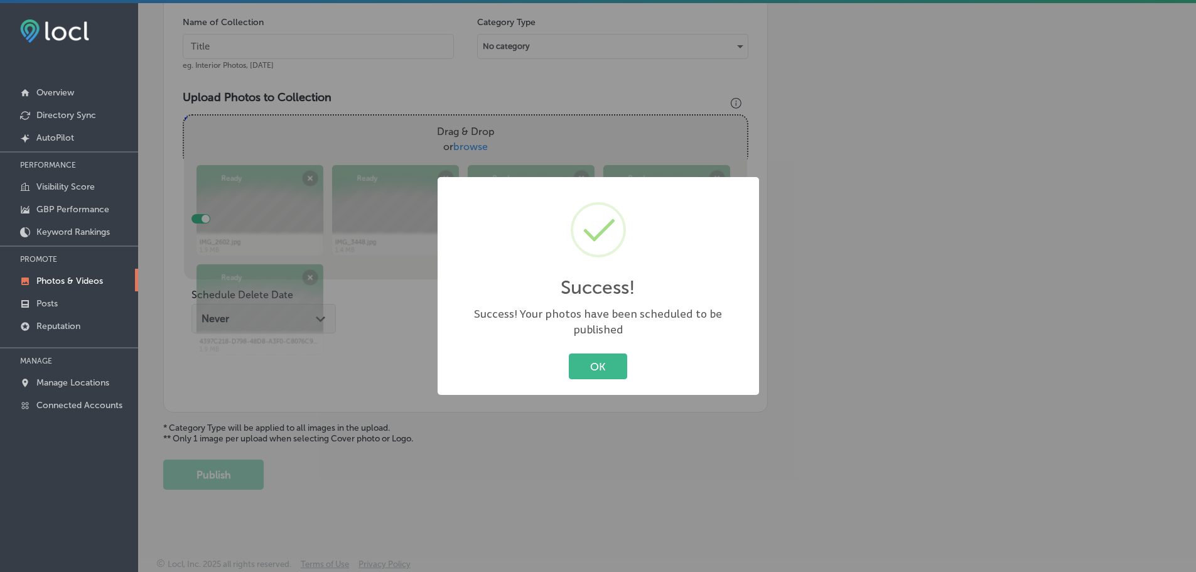
scroll to position [380, 0]
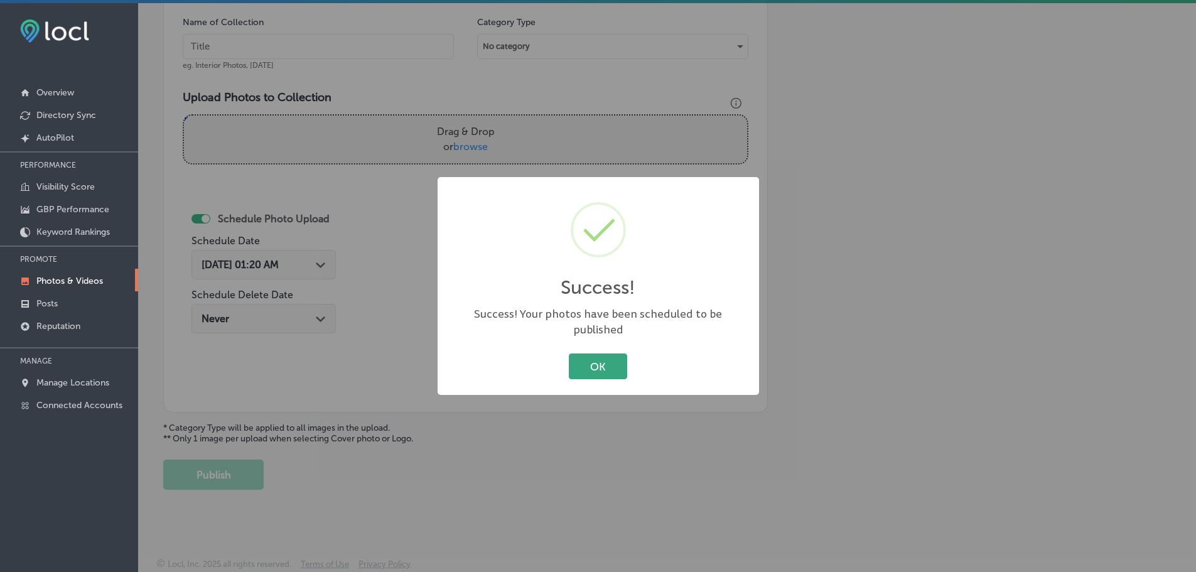
click at [618, 364] on button "OK" at bounding box center [598, 366] width 58 height 26
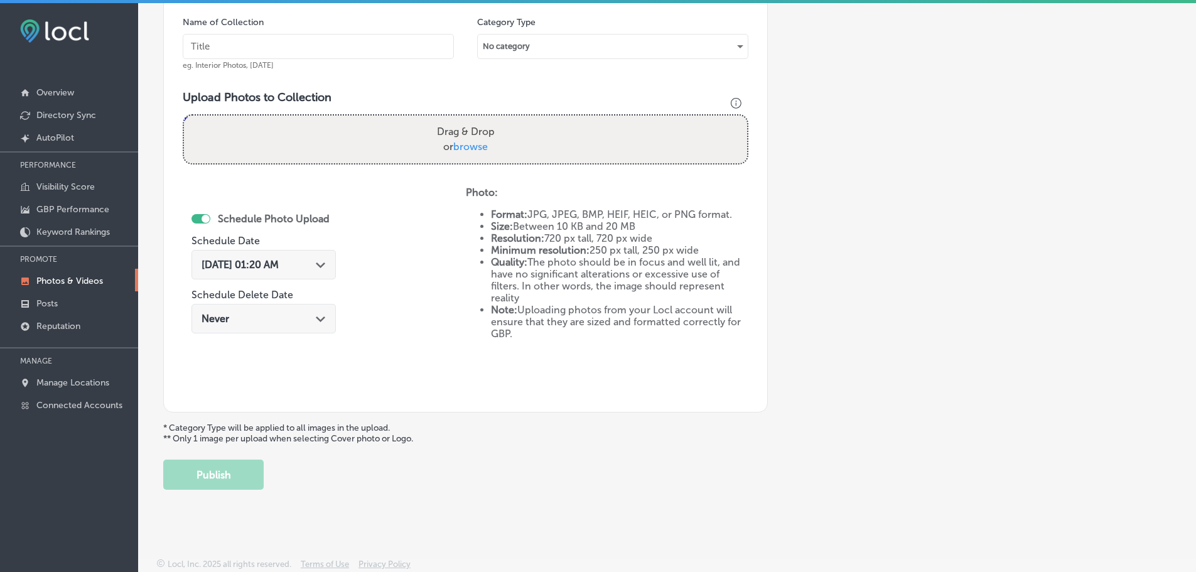
click at [462, 142] on span "browse" at bounding box center [470, 147] width 35 height 12
click at [462, 119] on input "Drag & Drop or browse" at bounding box center [465, 117] width 563 height 4
type input "C:\fakepath\D33D40F7-66B1-4ED6-8FDF-D05828666F8F.PNG"
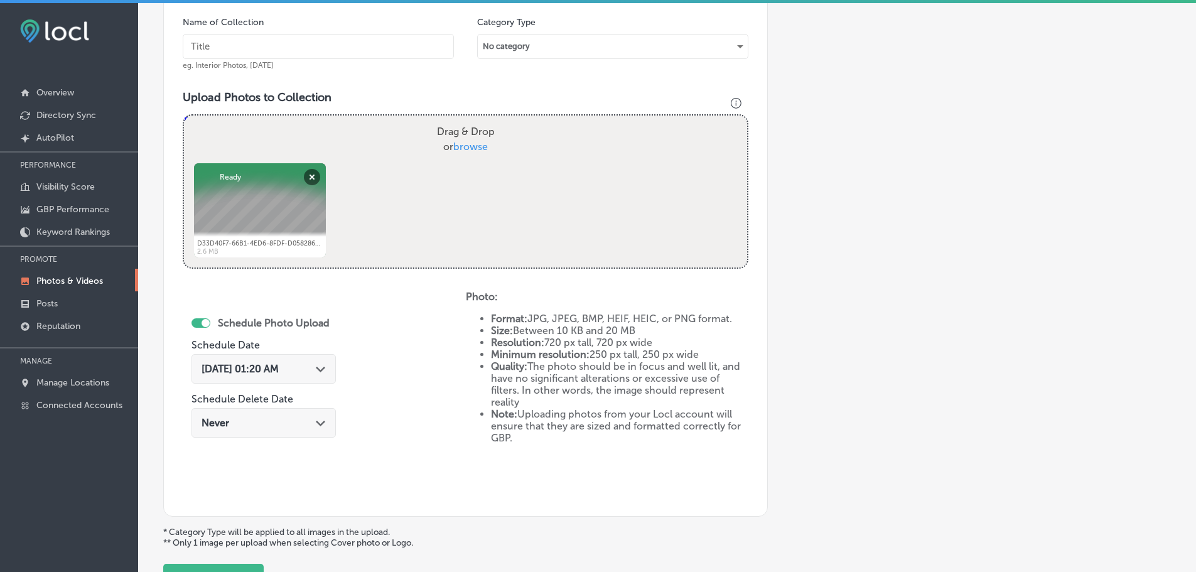
click at [474, 149] on span "browse" at bounding box center [470, 147] width 35 height 12
click at [474, 119] on input "Drag & Drop or browse" at bounding box center [465, 117] width 563 height 4
type input "C:\fakepath\IMG_2716.jpg"
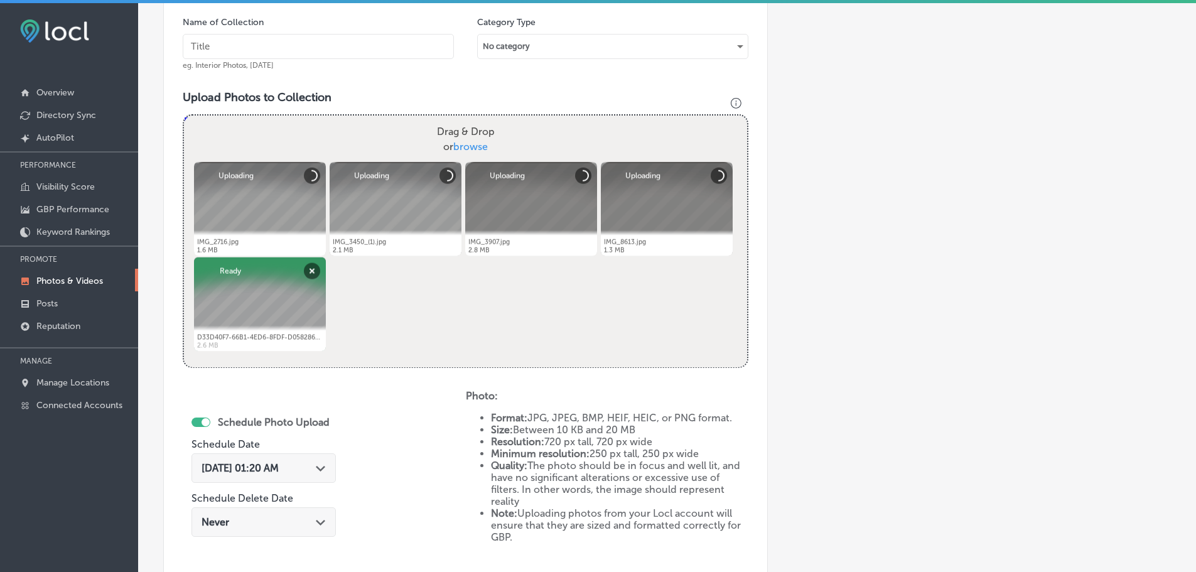
click at [333, 47] on input "text" at bounding box center [318, 46] width 271 height 25
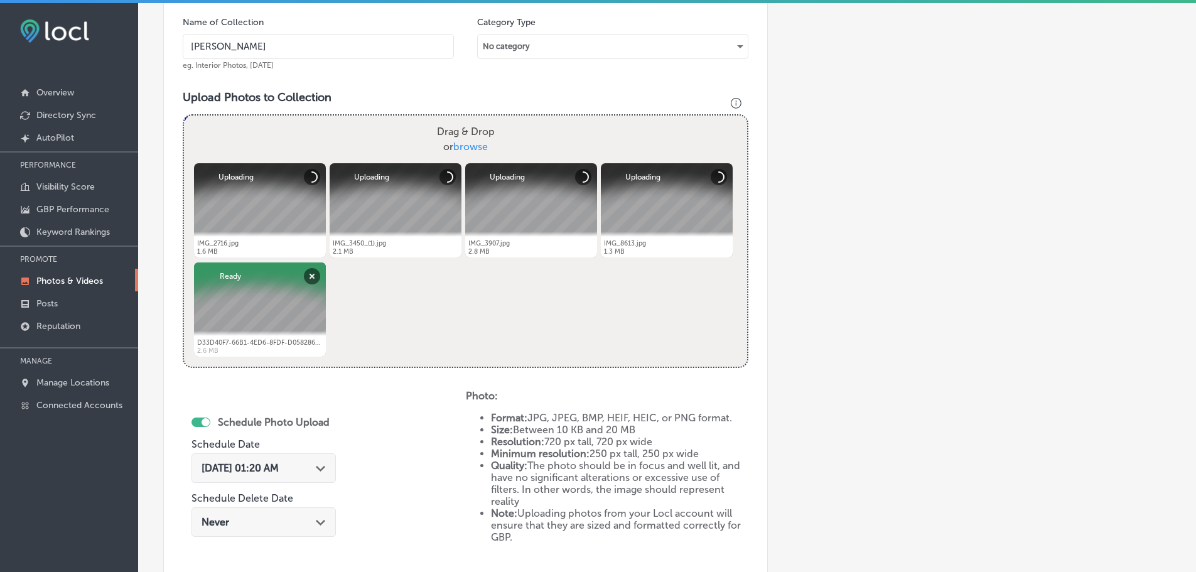
type input "Monarch Print & Signs"
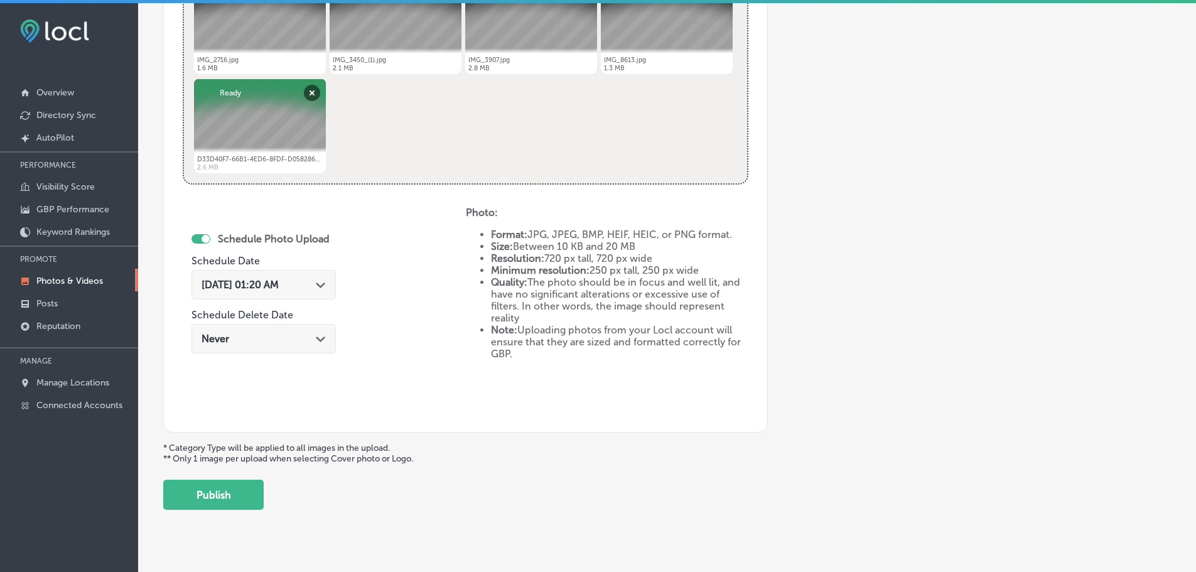
scroll to position [568, 0]
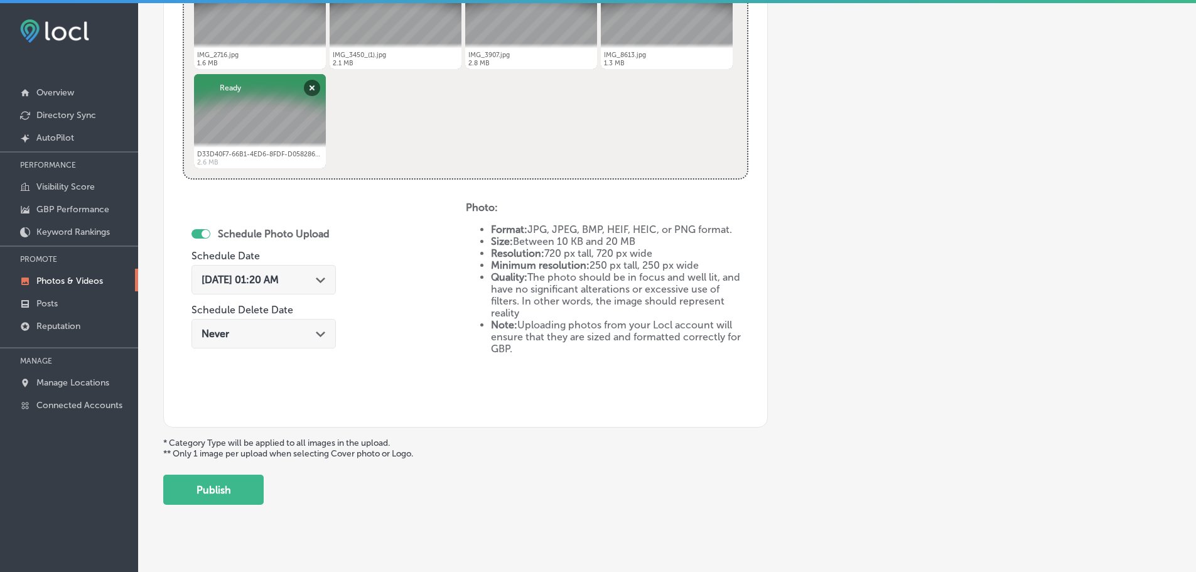
click at [326, 284] on div "Path Created with Sketch." at bounding box center [321, 279] width 10 height 10
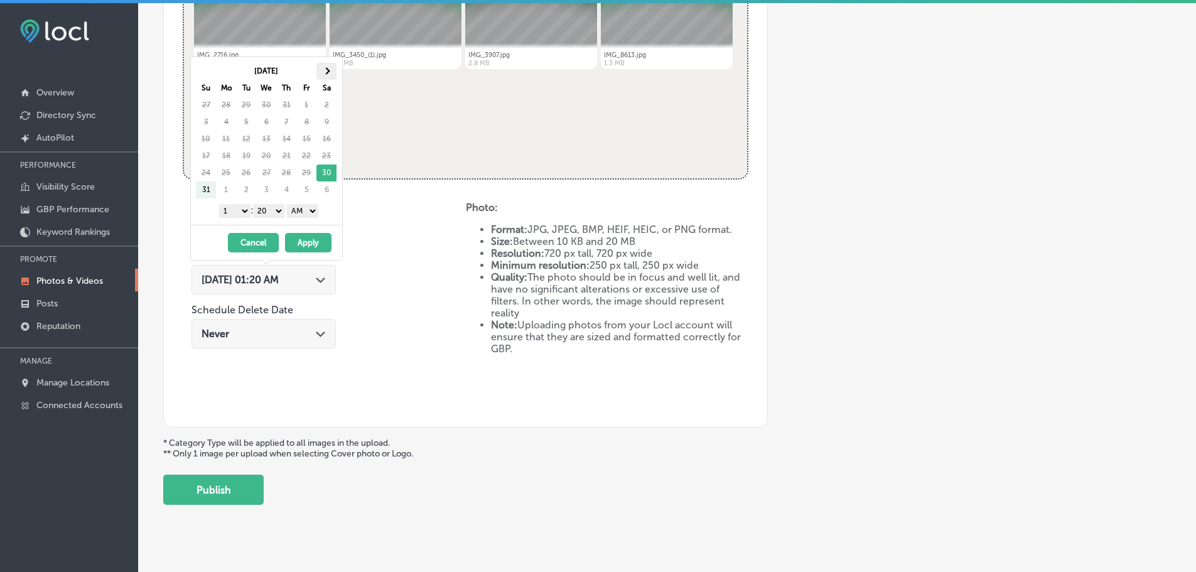
click at [328, 70] on span at bounding box center [326, 70] width 7 height 7
click at [233, 208] on select "1 2 3 4 5 6 7 8 9 10 11 12" at bounding box center [234, 211] width 31 height 14
click at [269, 209] on select "00 10 20 30 40 50" at bounding box center [268, 211] width 31 height 14
click at [301, 211] on select "AM PM" at bounding box center [302, 211] width 31 height 14
click at [309, 242] on button "Apply" at bounding box center [308, 242] width 46 height 19
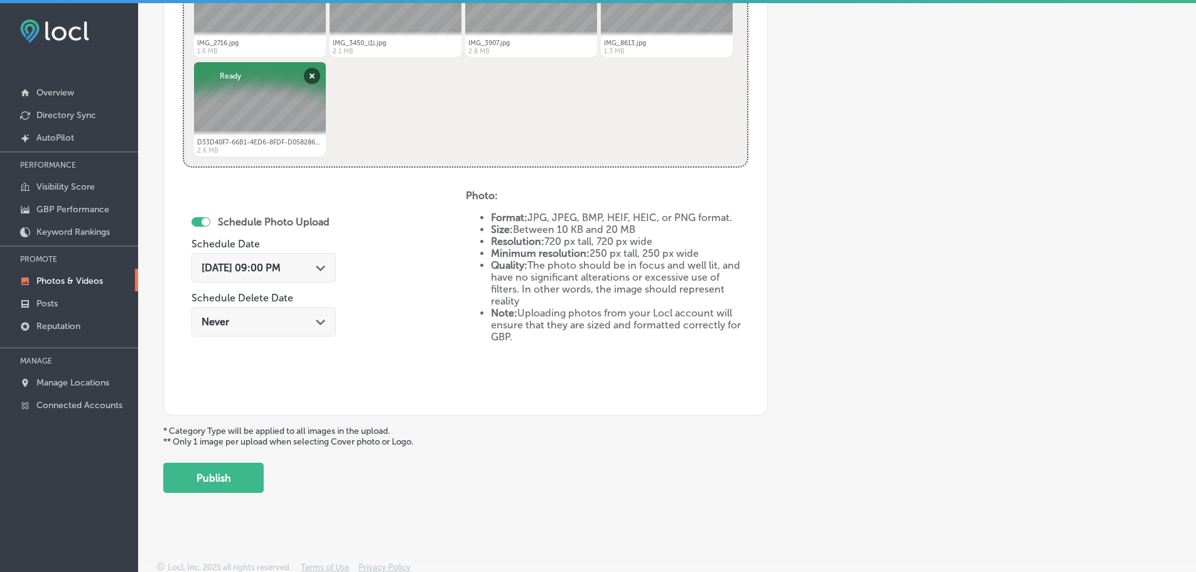
scroll to position [583, 0]
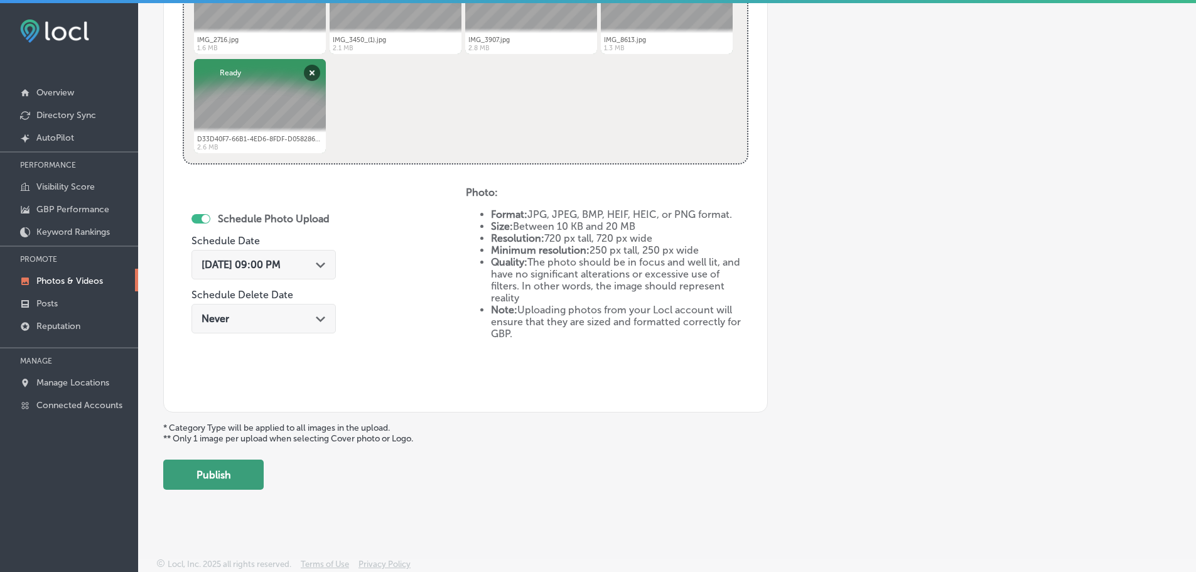
click at [206, 481] on button "Publish" at bounding box center [213, 474] width 100 height 30
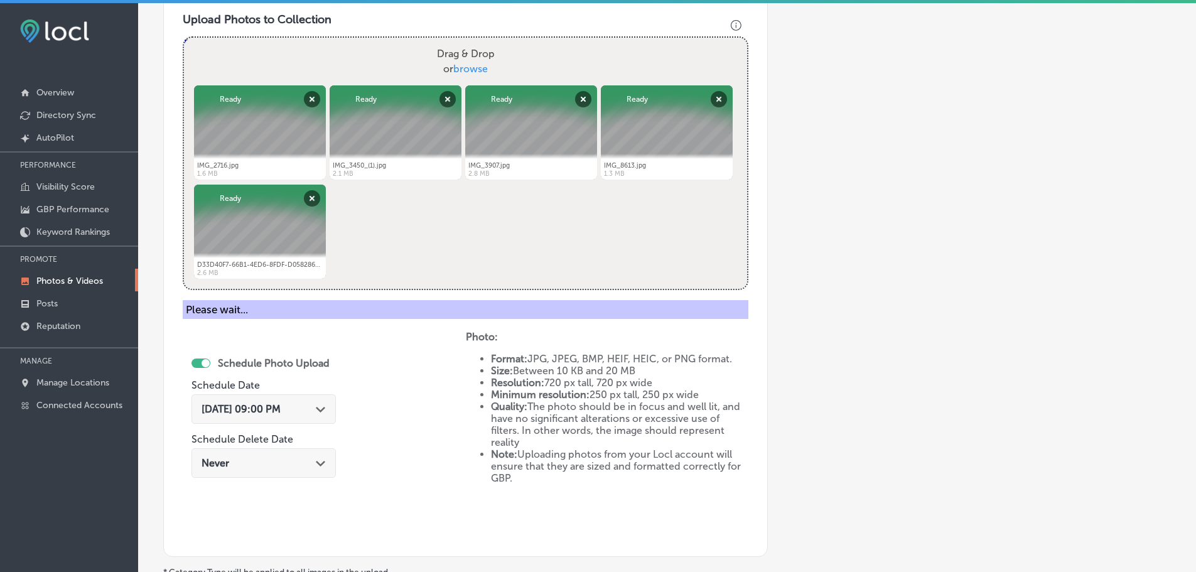
scroll to position [380, 0]
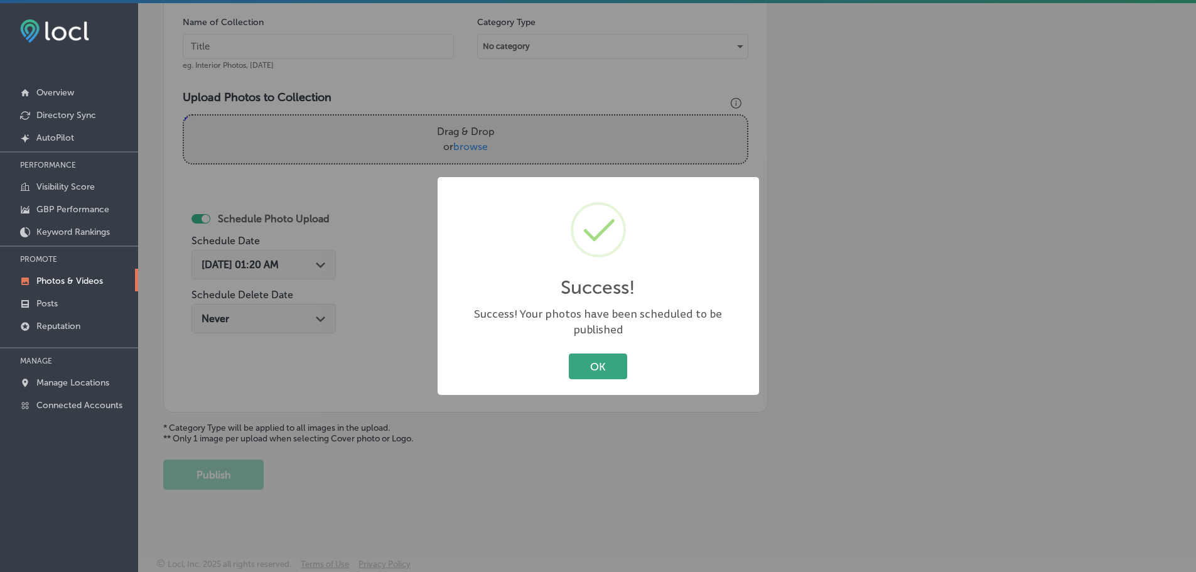
click at [601, 353] on button "OK" at bounding box center [598, 366] width 58 height 26
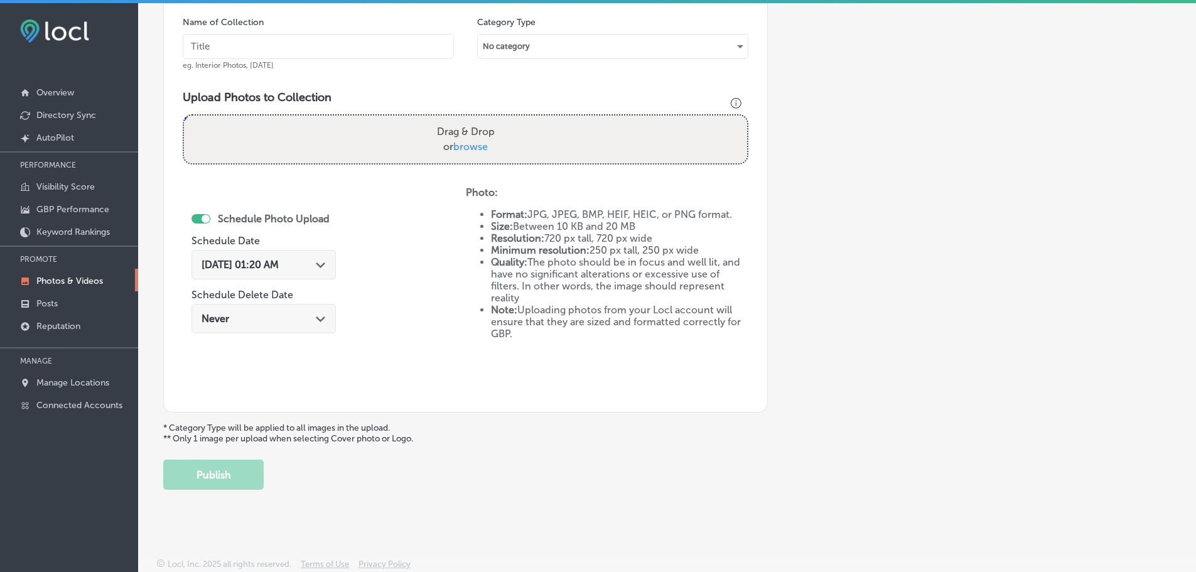
click at [468, 150] on span "browse" at bounding box center [470, 147] width 35 height 12
click at [468, 119] on input "Drag & Drop or browse" at bounding box center [465, 117] width 563 height 4
type input "C:\fakepath\D96010A7-DA55-4772-A996-5CD4345EB1CB.PNG"
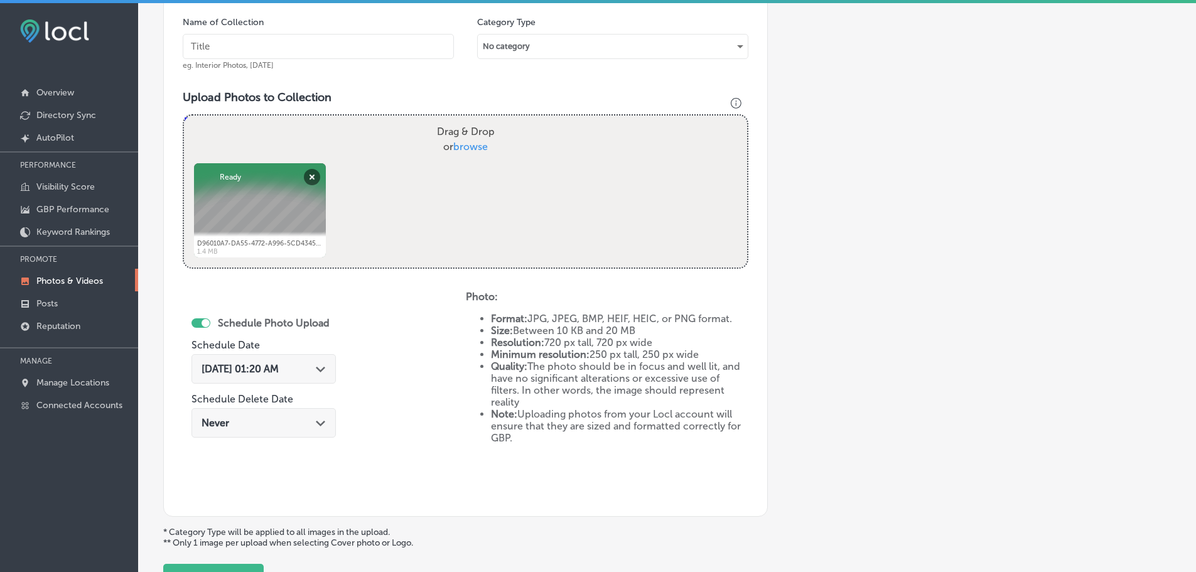
click at [464, 146] on span "browse" at bounding box center [470, 147] width 35 height 12
click at [464, 119] on input "Drag & Drop or browse" at bounding box center [465, 117] width 563 height 4
type input "C:\fakepath\IMG_2765.jpg"
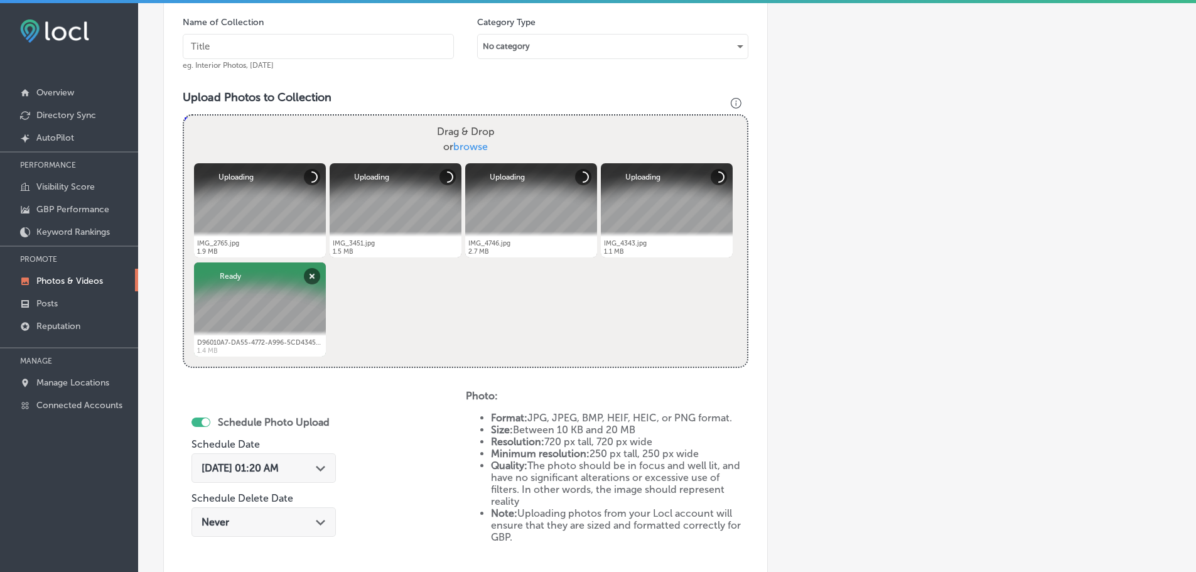
click at [310, 47] on input "text" at bounding box center [318, 46] width 271 height 25
type input "Monarch Print & Signs"
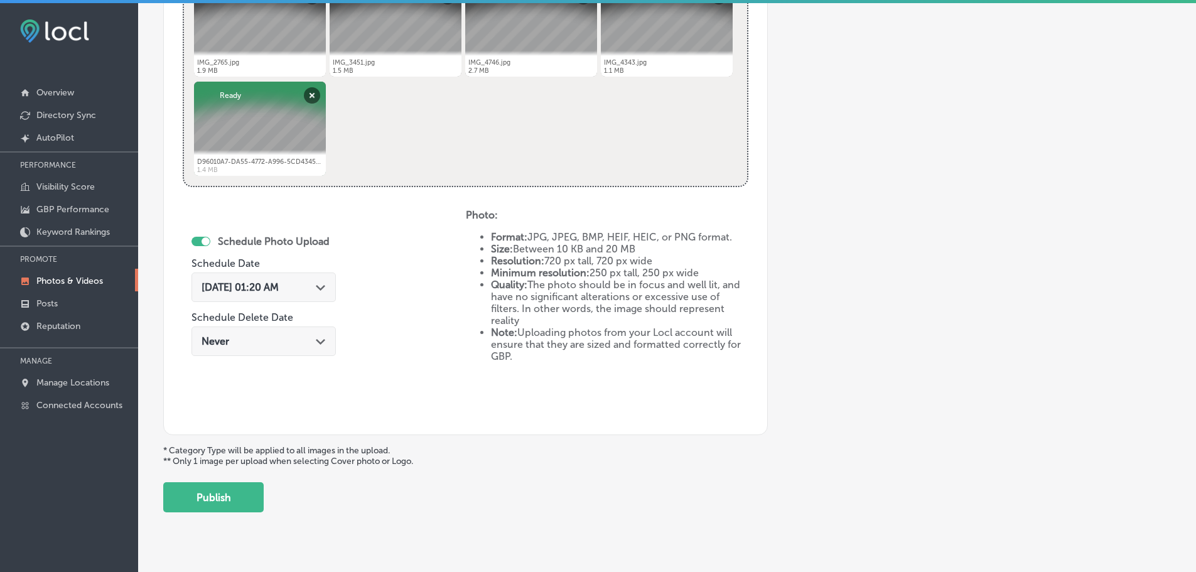
scroll to position [583, 0]
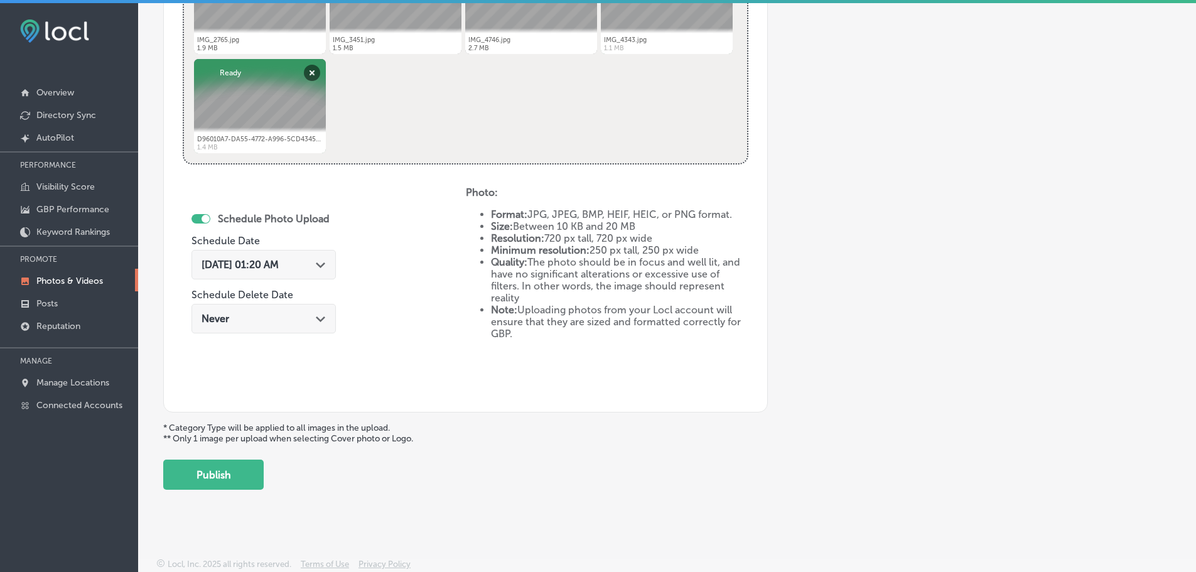
click at [325, 264] on polygon at bounding box center [320, 265] width 9 height 6
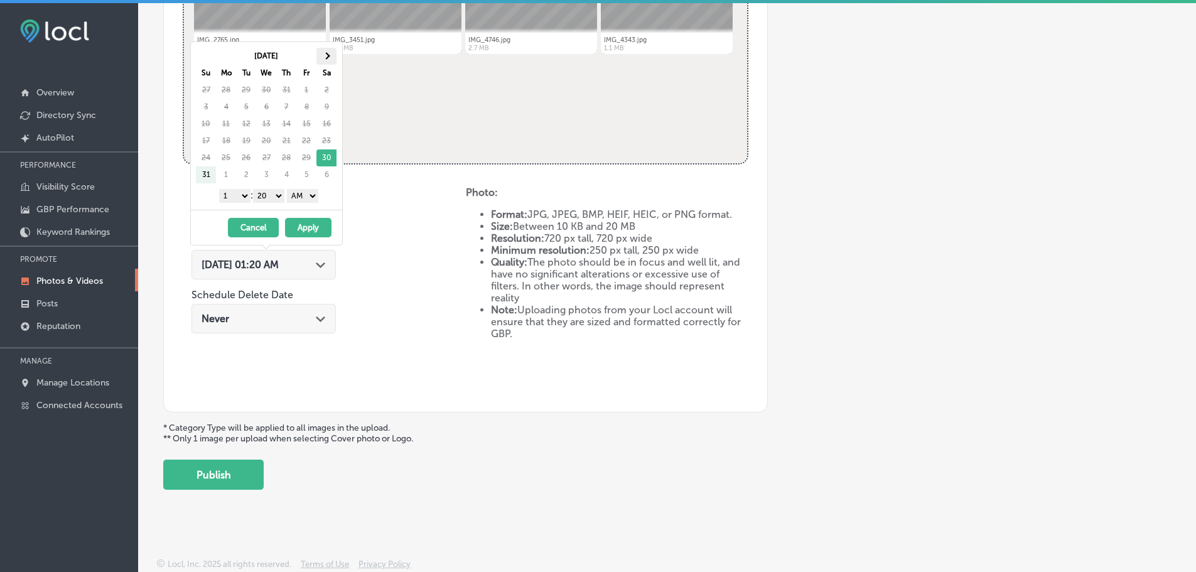
click at [326, 54] on span at bounding box center [326, 55] width 7 height 7
click at [240, 194] on select "1 2 3 4 5 6 7 8 9 10 11 12" at bounding box center [234, 196] width 31 height 14
click at [267, 193] on select "00 10 20 30 40 50" at bounding box center [268, 196] width 31 height 14
drag, startPoint x: 281, startPoint y: 203, endPoint x: 303, endPoint y: 198, distance: 22.5
click at [303, 198] on select "AM PM" at bounding box center [302, 196] width 31 height 14
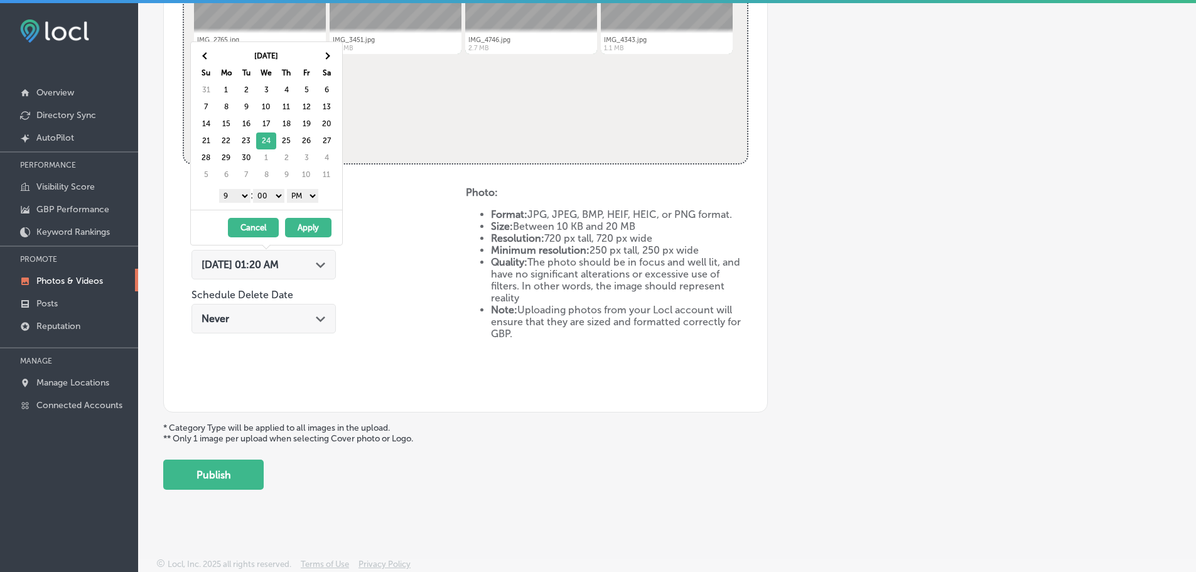
click at [312, 230] on button "Apply" at bounding box center [308, 227] width 46 height 19
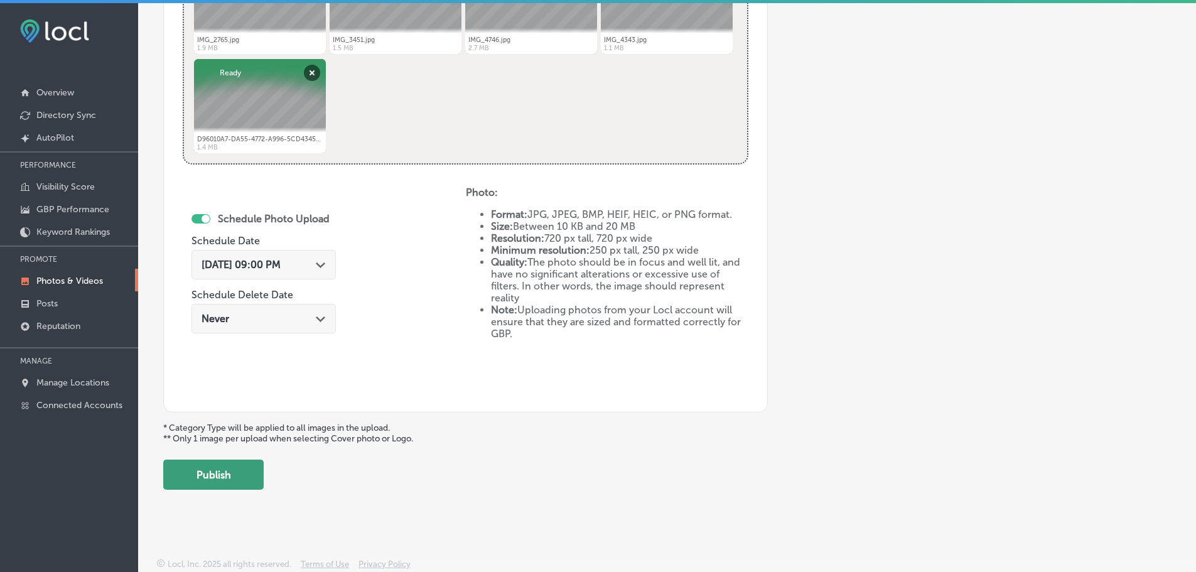
click at [221, 472] on button "Publish" at bounding box center [213, 474] width 100 height 30
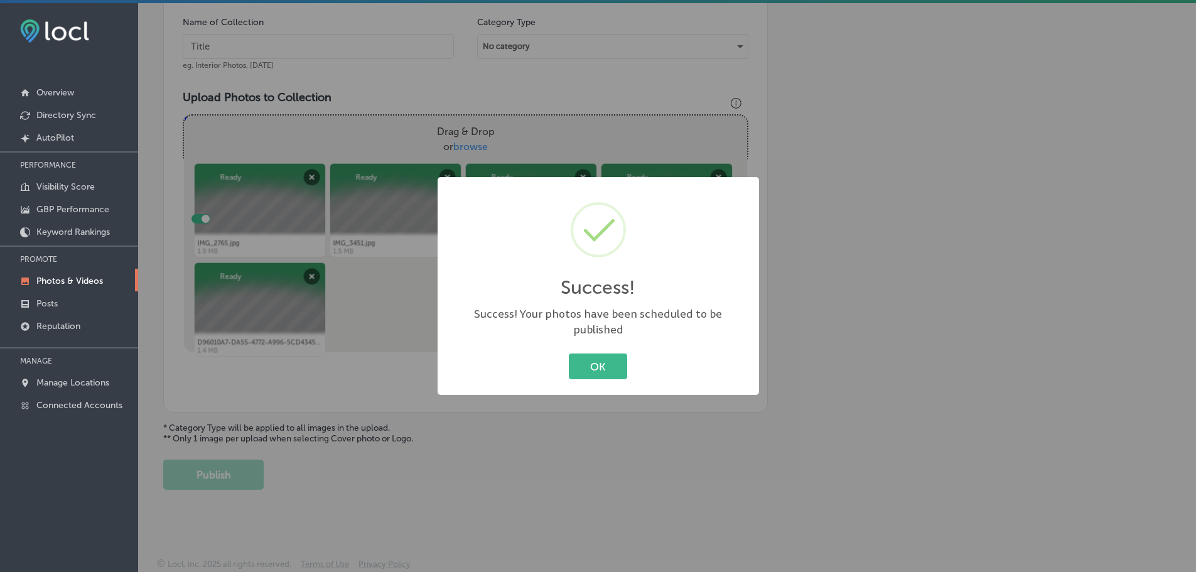
scroll to position [380, 0]
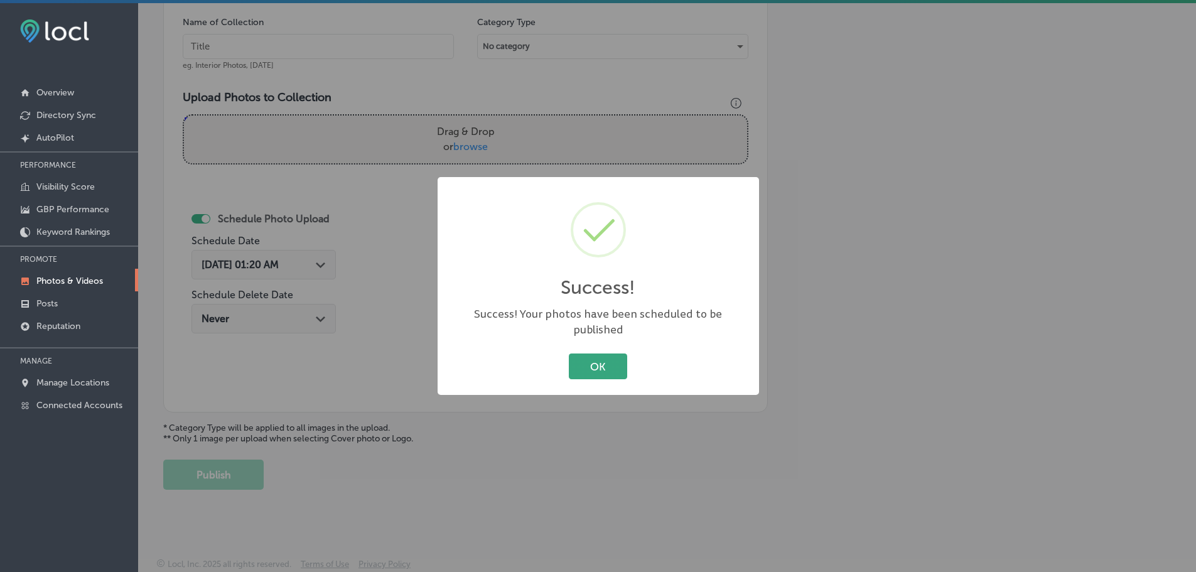
click at [576, 365] on button "OK" at bounding box center [598, 366] width 58 height 26
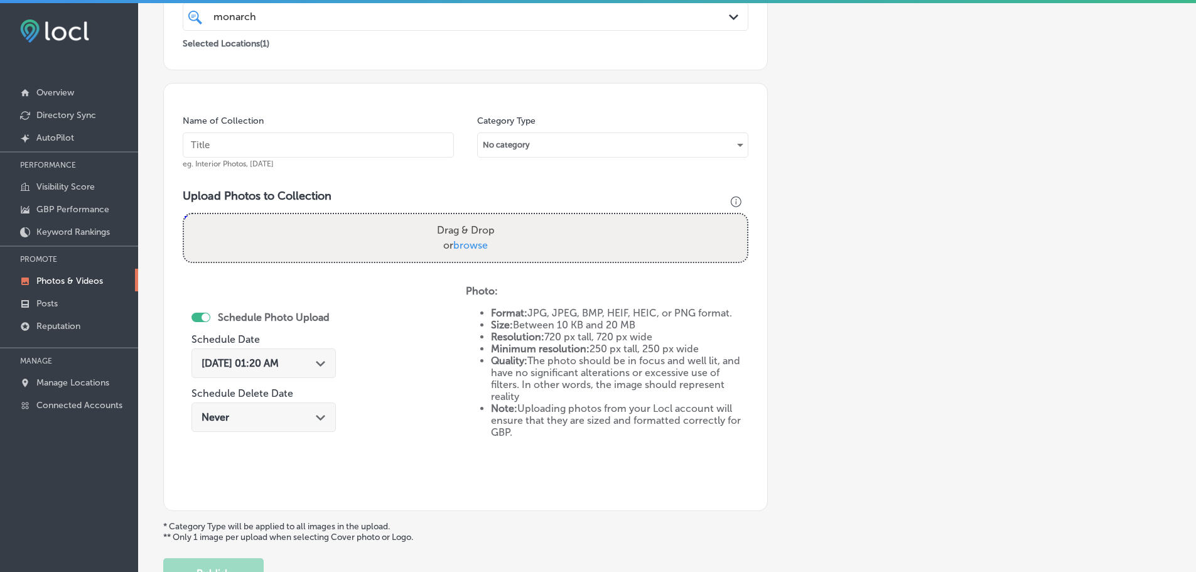
scroll to position [254, 0]
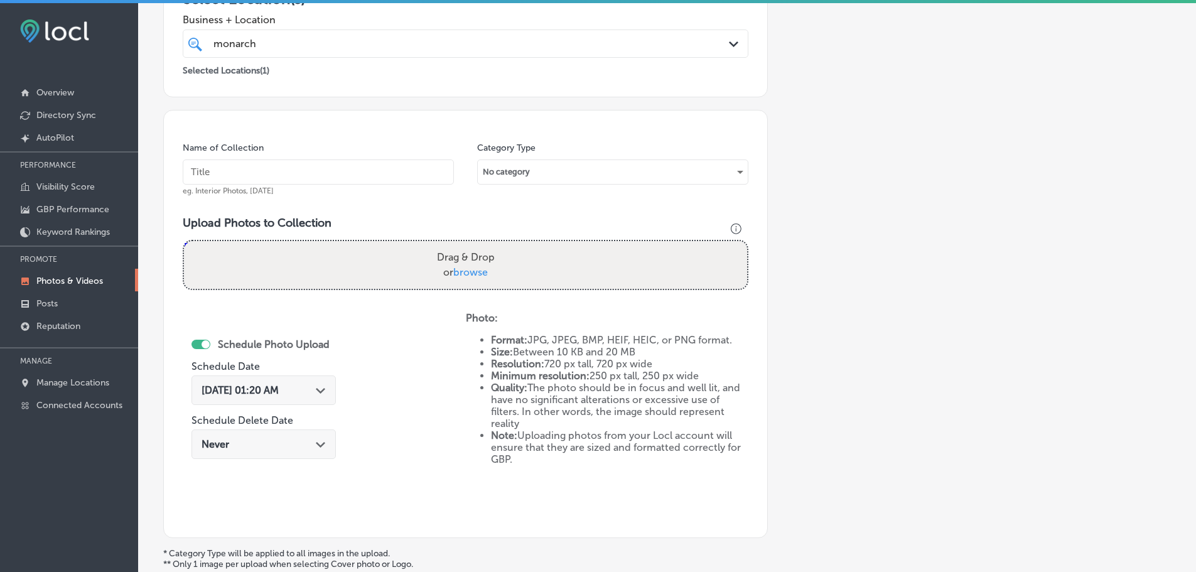
click at [465, 274] on span "browse" at bounding box center [470, 272] width 35 height 12
click at [465, 245] on input "Drag & Drop or browse" at bounding box center [465, 243] width 563 height 4
type input "C:\fakepath\EBD154A8-146D-40B0-9245-37973184EF99.PNG"
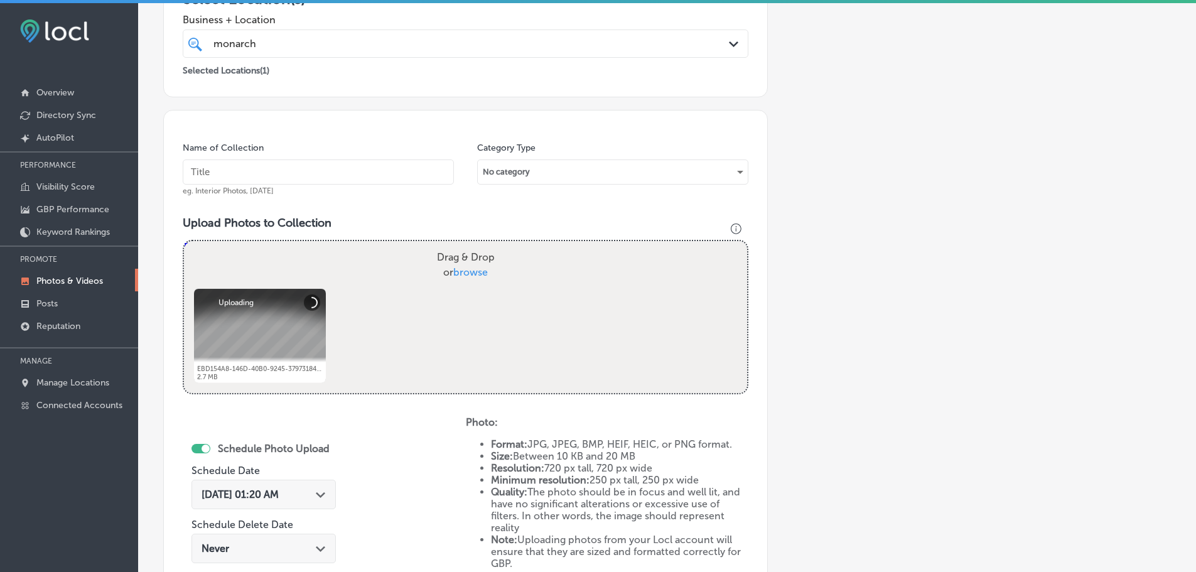
click at [343, 170] on input "text" at bounding box center [318, 171] width 271 height 25
click at [459, 277] on span "browse" at bounding box center [470, 272] width 35 height 12
click at [459, 245] on input "Drag & Drop or browse" at bounding box center [465, 243] width 563 height 4
type input "C:\fakepath\IMG_3448_(1).jpg"
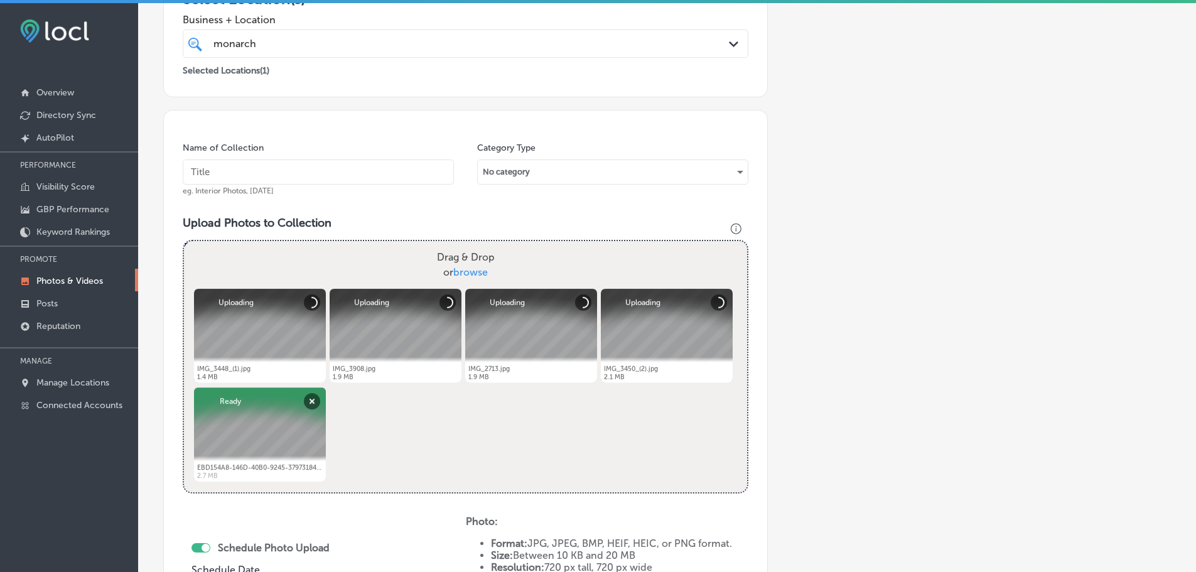
click at [304, 174] on input "text" at bounding box center [318, 171] width 271 height 25
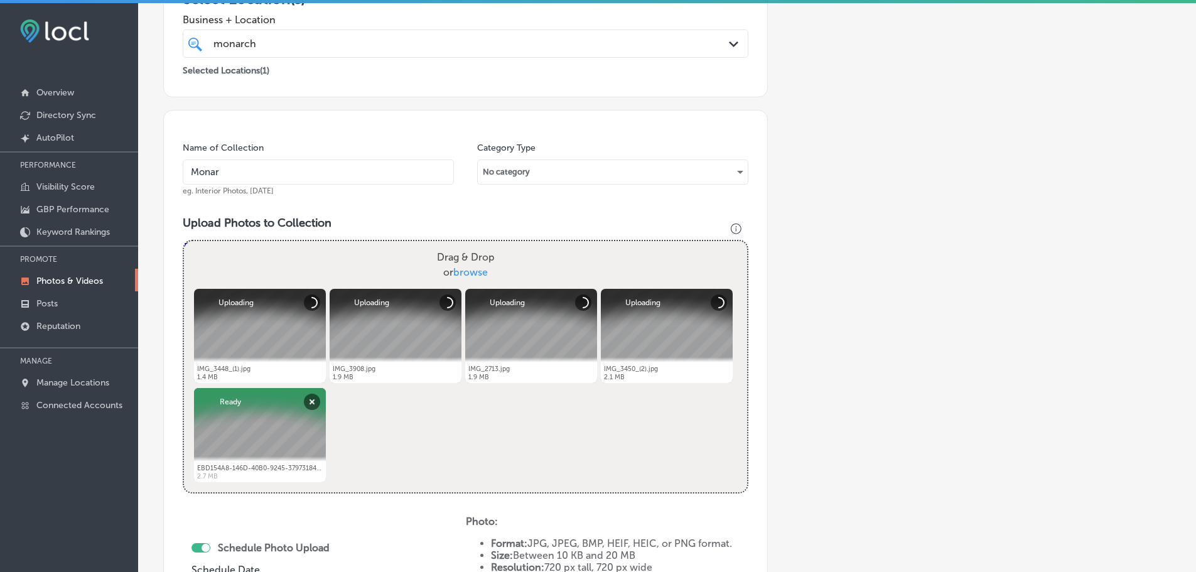
type input "Monarch Print & Signs"
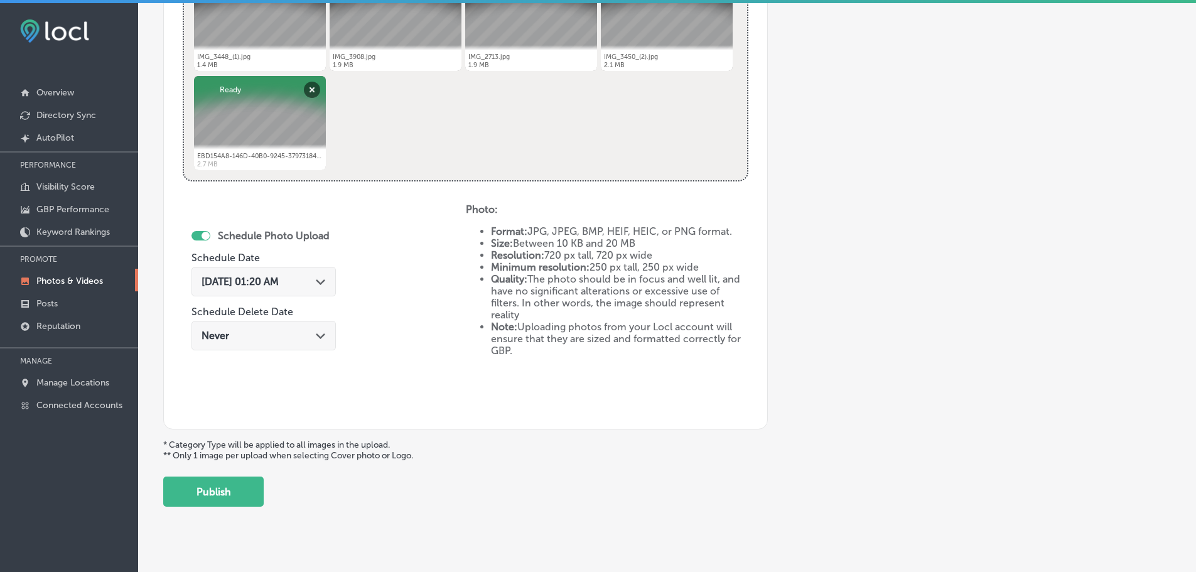
scroll to position [568, 0]
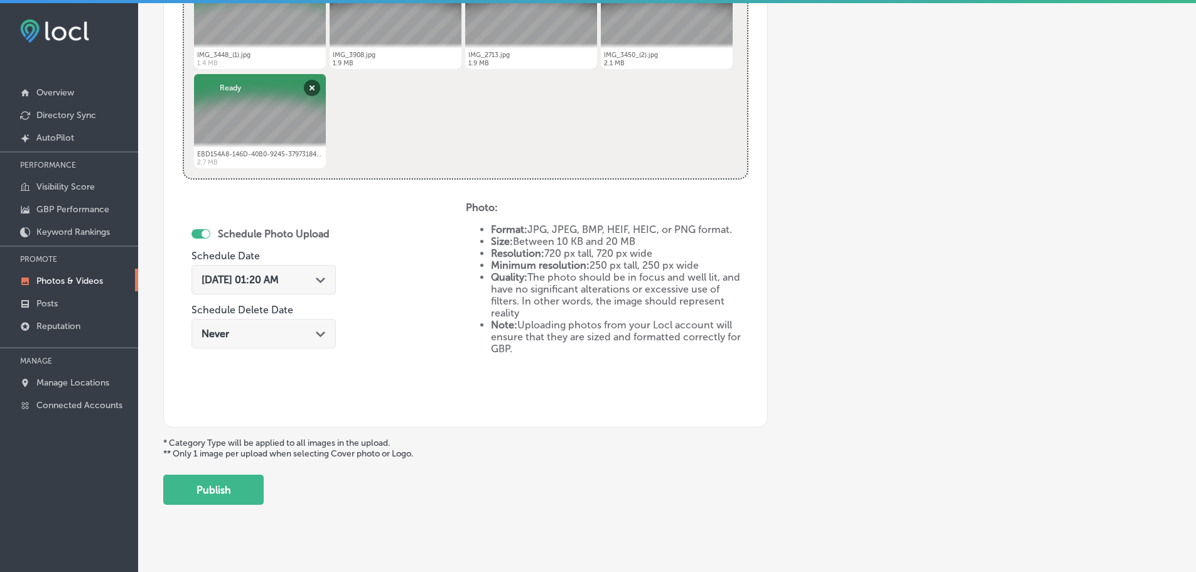
click at [314, 279] on div "[DATE] 01:20 AM Path Created with Sketch." at bounding box center [263, 280] width 124 height 12
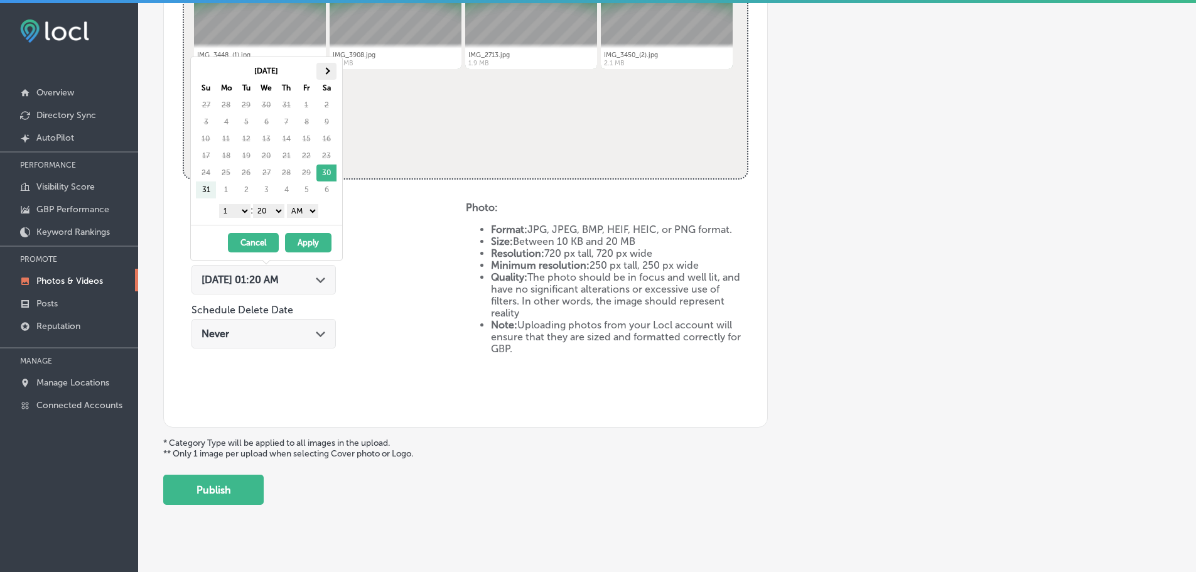
click at [332, 68] on th at bounding box center [326, 71] width 20 height 17
click at [229, 214] on select "1 2 3 4 5 6 7 8 9 10 11 12" at bounding box center [234, 211] width 31 height 14
click at [267, 210] on select "00 10 20 30 40 50" at bounding box center [268, 211] width 31 height 14
click at [297, 210] on select "AM PM" at bounding box center [302, 211] width 31 height 14
click at [289, 204] on select "AM PM" at bounding box center [302, 211] width 31 height 14
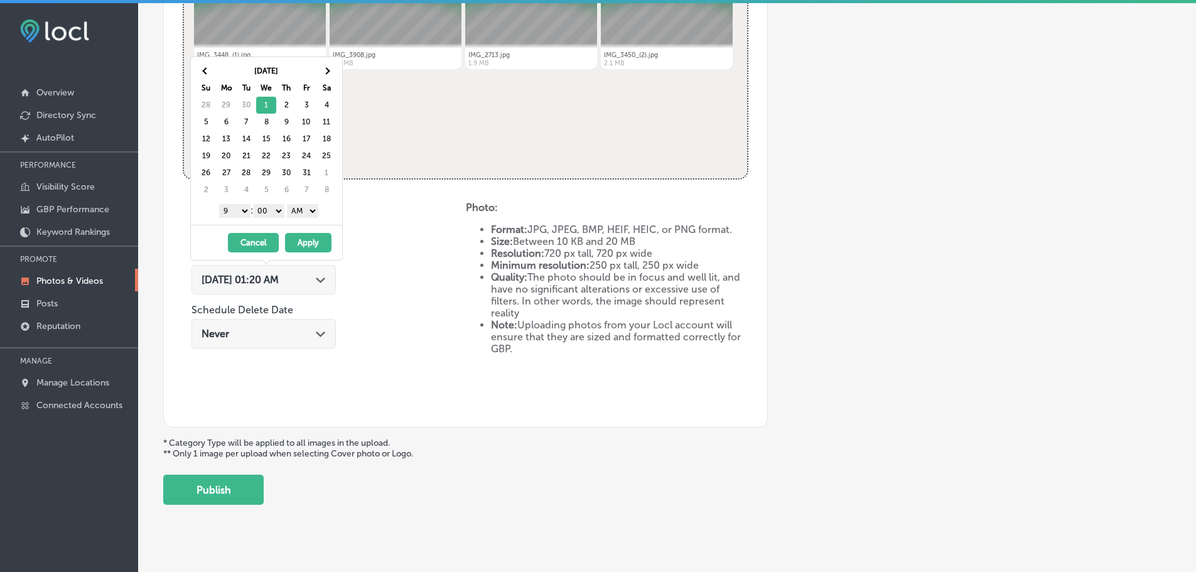
click at [309, 213] on select "AM PM" at bounding box center [302, 211] width 31 height 14
click at [310, 239] on button "Apply" at bounding box center [308, 242] width 46 height 19
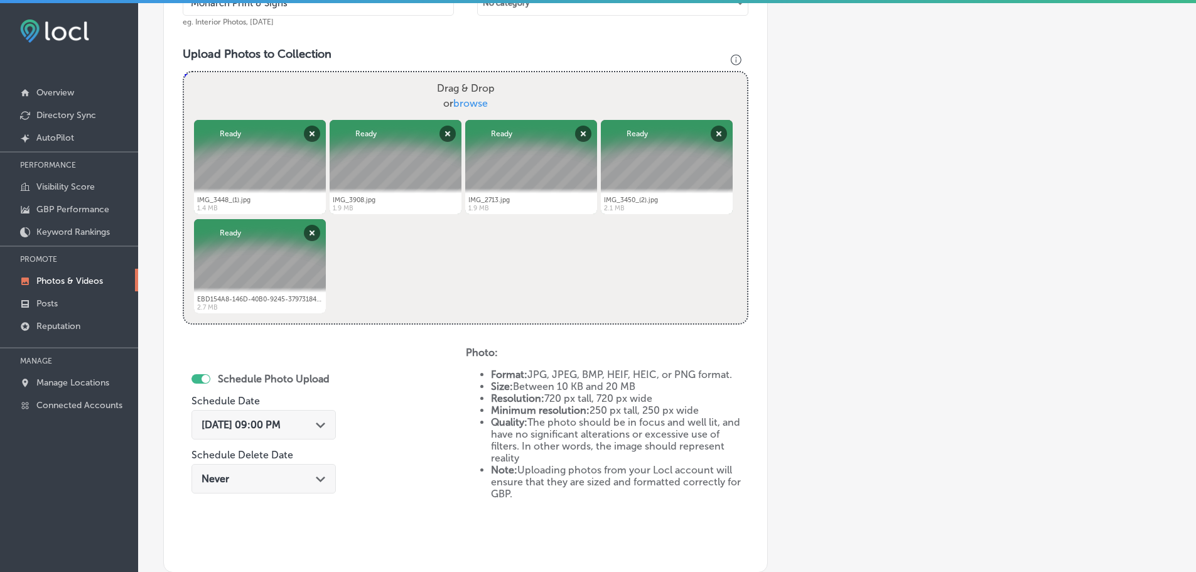
scroll to position [583, 0]
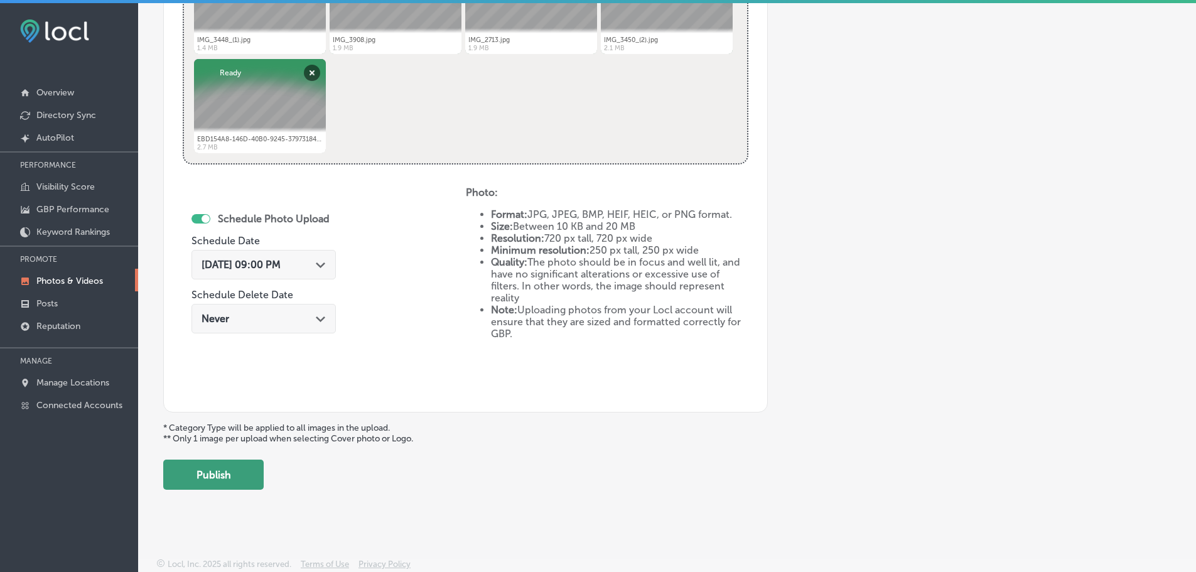
click at [227, 473] on button "Publish" at bounding box center [213, 474] width 100 height 30
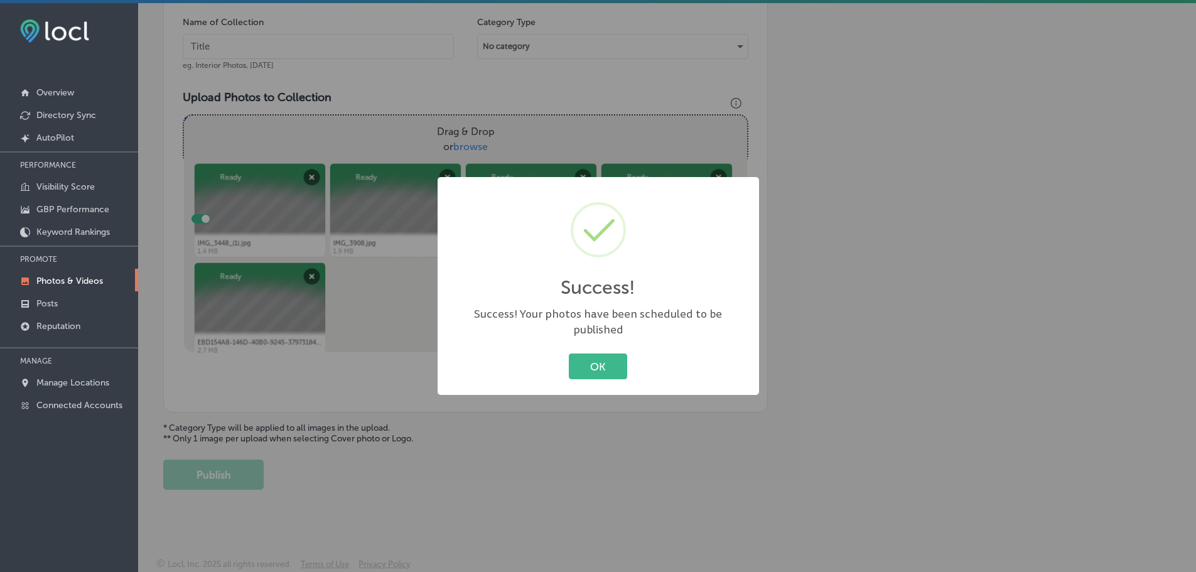
scroll to position [380, 0]
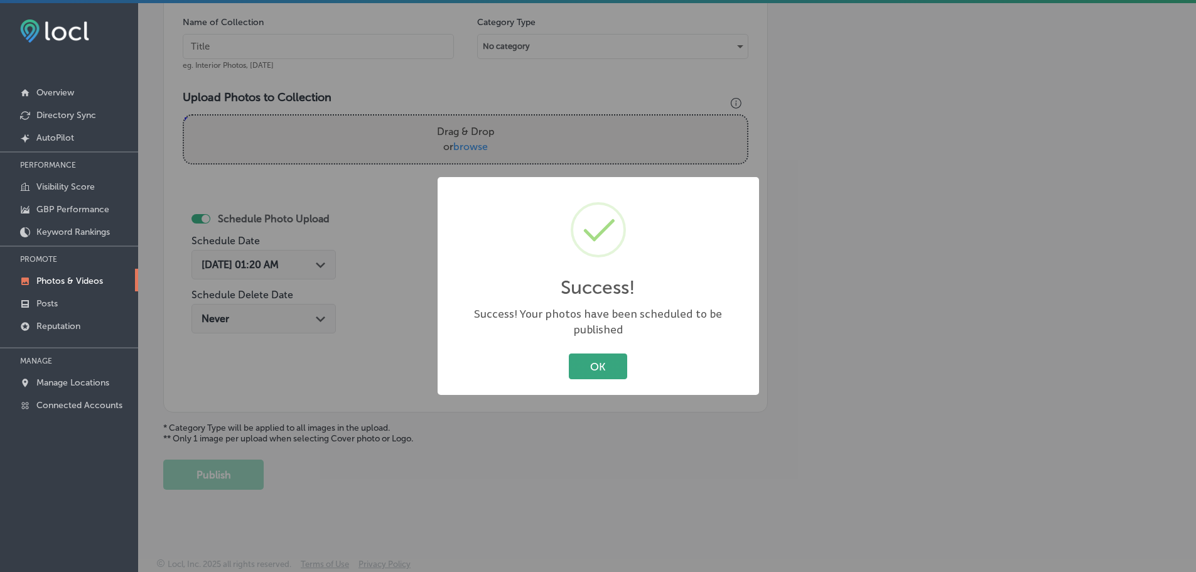
click at [597, 354] on button "OK" at bounding box center [598, 366] width 58 height 26
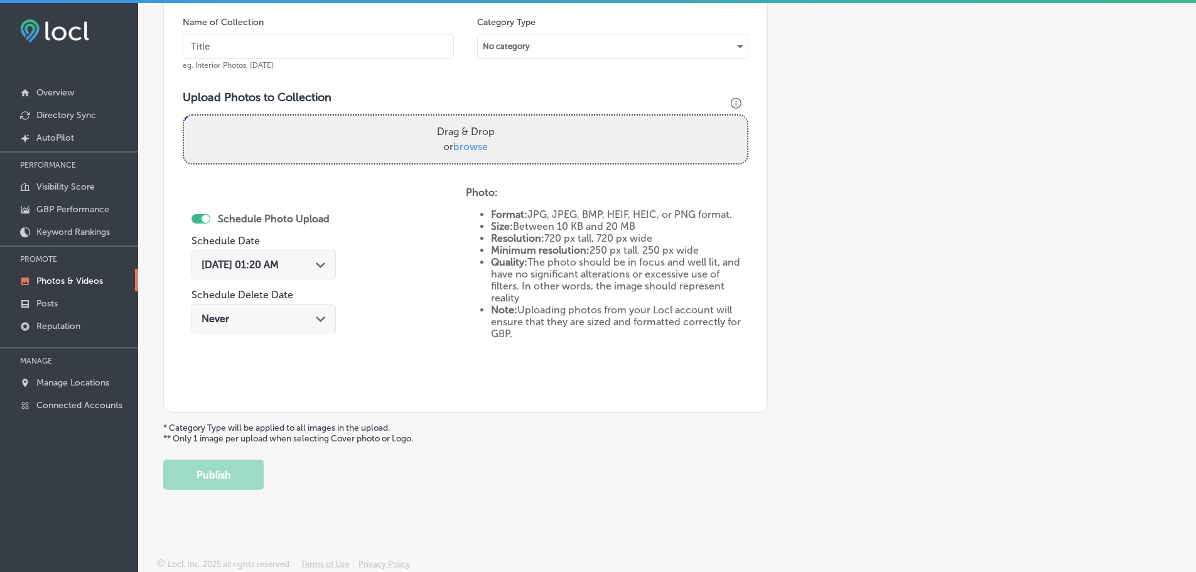
click at [466, 147] on span "browse" at bounding box center [470, 147] width 35 height 12
click at [466, 119] on input "Drag & Drop or browse" at bounding box center [465, 117] width 563 height 4
type input "C:\fakepath\IMG_4692.JPG"
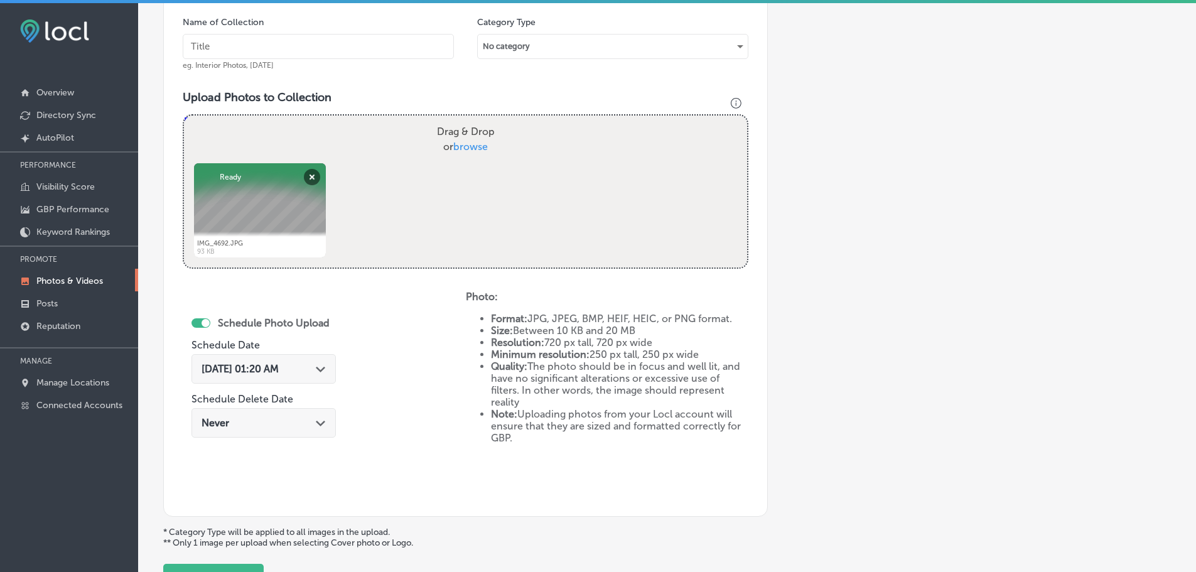
click at [476, 151] on span "browse" at bounding box center [470, 147] width 35 height 12
click at [476, 119] on input "Drag & Drop or browse" at bounding box center [465, 117] width 563 height 4
type input "C:\fakepath\IMG_8613_(1).jpg"
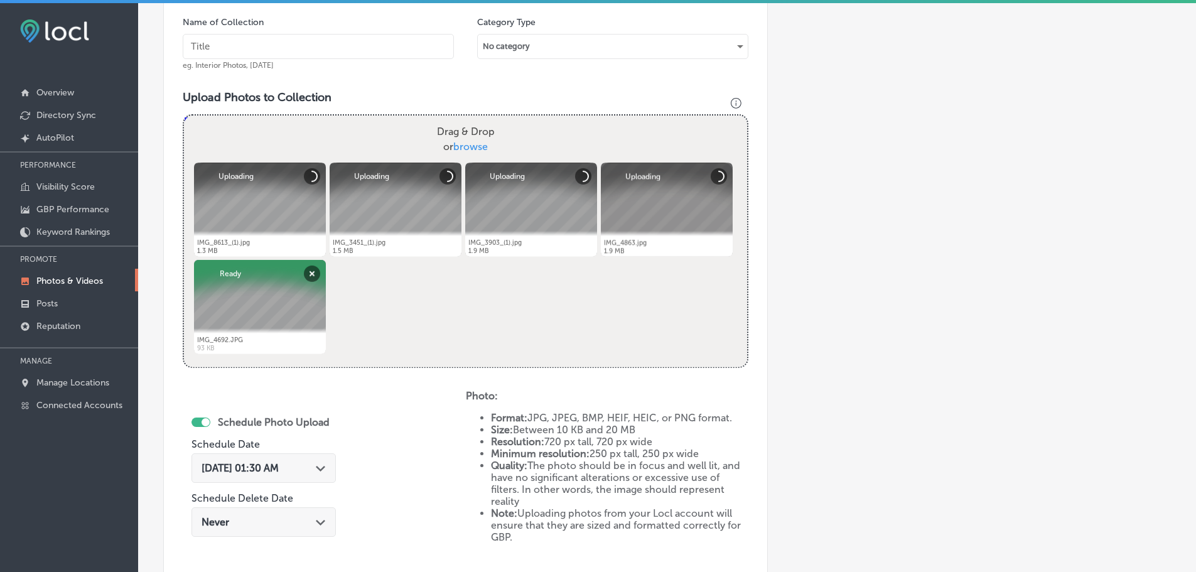
click at [304, 50] on input "text" at bounding box center [318, 46] width 271 height 25
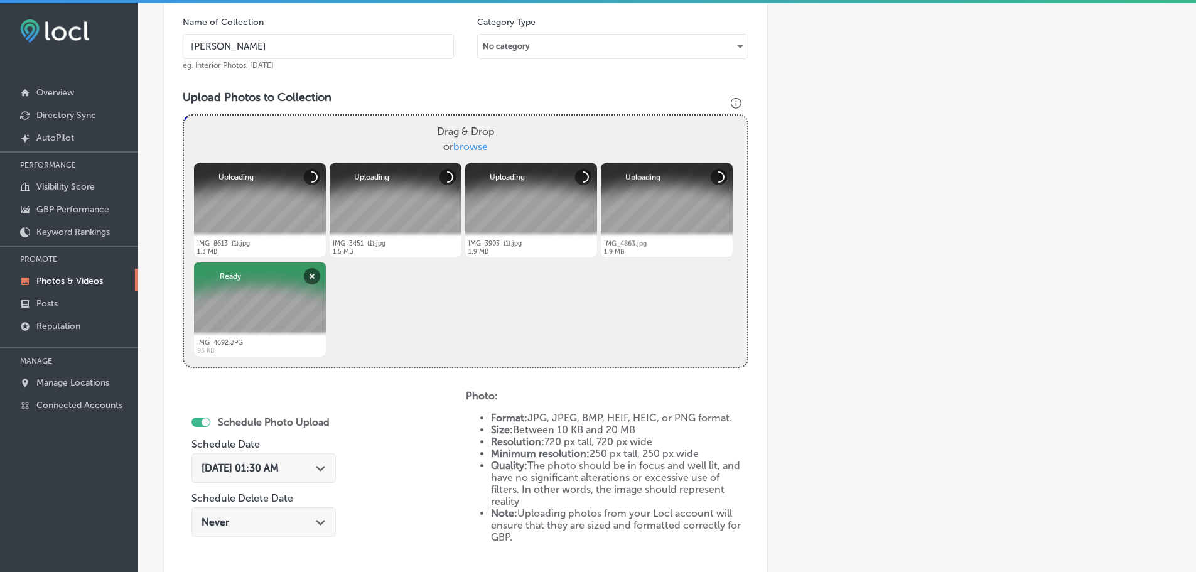
type input "Monarch Print & Signs"
click at [323, 471] on div "Path Created with Sketch." at bounding box center [321, 467] width 10 height 10
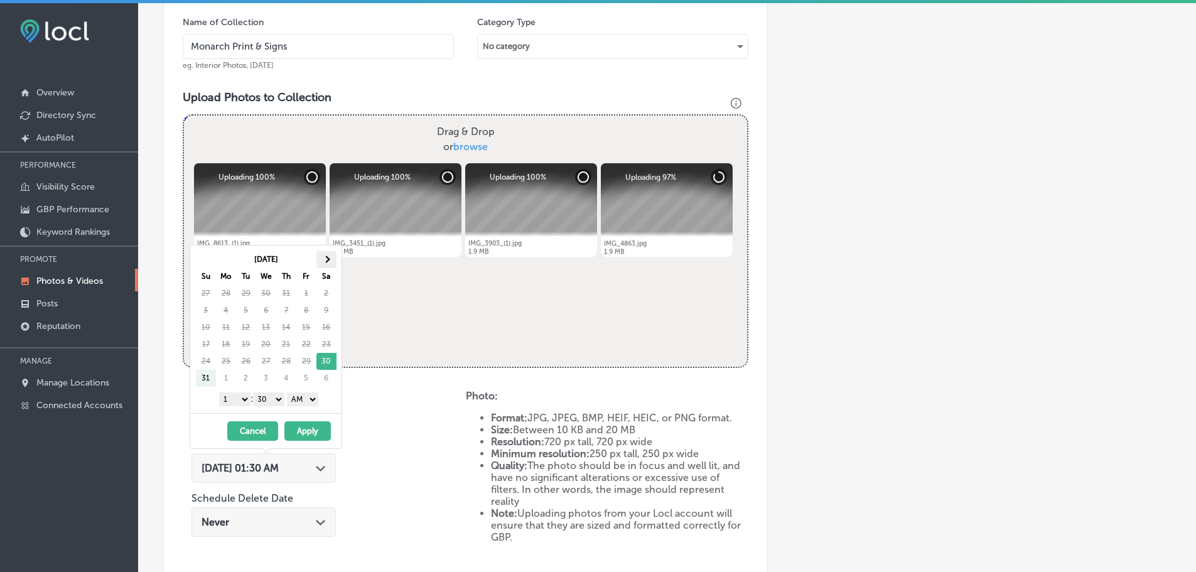
click at [331, 264] on th at bounding box center [326, 259] width 20 height 17
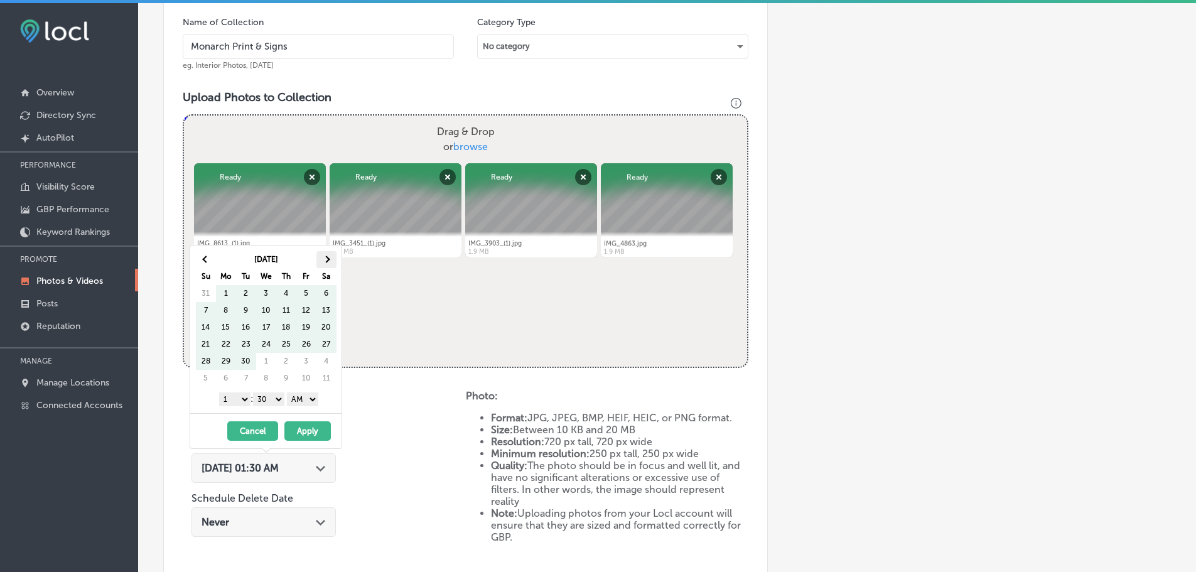
click at [330, 262] on th at bounding box center [326, 259] width 20 height 17
click at [233, 395] on select "1 2 3 4 5 6 7 8 9 10 11 12" at bounding box center [234, 399] width 31 height 14
click at [238, 398] on select "1 2 3 4 5 6 7 8 9 10 11 12" at bounding box center [234, 399] width 31 height 14
click at [267, 398] on select "00 10 20 30 40 50" at bounding box center [268, 399] width 31 height 14
click at [301, 400] on select "AM PM" at bounding box center [302, 399] width 31 height 14
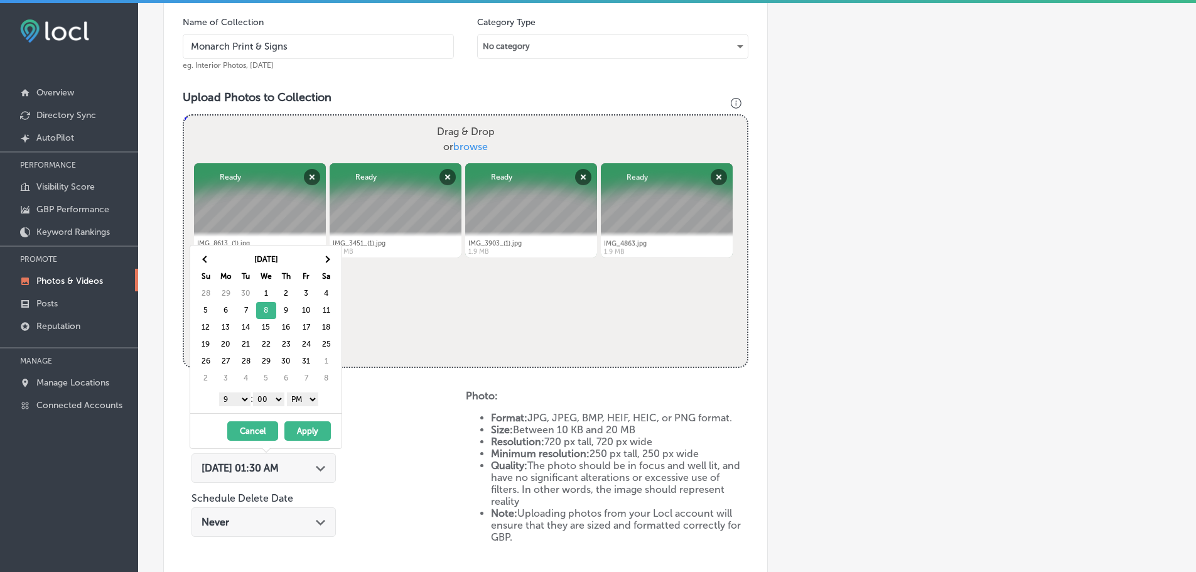
click at [309, 425] on button "Apply" at bounding box center [307, 430] width 46 height 19
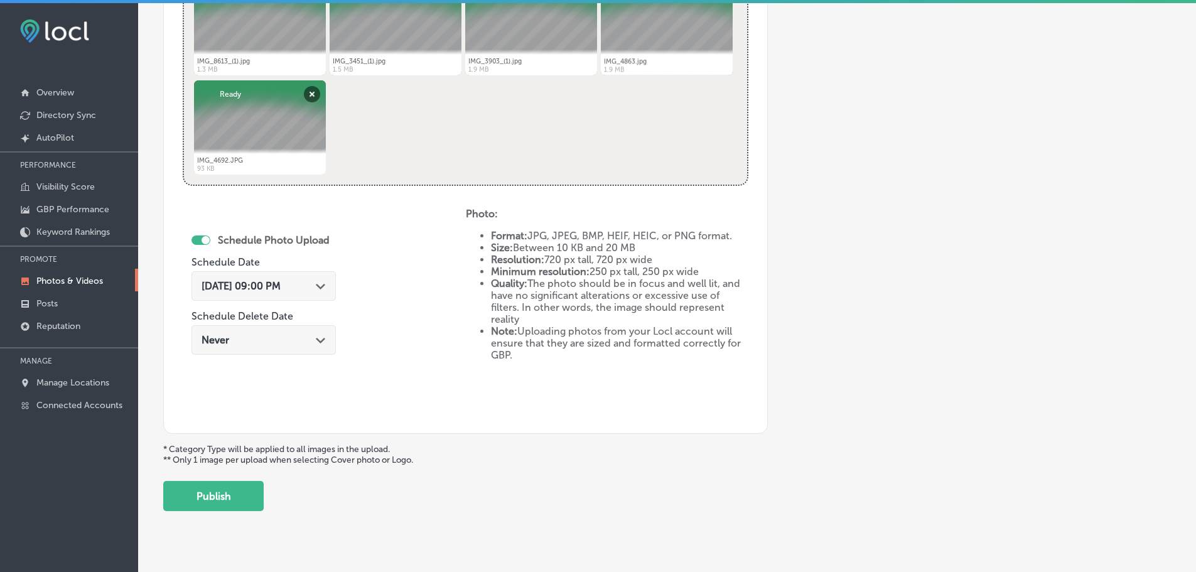
scroll to position [568, 0]
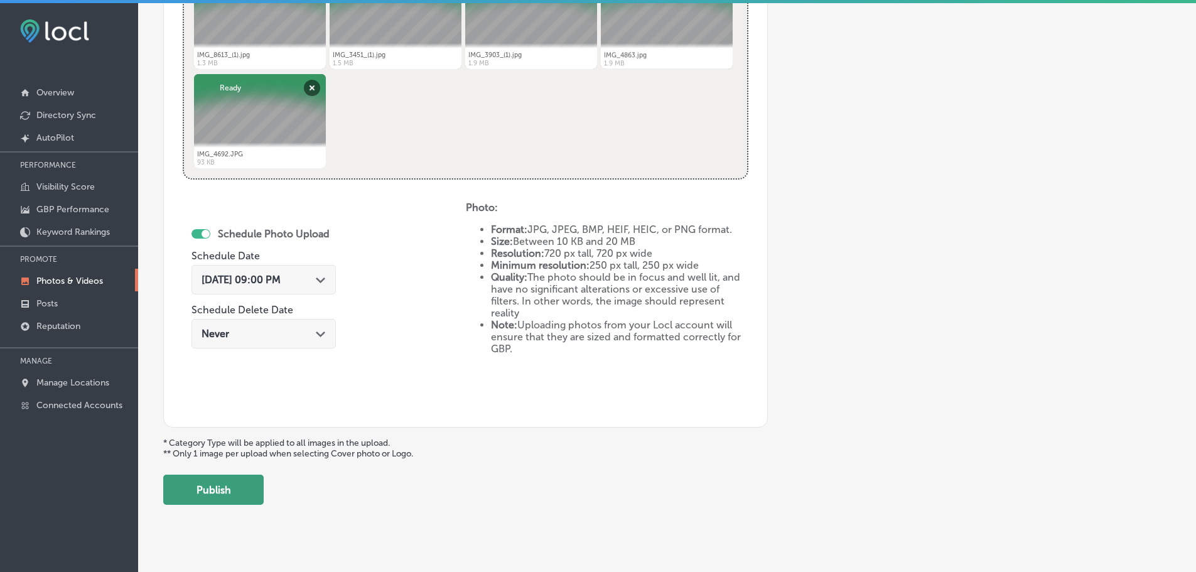
click at [222, 485] on button "Publish" at bounding box center [213, 489] width 100 height 30
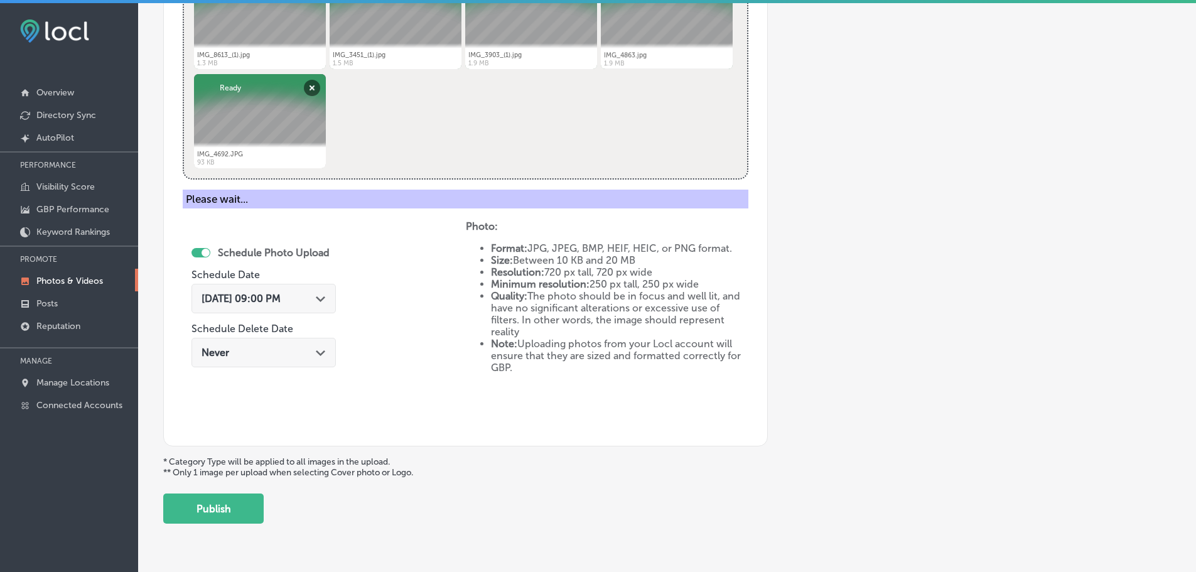
scroll to position [380, 0]
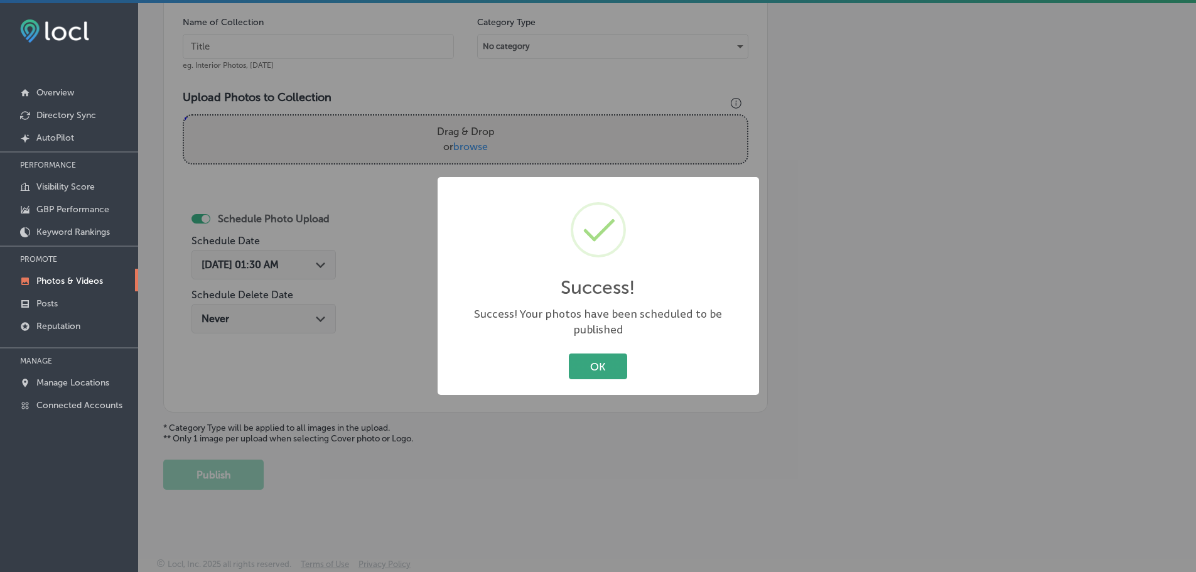
click at [583, 361] on button "OK" at bounding box center [598, 366] width 58 height 26
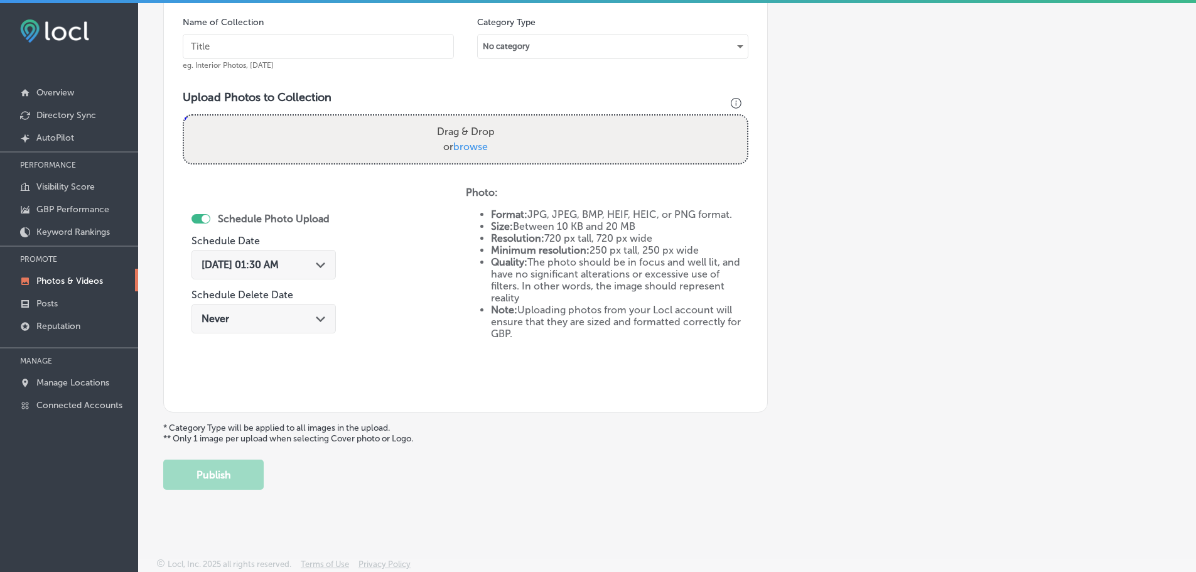
click at [472, 146] on span "browse" at bounding box center [470, 147] width 35 height 12
click at [472, 119] on input "Drag & Drop or browse" at bounding box center [465, 117] width 563 height 4
type input "C:\fakepath\F26C783B-3203-4A2F-9E1F-4FAED7B4C5E9.PNG"
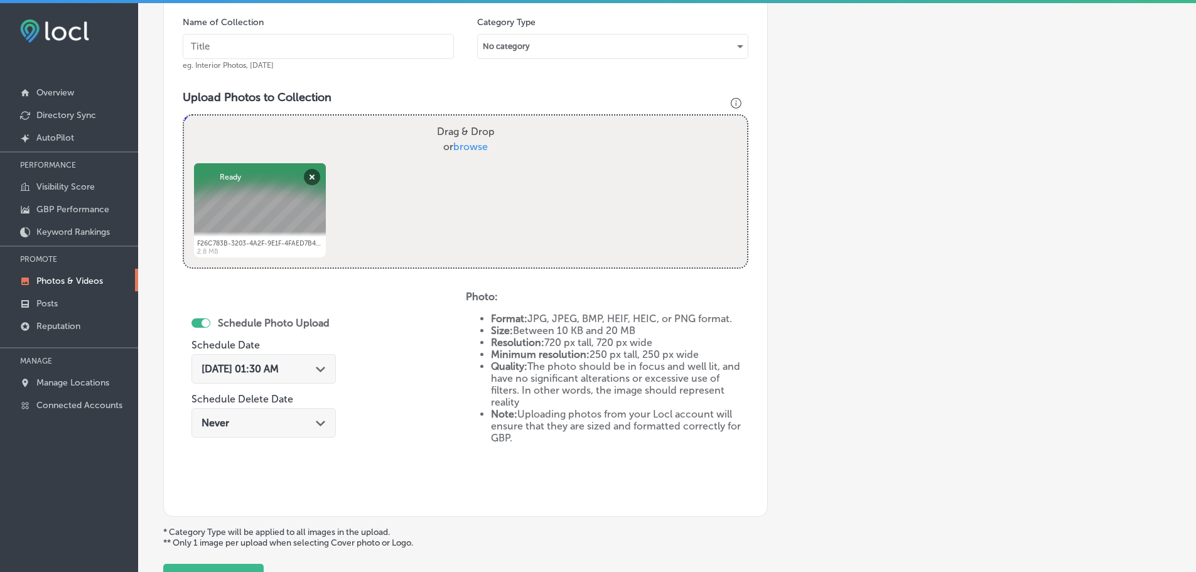
click at [481, 144] on span "browse" at bounding box center [470, 147] width 35 height 12
click at [481, 119] on input "Drag & Drop or browse" at bounding box center [465, 117] width 563 height 4
type input "C:\fakepath\IMG_2601.jpg"
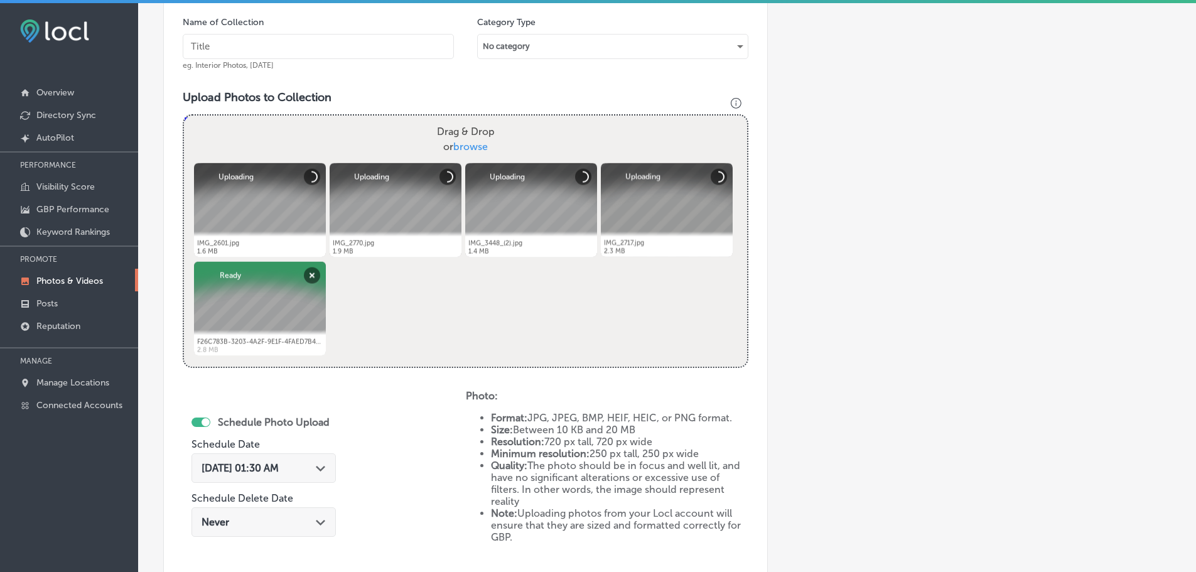
click at [386, 43] on input "text" at bounding box center [318, 46] width 271 height 25
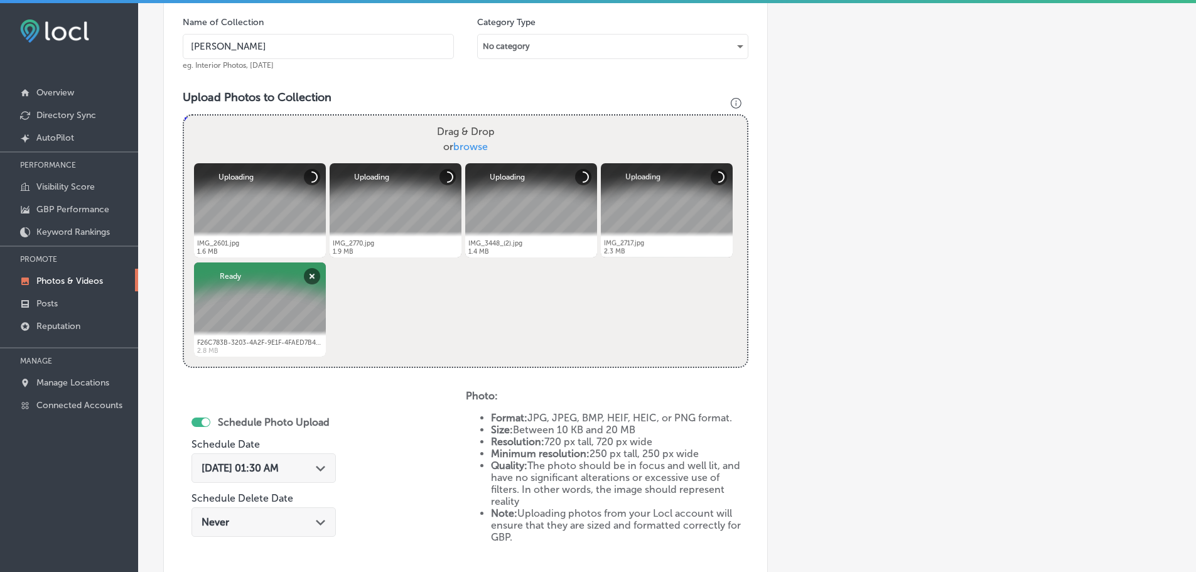
type input "Monarch Print & Signs"
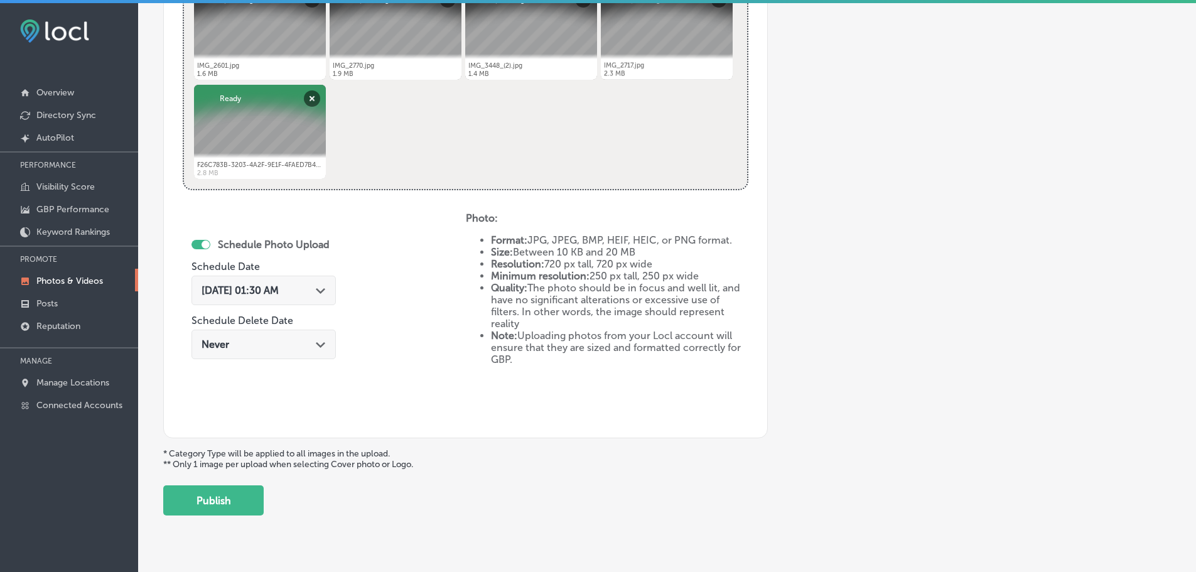
scroll to position [568, 0]
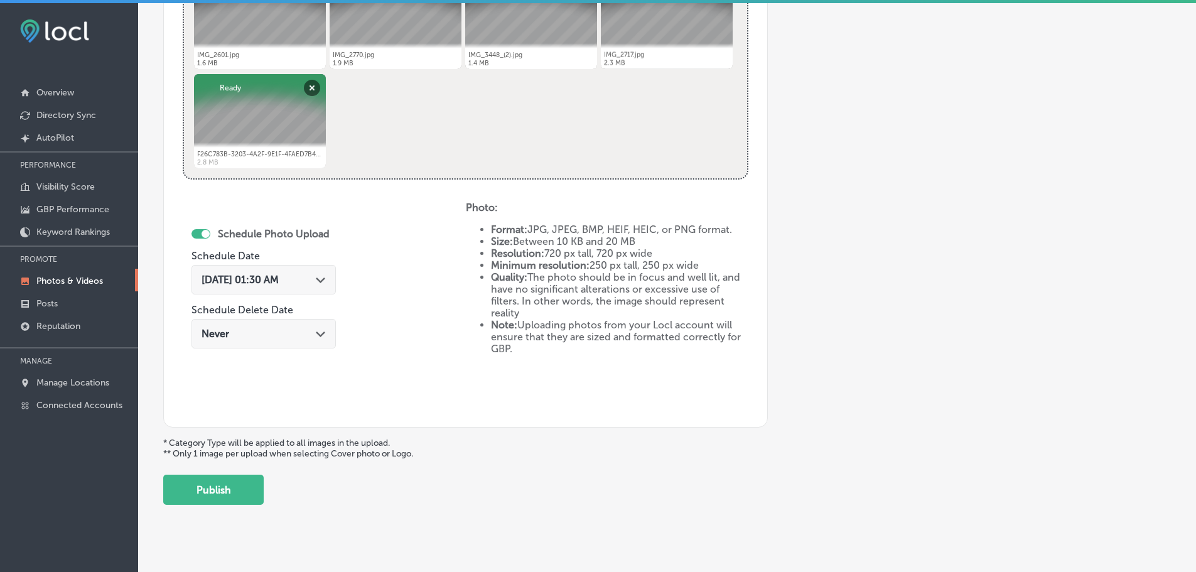
click at [325, 281] on polygon at bounding box center [320, 280] width 9 height 6
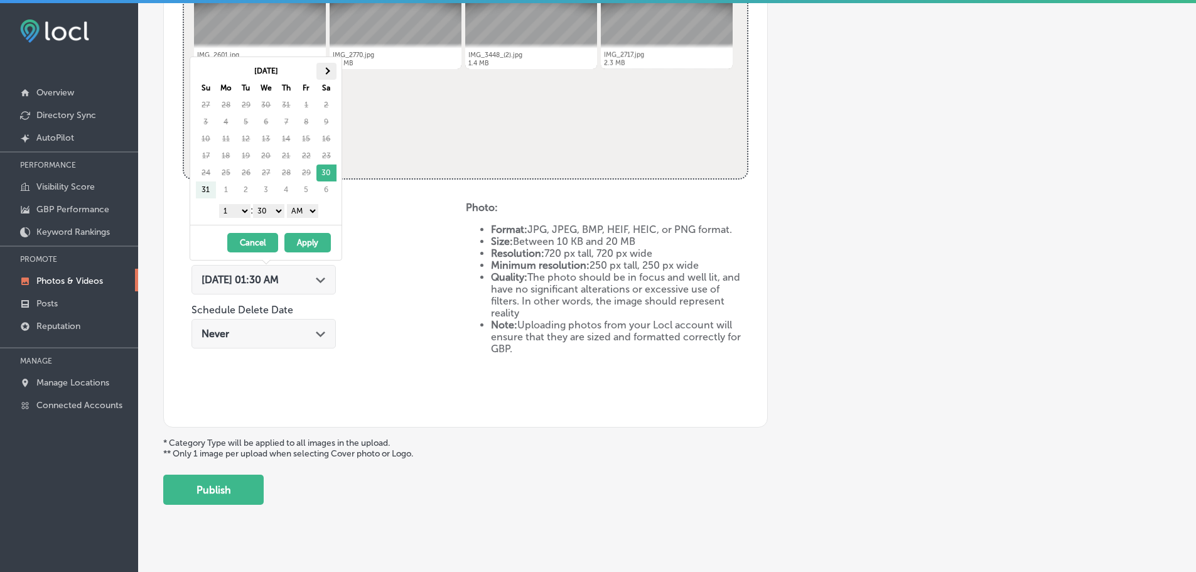
click at [324, 70] on span at bounding box center [326, 70] width 7 height 7
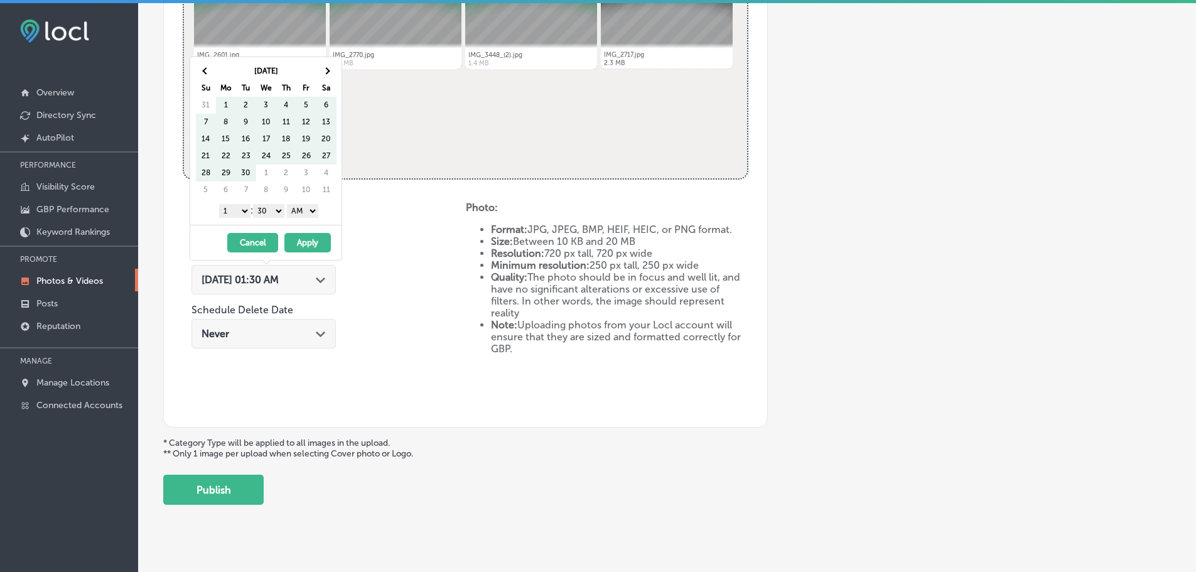
click at [324, 70] on span at bounding box center [326, 70] width 7 height 7
click at [235, 211] on select "1 2 3 4 5 6 7 8 9 10 11 12" at bounding box center [234, 211] width 31 height 14
click at [269, 209] on select "00 10 20 30 40 50" at bounding box center [268, 211] width 31 height 14
click at [298, 213] on select "AM PM" at bounding box center [302, 211] width 31 height 14
click at [308, 239] on button "Apply" at bounding box center [307, 242] width 46 height 19
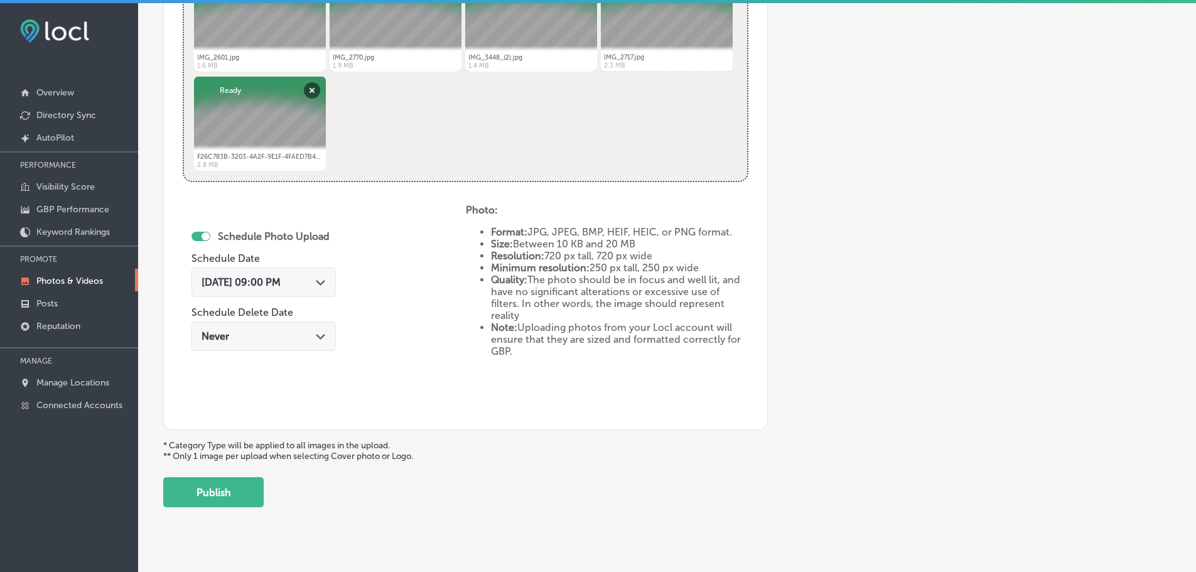
scroll to position [583, 0]
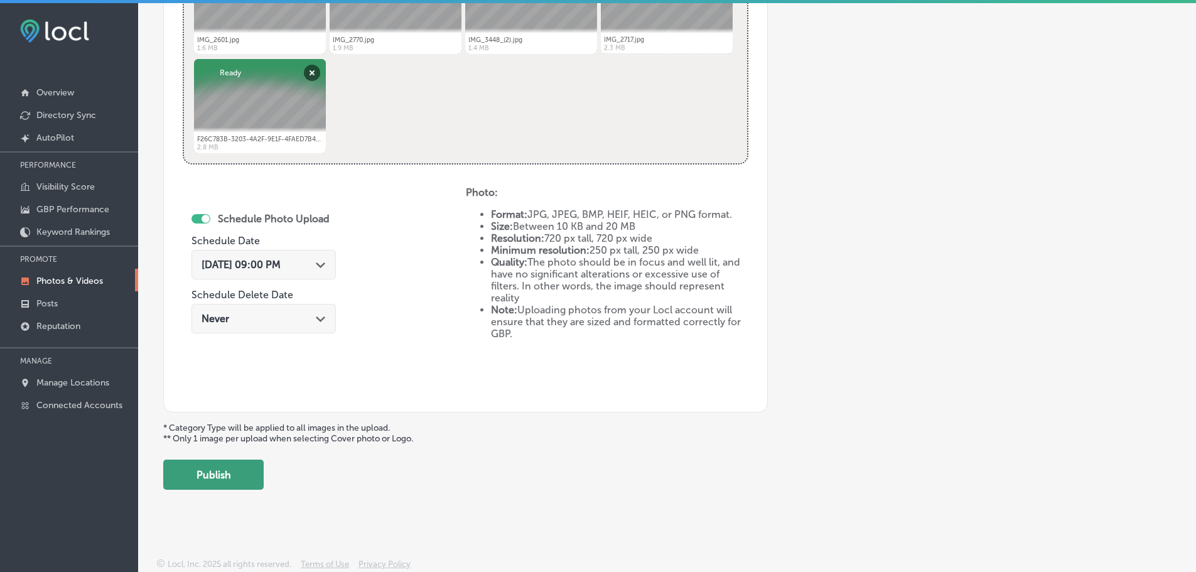
click at [210, 479] on button "Publish" at bounding box center [213, 474] width 100 height 30
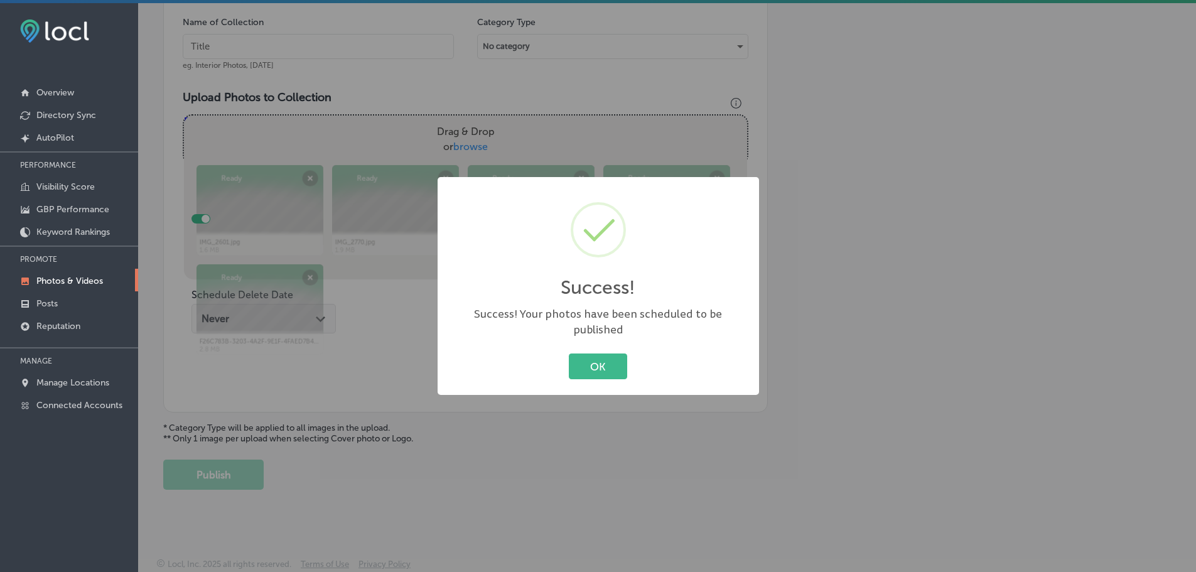
scroll to position [380, 0]
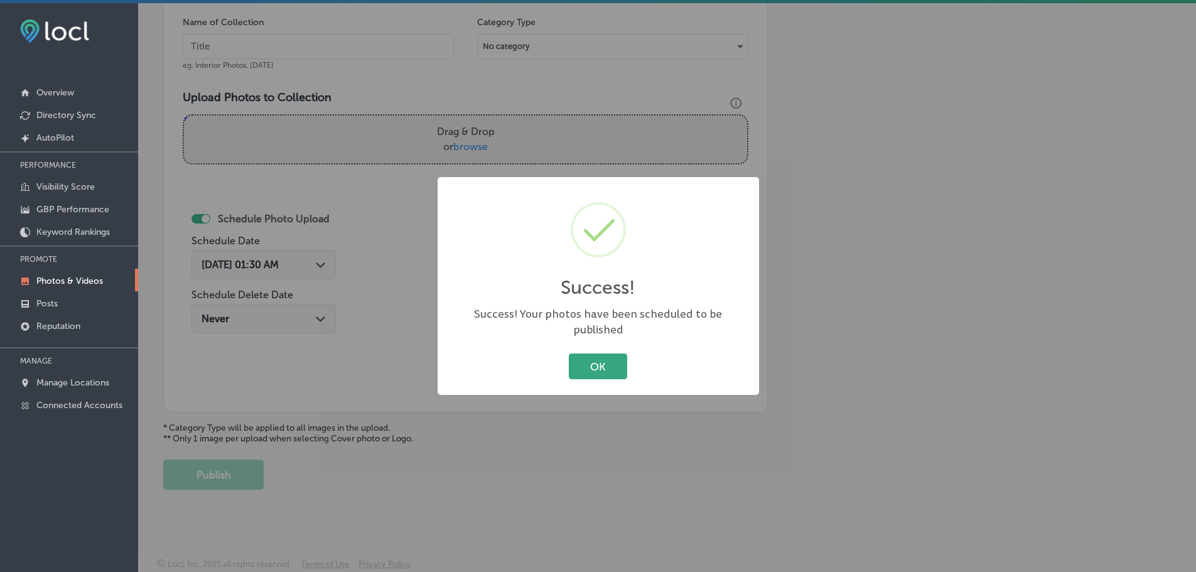
click at [586, 360] on button "OK" at bounding box center [598, 366] width 58 height 26
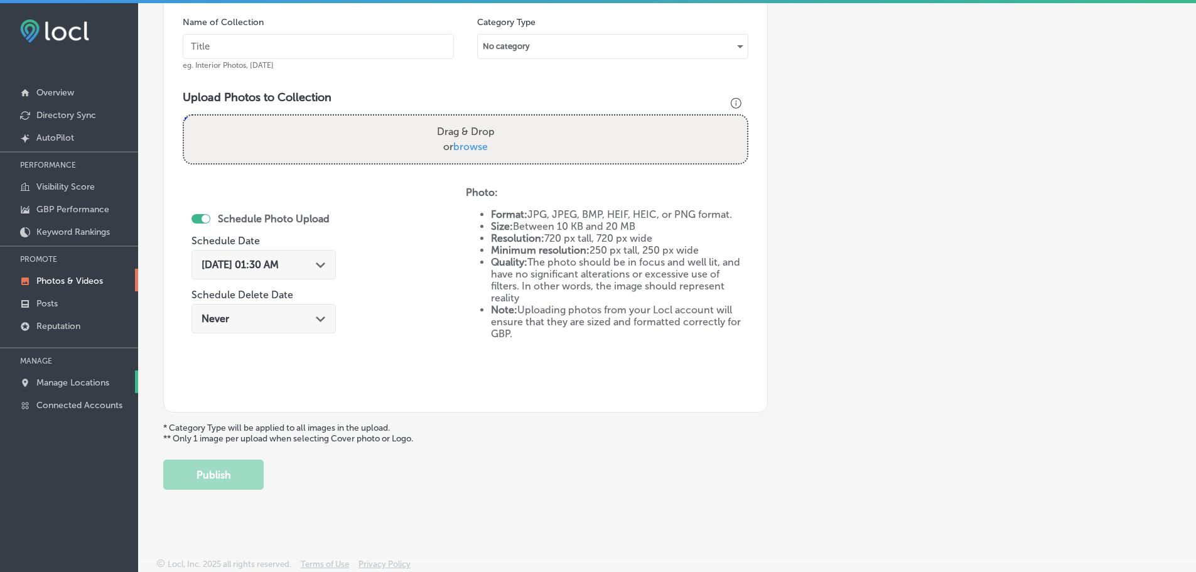
click at [68, 379] on p "Manage Locations" at bounding box center [72, 382] width 73 height 11
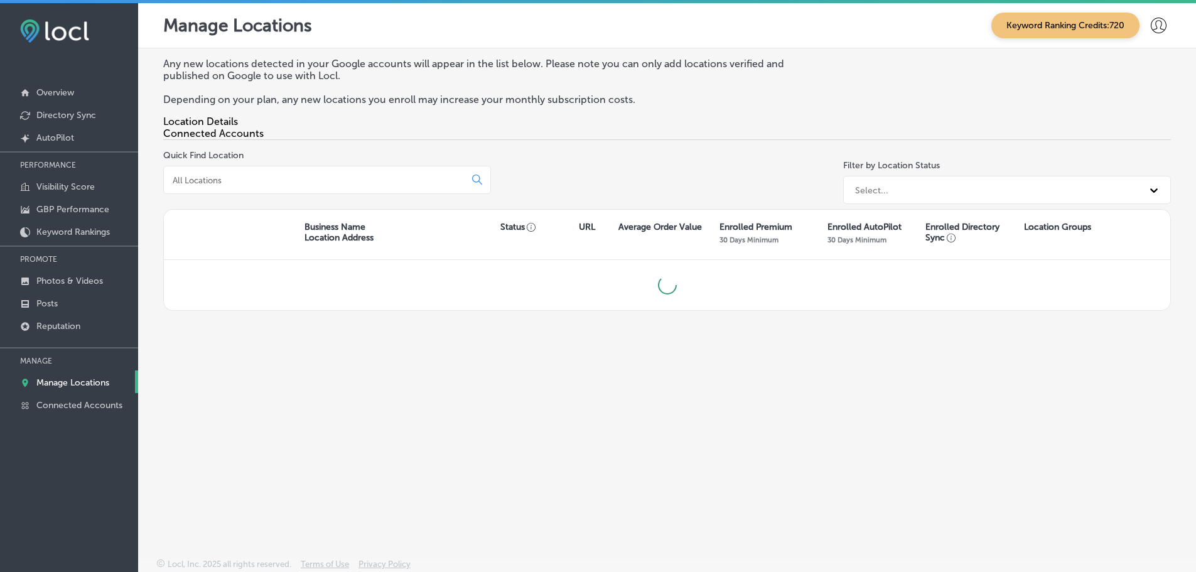
click at [249, 184] on input at bounding box center [316, 179] width 291 height 11
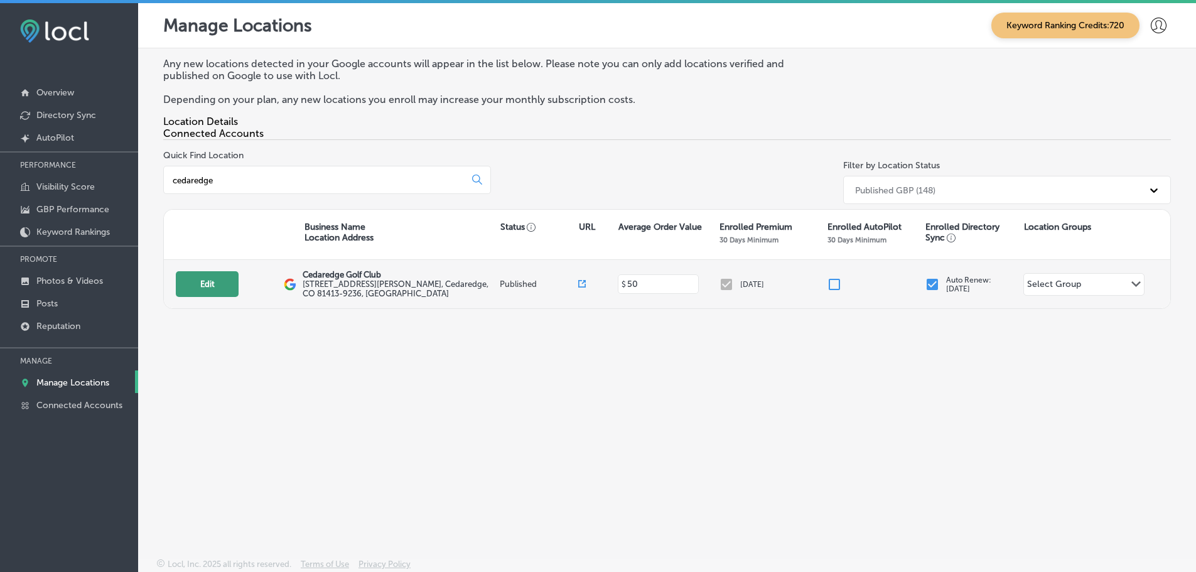
type input "cedaredge"
click at [189, 297] on button "Edit" at bounding box center [207, 284] width 63 height 26
select select "US"
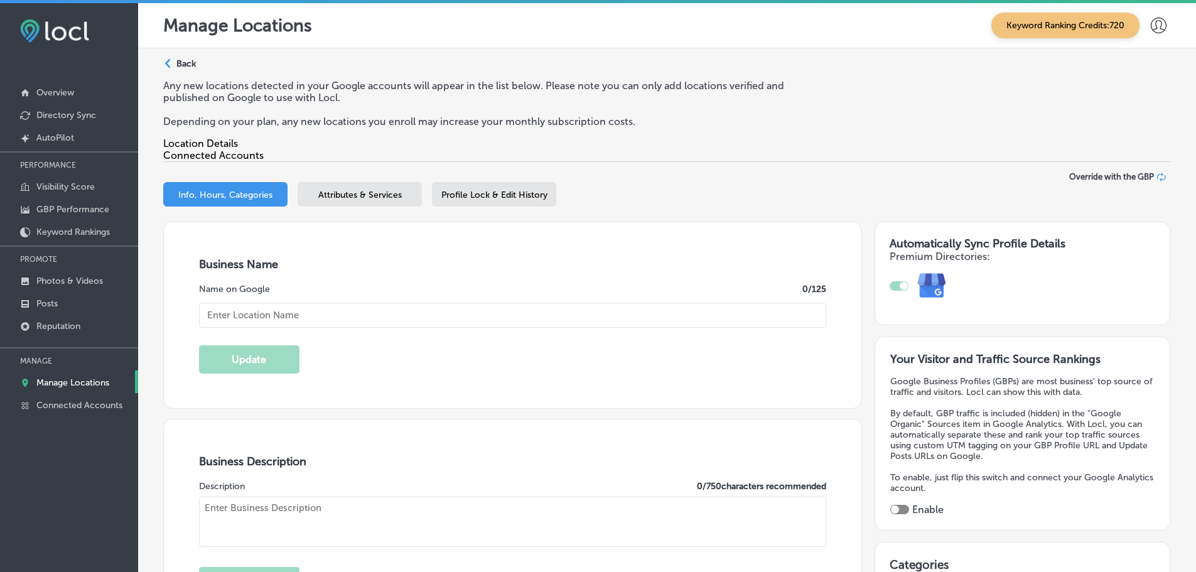
type input "Cedaredge Golf Club"
type input "[STREET_ADDRESS][PERSON_NAME]"
type input "Cedaredge"
type input "81413-9236"
type input "US"
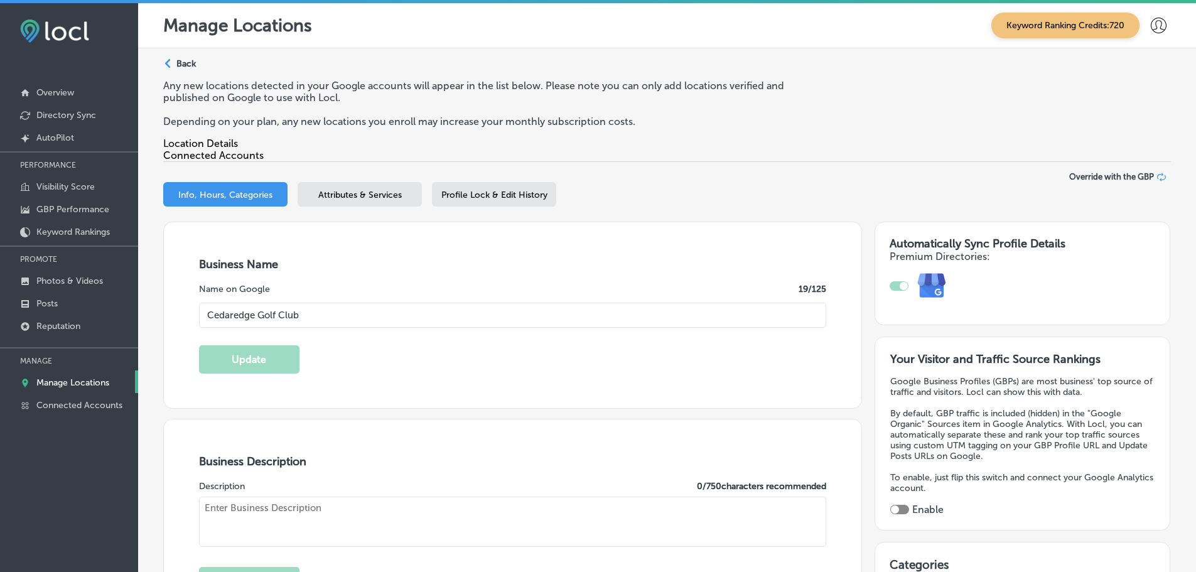
type input "[URL][DOMAIN_NAME]"
type textarea "[GEOGRAPHIC_DATA] is located at 6200 feet in elevation on the south side of the…"
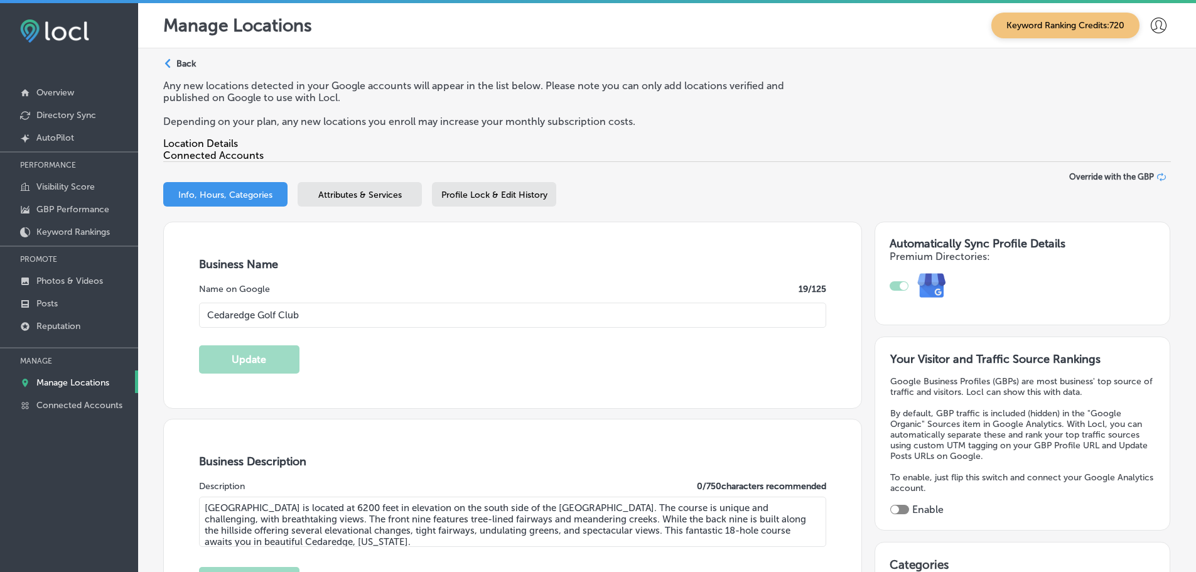
type input "[PHONE_NUMBER]"
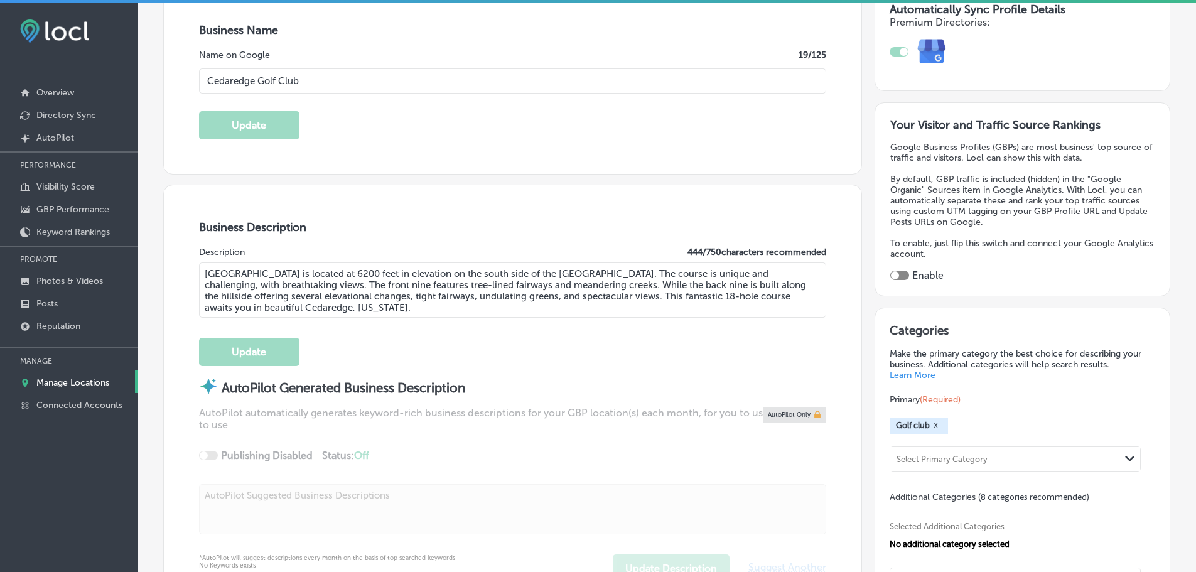
scroll to position [251, 0]
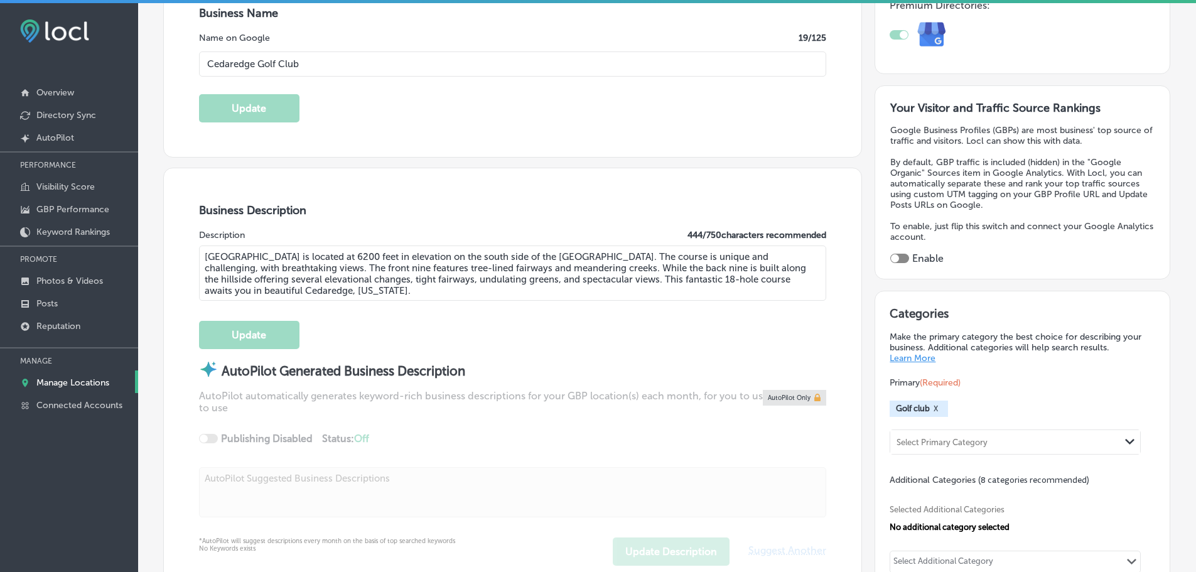
click at [360, 292] on textarea "[GEOGRAPHIC_DATA] is located at 6200 feet in elevation on the south side of the…" at bounding box center [513, 272] width 628 height 55
drag, startPoint x: 370, startPoint y: 292, endPoint x: 198, endPoint y: 257, distance: 175.5
click at [199, 257] on textarea "[GEOGRAPHIC_DATA] is located at 6200 feet in elevation on the south side of the…" at bounding box center [513, 272] width 628 height 55
paste textarea "a scenic 18-hole golf course located at 6,200 feet on the south side of the [GE…"
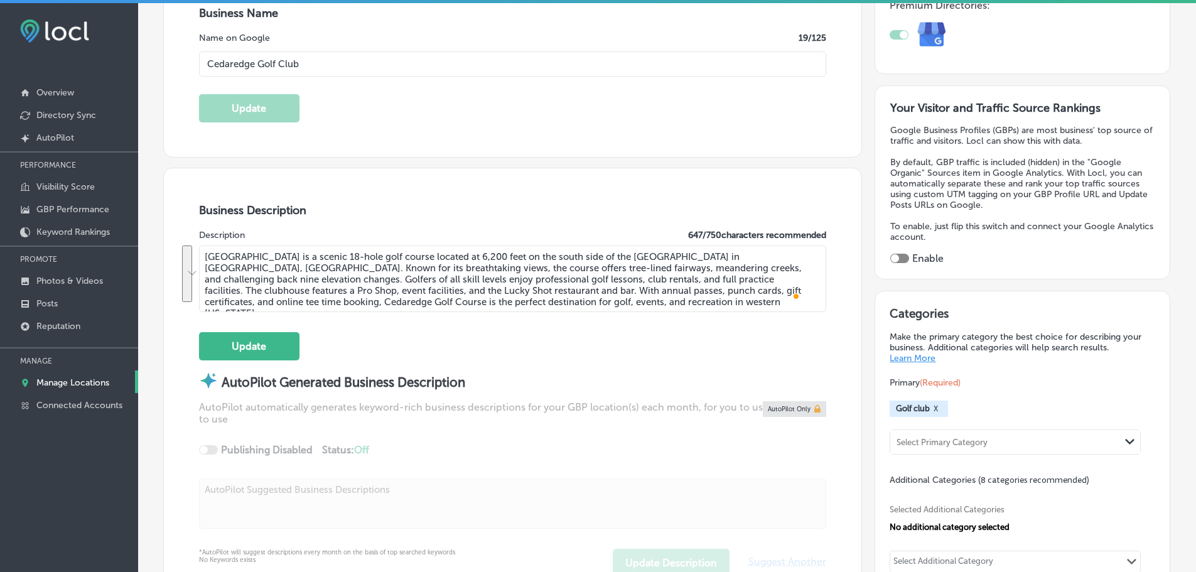
drag, startPoint x: 664, startPoint y: 303, endPoint x: 205, endPoint y: 253, distance: 462.1
click at [200, 252] on textarea "[GEOGRAPHIC_DATA] is a scenic 18-hole golf course located at 6,200 feet on the …" at bounding box center [513, 278] width 628 height 67
paste textarea "tunning 18-hole golf course in [GEOGRAPHIC_DATA], [GEOGRAPHIC_DATA], located at…"
type textarea "[GEOGRAPHIC_DATA] is a stunning 18-hole golf course in [GEOGRAPHIC_DATA], [GEOG…"
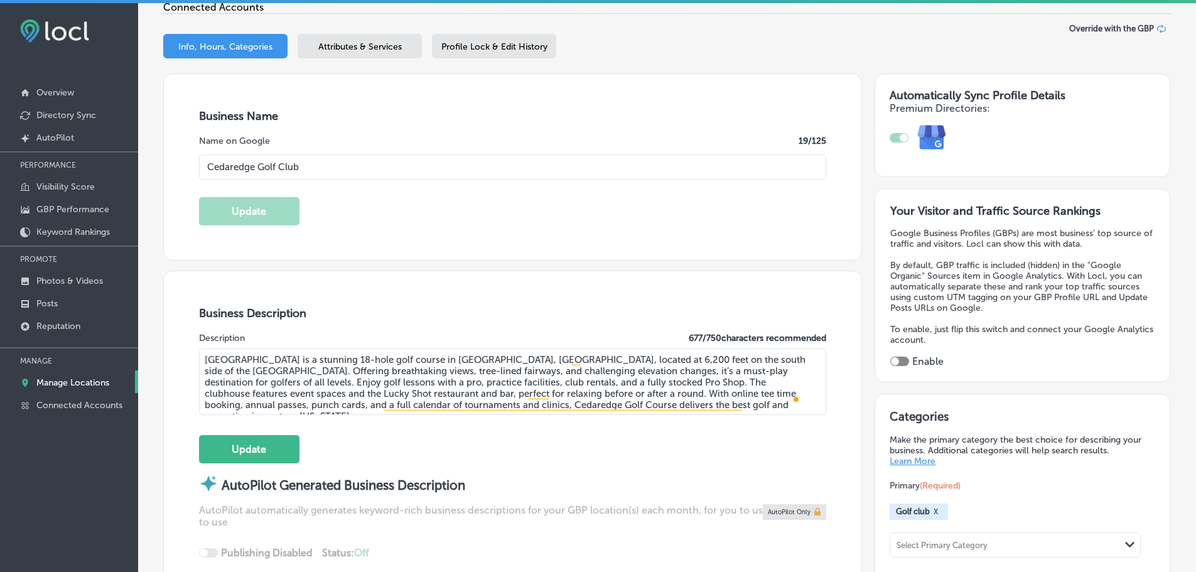
scroll to position [0, 0]
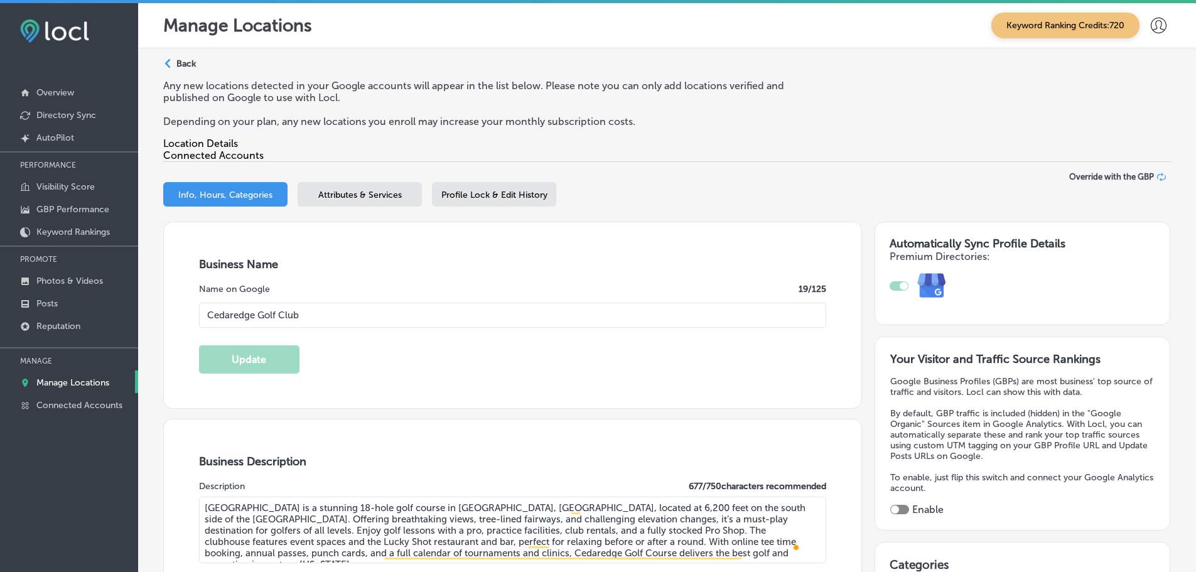
click at [61, 380] on p "Manage Locations" at bounding box center [72, 382] width 73 height 11
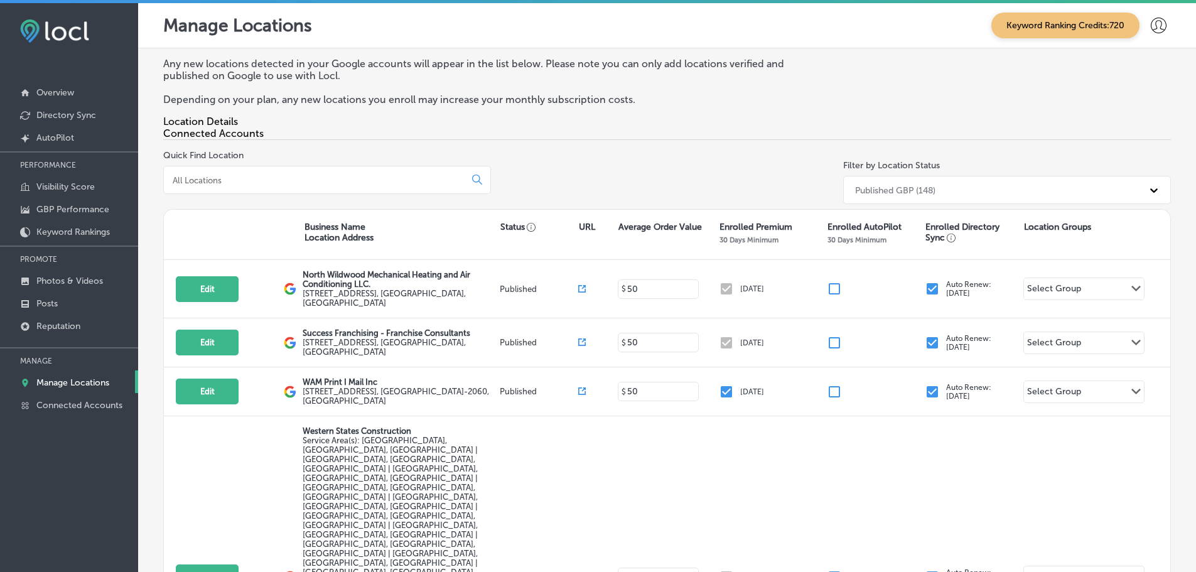
click at [331, 186] on input at bounding box center [316, 179] width 291 height 11
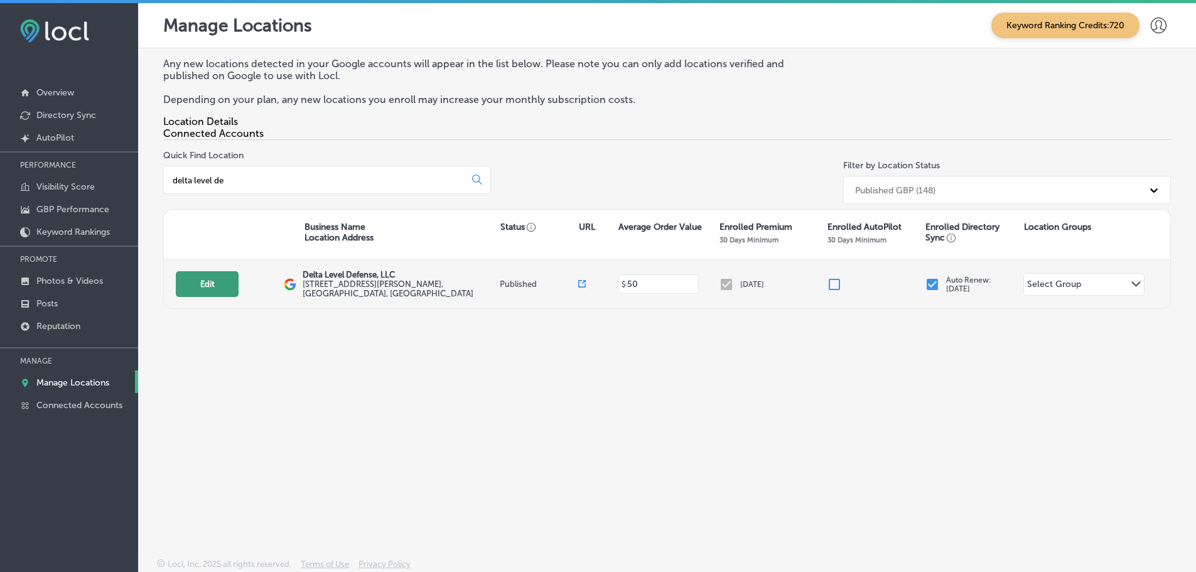
type input "delta level de"
click at [210, 286] on button "Edit" at bounding box center [207, 284] width 63 height 26
select select "US"
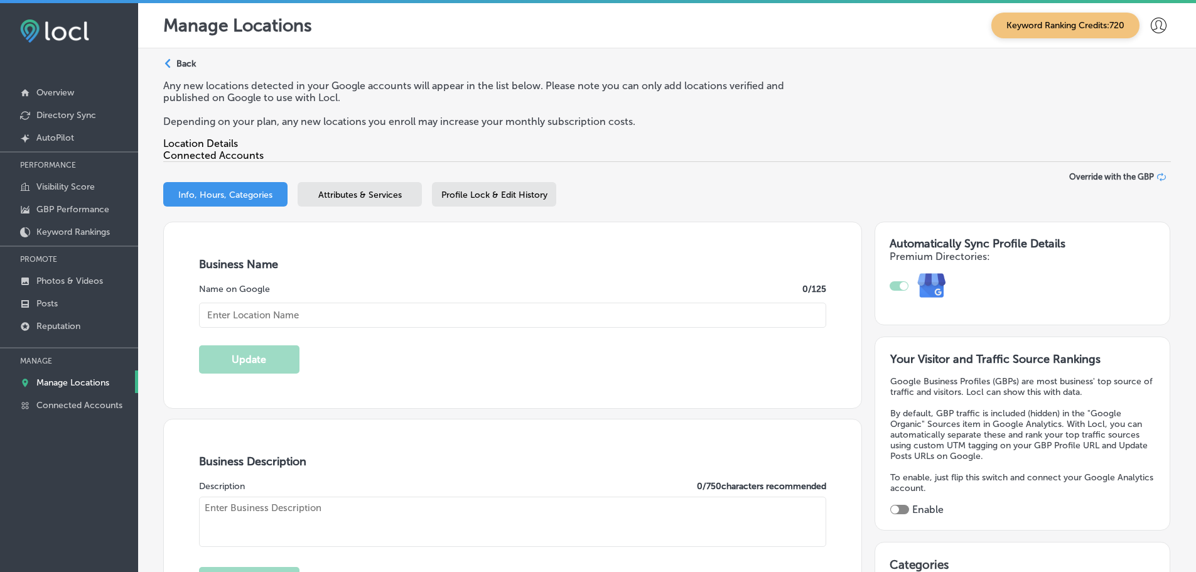
checkbox input "true"
type input "Delta Level Defense, LLC"
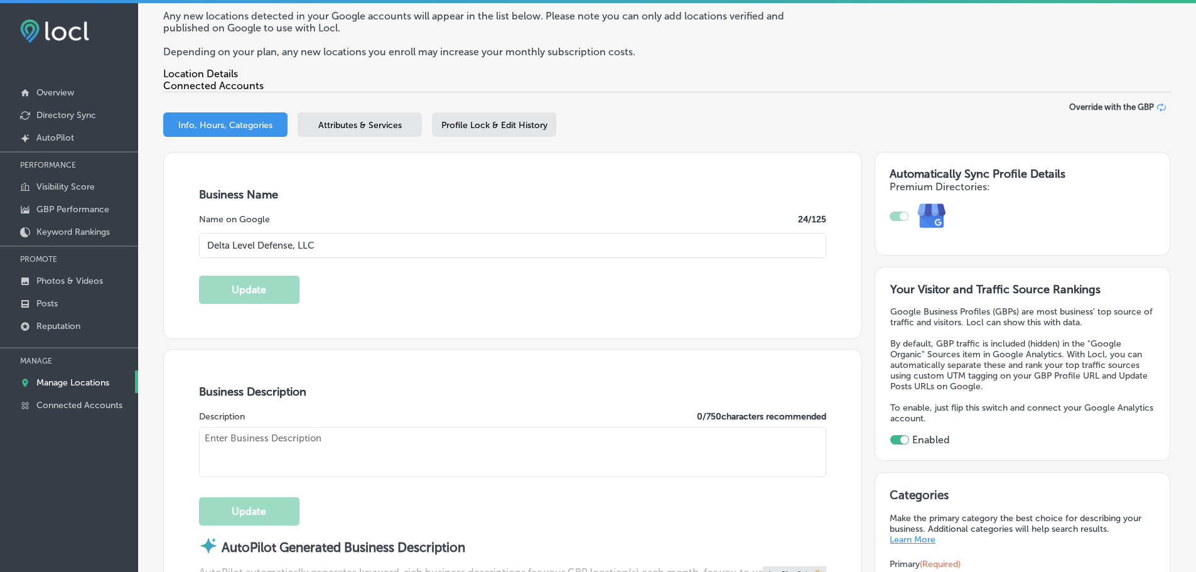
type input "[STREET_ADDRESS][PERSON_NAME]"
type input "[GEOGRAPHIC_DATA]"
type input "06615"
type input "US"
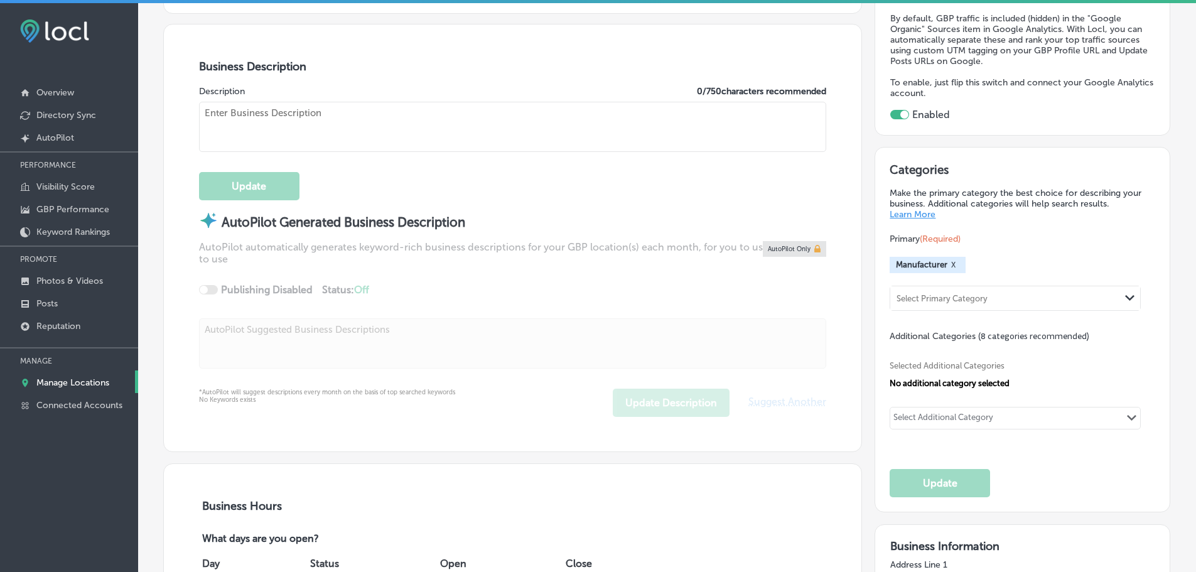
type input "[URL][DOMAIN_NAME]"
type textarea "Delta Level Defense, LLC is a premier firearm manufacturer and military contrac…"
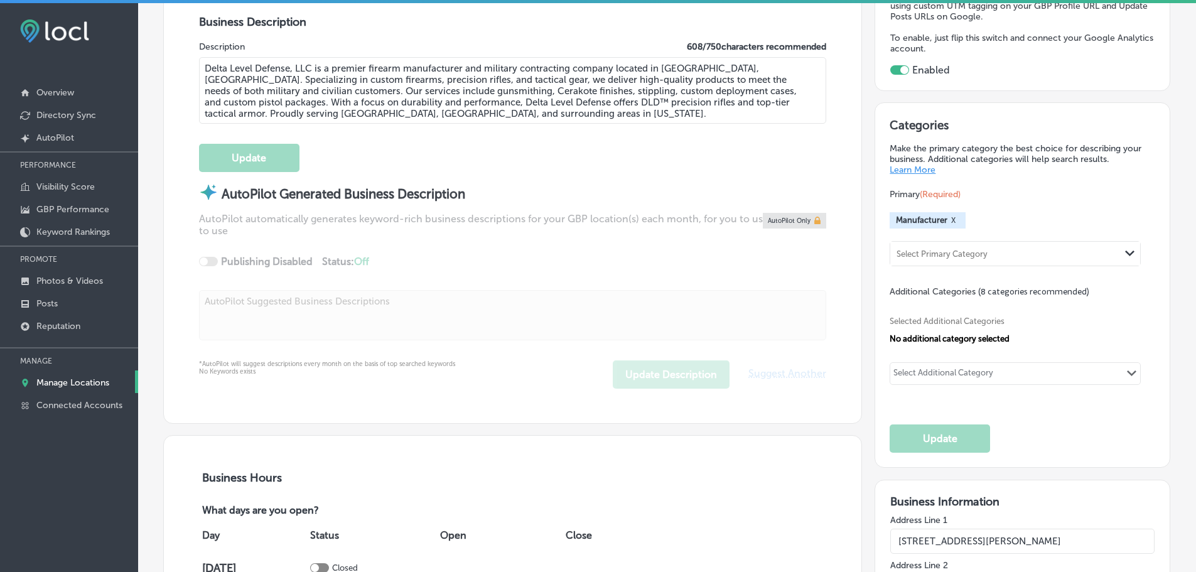
type input "[PHONE_NUMBER]"
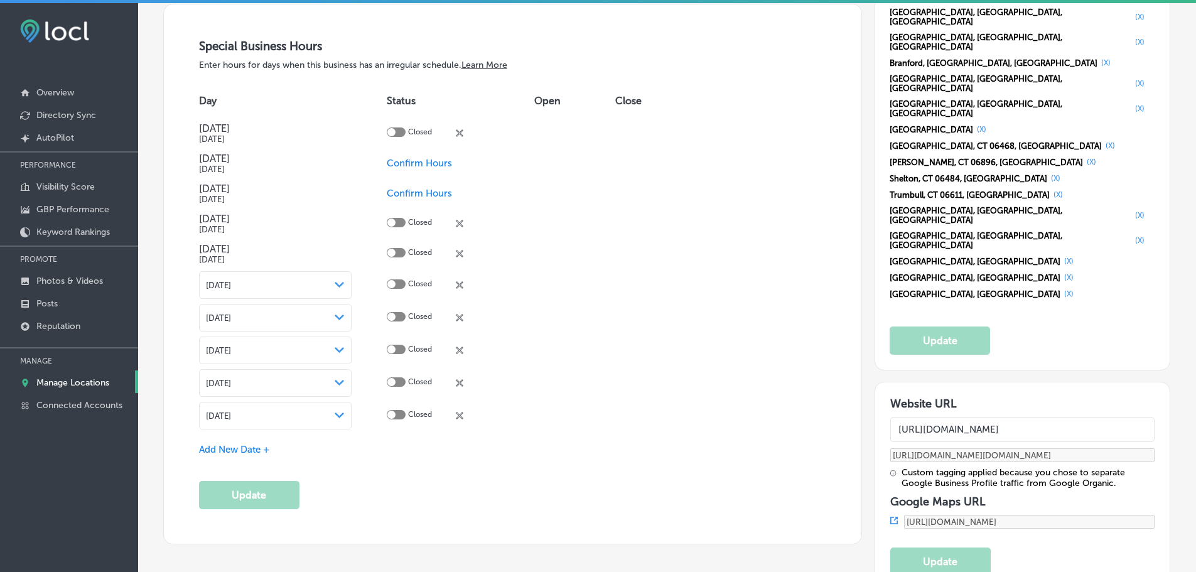
scroll to position [1443, 0]
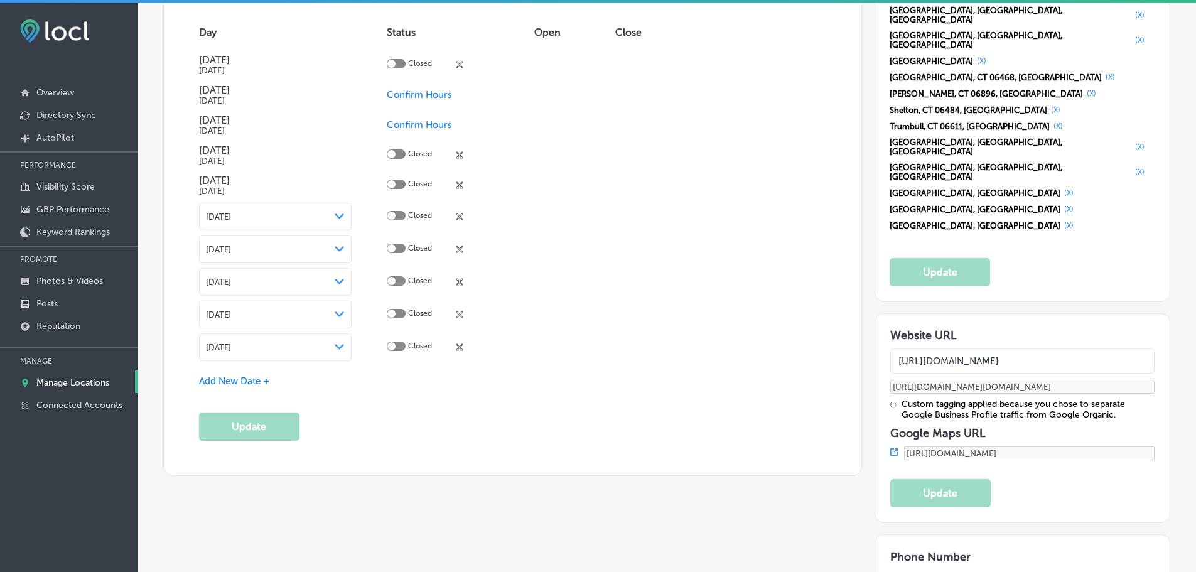
click at [241, 379] on span "Add New Date +" at bounding box center [234, 380] width 70 height 11
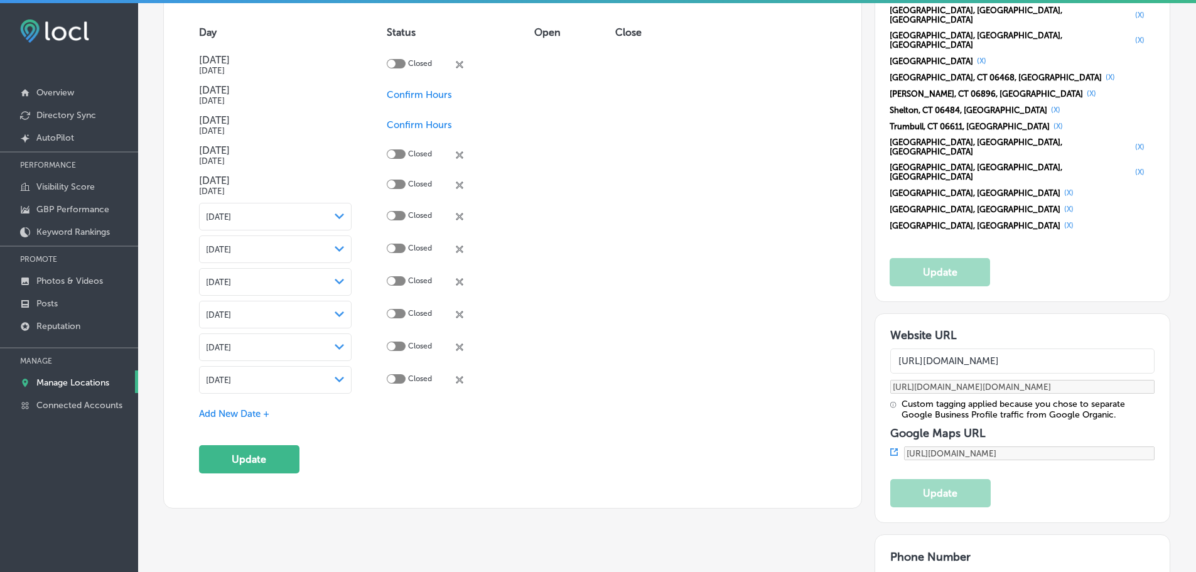
click at [331, 380] on div "[DATE] Path Created with Sketch." at bounding box center [275, 380] width 139 height 10
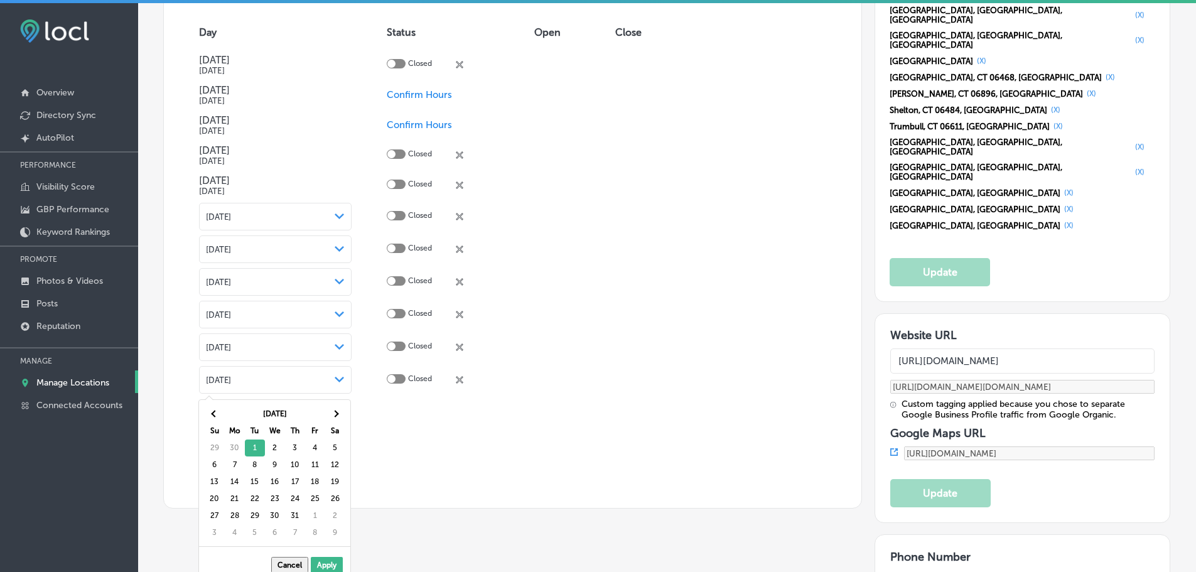
click at [431, 416] on div "Add New Date +" at bounding box center [513, 413] width 628 height 13
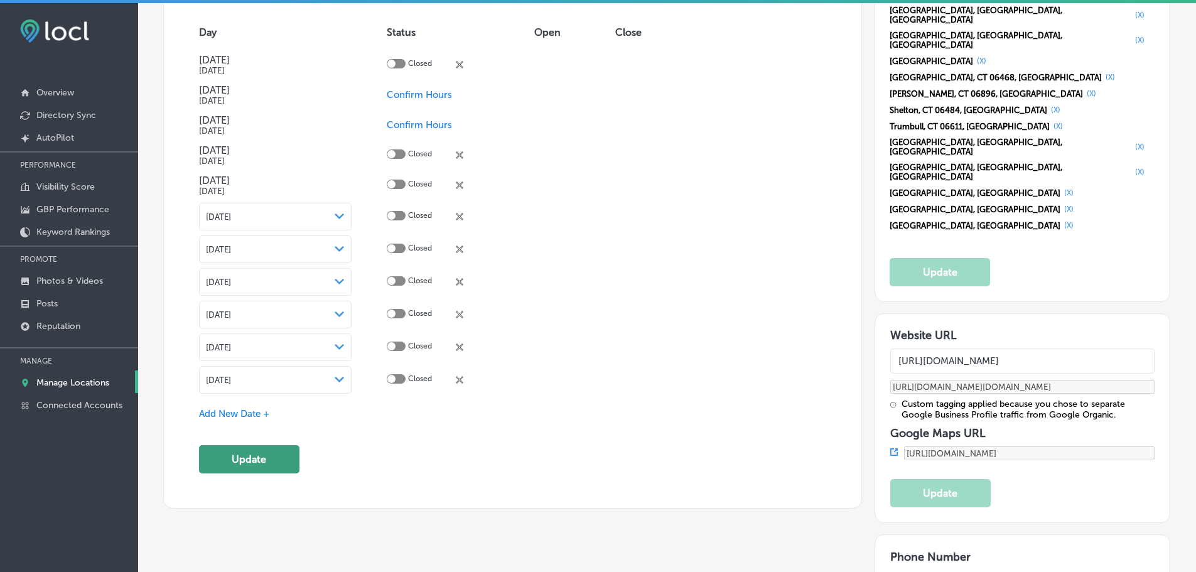
click at [238, 465] on button "Update" at bounding box center [249, 459] width 100 height 28
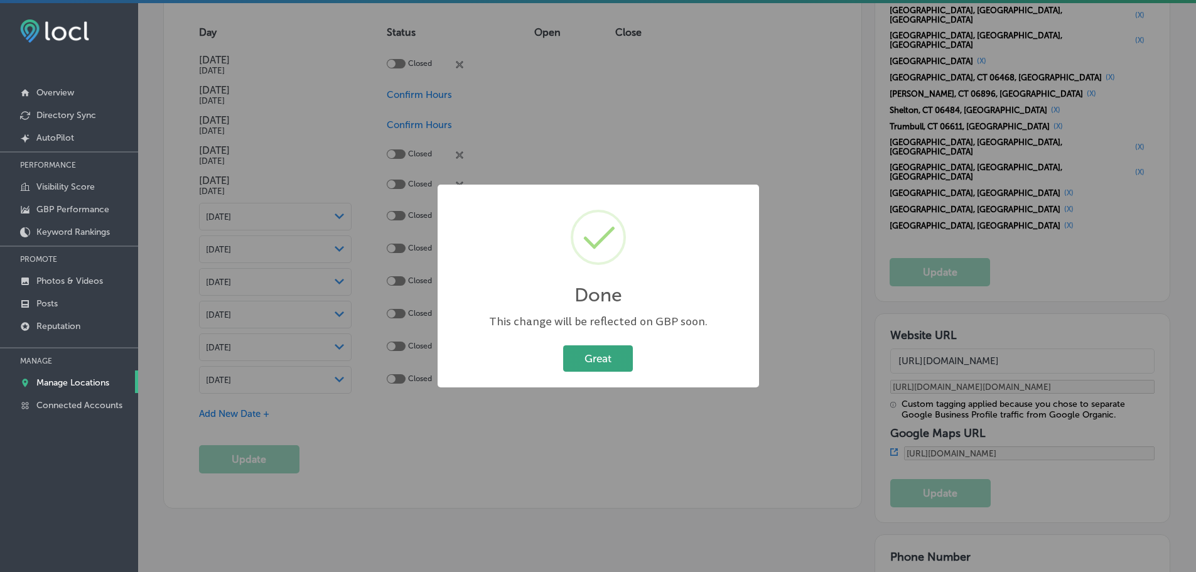
click at [610, 363] on button "Great" at bounding box center [598, 358] width 70 height 26
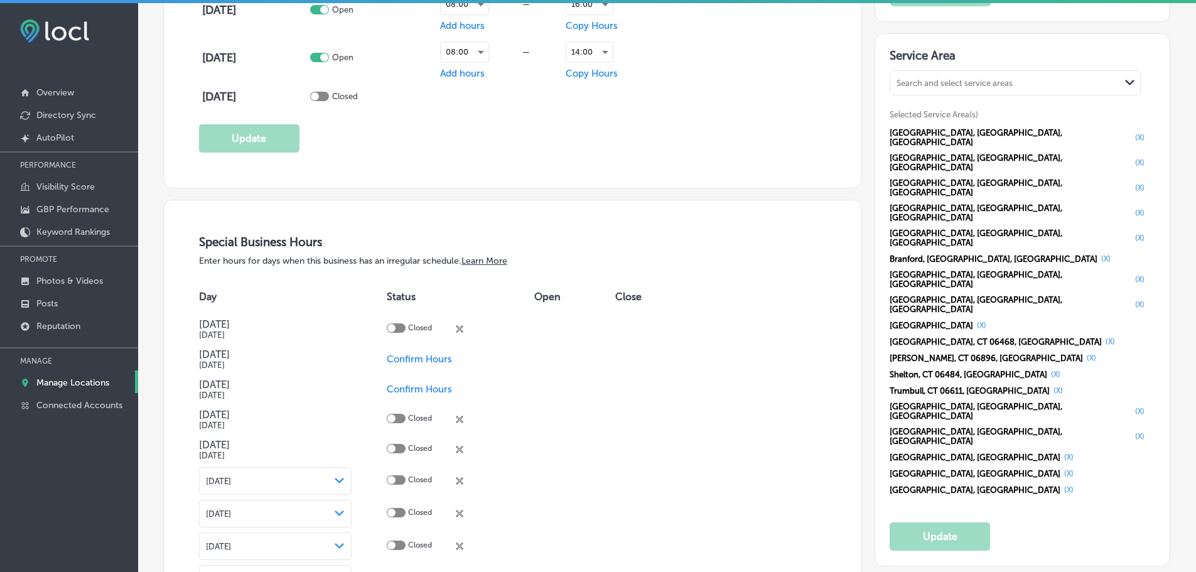
scroll to position [1192, 0]
